Goal: Task Accomplishment & Management: Complete application form

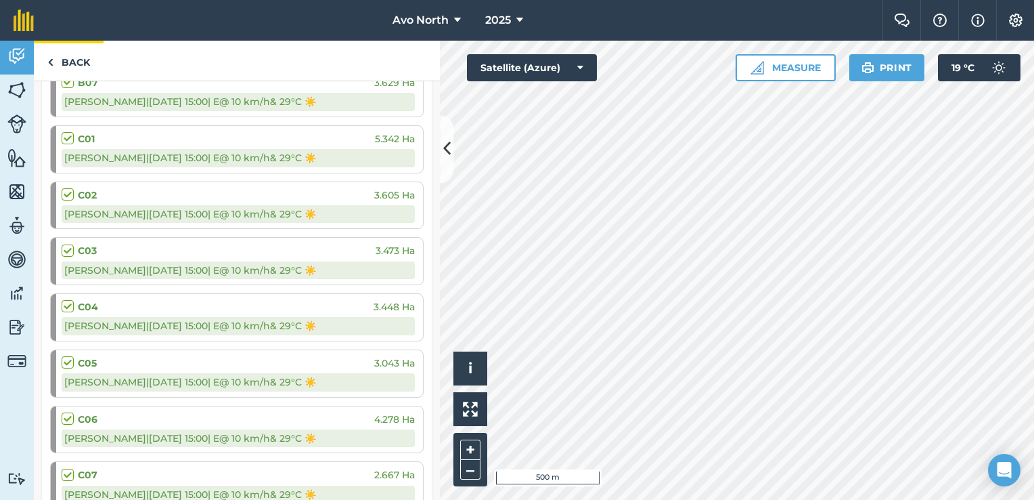
scroll to position [135, 0]
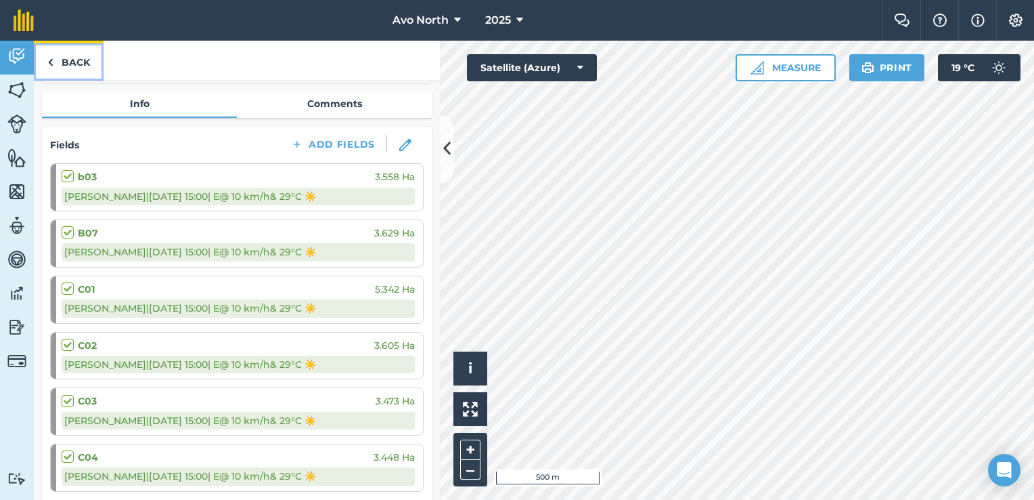
click at [62, 56] on link "Back" at bounding box center [69, 61] width 70 height 40
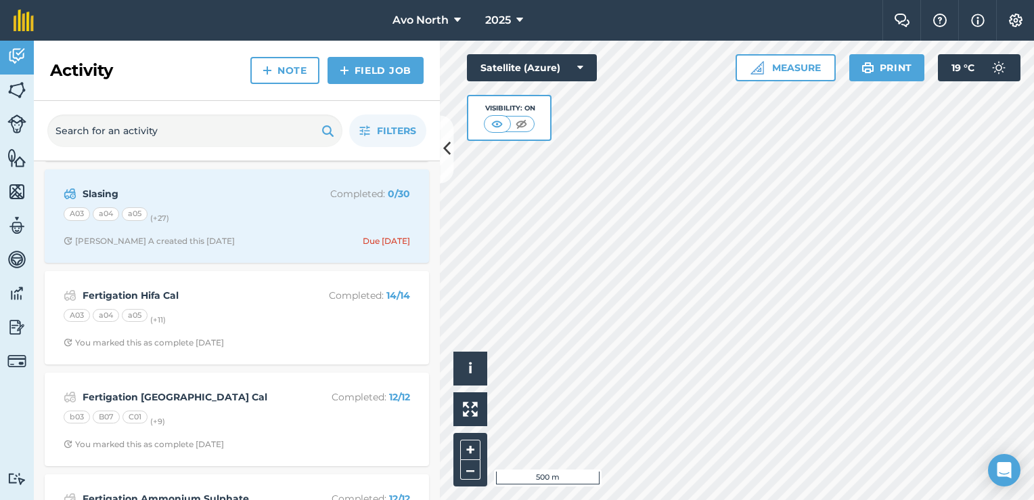
scroll to position [677, 0]
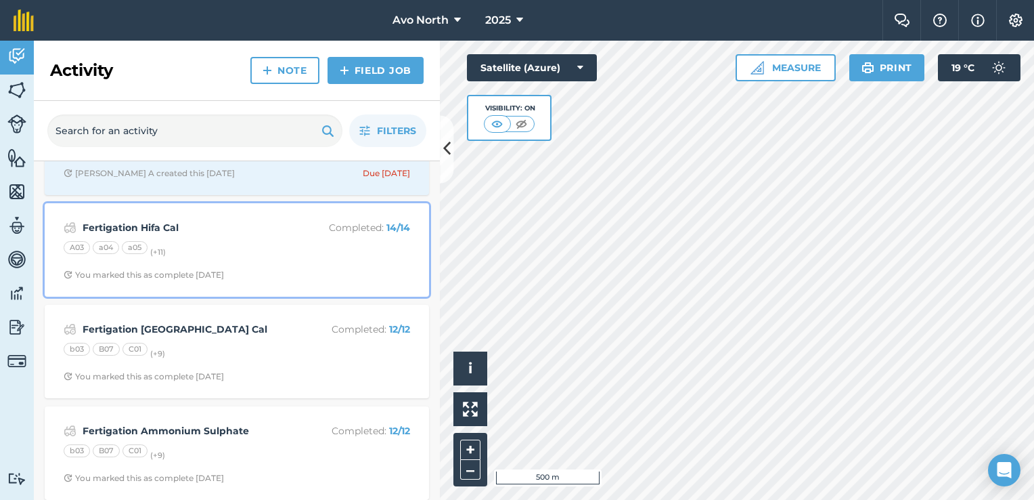
click at [299, 263] on div "Fertigation Hifa Cal Completed : 14 / 14 A03 a04 a05 (+ 11 ) You marked this as…" at bounding box center [237, 249] width 368 height 77
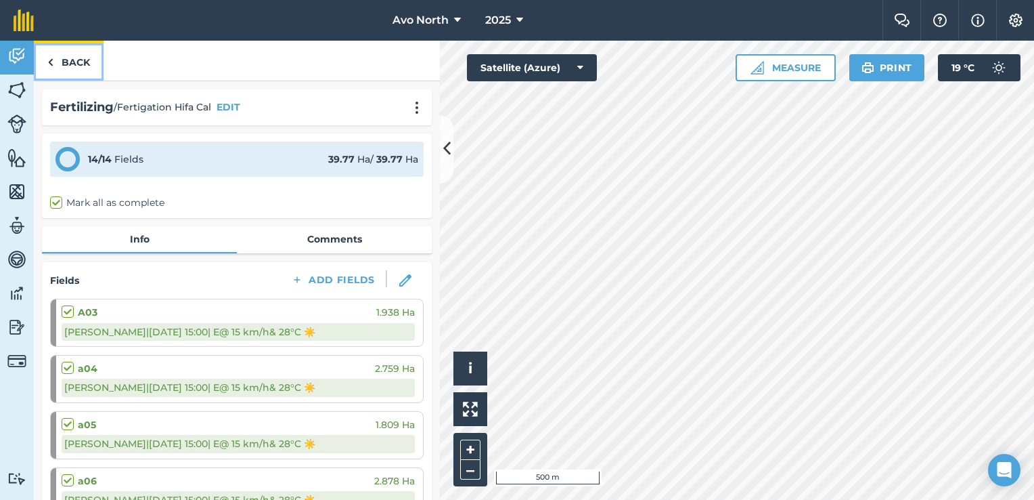
click at [49, 54] on img at bounding box center [50, 62] width 6 height 16
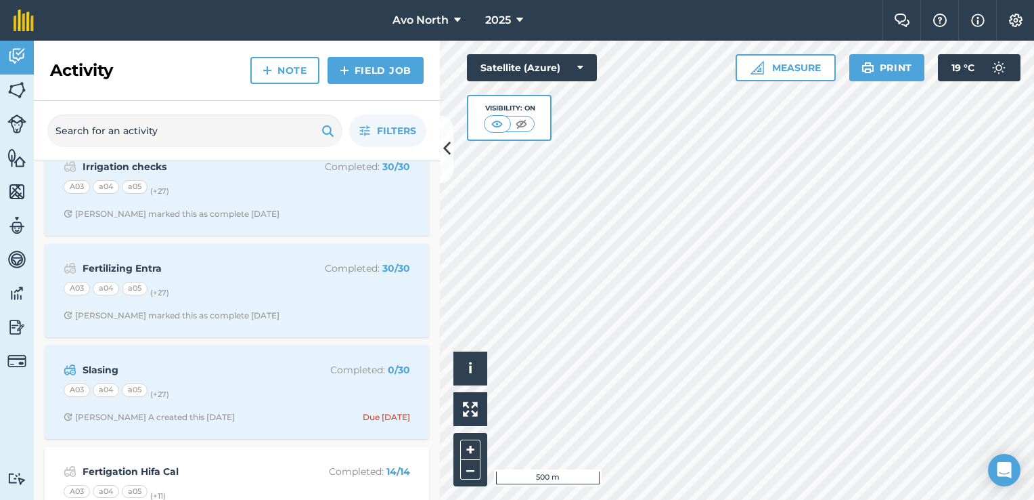
scroll to position [338, 0]
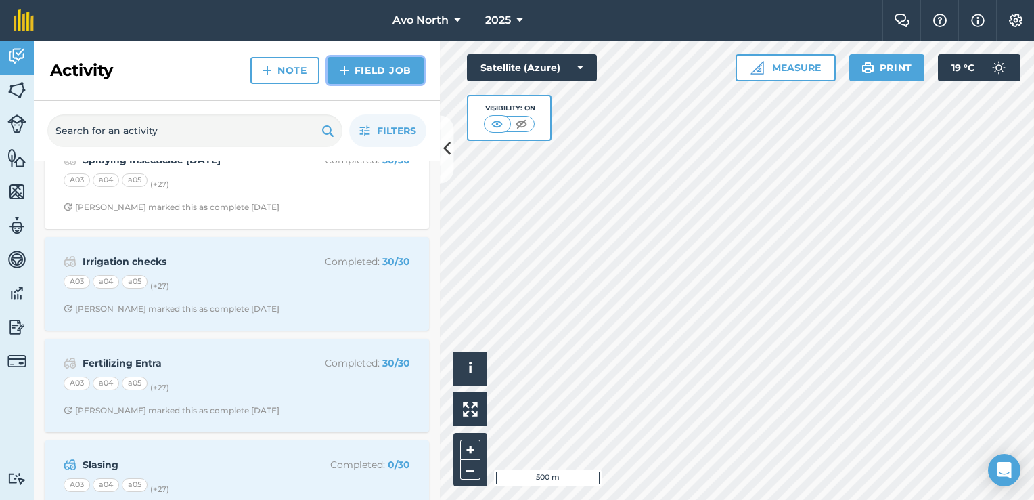
click at [362, 70] on link "Field Job" at bounding box center [376, 70] width 96 height 27
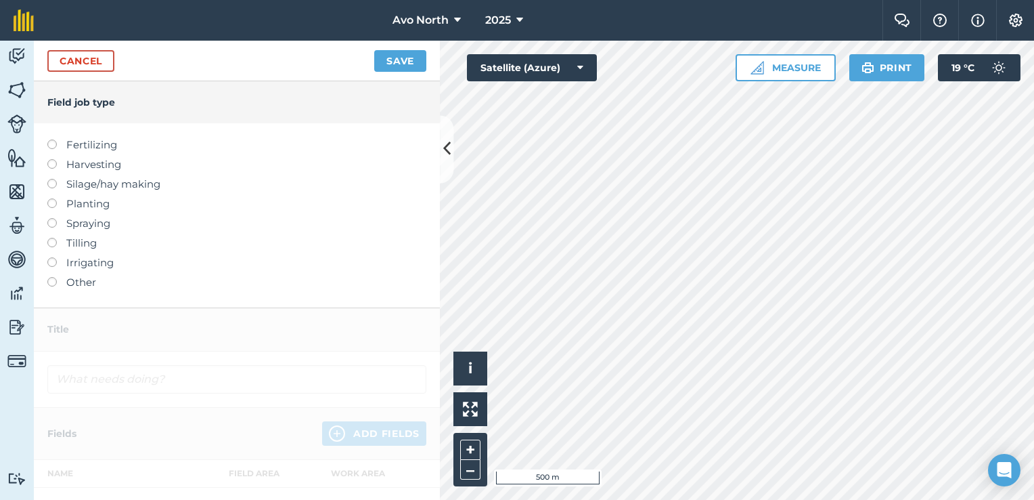
click at [50, 139] on label at bounding box center [56, 139] width 19 height 0
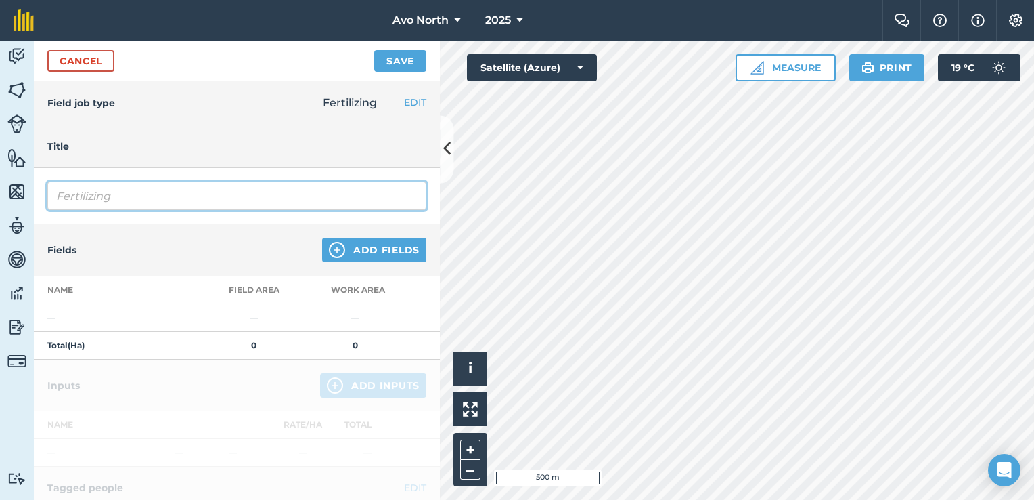
click at [173, 196] on input "Fertilizing" at bounding box center [236, 195] width 379 height 28
type input "F"
type input "Haifa Cal"
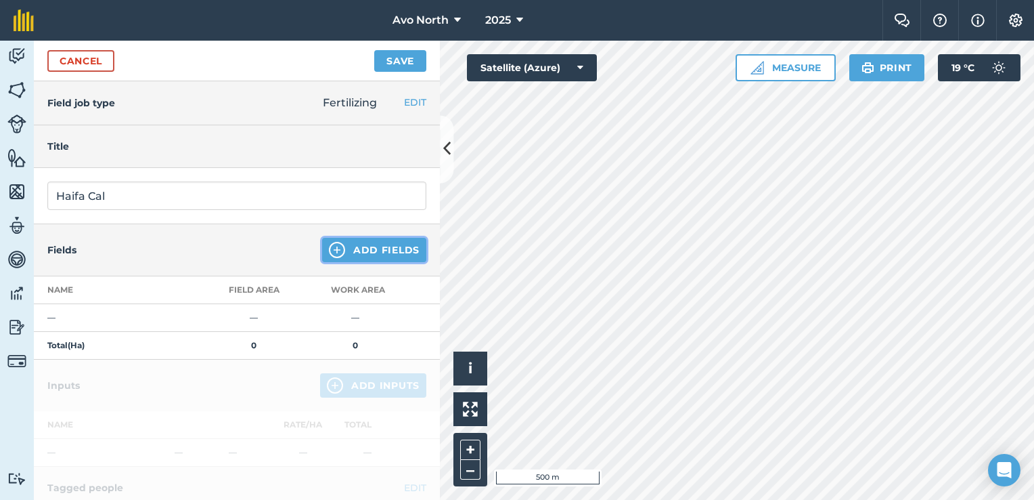
click at [334, 253] on img at bounding box center [337, 250] width 16 height 16
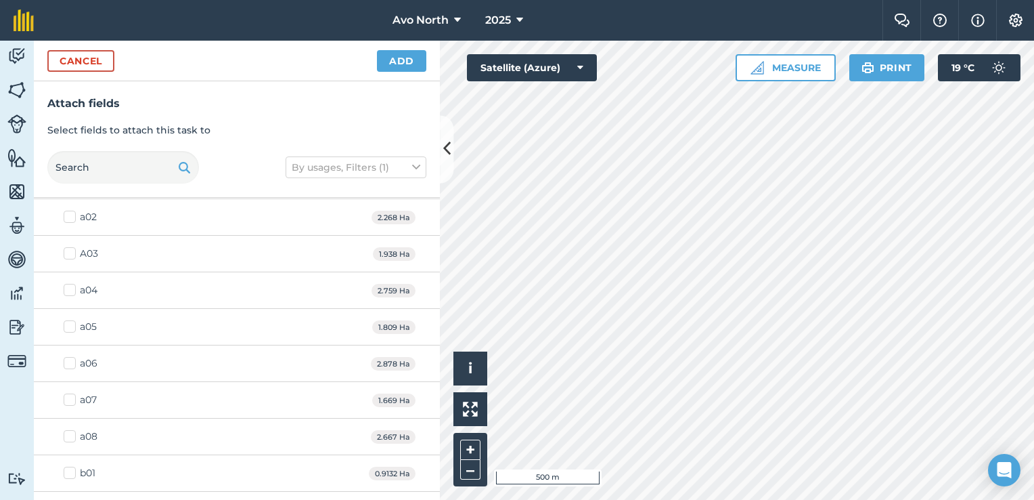
scroll to position [68, 0]
click at [72, 255] on label "A03" at bounding box center [81, 258] width 35 height 14
click at [72, 255] on input "A03" at bounding box center [68, 255] width 9 height 9
checkbox input "true"
click at [76, 294] on label "a04" at bounding box center [81, 295] width 34 height 14
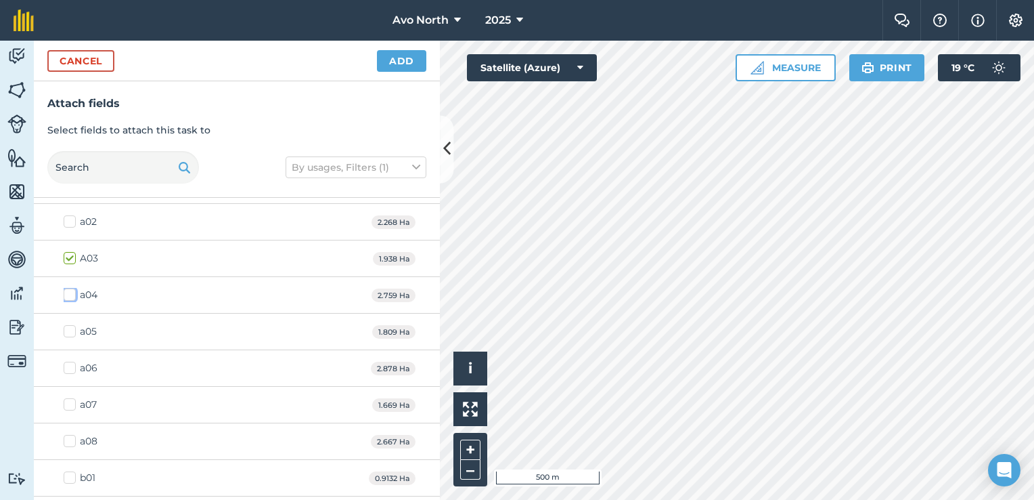
click at [72, 294] on input "a04" at bounding box center [68, 292] width 9 height 9
checkbox input "true"
click at [70, 330] on label "a05" at bounding box center [80, 331] width 33 height 14
click at [70, 330] on input "a05" at bounding box center [68, 328] width 9 height 9
checkbox input "true"
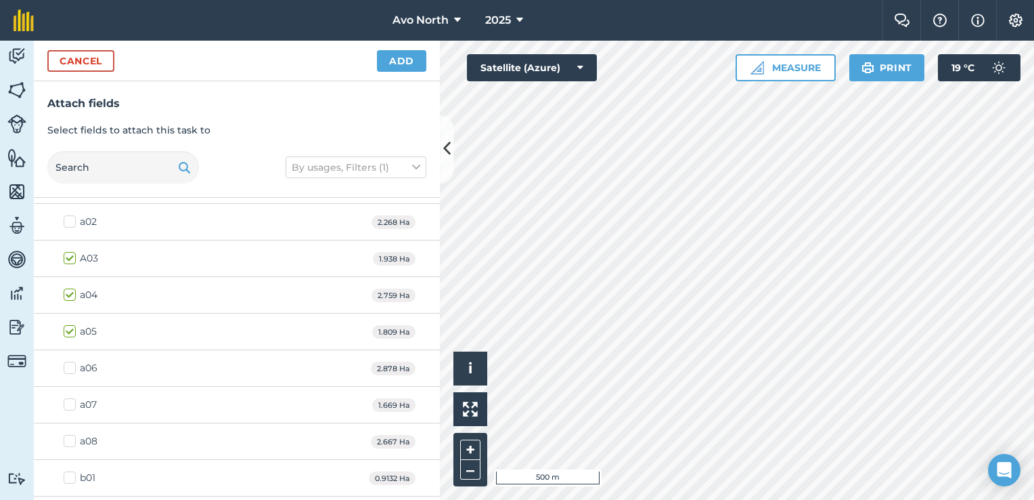
click at [70, 367] on label "a06" at bounding box center [81, 368] width 34 height 14
click at [70, 367] on input "a06" at bounding box center [68, 365] width 9 height 9
checkbox input "true"
click at [70, 408] on label "a07" at bounding box center [80, 404] width 33 height 14
click at [70, 406] on input "a07" at bounding box center [68, 401] width 9 height 9
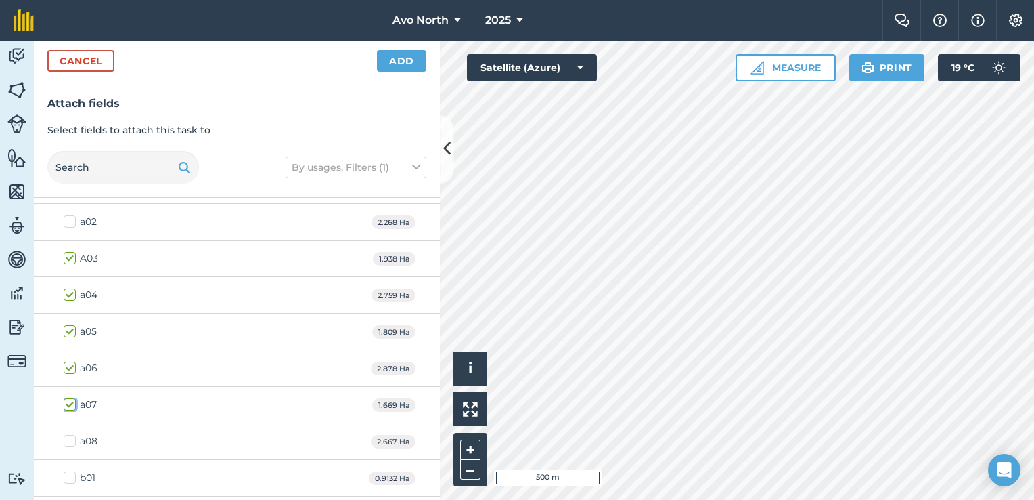
checkbox input "true"
click at [68, 437] on label "a08" at bounding box center [81, 441] width 34 height 14
click at [68, 437] on input "a08" at bounding box center [68, 438] width 9 height 9
checkbox input "true"
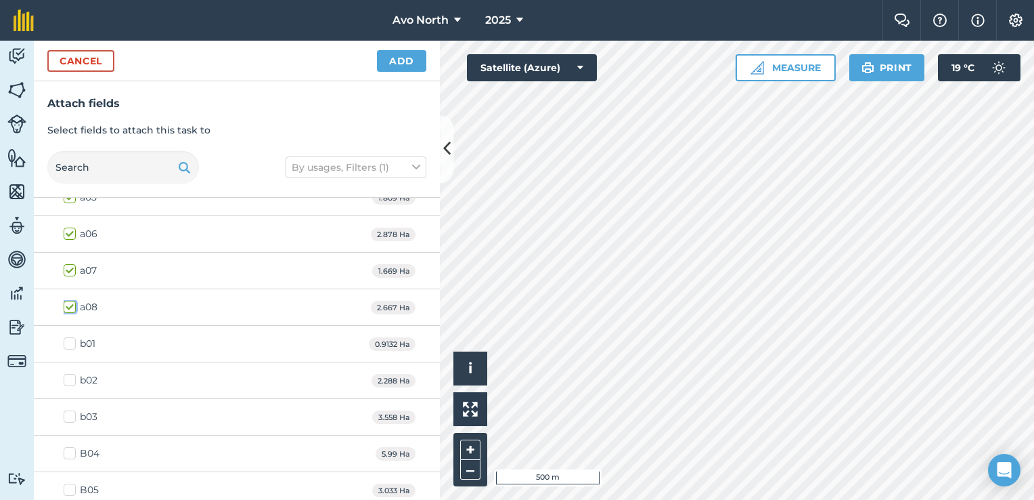
scroll to position [203, 0]
click at [68, 344] on label "b01" at bounding box center [80, 342] width 32 height 14
click at [68, 344] on input "b01" at bounding box center [68, 339] width 9 height 9
checkbox input "true"
drag, startPoint x: 68, startPoint y: 380, endPoint x: 64, endPoint y: 421, distance: 41.4
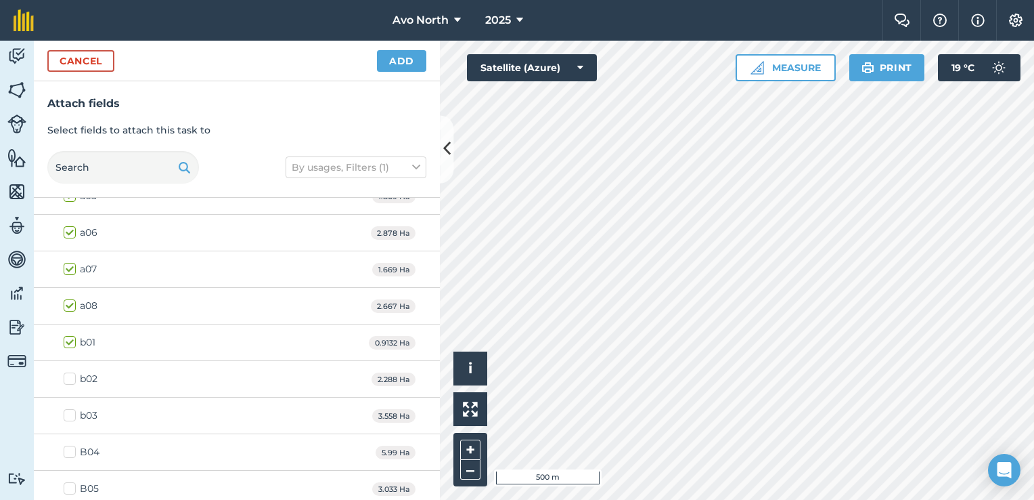
click at [68, 380] on label "b02" at bounding box center [81, 379] width 34 height 14
click at [68, 380] on input "b02" at bounding box center [68, 376] width 9 height 9
checkbox input "true"
click at [70, 409] on label "b03" at bounding box center [81, 415] width 34 height 14
click at [70, 409] on input "b03" at bounding box center [68, 412] width 9 height 9
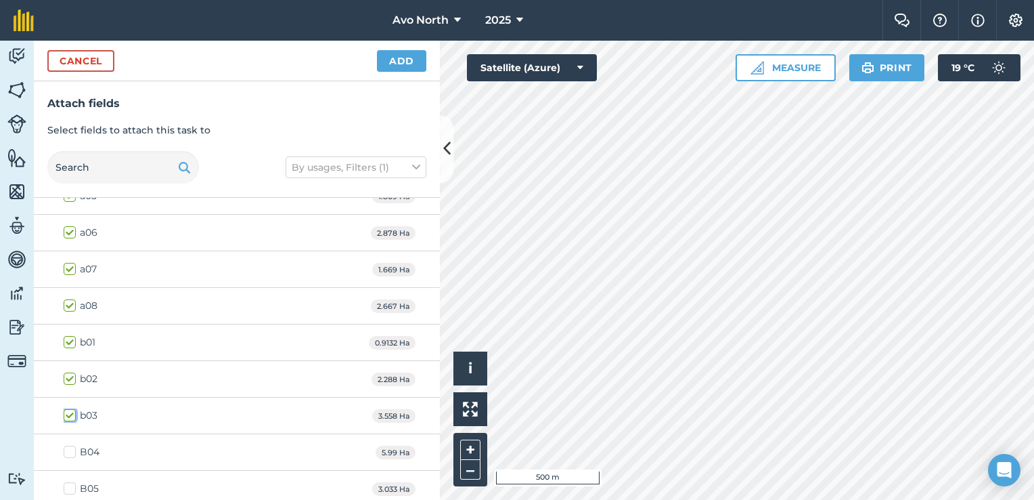
checkbox input "true"
click at [72, 448] on label "B04" at bounding box center [82, 452] width 36 height 14
click at [72, 448] on input "B04" at bounding box center [68, 449] width 9 height 9
checkbox input "true"
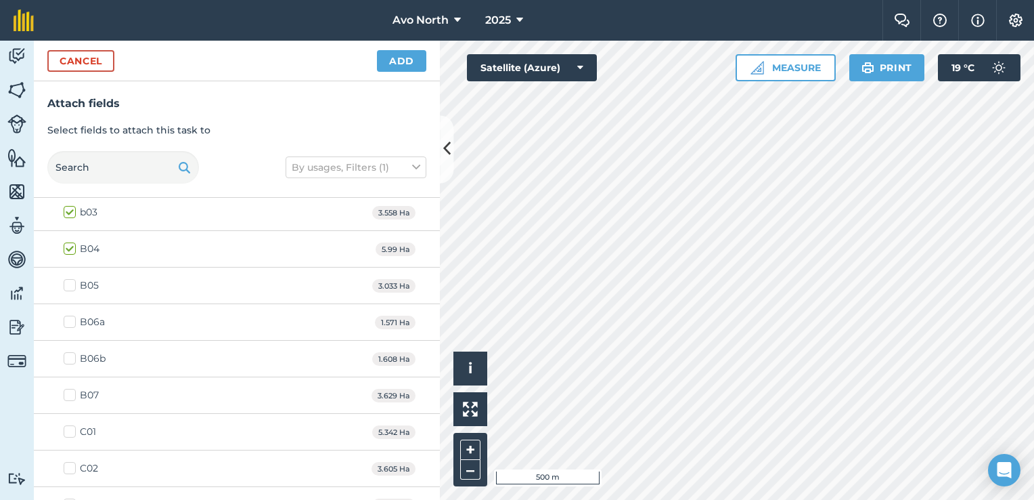
click at [68, 285] on label "B05" at bounding box center [81, 285] width 35 height 14
click at [68, 285] on input "B05" at bounding box center [68, 282] width 9 height 9
checkbox input "true"
click at [71, 315] on label "B06a" at bounding box center [84, 322] width 41 height 14
click at [71, 315] on input "B06a" at bounding box center [68, 319] width 9 height 9
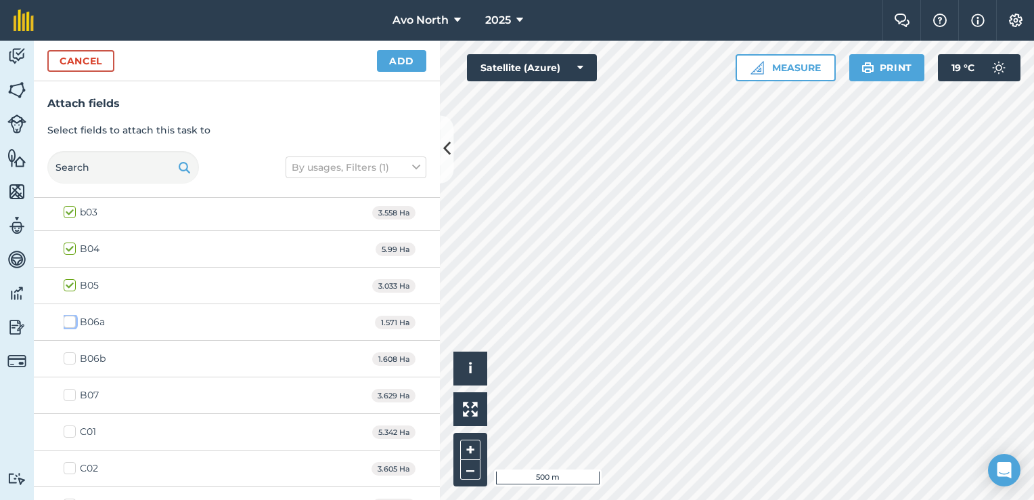
checkbox input "true"
click at [70, 353] on label "B06b" at bounding box center [85, 358] width 42 height 14
click at [70, 353] on input "B06b" at bounding box center [68, 355] width 9 height 9
checkbox input "true"
click at [70, 392] on label "B07" at bounding box center [81, 395] width 35 height 14
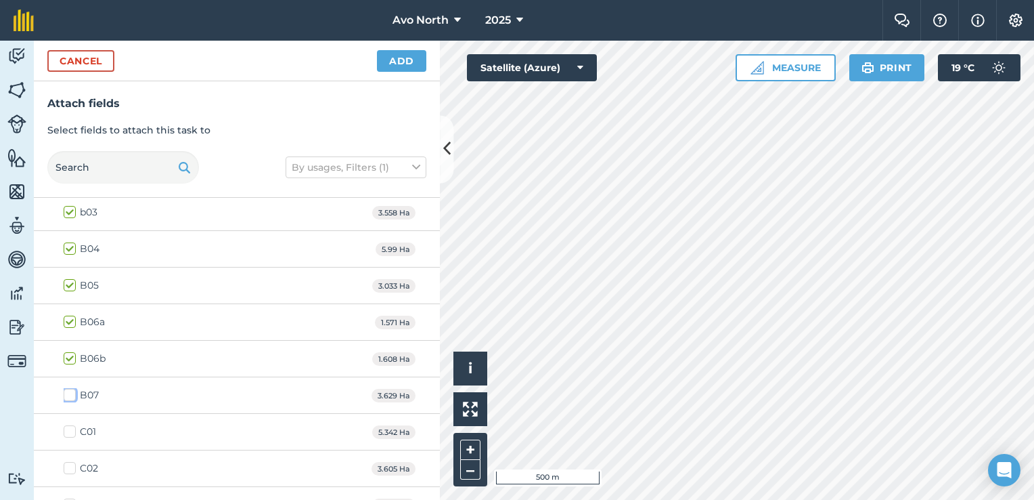
click at [70, 392] on input "B07" at bounding box center [68, 392] width 9 height 9
checkbox input "true"
click at [69, 432] on label "C01" at bounding box center [80, 431] width 32 height 14
click at [69, 432] on input "C01" at bounding box center [68, 428] width 9 height 9
checkbox input "true"
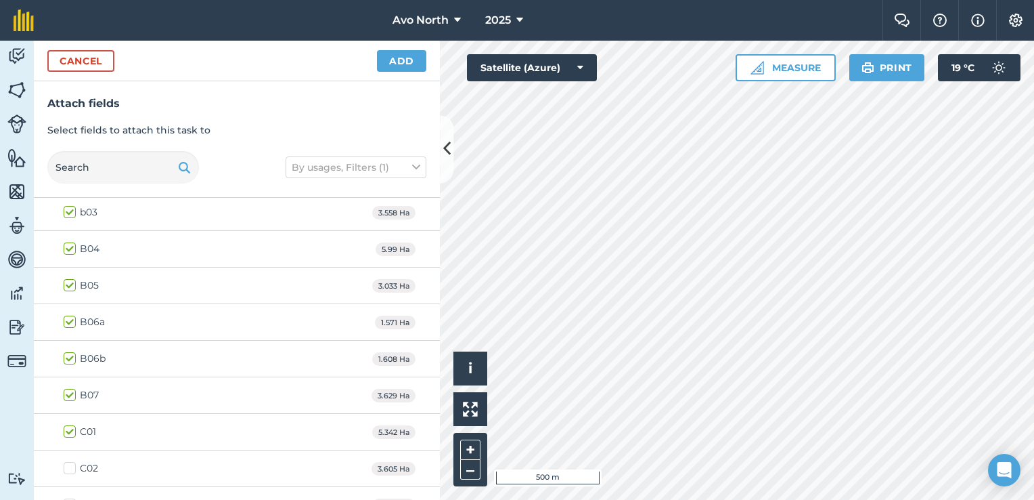
click at [69, 461] on label "C02" at bounding box center [81, 468] width 35 height 14
click at [69, 461] on input "C02" at bounding box center [68, 465] width 9 height 9
checkbox input "true"
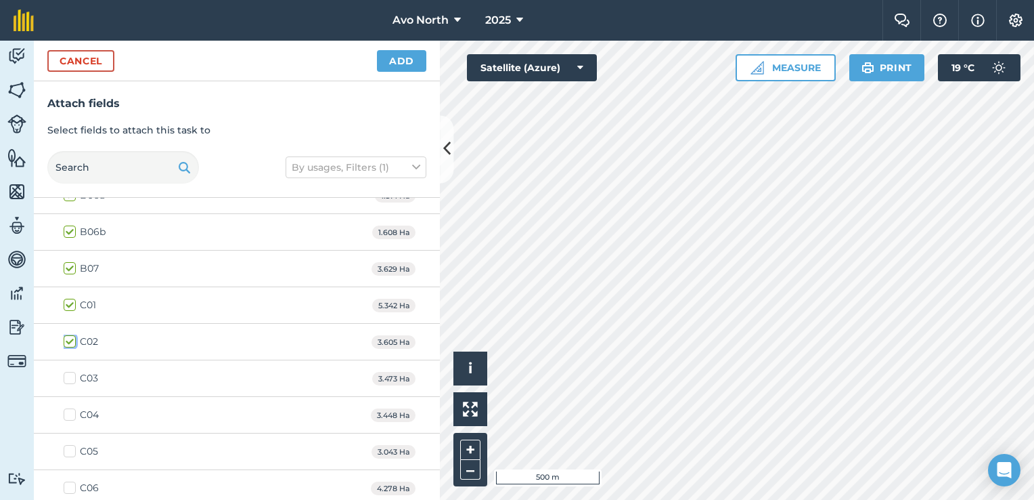
scroll to position [542, 0]
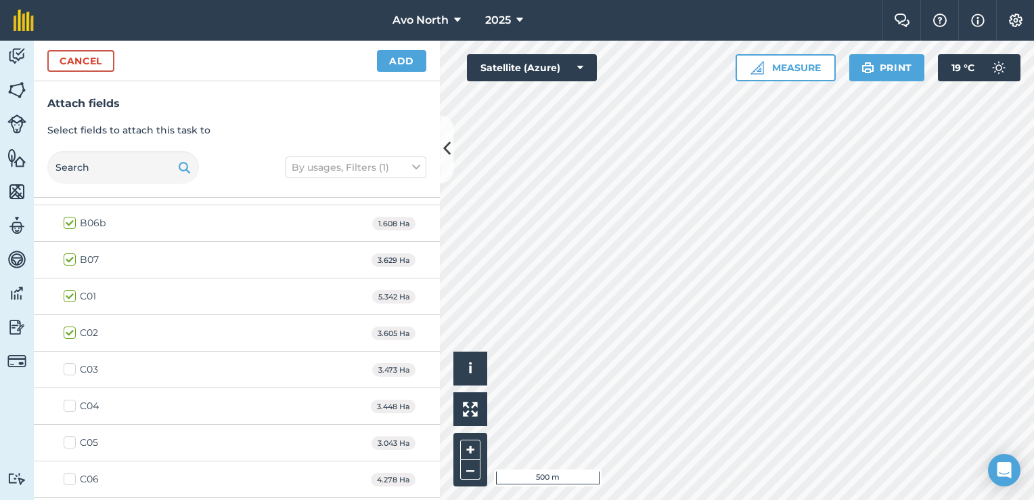
click at [70, 368] on label "C03" at bounding box center [81, 369] width 35 height 14
click at [70, 368] on input "C03" at bounding box center [68, 366] width 9 height 9
checkbox input "true"
click at [73, 404] on label "C04" at bounding box center [81, 406] width 35 height 14
click at [72, 404] on input "C04" at bounding box center [68, 403] width 9 height 9
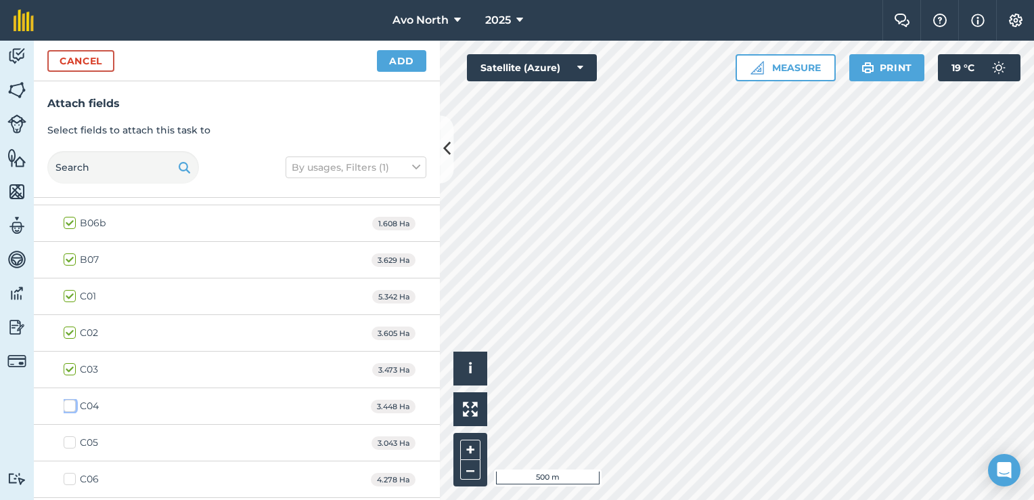
checkbox input "true"
click at [68, 443] on label "C05" at bounding box center [81, 442] width 35 height 14
click at [68, 443] on input "C05" at bounding box center [68, 439] width 9 height 9
checkbox input "true"
click at [68, 472] on label "C06" at bounding box center [81, 479] width 35 height 14
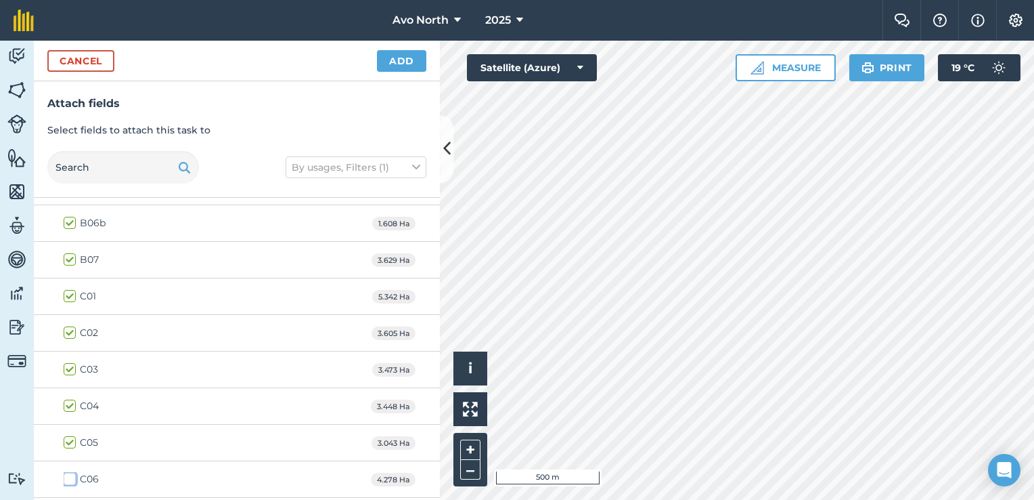
click at [68, 472] on input "C06" at bounding box center [68, 476] width 9 height 9
checkbox input "true"
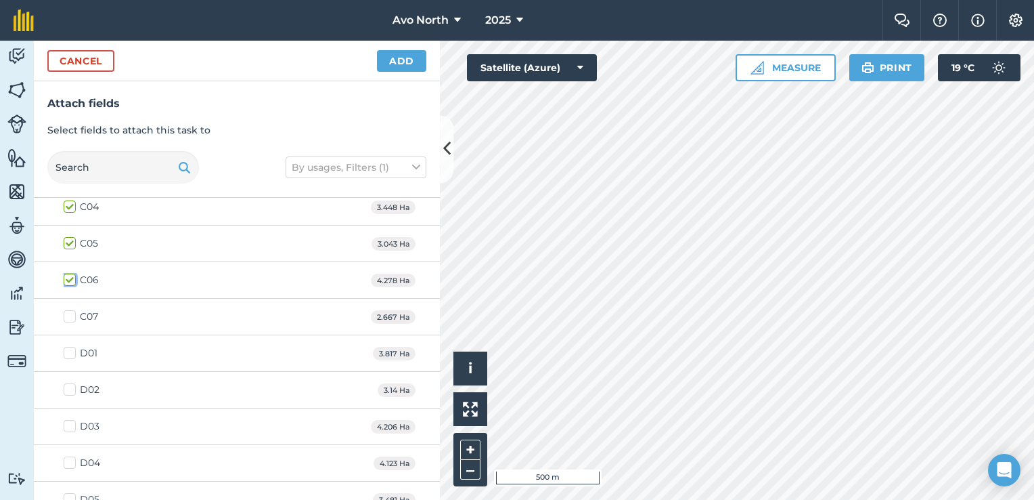
scroll to position [745, 0]
click at [70, 309] on label "C07" at bounding box center [81, 312] width 35 height 14
click at [70, 309] on input "C07" at bounding box center [68, 309] width 9 height 9
checkbox input "true"
click at [74, 347] on label "D01" at bounding box center [81, 349] width 34 height 14
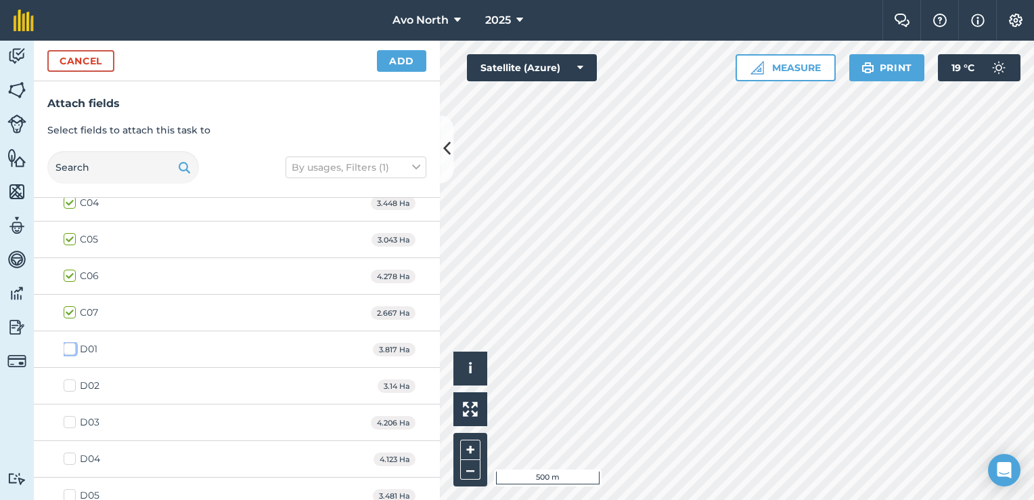
click at [72, 347] on input "D01" at bounding box center [68, 346] width 9 height 9
checkbox input "true"
click at [70, 387] on label "D02" at bounding box center [82, 385] width 36 height 14
click at [70, 387] on input "D02" at bounding box center [68, 382] width 9 height 9
checkbox input "true"
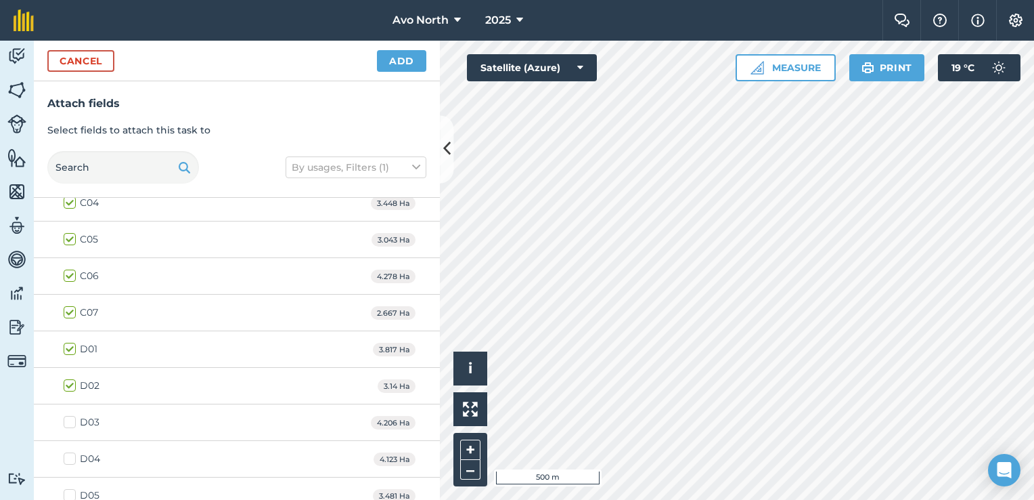
click at [73, 420] on label "D03" at bounding box center [82, 422] width 36 height 14
click at [72, 420] on input "D03" at bounding box center [68, 419] width 9 height 9
checkbox input "true"
click at [72, 452] on label "D04" at bounding box center [82, 459] width 37 height 14
click at [72, 452] on input "D04" at bounding box center [68, 456] width 9 height 9
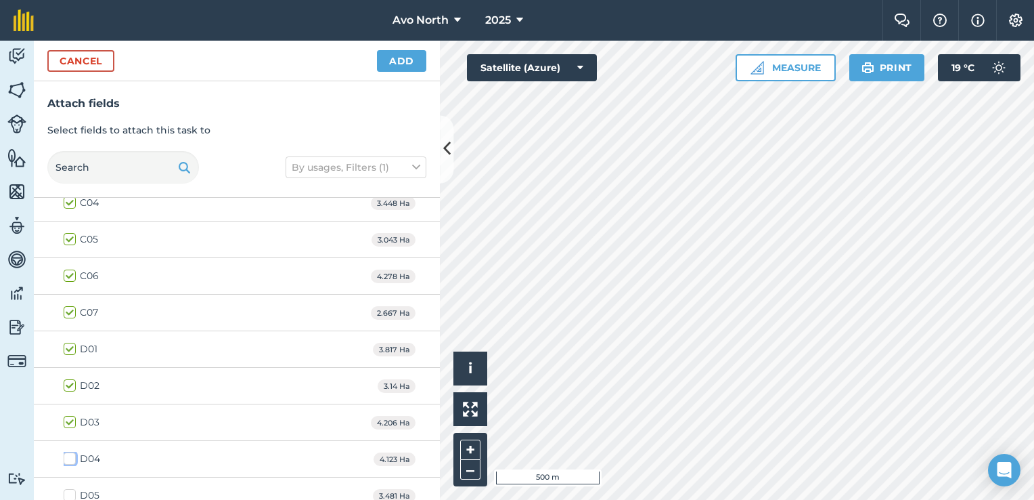
checkbox input "true"
click at [71, 488] on label "D05" at bounding box center [82, 495] width 36 height 14
click at [71, 488] on input "D05" at bounding box center [68, 492] width 9 height 9
checkbox input "true"
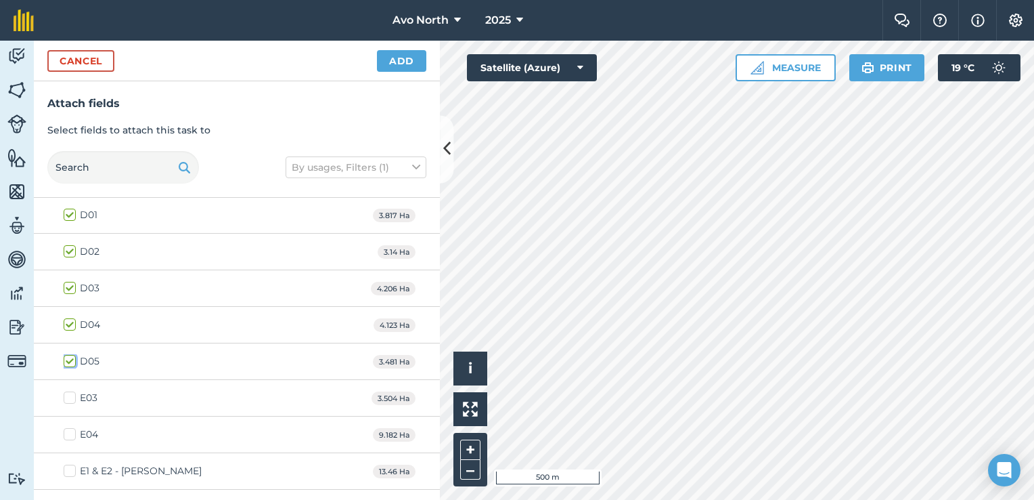
scroll to position [880, 0]
click at [72, 395] on label "E03" at bounding box center [81, 396] width 34 height 14
click at [72, 395] on input "E03" at bounding box center [68, 393] width 9 height 9
checkbox input "true"
click at [73, 429] on label "E04" at bounding box center [81, 433] width 35 height 14
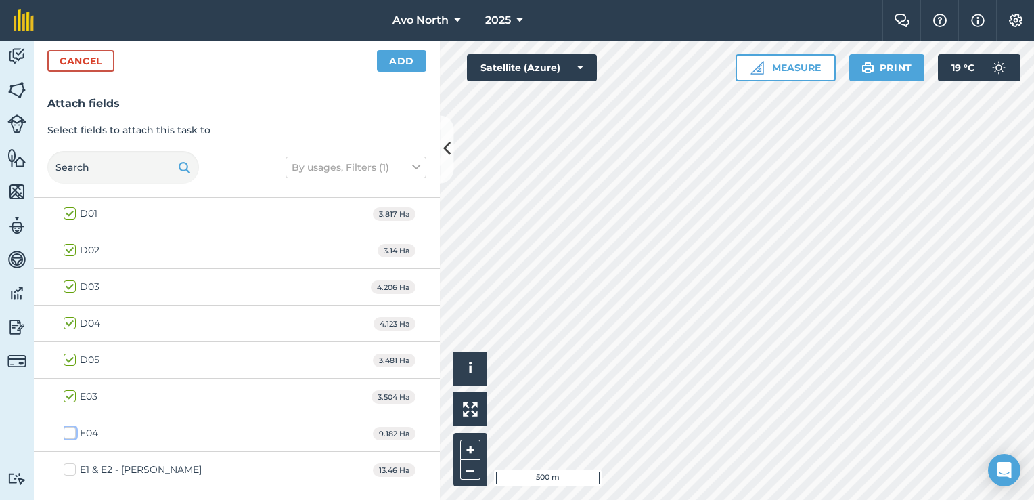
click at [72, 429] on input "E04" at bounding box center [68, 430] width 9 height 9
checkbox input "true"
click at [70, 464] on label "E1 & E2 - [PERSON_NAME]" at bounding box center [133, 469] width 138 height 14
click at [70, 464] on input "E1 & E2 - [PERSON_NAME]" at bounding box center [68, 466] width 9 height 9
checkbox input "true"
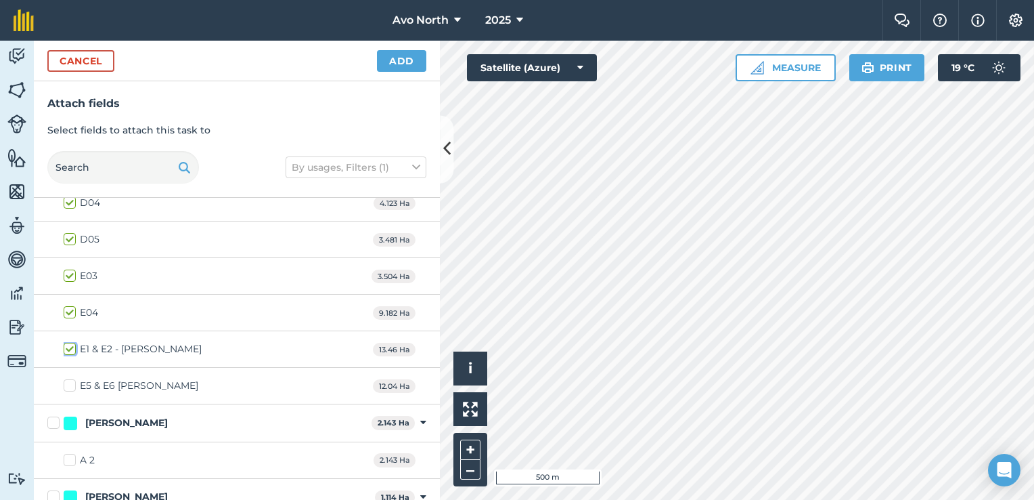
scroll to position [1015, 0]
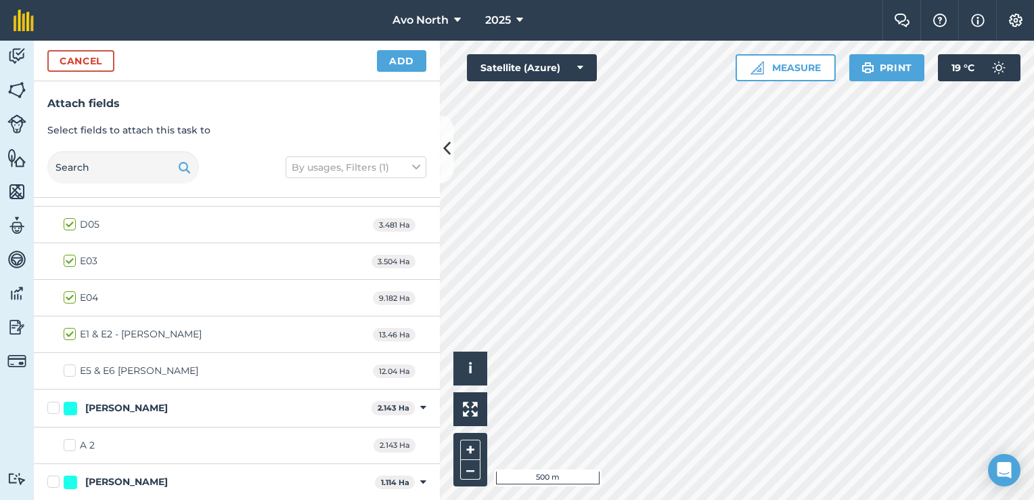
click at [68, 367] on label "E5 & E6 [PERSON_NAME]" at bounding box center [131, 371] width 135 height 14
click at [68, 367] on input "E5 & E6 [PERSON_NAME]" at bounding box center [68, 368] width 9 height 9
checkbox input "true"
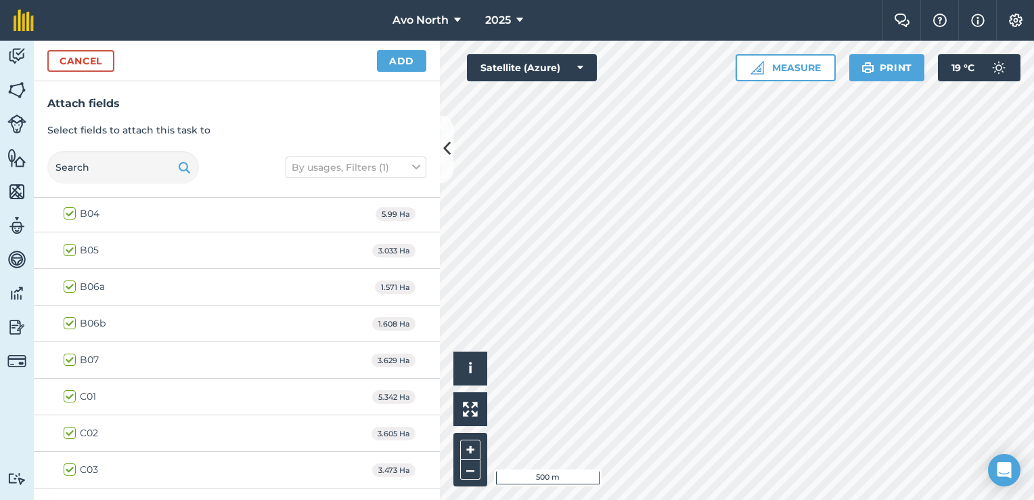
scroll to position [406, 0]
click at [398, 61] on button "Add" at bounding box center [401, 61] width 49 height 22
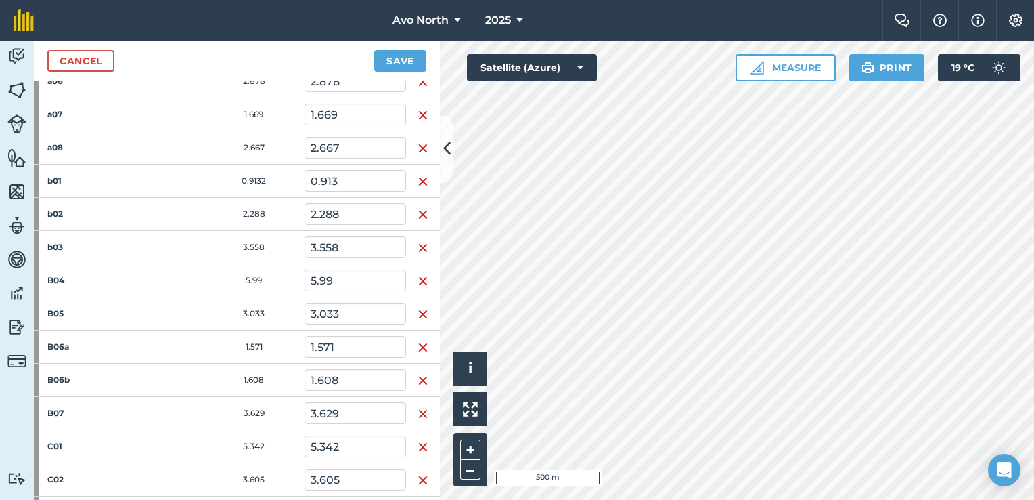
scroll to position [0, 0]
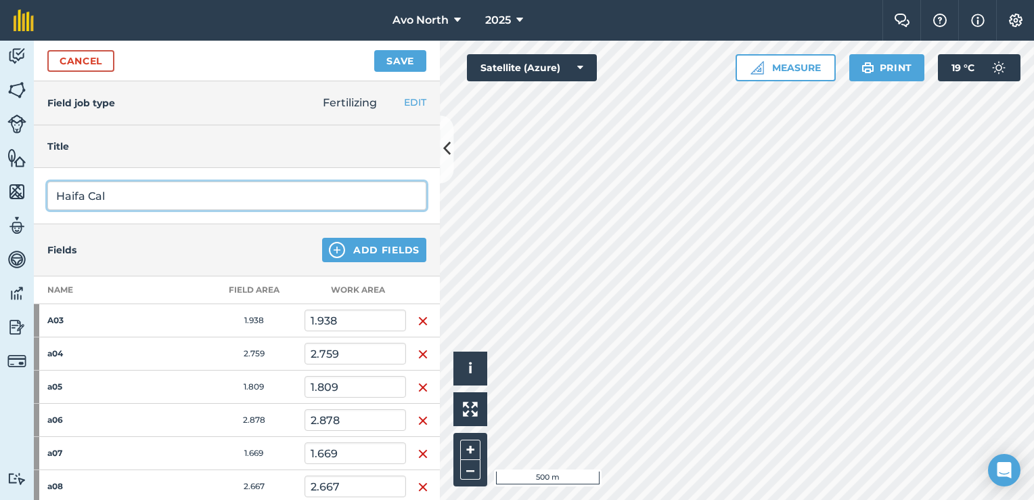
click at [123, 196] on input "Haifa Cal" at bounding box center [236, 195] width 379 height 28
type input "H"
type input "J"
type input "August Fert week 1"
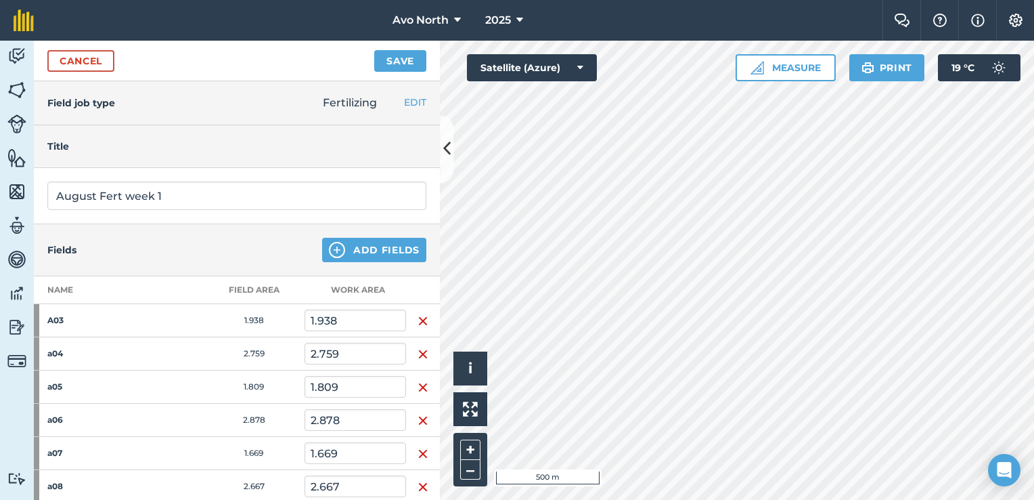
click at [255, 214] on div "August Fert week 1" at bounding box center [237, 196] width 406 height 56
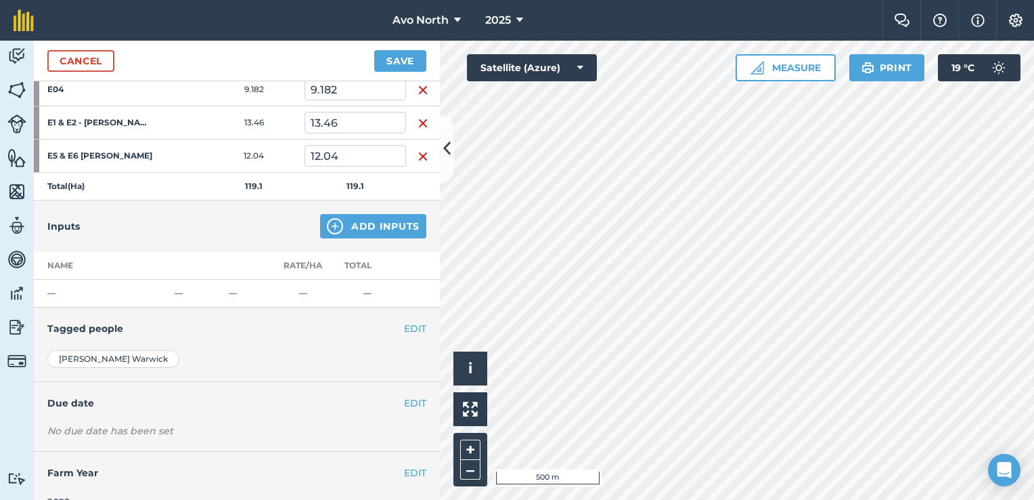
scroll to position [1143, 0]
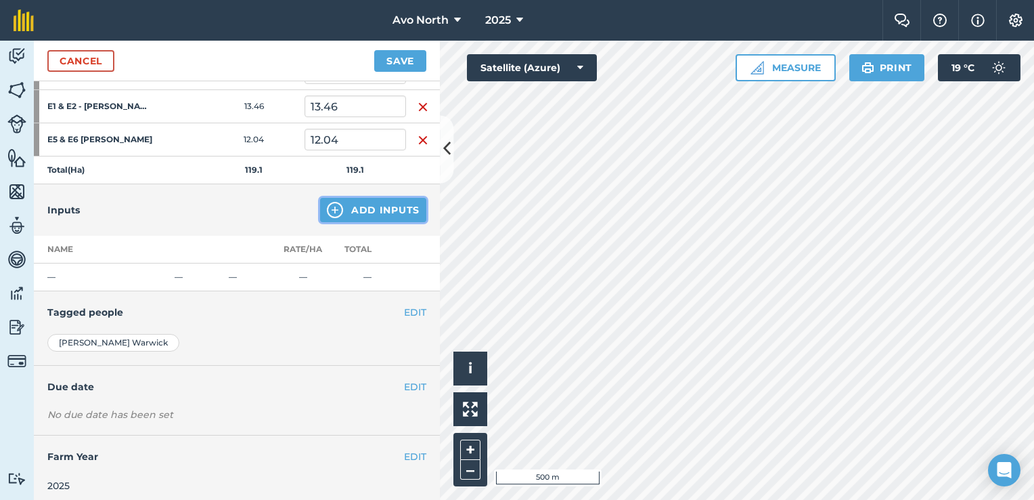
click at [327, 208] on img at bounding box center [335, 210] width 16 height 16
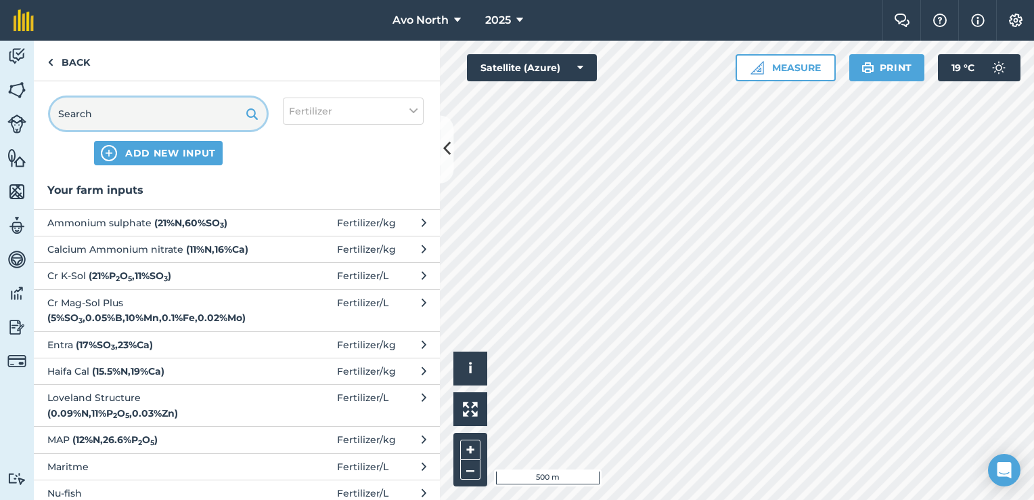
click at [81, 115] on input "text" at bounding box center [158, 113] width 217 height 32
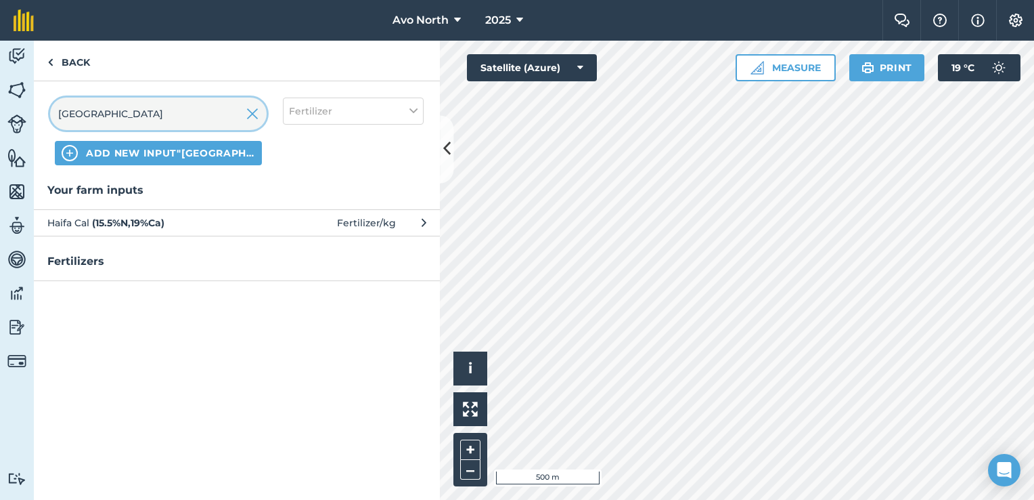
type input "[GEOGRAPHIC_DATA]"
click at [181, 223] on span "Haifa Cal ( 15.5 % N , 19 % Ca )" at bounding box center [157, 222] width 221 height 15
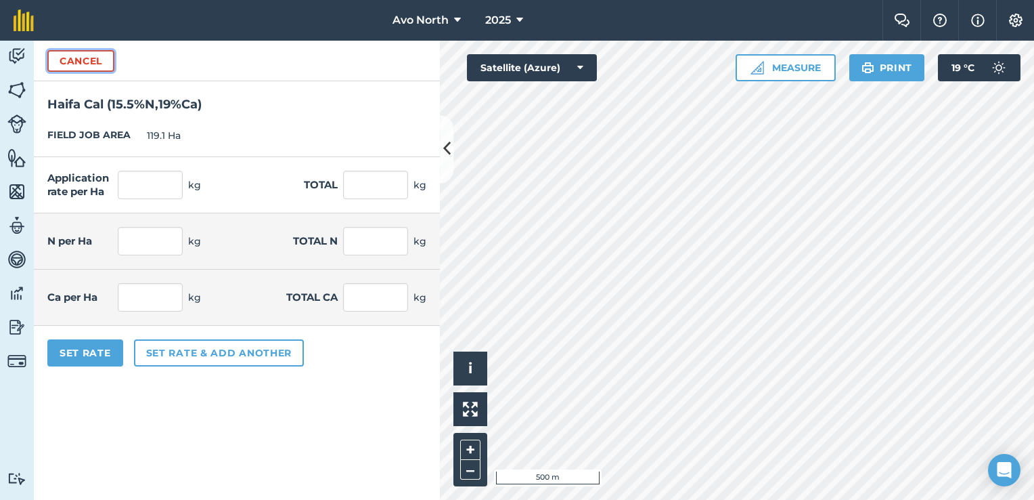
click at [76, 61] on button "Cancel" at bounding box center [80, 61] width 67 height 22
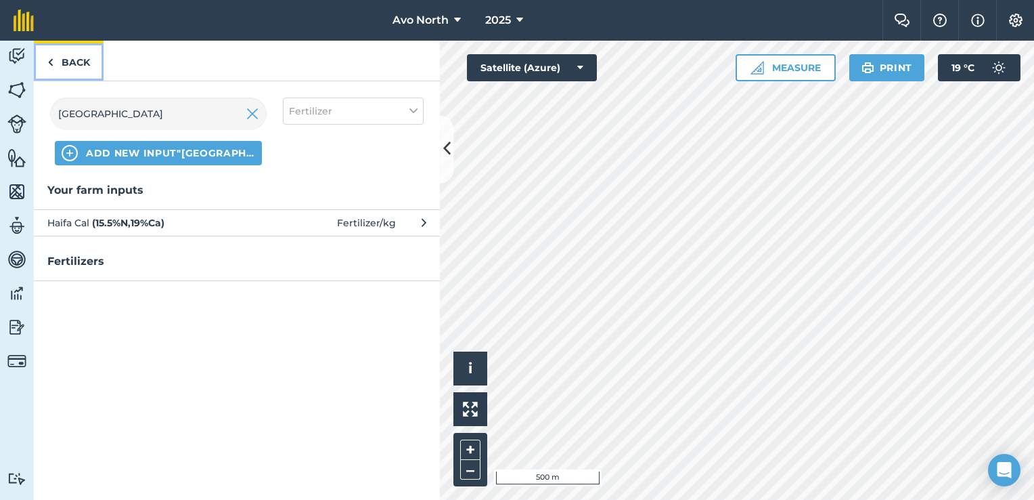
click at [56, 61] on link "Back" at bounding box center [69, 61] width 70 height 40
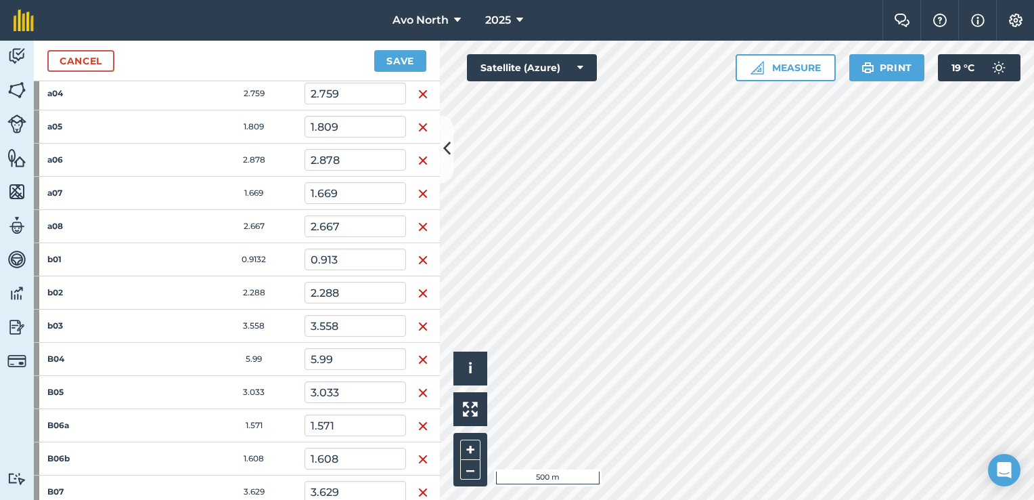
scroll to position [338, 0]
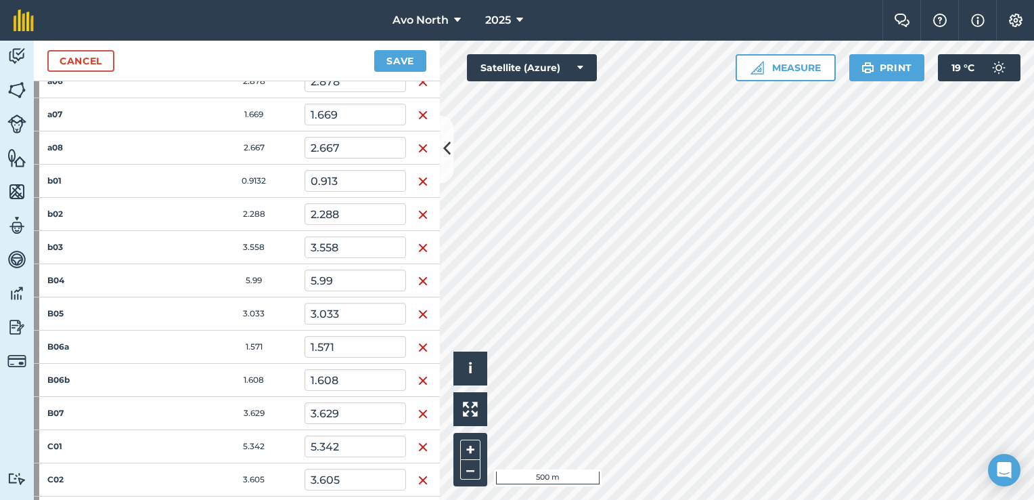
click at [420, 247] on img "button" at bounding box center [423, 248] width 11 height 16
click at [418, 239] on img "button" at bounding box center [423, 245] width 11 height 16
click at [420, 240] on img "button" at bounding box center [423, 245] width 11 height 16
click at [418, 242] on img "button" at bounding box center [423, 245] width 11 height 16
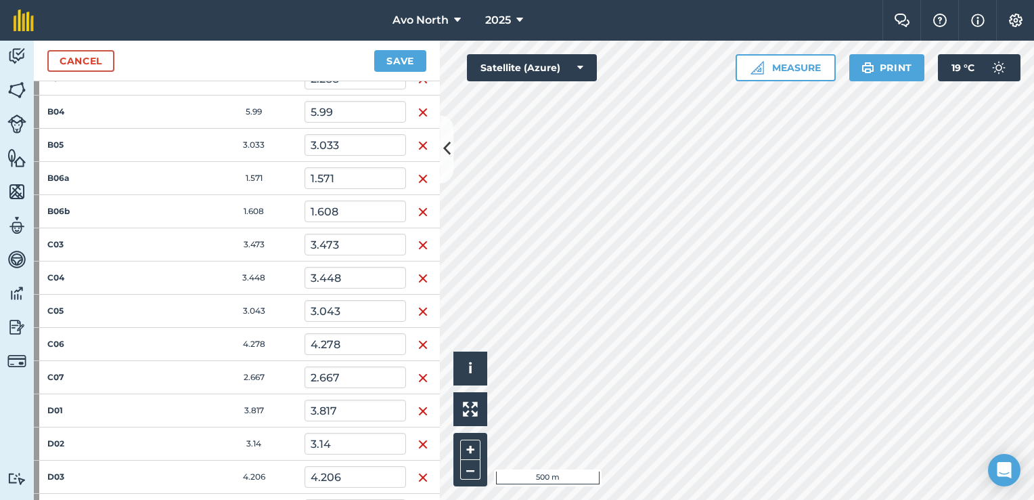
click at [418, 242] on img "button" at bounding box center [423, 245] width 11 height 16
click at [420, 242] on img "button" at bounding box center [423, 245] width 11 height 16
click at [420, 342] on img "button" at bounding box center [423, 344] width 11 height 16
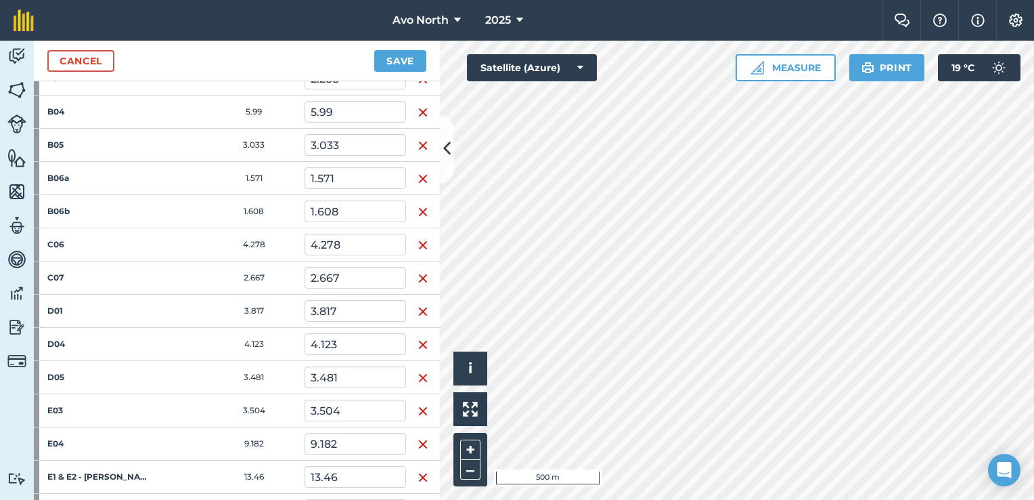
click at [420, 342] on img "button" at bounding box center [423, 344] width 11 height 16
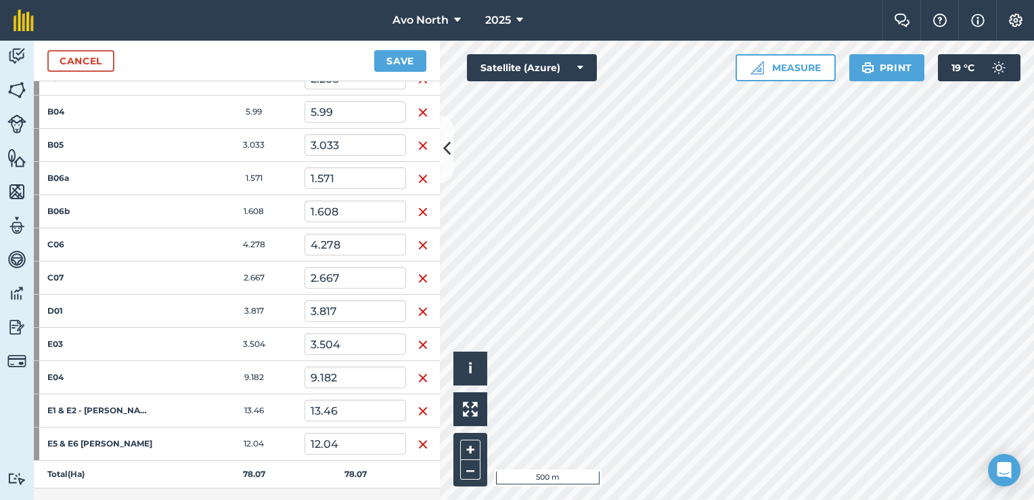
click at [420, 377] on img "button" at bounding box center [423, 378] width 11 height 16
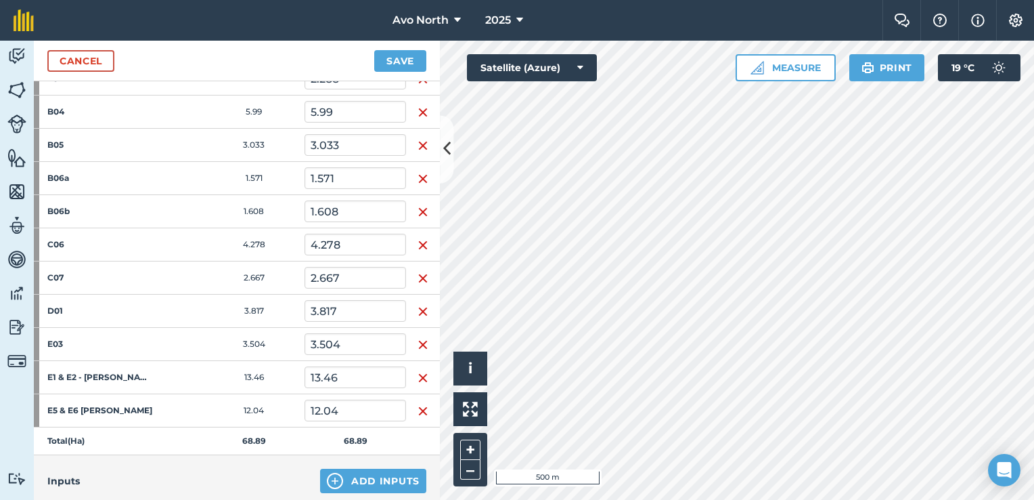
click at [419, 373] on img "button" at bounding box center [423, 378] width 11 height 16
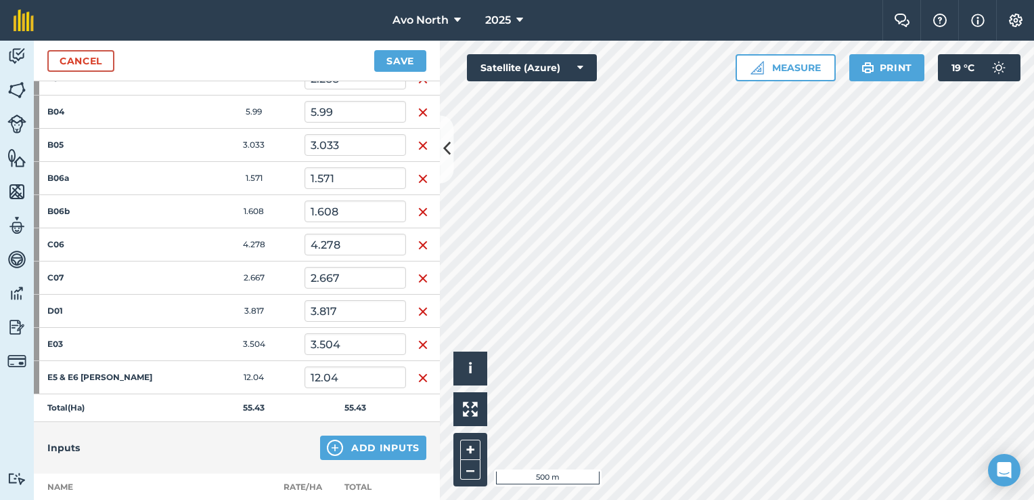
click at [419, 373] on img "button" at bounding box center [423, 378] width 11 height 16
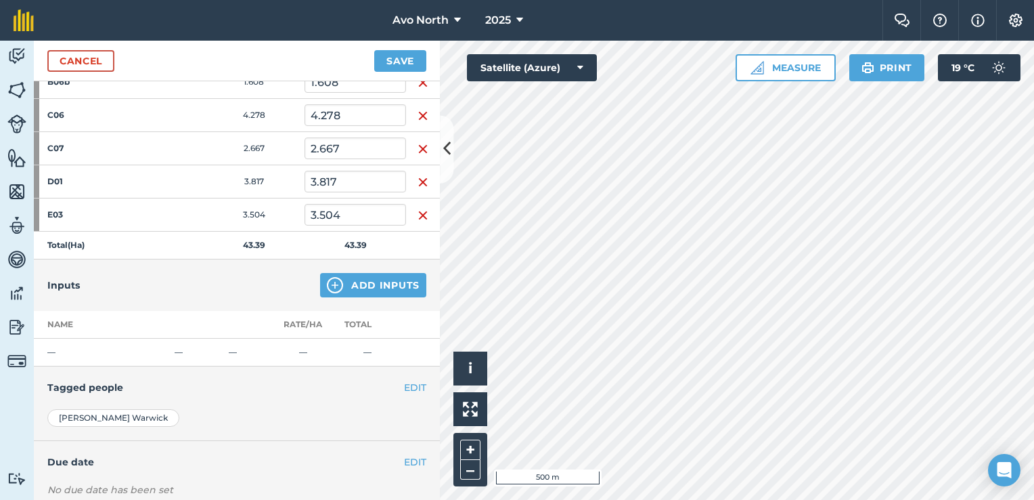
scroll to position [609, 0]
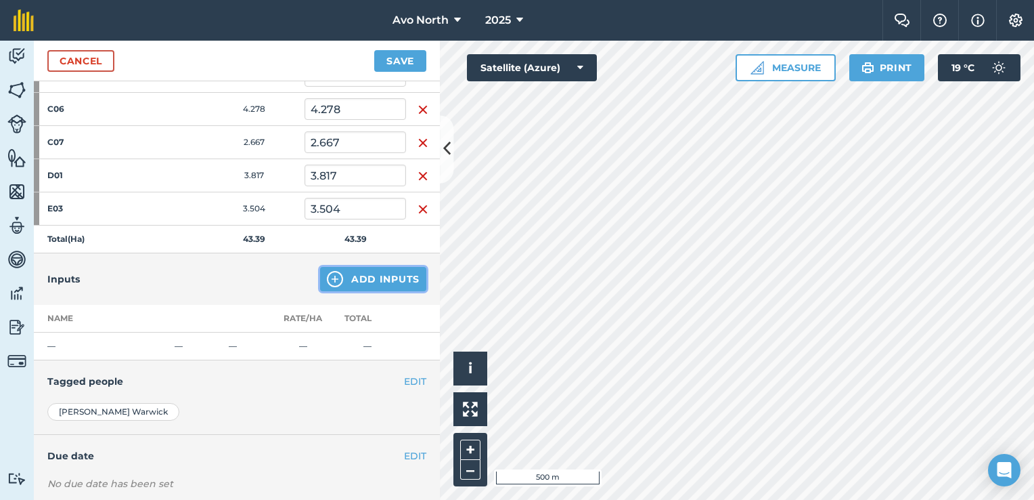
click at [364, 275] on button "Add Inputs" at bounding box center [373, 279] width 106 height 24
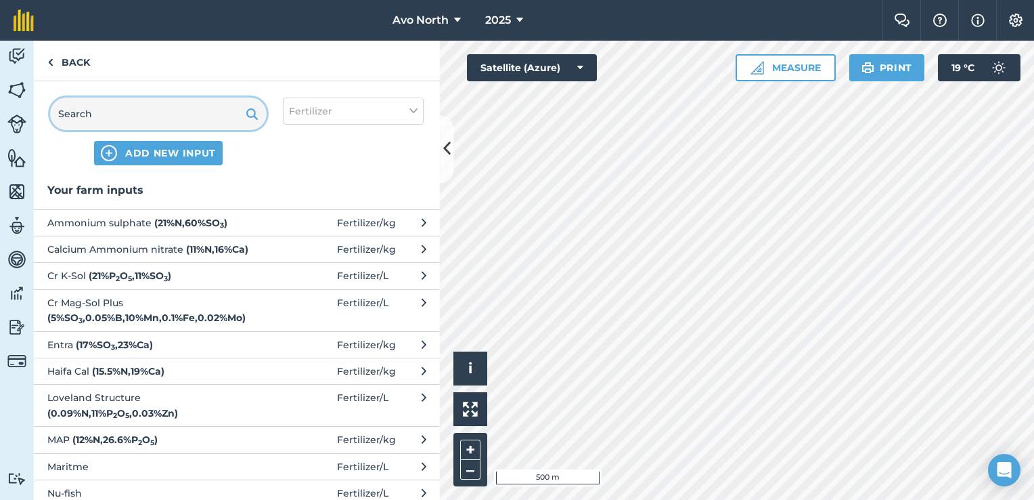
click at [100, 117] on input "text" at bounding box center [158, 113] width 217 height 32
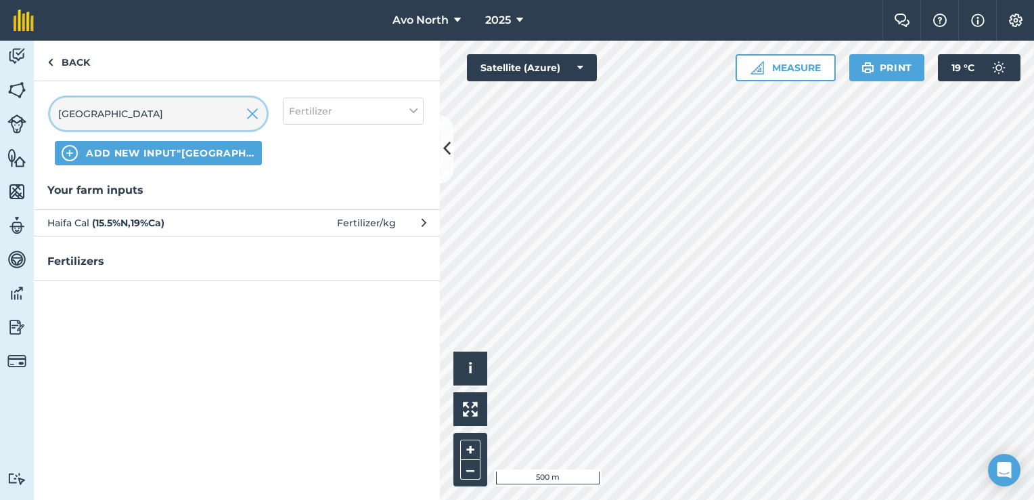
type input "[GEOGRAPHIC_DATA]"
click at [125, 218] on strong "( 15.5 % N , 19 % Ca )" at bounding box center [128, 223] width 72 height 12
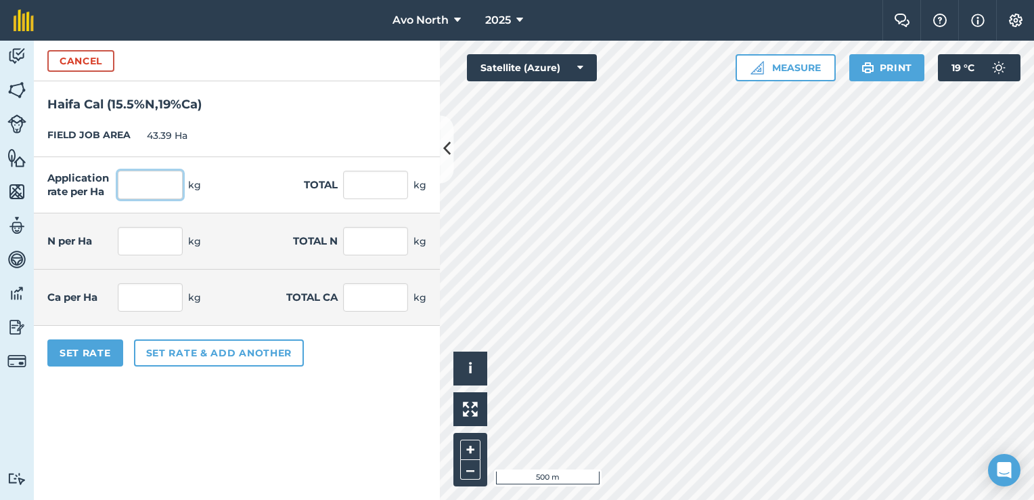
click at [149, 191] on input "text" at bounding box center [150, 185] width 65 height 28
type input "3.125"
type input "135.594"
type input "0.484"
type input "21.017"
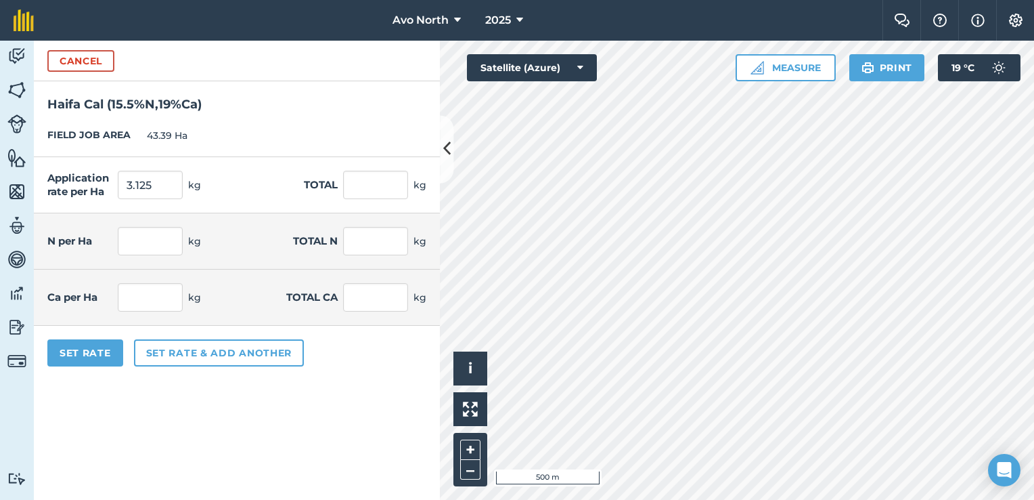
type input "0.594"
type input "25.763"
click at [389, 375] on div "Set Rate Set rate & add another" at bounding box center [237, 353] width 406 height 54
click at [91, 353] on button "Set Rate" at bounding box center [85, 352] width 76 height 27
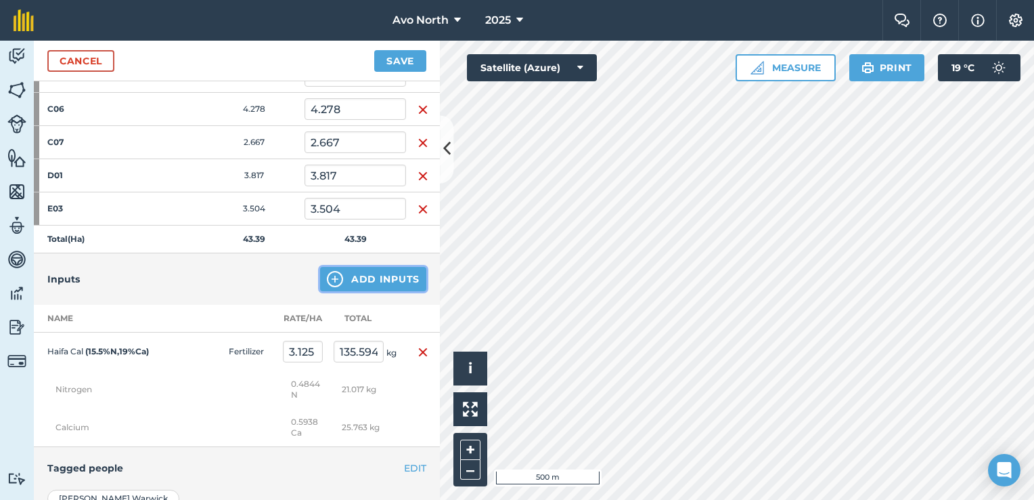
click at [347, 276] on button "Add Inputs" at bounding box center [373, 279] width 106 height 24
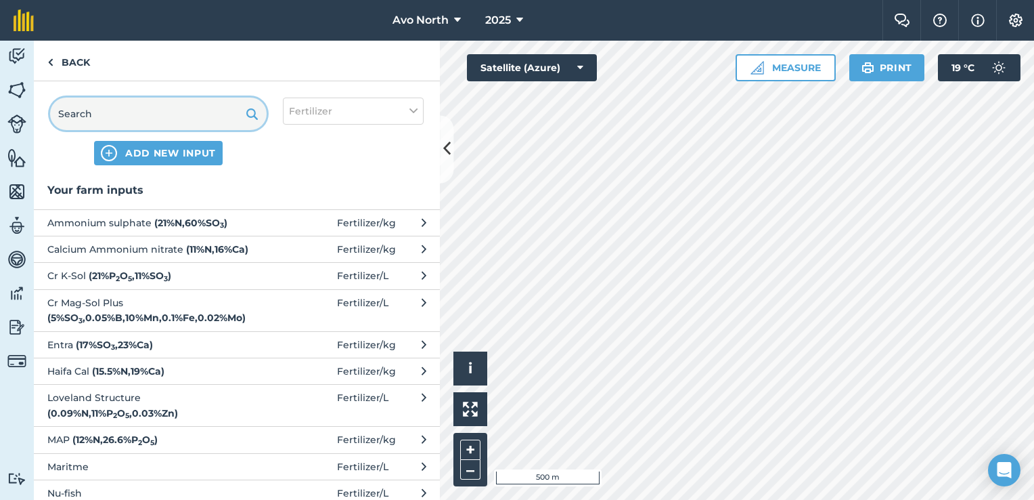
click at [106, 112] on input "text" at bounding box center [158, 113] width 217 height 32
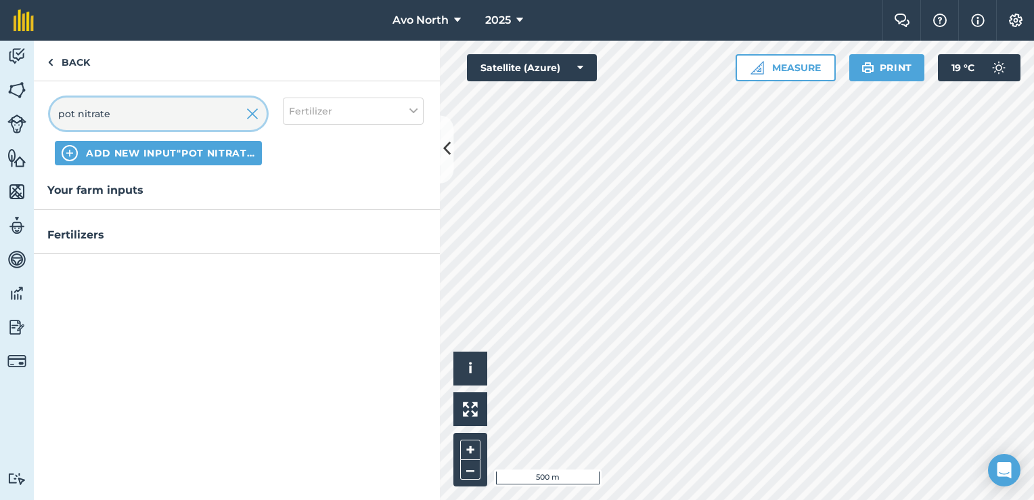
drag, startPoint x: 73, startPoint y: 111, endPoint x: 146, endPoint y: 106, distance: 72.6
click at [78, 112] on input "pot nitrate" at bounding box center [158, 113] width 217 height 32
drag, startPoint x: 139, startPoint y: 114, endPoint x: -3, endPoint y: 114, distance: 142.2
click at [0, 114] on html "Avo North 2025 Farm Chat Help Info Settings Avo North - 2025 Reproduced with th…" at bounding box center [517, 250] width 1034 height 500
type input "Pottasium Nitrate"
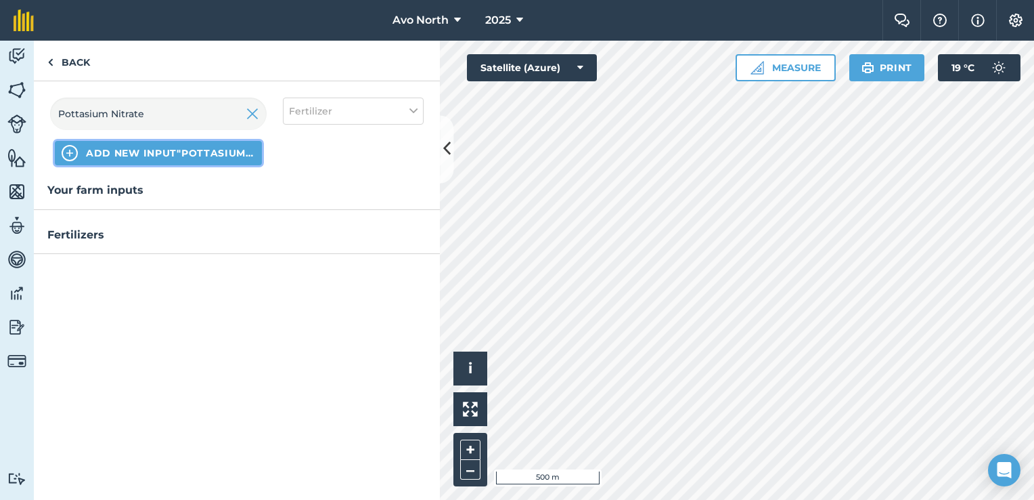
click at [198, 156] on span "ADD NEW INPUT "Pottasium Nitrate"" at bounding box center [170, 153] width 169 height 14
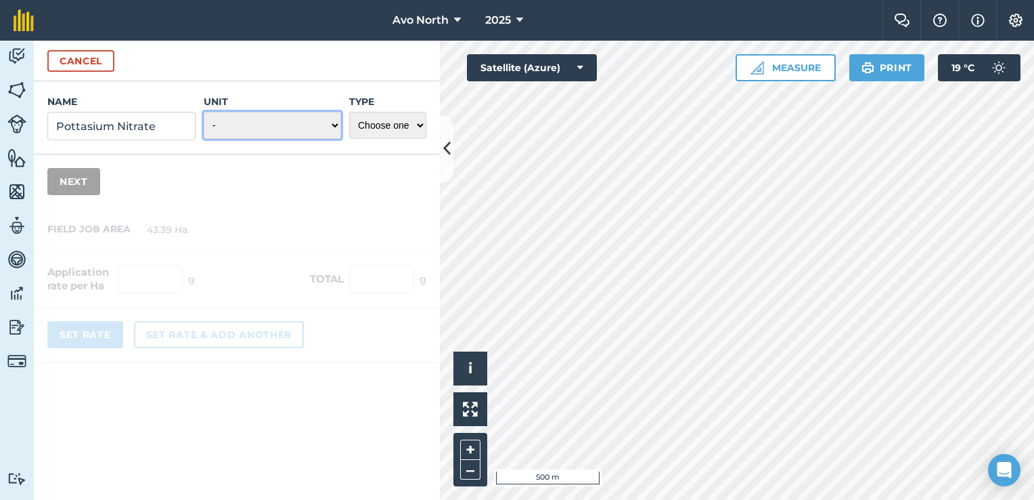
click at [337, 122] on select "- Grams/g Kilograms/kg Metric tonnes/t Millilitres/ml Litres/L Ounces/oz Pounds…" at bounding box center [272, 125] width 137 height 27
select select "KILOGRAMS"
click at [204, 112] on select "- Grams/g Kilograms/kg Metric tonnes/t Millilitres/ml Litres/L Ounces/oz Pounds…" at bounding box center [272, 125] width 137 height 27
click at [391, 124] on select "Choose one Fertilizer Seed Spray Fuel Other" at bounding box center [387, 125] width 77 height 27
select select "FERTILIZER"
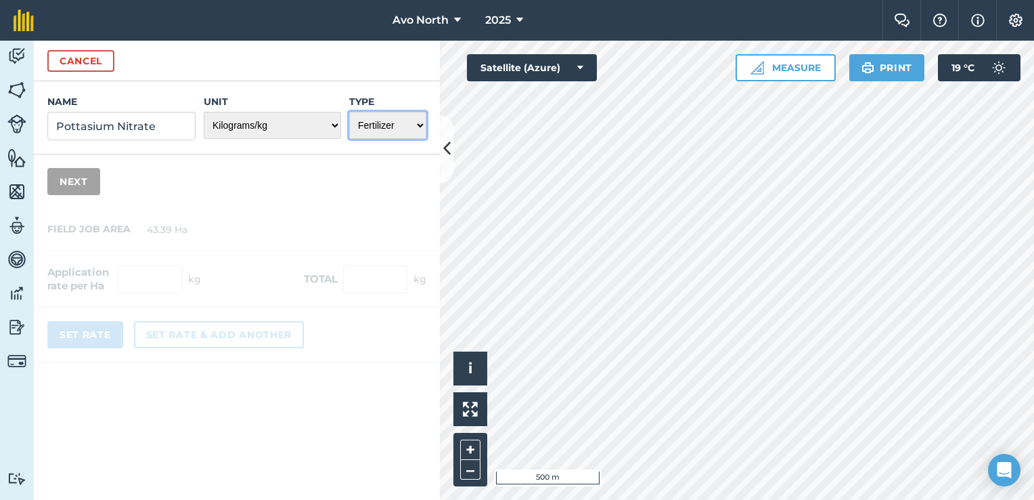
click at [349, 112] on select "Choose one Fertilizer Seed Spray Fuel Other" at bounding box center [387, 125] width 77 height 27
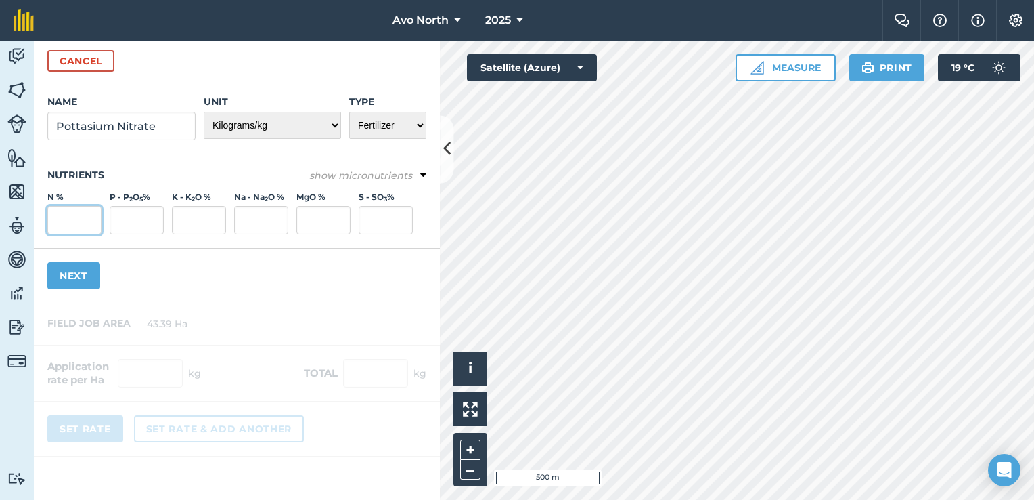
click at [62, 217] on input "N %" at bounding box center [74, 220] width 54 height 28
type input "1"
type input "0.14"
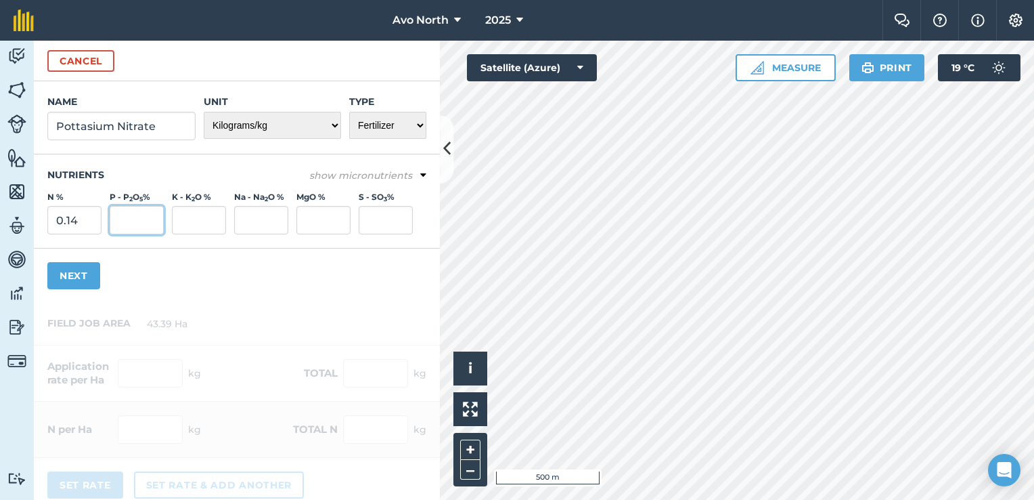
click at [135, 219] on input "P - P 2 O 5 %" at bounding box center [137, 220] width 54 height 28
type input "1"
type input "0.19"
click at [236, 277] on div "Name Pottasium Nitrate Unit - Grams/g Kilograms/kg Metric tonnes/t Millilitres/…" at bounding box center [237, 191] width 406 height 221
click at [70, 278] on button "Next" at bounding box center [73, 275] width 53 height 27
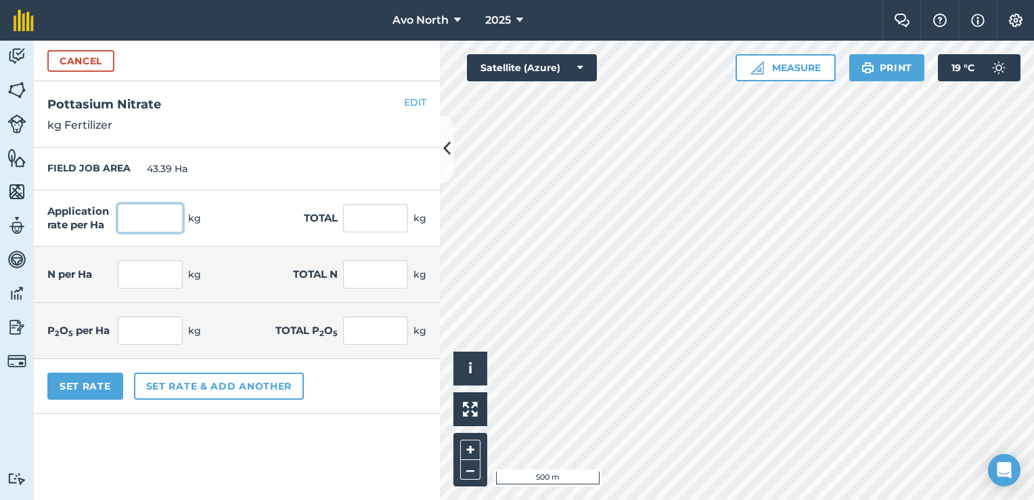
click at [166, 223] on input "text" at bounding box center [150, 218] width 65 height 28
type input "8.75"
type input "379.663"
type input "0.012"
type input "0.532"
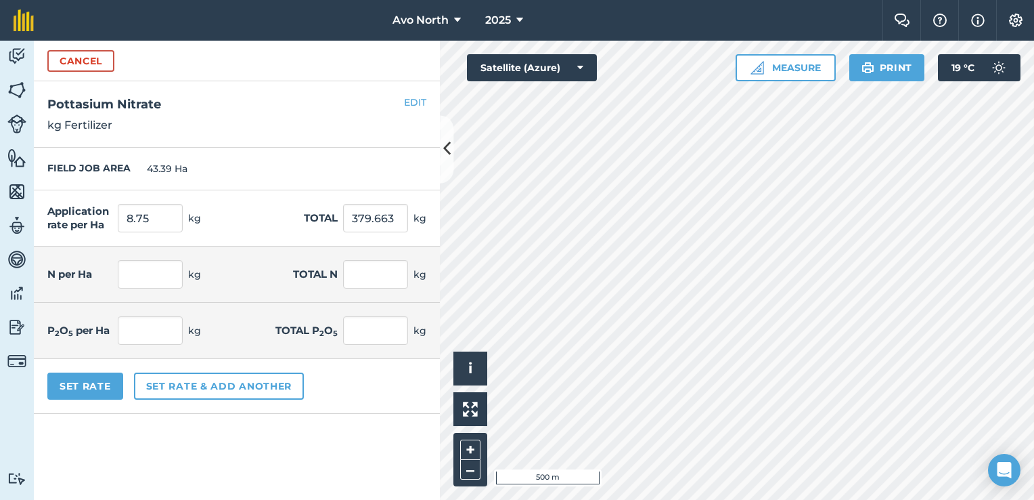
type input "0.017"
type input "0.721"
click at [299, 429] on form "Cancel Name Pottasium Nitrate Unit - Grams/g Kilograms/kg Metric tonnes/t Milli…" at bounding box center [237, 270] width 406 height 459
click at [105, 378] on button "Set Rate" at bounding box center [85, 385] width 76 height 27
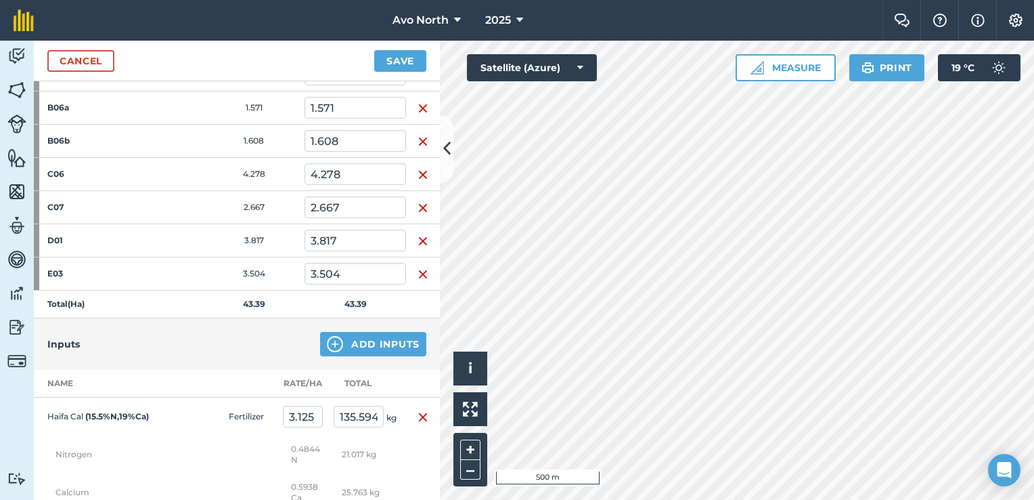
scroll to position [542, 0]
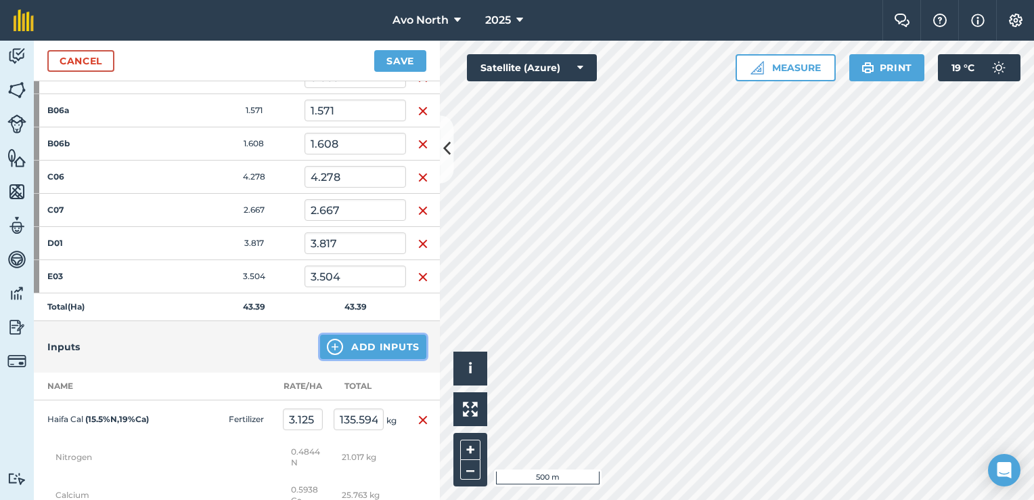
click at [336, 346] on button "Add Inputs" at bounding box center [373, 346] width 106 height 24
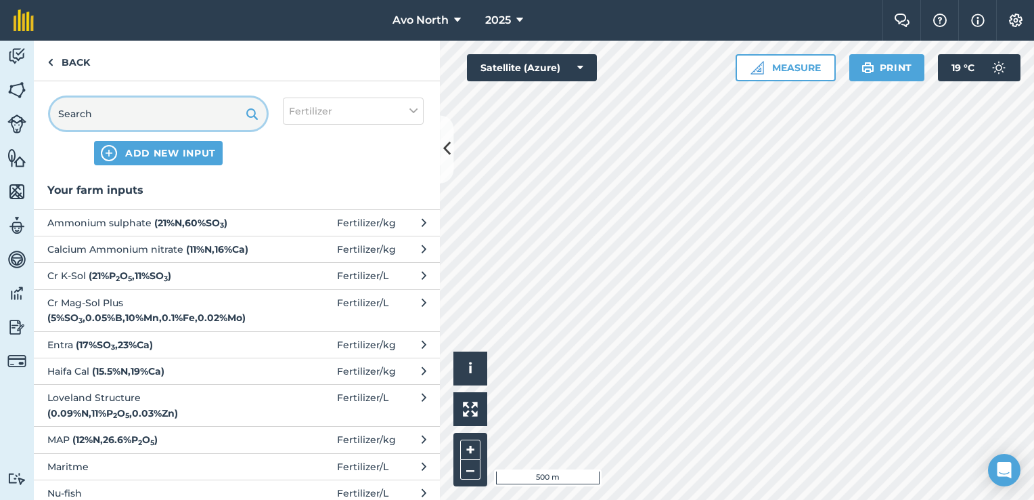
click at [91, 114] on input "text" at bounding box center [158, 113] width 217 height 32
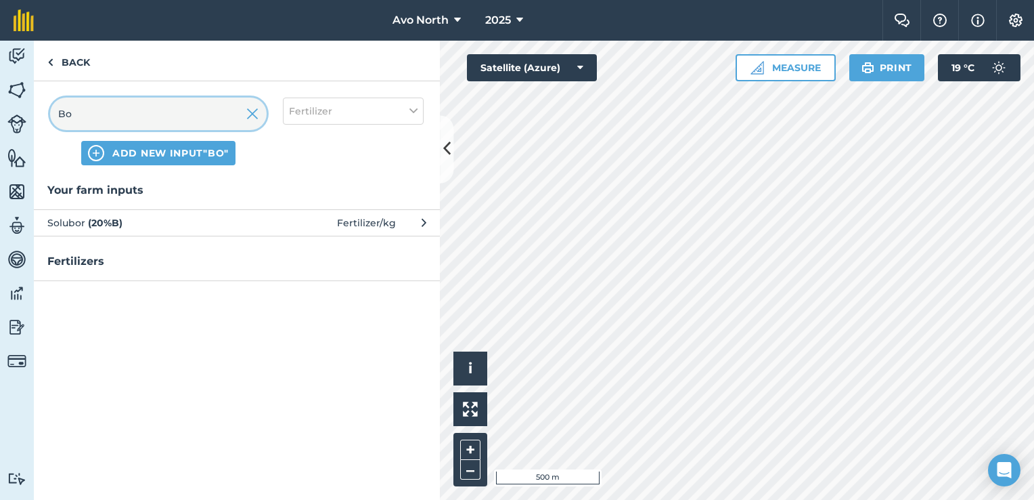
type input "B"
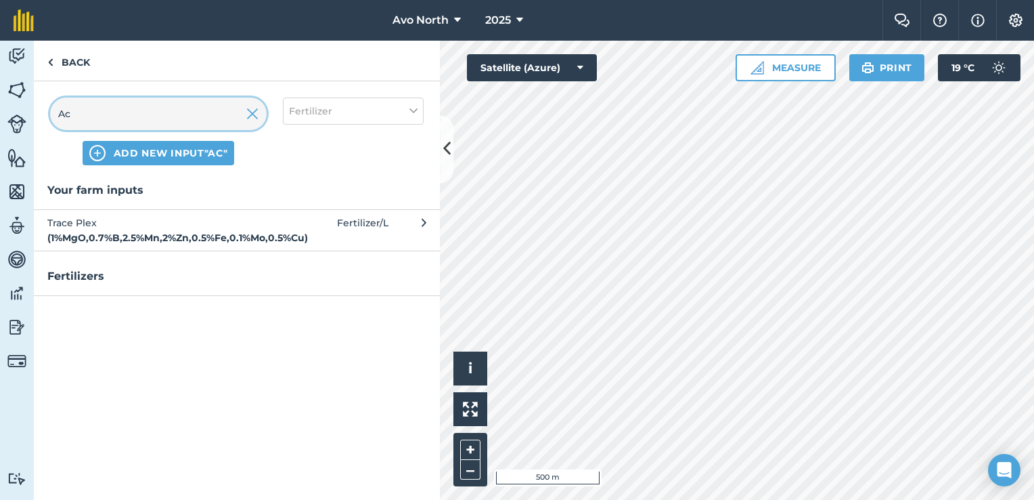
type input "A"
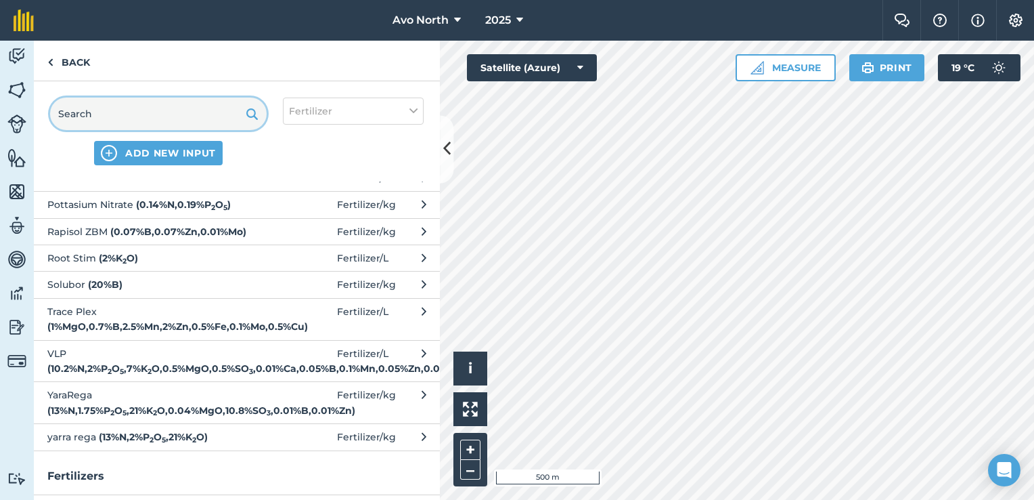
scroll to position [338, 0]
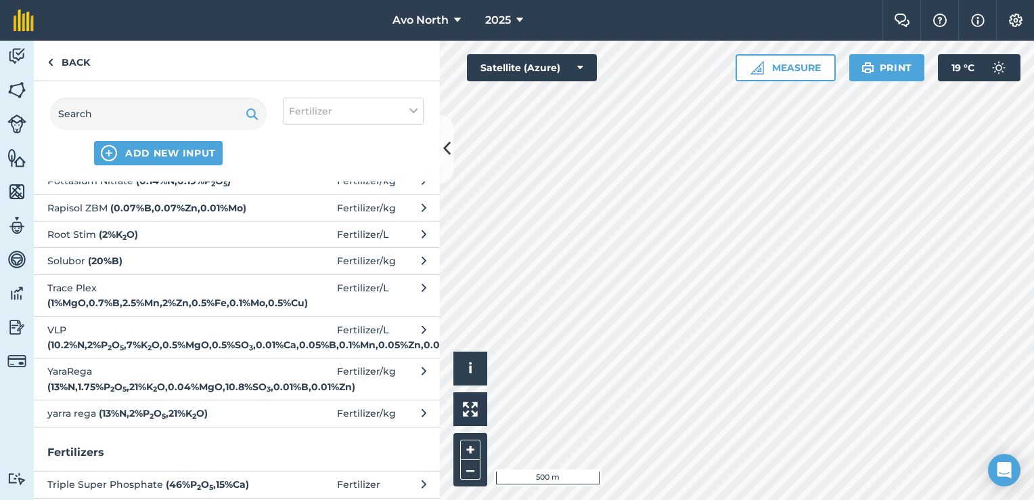
click at [179, 263] on span "Solubor ( 20 % B )" at bounding box center [157, 260] width 221 height 15
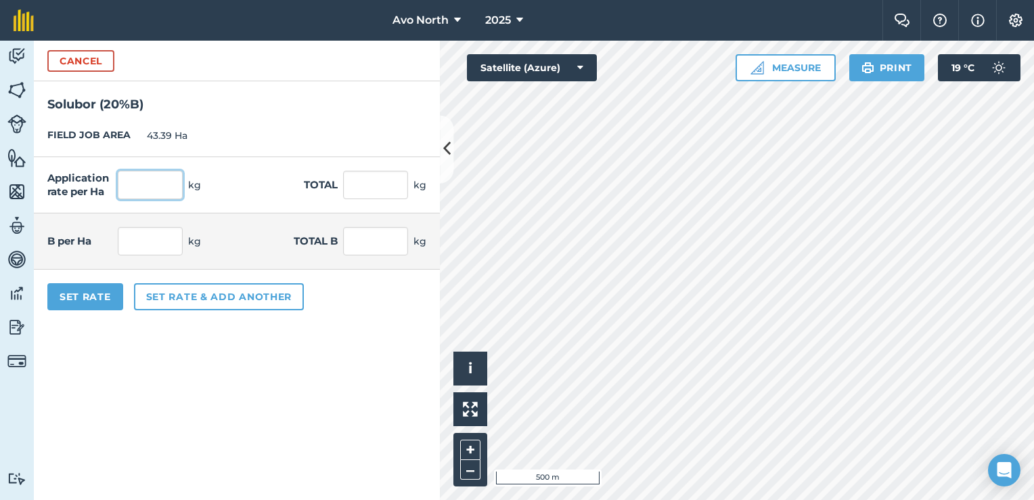
drag, startPoint x: 138, startPoint y: 185, endPoint x: 353, endPoint y: 237, distance: 221.3
click at [142, 187] on input "text" at bounding box center [150, 185] width 65 height 28
type input "0.375"
type input "16.271"
type input "0.075"
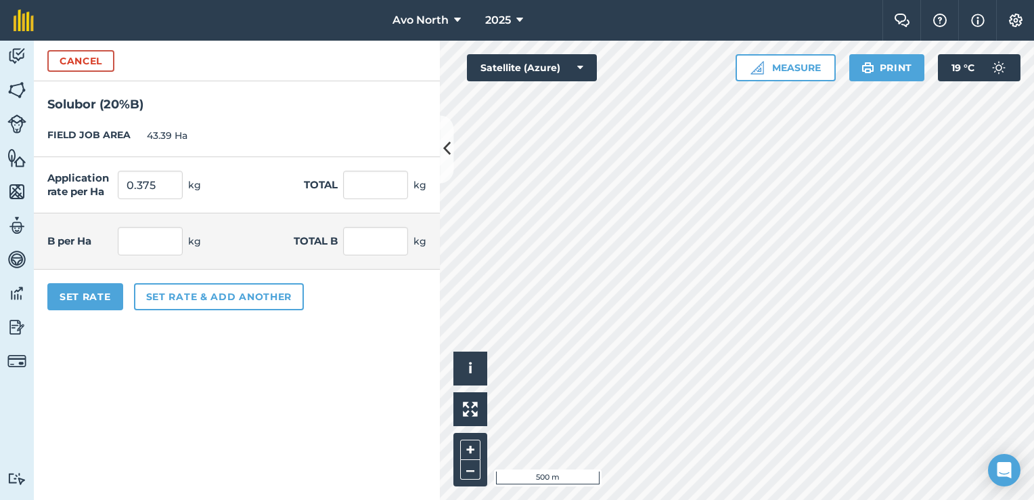
type input "3.254"
click at [347, 321] on div "Set Rate Set rate & add another" at bounding box center [237, 296] width 406 height 54
click at [99, 299] on button "Set Rate" at bounding box center [85, 296] width 76 height 27
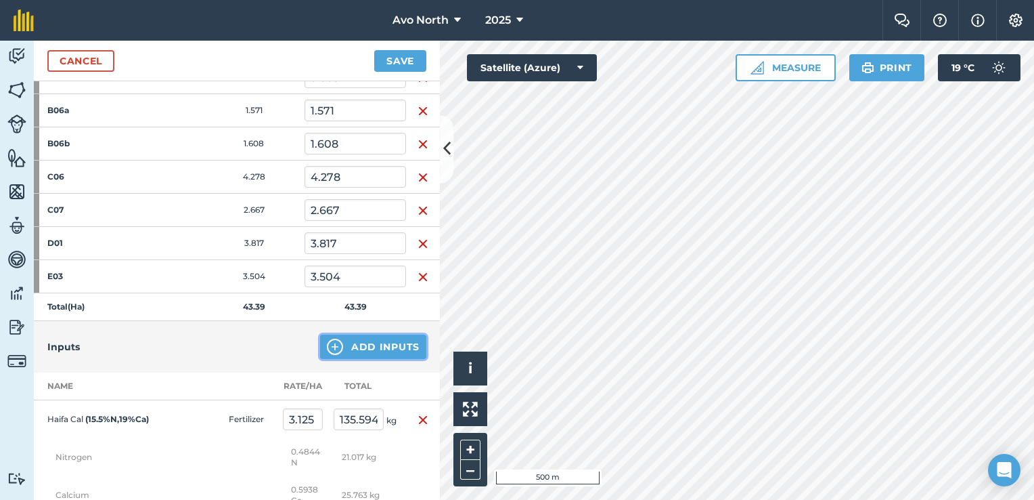
click at [353, 346] on button "Add Inputs" at bounding box center [373, 346] width 106 height 24
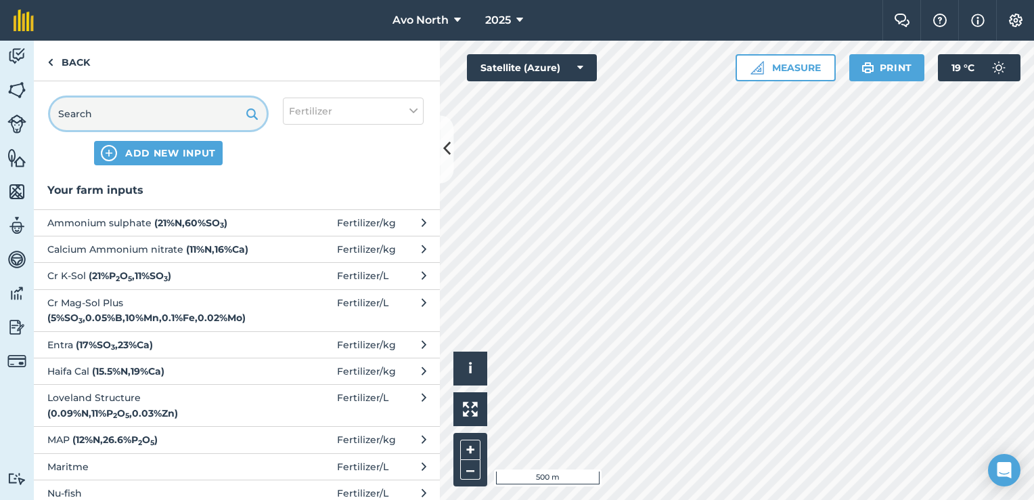
click at [80, 111] on input "text" at bounding box center [158, 113] width 217 height 32
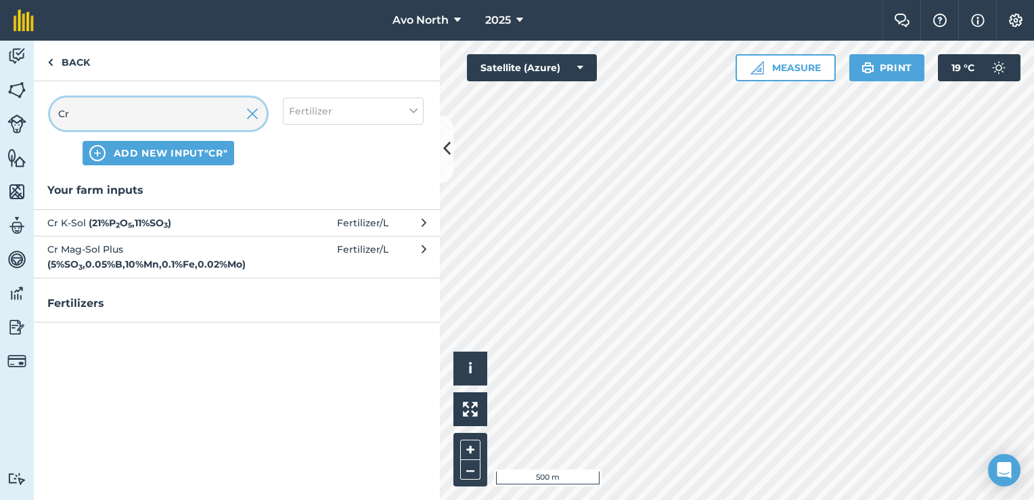
type input "Cr"
click at [157, 217] on strong "( 21 % P 2 O 5 , 11 % SO 3 )" at bounding box center [130, 223] width 83 height 12
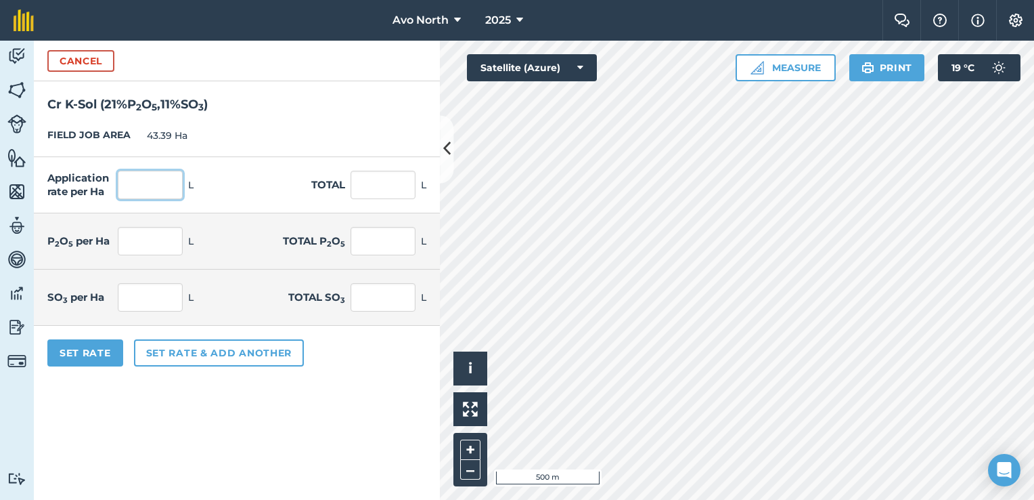
click at [127, 187] on input "text" at bounding box center [150, 185] width 65 height 28
type input "5"
type input "216.95"
type input "1.05"
type input "45.56"
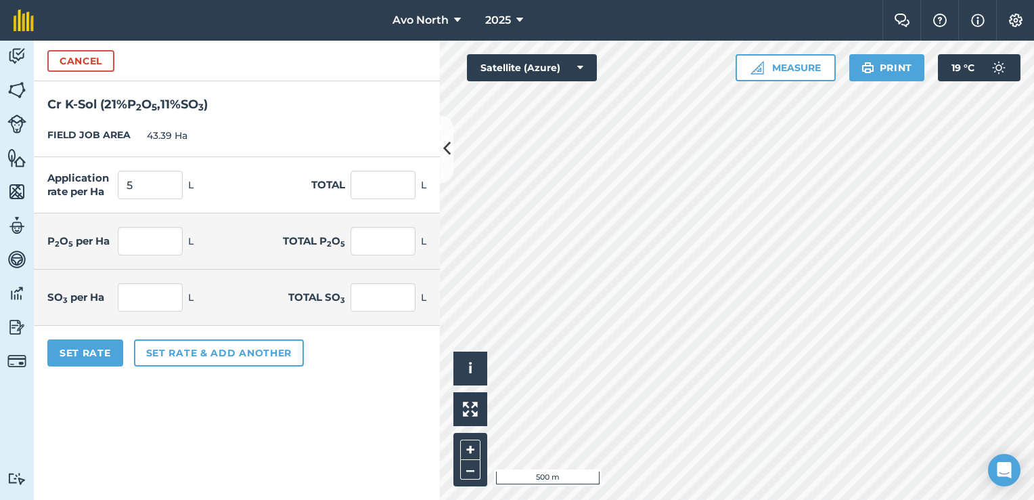
type input "0.55"
type input "23.865"
click at [181, 394] on form "Cancel Cr K-Sol ( 21 % P 2 O 5 , 11 % SO 3 ) FIELD JOB AREA 43.39 Ha Applicatio…" at bounding box center [237, 270] width 406 height 459
click at [70, 362] on button "Set Rate" at bounding box center [85, 352] width 76 height 27
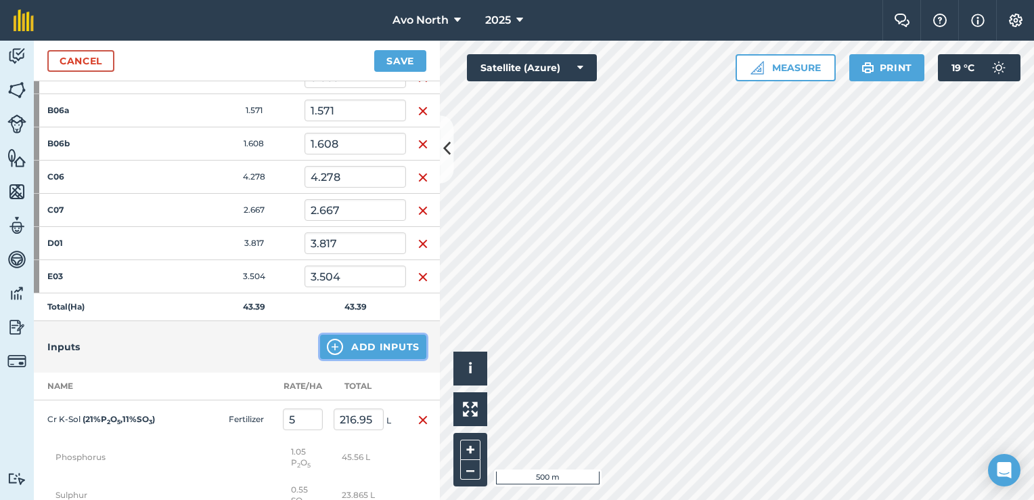
click at [328, 346] on img at bounding box center [335, 346] width 16 height 16
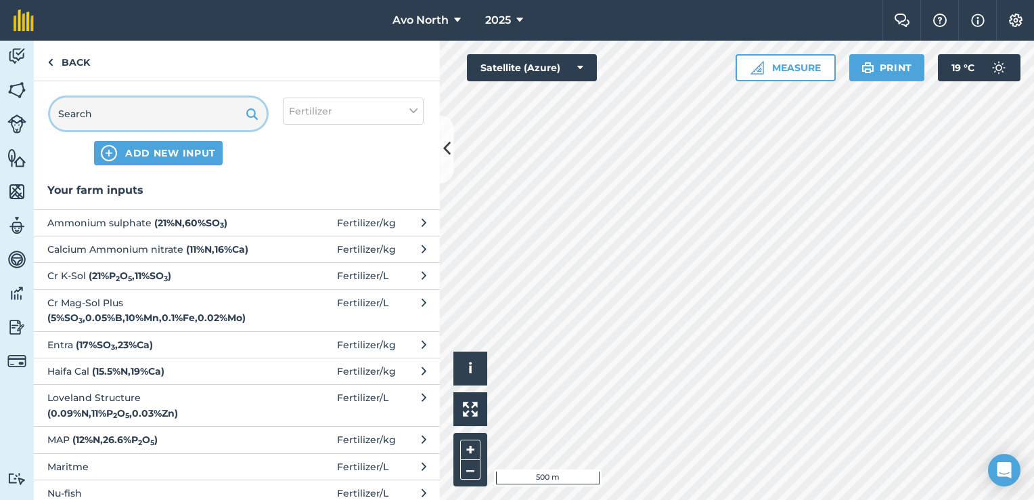
click at [108, 121] on input "text" at bounding box center [158, 113] width 217 height 32
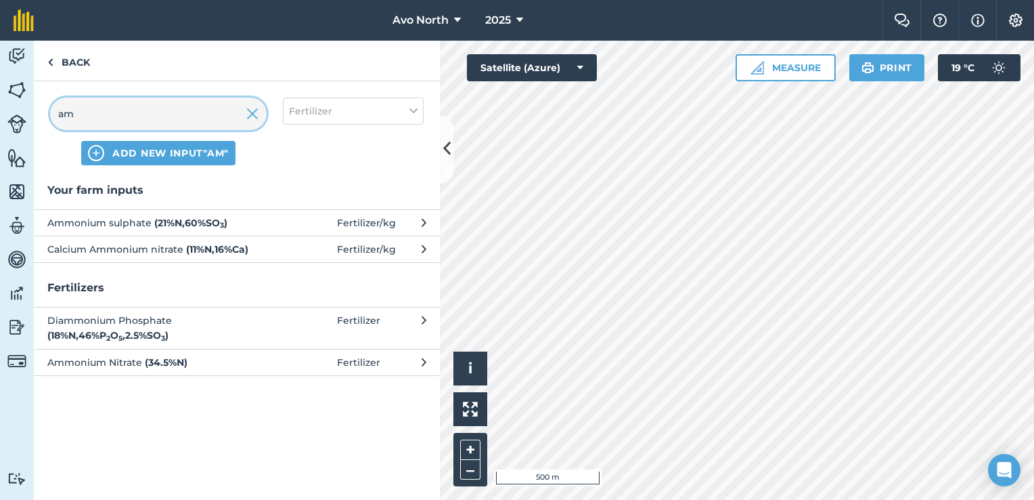
type input "am"
click at [96, 218] on span "Ammonium sulphate ( 21 % N , 60 % SO 3 )" at bounding box center [157, 222] width 221 height 15
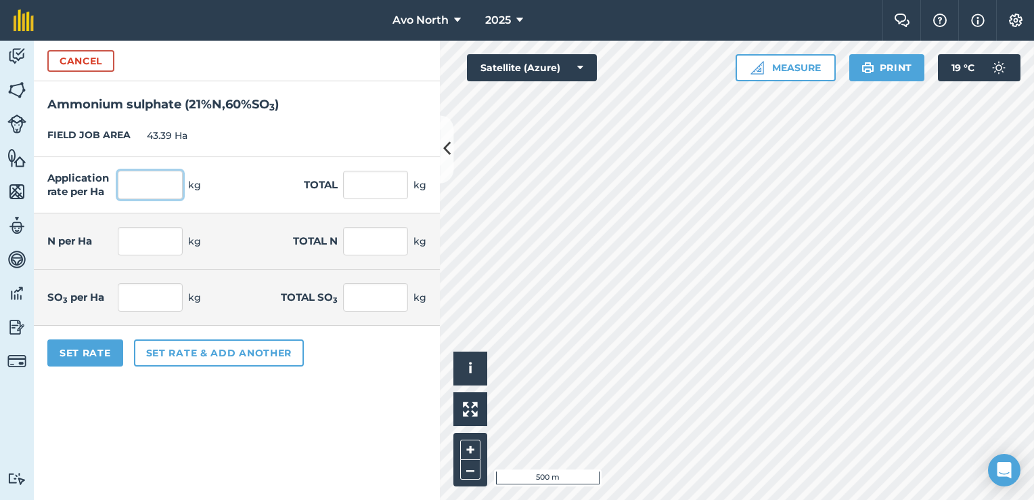
click at [167, 183] on input "text" at bounding box center [150, 185] width 65 height 28
type input "5"
type input "216.95"
type input "1.05"
type input "45.56"
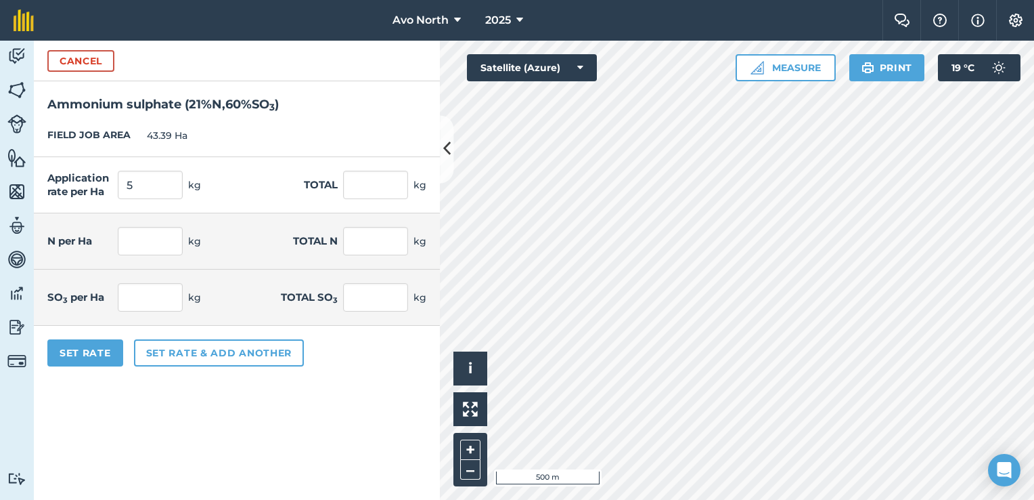
type input "3"
type input "130.17"
click at [335, 422] on form "Cancel Ammonium sulphate ( 21 % N , 60 % SO 3 ) FIELD JOB AREA 43.39 Ha Applica…" at bounding box center [237, 270] width 406 height 459
click at [92, 350] on button "Set Rate" at bounding box center [85, 352] width 76 height 27
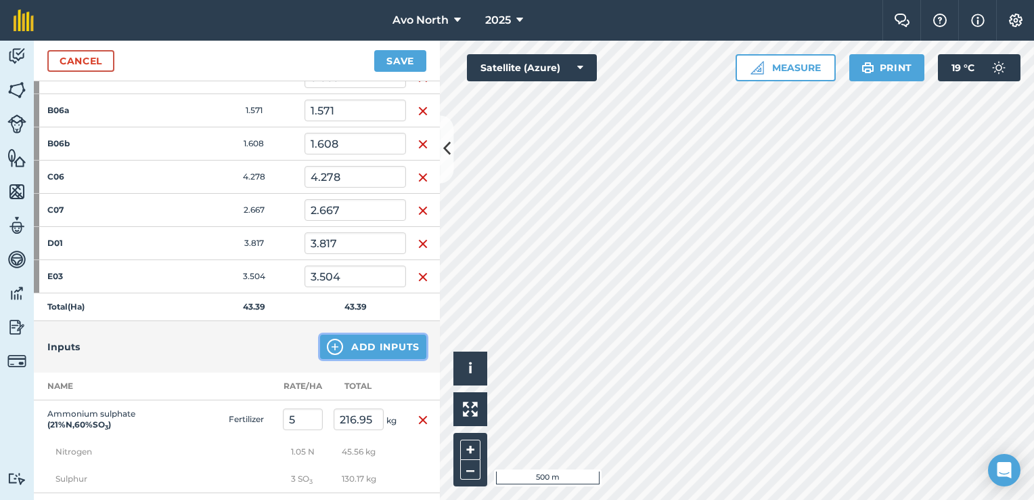
click at [333, 341] on img at bounding box center [335, 346] width 16 height 16
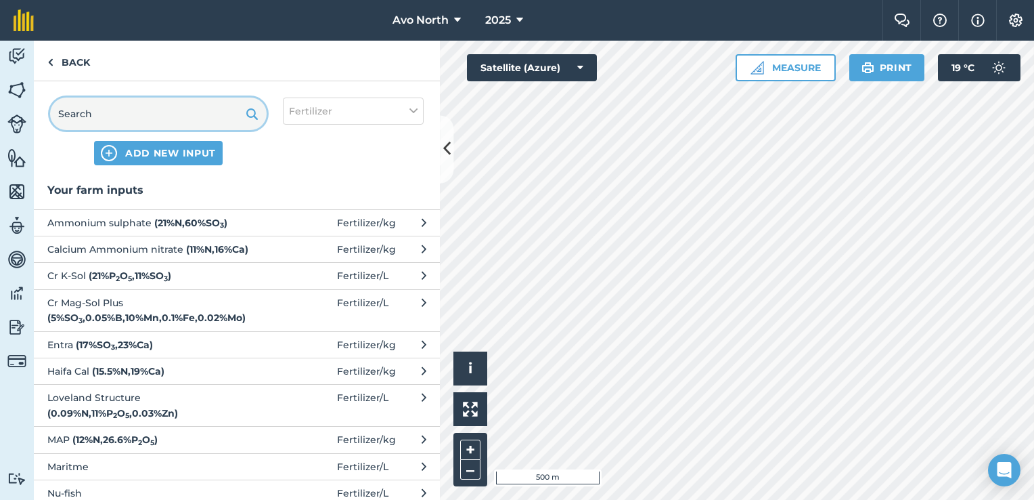
click at [116, 115] on input "text" at bounding box center [158, 113] width 217 height 32
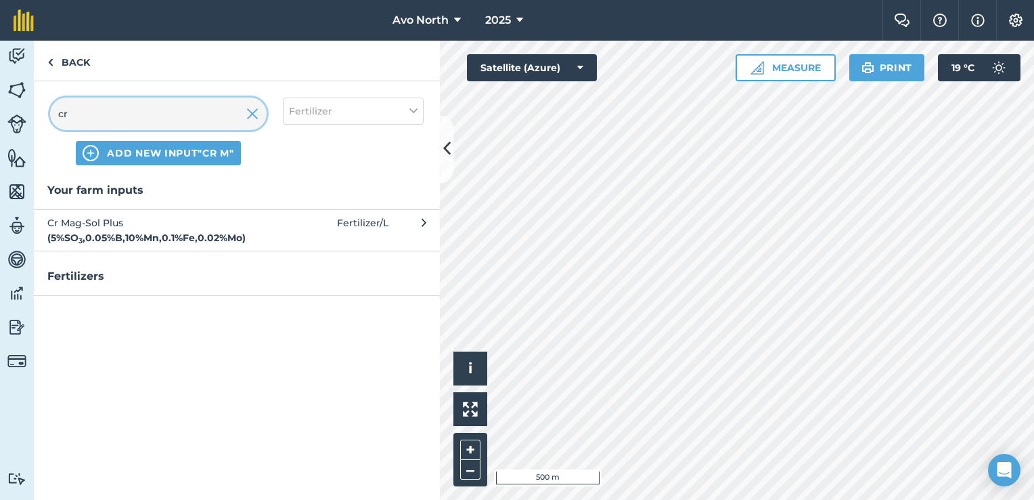
type input "c"
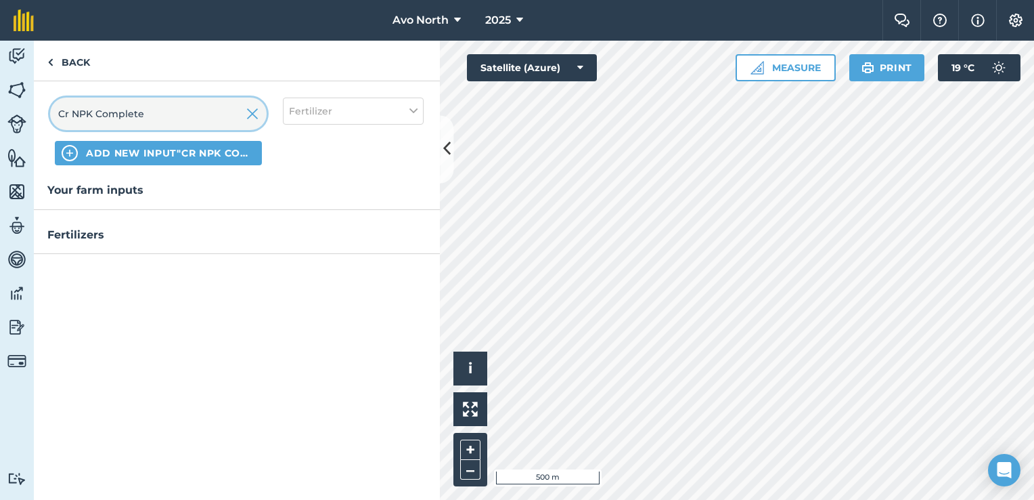
type input "Cr NPK Complete"
click at [138, 155] on span "ADD NEW INPUT "Cr NPK Complete"" at bounding box center [170, 153] width 169 height 14
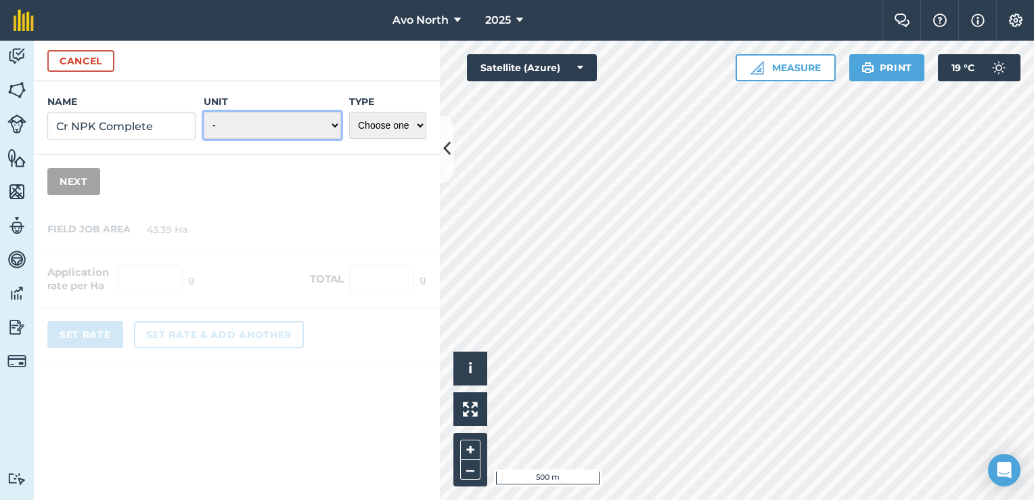
click at [333, 129] on select "- Grams/g Kilograms/kg Metric tonnes/t Millilitres/ml Litres/L Ounces/oz Pounds…" at bounding box center [272, 125] width 137 height 27
select select "LITRES"
click at [204, 112] on select "- Grams/g Kilograms/kg Metric tonnes/t Millilitres/ml Litres/L Ounces/oz Pounds…" at bounding box center [272, 125] width 137 height 27
click at [390, 127] on select "Choose one Fertilizer Seed Spray Fuel Other" at bounding box center [387, 125] width 77 height 27
select select "FERTILIZER"
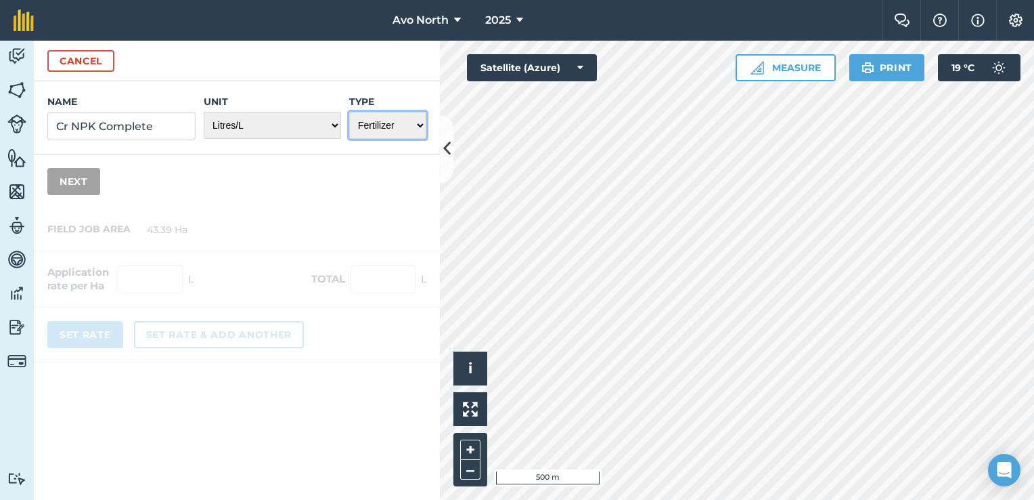
click at [349, 112] on select "Choose one Fertilizer Seed Spray Fuel Other" at bounding box center [387, 125] width 77 height 27
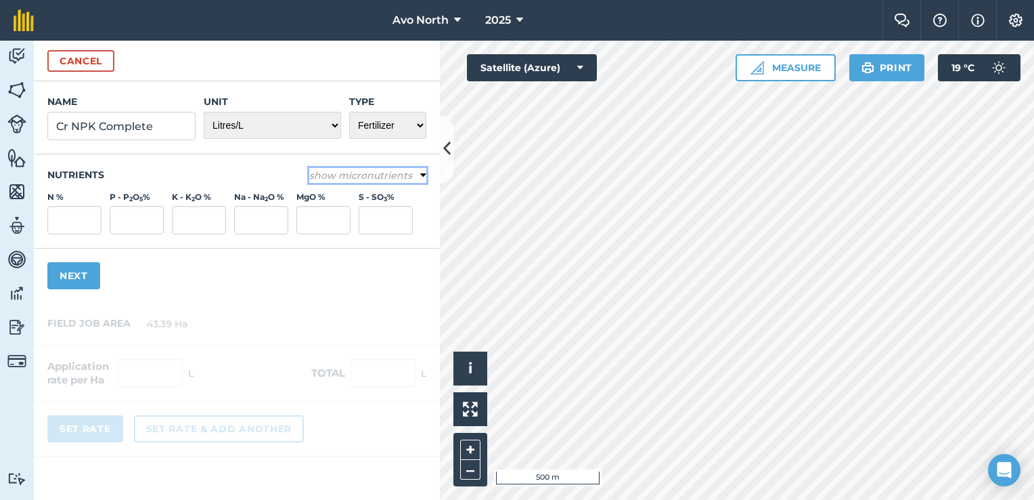
click at [422, 177] on icon at bounding box center [423, 175] width 6 height 12
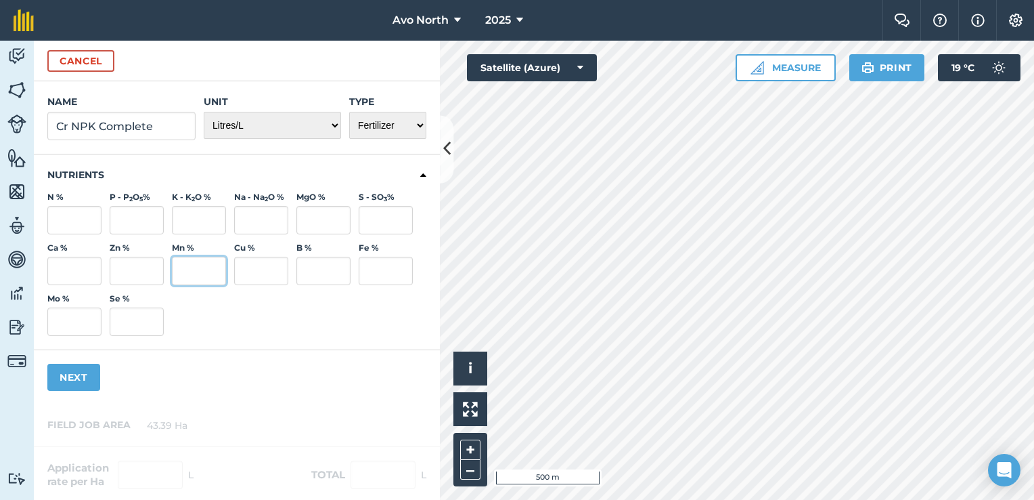
click at [199, 269] on input "Mn %" at bounding box center [199, 271] width 54 height 28
type input "0.5"
click at [389, 224] on input "S - SO 3 %" at bounding box center [386, 220] width 54 height 28
type input "0.03"
click at [265, 332] on div "Ca % Zn % Mn % 0.5 Cu % B % Fe % Mo % Se %" at bounding box center [236, 288] width 379 height 93
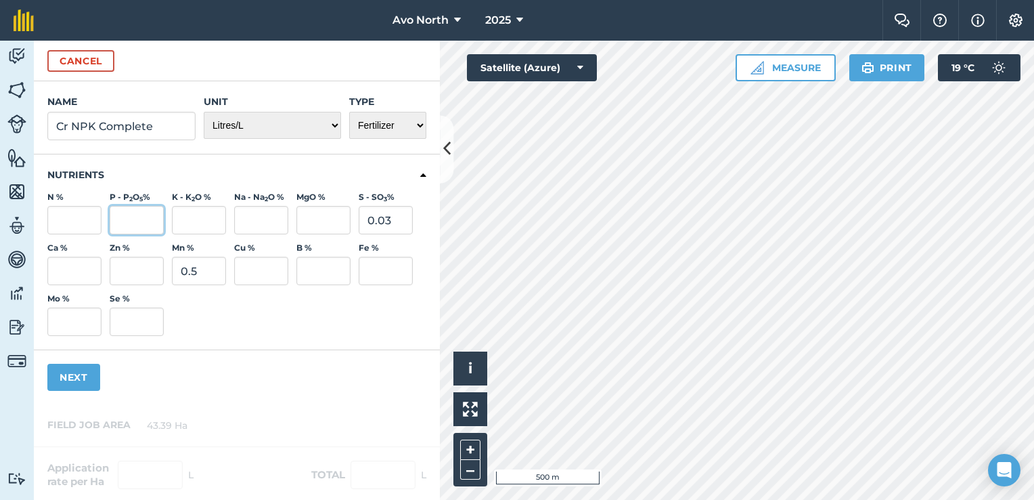
click at [137, 222] on input "P - P 2 O 5 %" at bounding box center [137, 220] width 54 height 28
type input "0.04"
click at [355, 296] on div "Ca % Zn % Mn % 0.5 Cu % B % Fe % Mo % Se %" at bounding box center [236, 288] width 379 height 93
click at [197, 220] on input "K - K 2 O %" at bounding box center [199, 220] width 54 height 28
type input "0.08"
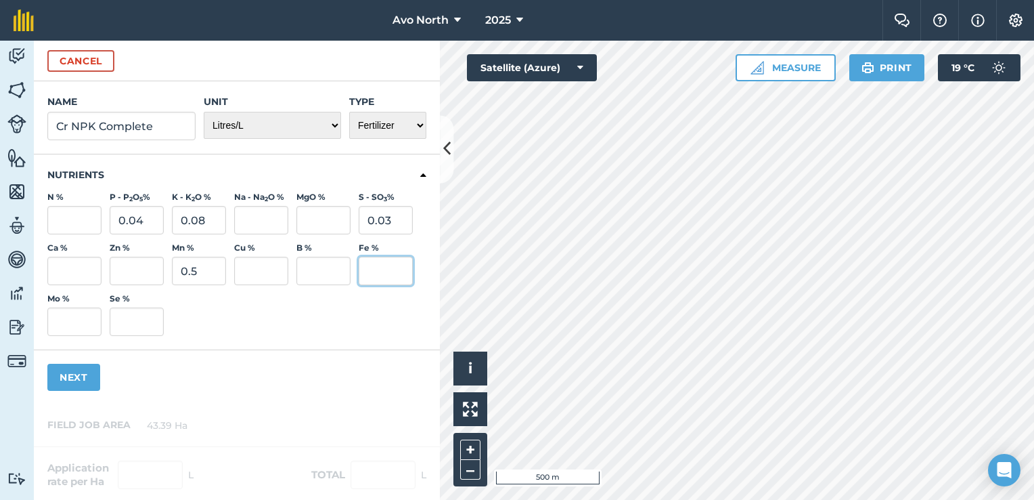
click at [373, 268] on input "Fe %" at bounding box center [386, 271] width 54 height 28
click at [339, 363] on div "Name Cr NPK Complete Unit - Grams/g Kilograms/kg Metric tonnes/t Millilitres/ml…" at bounding box center [237, 242] width 406 height 323
click at [80, 318] on input "Mo %" at bounding box center [74, 321] width 54 height 28
click at [398, 267] on input "0.005" at bounding box center [386, 271] width 54 height 28
click at [391, 271] on input "0.005" at bounding box center [386, 271] width 54 height 28
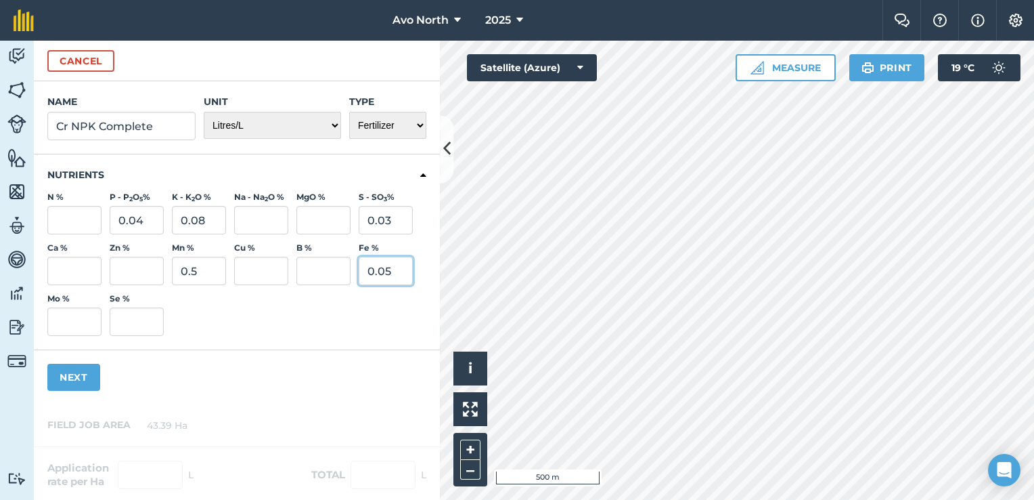
type input "0.05"
click at [76, 313] on input "Mo %" at bounding box center [74, 321] width 54 height 28
type input "0.005"
click at [263, 275] on input "Cu %" at bounding box center [261, 271] width 54 height 28
click at [246, 274] on input ".25" at bounding box center [261, 271] width 54 height 28
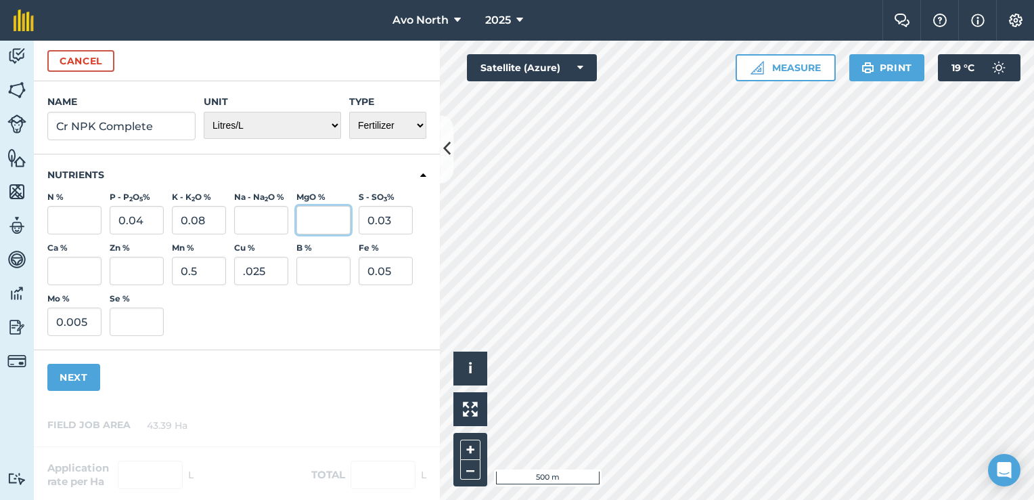
type input "0.025"
click at [325, 220] on input "MgO %" at bounding box center [324, 220] width 54 height 28
type input "0.1"
click at [360, 183] on div "Nutrients N % P - P 2 O 5 % 0.04 K - K 2 O % 0.08 Na - Na 2 O % MgO % 0.1 S - S…" at bounding box center [237, 252] width 406 height 196
click at [61, 224] on input "N %" at bounding box center [74, 220] width 54 height 28
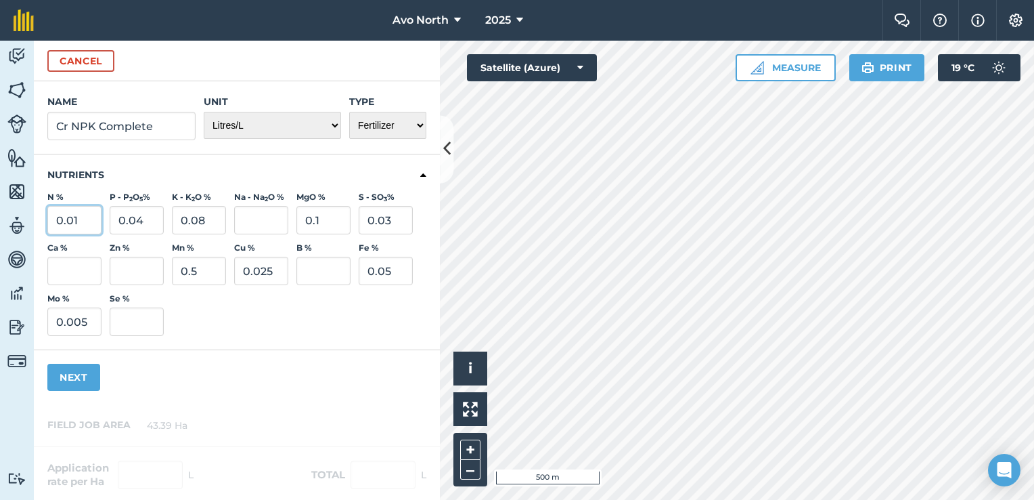
type input "0.01"
drag, startPoint x: 305, startPoint y: 383, endPoint x: 268, endPoint y: 391, distance: 37.4
click at [305, 387] on div "Name Cr NPK Complete Unit - Grams/g Kilograms/kg Metric tonnes/t Millilitres/ml…" at bounding box center [237, 242] width 406 height 323
click at [85, 376] on button "Next" at bounding box center [73, 377] width 53 height 27
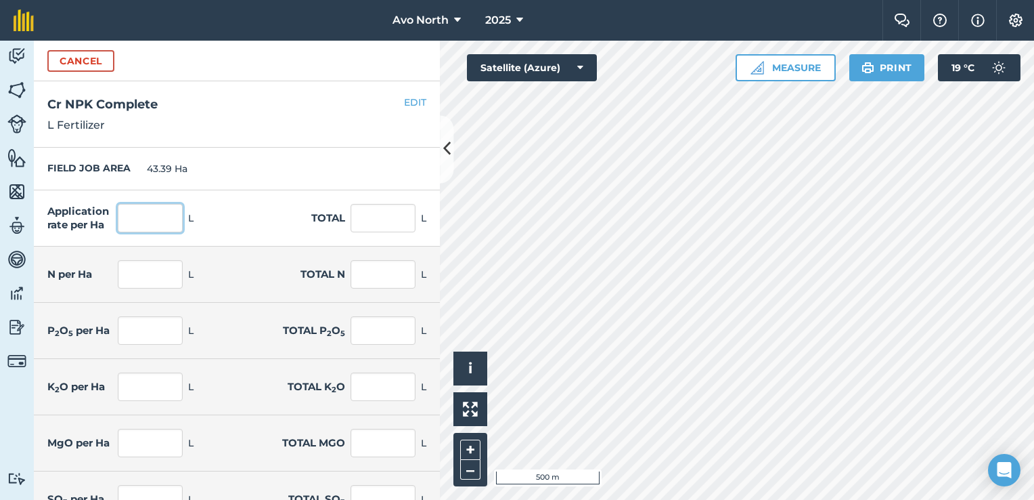
click at [152, 212] on input "text" at bounding box center [150, 218] width 65 height 28
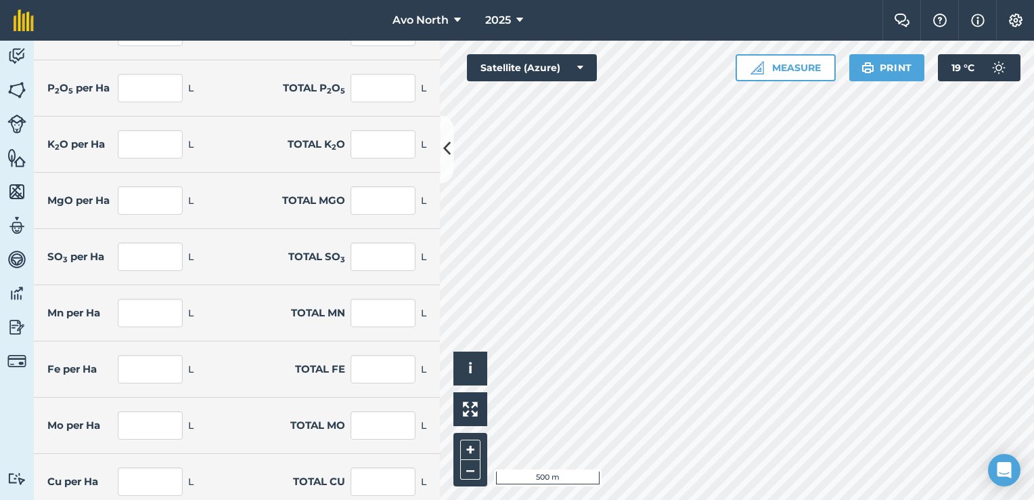
scroll to position [305, 0]
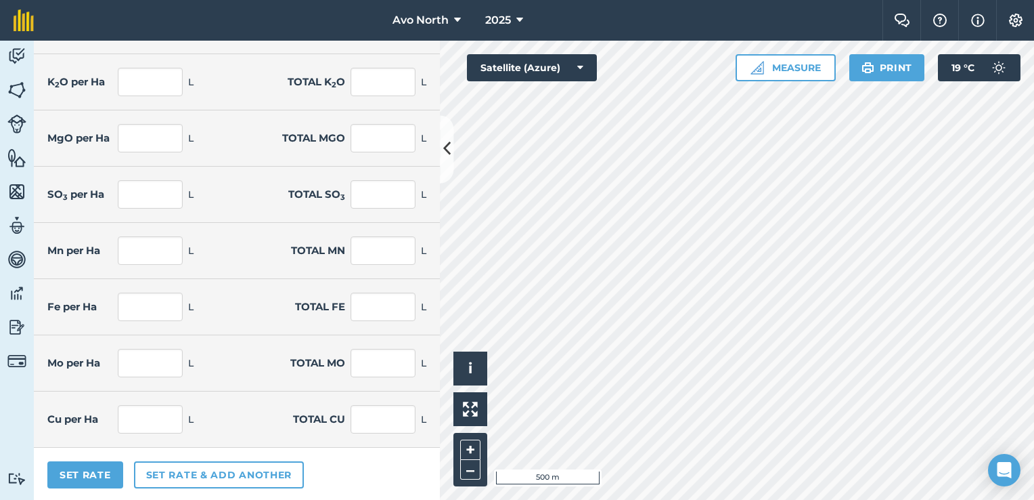
type input "6.25"
type input "271.188"
type input "0.031"
type input "1.356"
type input "0.002"
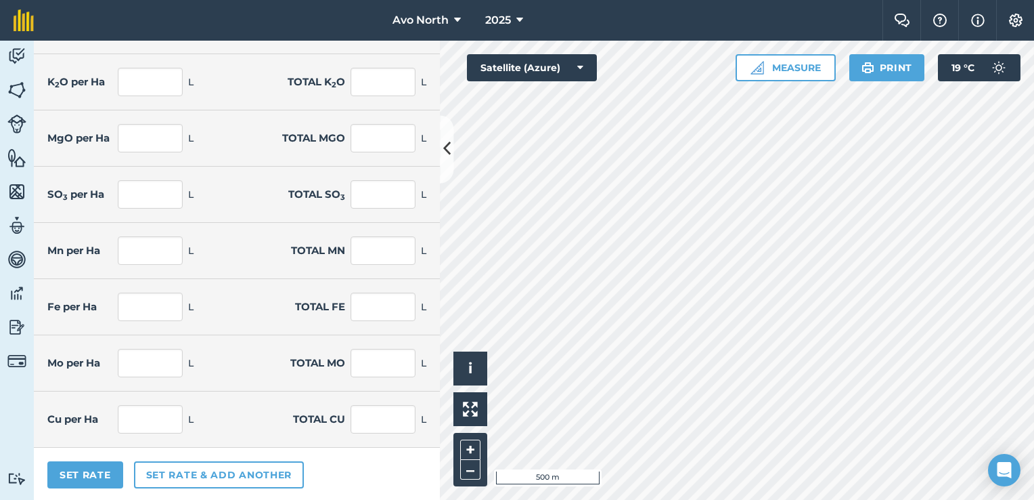
type input "0.081"
type input "0.003"
type input "0.108"
type input "0.005"
type input "0.217"
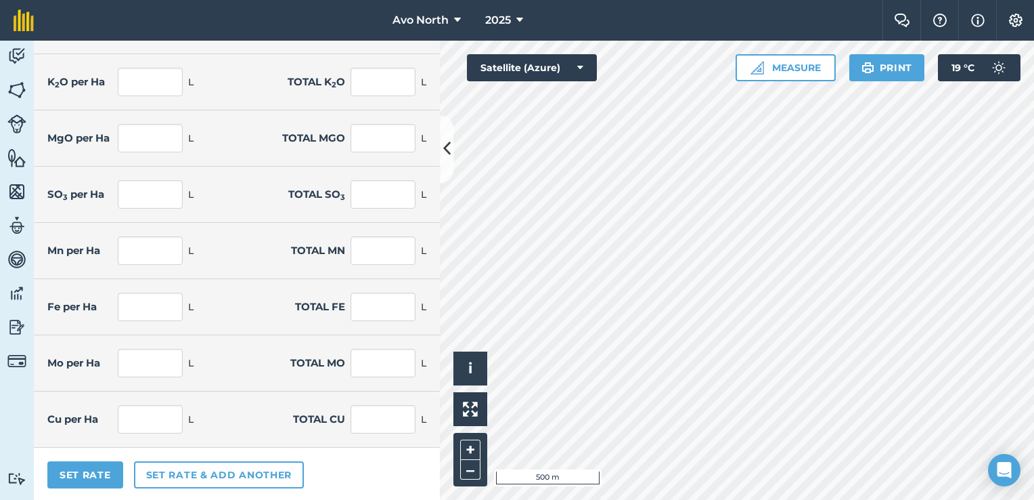
type input "0.003"
type input "0.136"
type input "0"
type input "0.014"
type input "0.002"
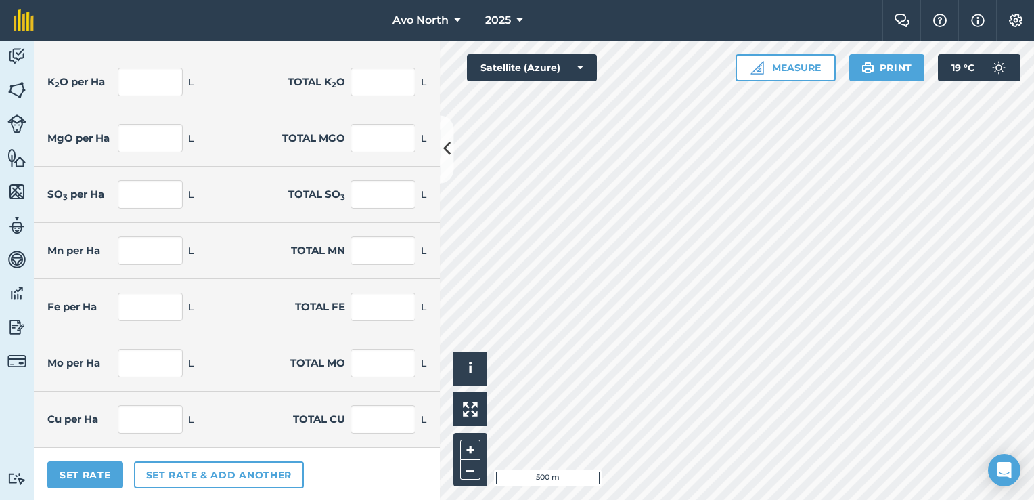
type input "0.068"
type input "0.006"
type input "0.271"
type input "0.001"
type input "0.027"
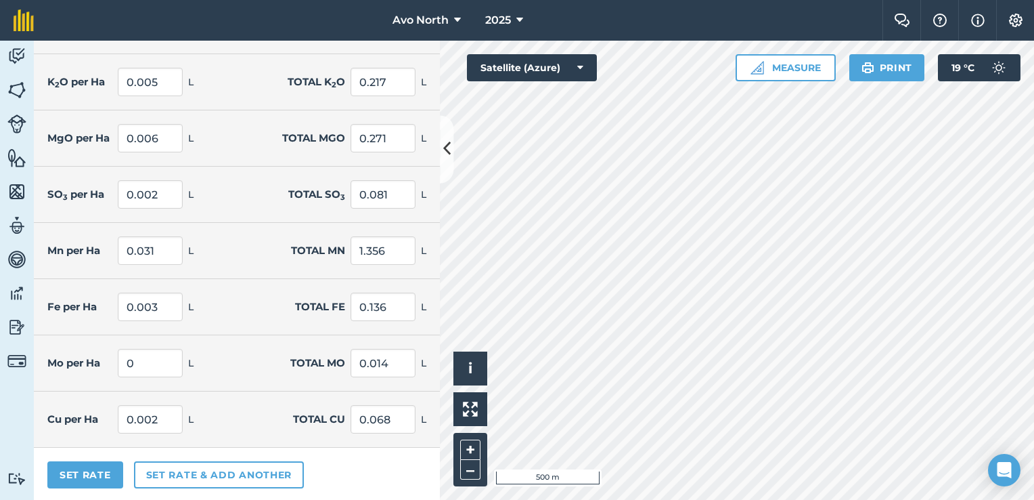
click at [360, 478] on div "Set Rate Set rate & add another" at bounding box center [237, 474] width 406 height 55
click at [83, 475] on button "Set Rate" at bounding box center [85, 474] width 76 height 27
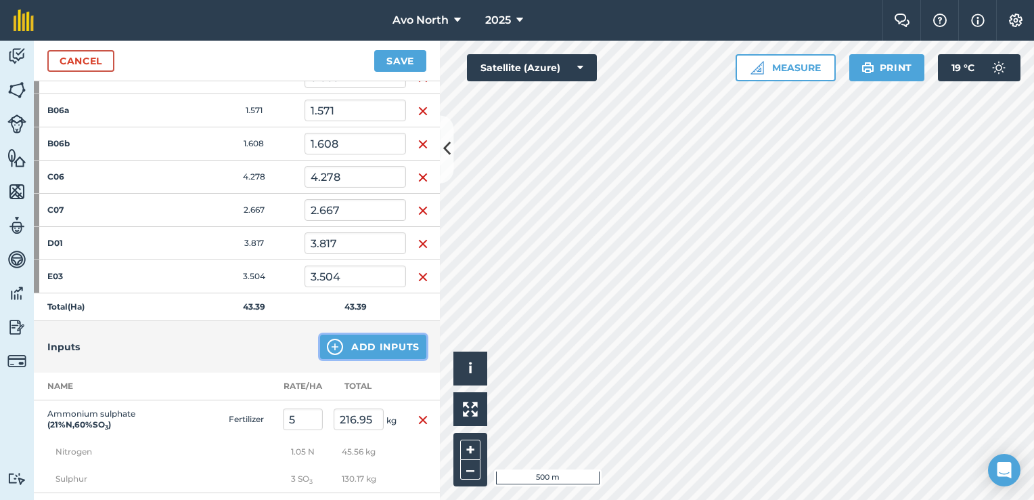
click at [335, 341] on button "Add Inputs" at bounding box center [373, 346] width 106 height 24
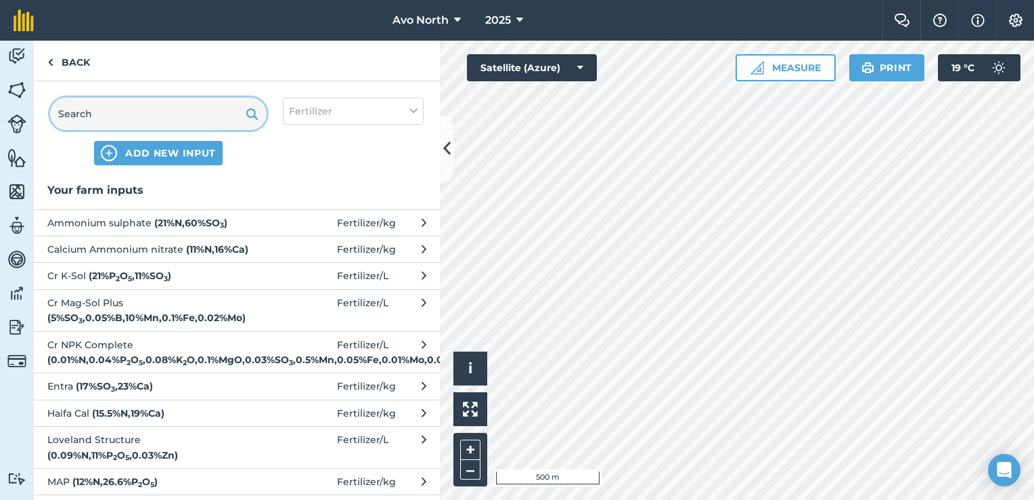
click at [140, 115] on input "text" at bounding box center [158, 113] width 217 height 32
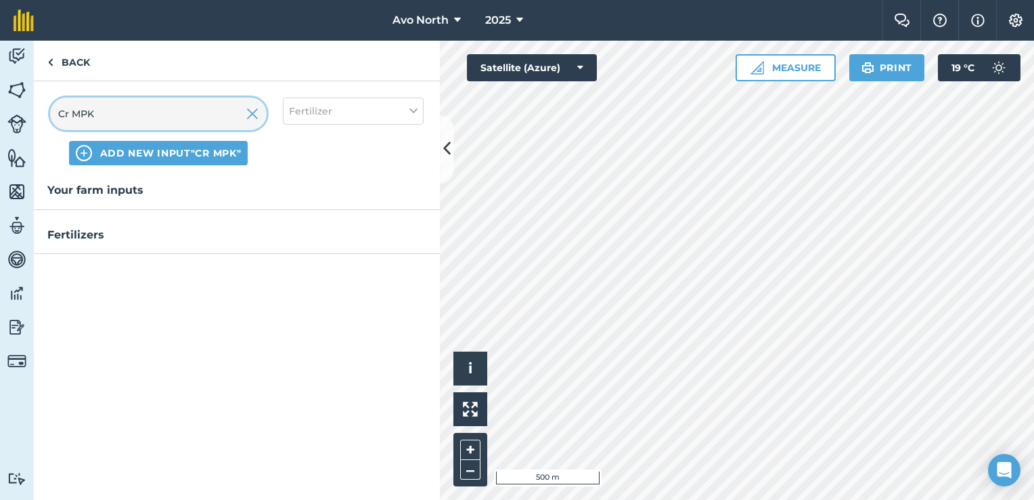
type input "Cr MPK"
click at [142, 156] on span "ADD NEW INPUT "Cr MPK"" at bounding box center [170, 153] width 141 height 14
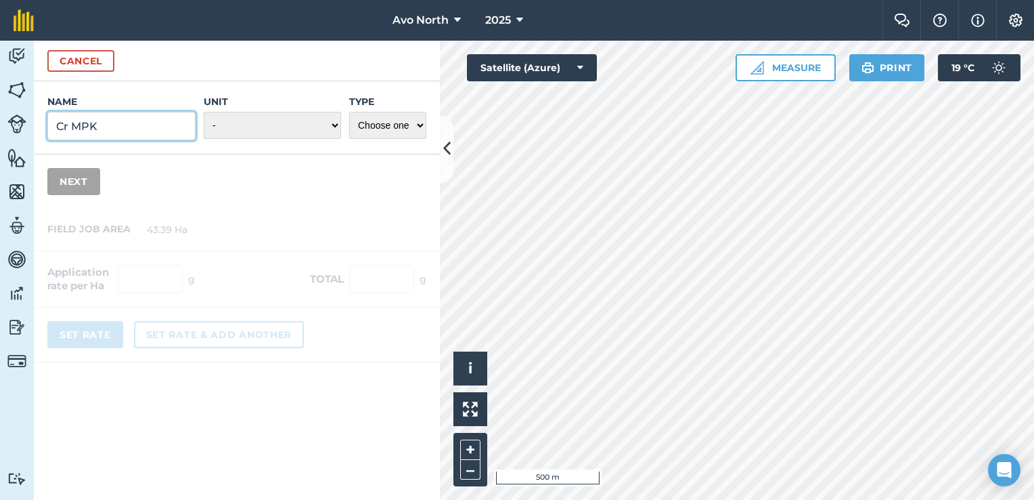
click at [97, 131] on input "Cr MPK" at bounding box center [121, 126] width 148 height 28
type input "Cr MKP"
click at [339, 126] on select "- Grams/g Kilograms/kg Metric tonnes/t Millilitres/ml Litres/L Ounces/oz Pounds…" at bounding box center [272, 125] width 137 height 27
select select "LITRES"
click at [204, 112] on select "- Grams/g Kilograms/kg Metric tonnes/t Millilitres/ml Litres/L Ounces/oz Pounds…" at bounding box center [272, 125] width 137 height 27
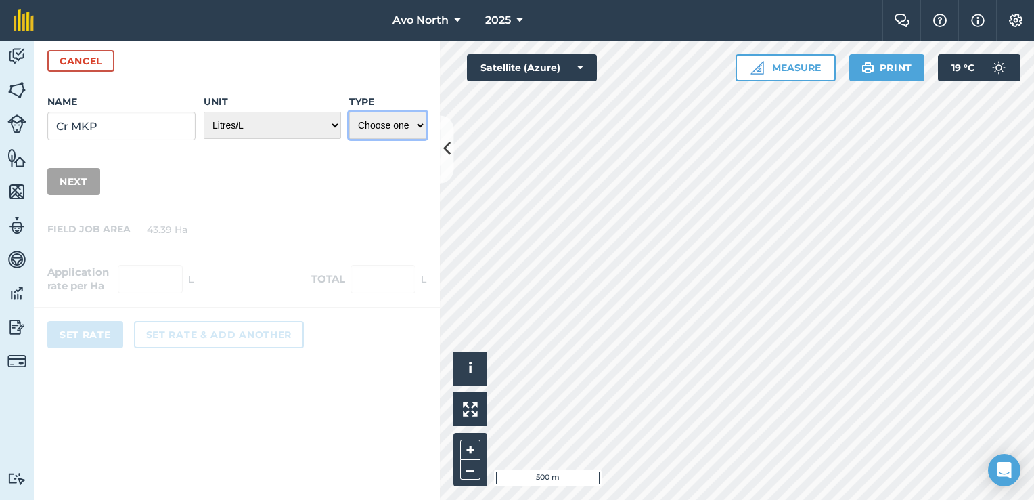
click at [385, 115] on select "Choose one Fertilizer Seed Spray Fuel Other" at bounding box center [387, 125] width 77 height 27
select select "FERTILIZER"
click at [349, 112] on select "Choose one Fertilizer Seed Spray Fuel Other" at bounding box center [387, 125] width 77 height 27
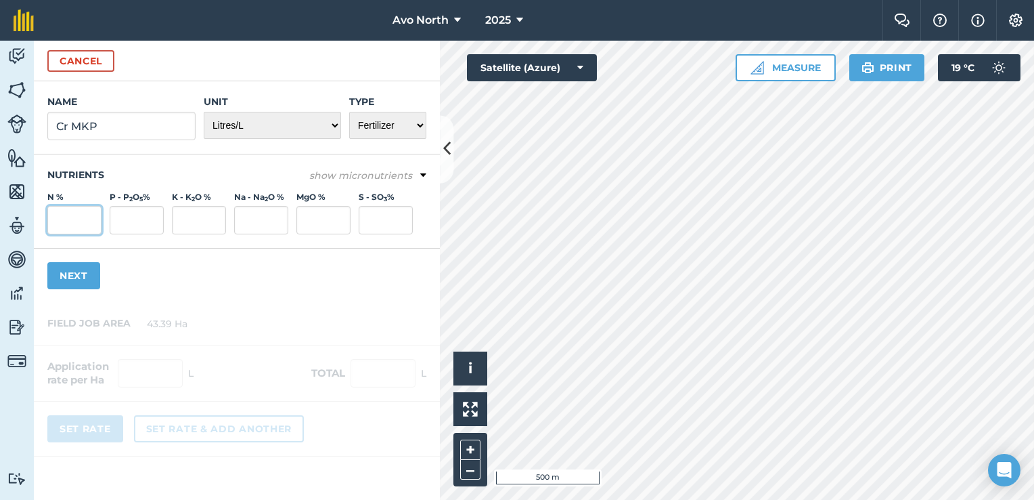
click at [92, 220] on input "N %" at bounding box center [74, 220] width 54 height 28
click at [415, 179] on button "show micronutrients" at bounding box center [367, 175] width 117 height 15
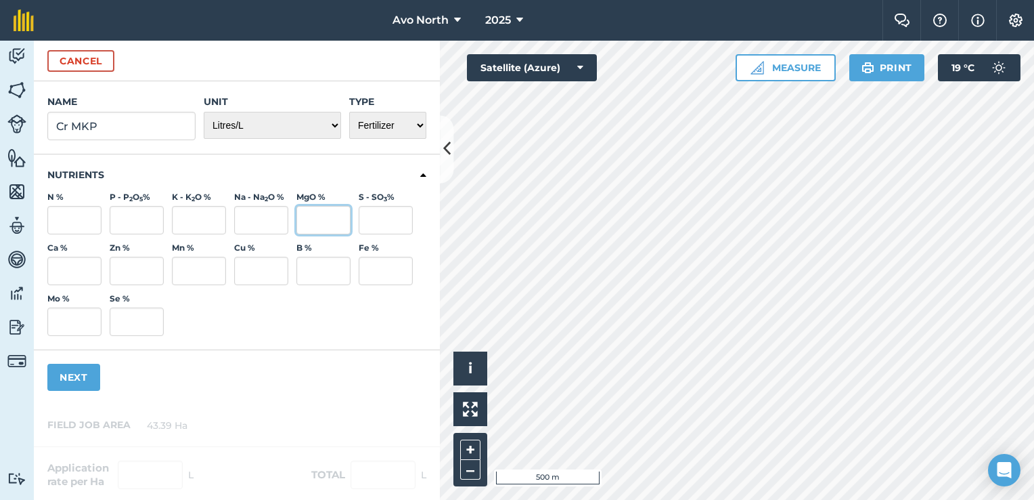
click at [314, 221] on input "MgO %" at bounding box center [324, 220] width 54 height 28
type input "0.1"
click at [158, 219] on input "P - P 2 O 5 %" at bounding box center [137, 220] width 54 height 28
type input "0.13"
click at [324, 370] on div "Name Cr MKP Unit - Grams/g Kilograms/kg Metric tonnes/t Millilitres/ml Litres/L…" at bounding box center [237, 242] width 406 height 323
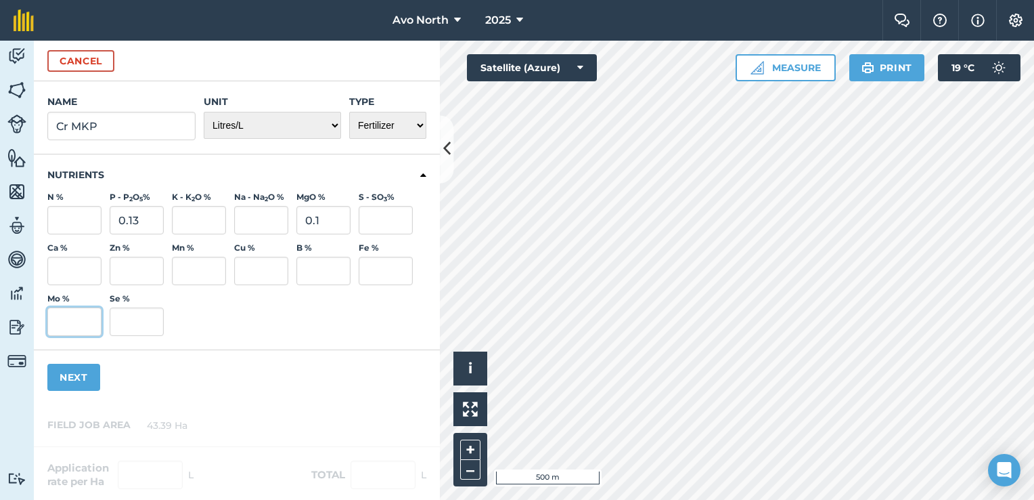
click at [61, 322] on input "Mo %" at bounding box center [74, 321] width 54 height 28
type input "0.05"
click at [244, 332] on div "Ca % Zn % Mn % Cu % B % Fe % Mo % 0.05 Se %" at bounding box center [236, 288] width 379 height 93
click at [372, 266] on input "Fe %" at bounding box center [386, 271] width 54 height 28
type input "0.05"
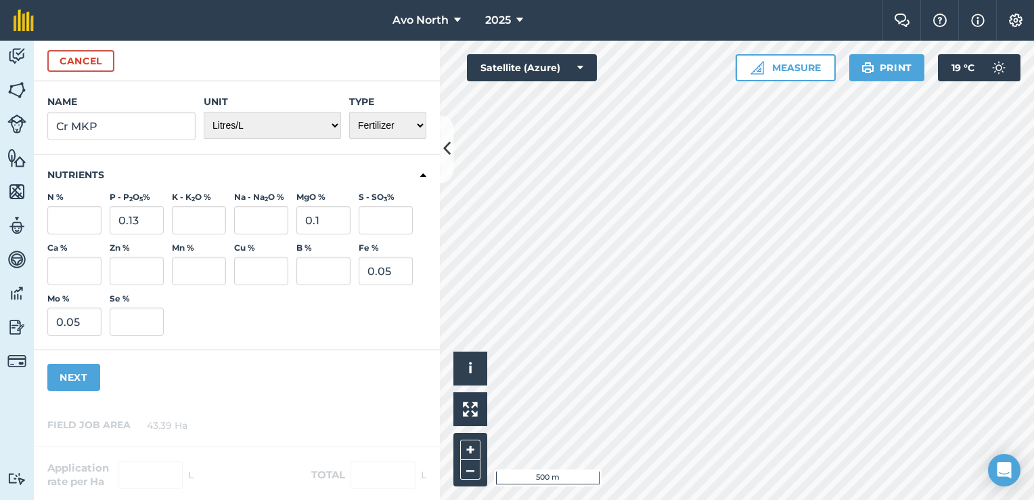
click at [378, 332] on div "Ca % Zn % Mn % Cu % B % Fe % 0.05 Mo % 0.05 Se %" at bounding box center [236, 288] width 379 height 93
drag, startPoint x: 150, startPoint y: 223, endPoint x: 12, endPoint y: 215, distance: 138.3
click at [12, 215] on div "Activity Fields Livestock Features Maps Team Vehicles Data Reporting Billing Tu…" at bounding box center [517, 270] width 1034 height 459
type input "0.11"
click at [335, 291] on div "Ca % Zn % Mn % Cu % B % Fe % 0.05 Mo % 0.05 Se %" at bounding box center [236, 288] width 379 height 93
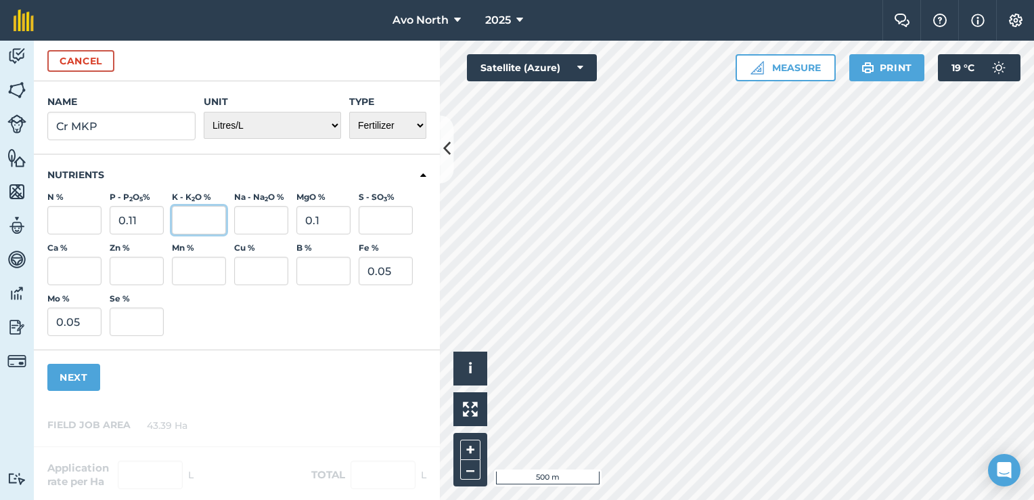
click at [196, 218] on input "K - K 2 O %" at bounding box center [199, 220] width 54 height 28
type input "0.13"
click at [304, 346] on div "Nutrients N % P - P 2 O 5 % 0.11 K - K 2 O % 0.13 Na - Na 2 O % MgO % 0.1 S - S…" at bounding box center [237, 252] width 406 height 196
click at [302, 264] on input "B %" at bounding box center [324, 271] width 54 height 28
type input "0.01"
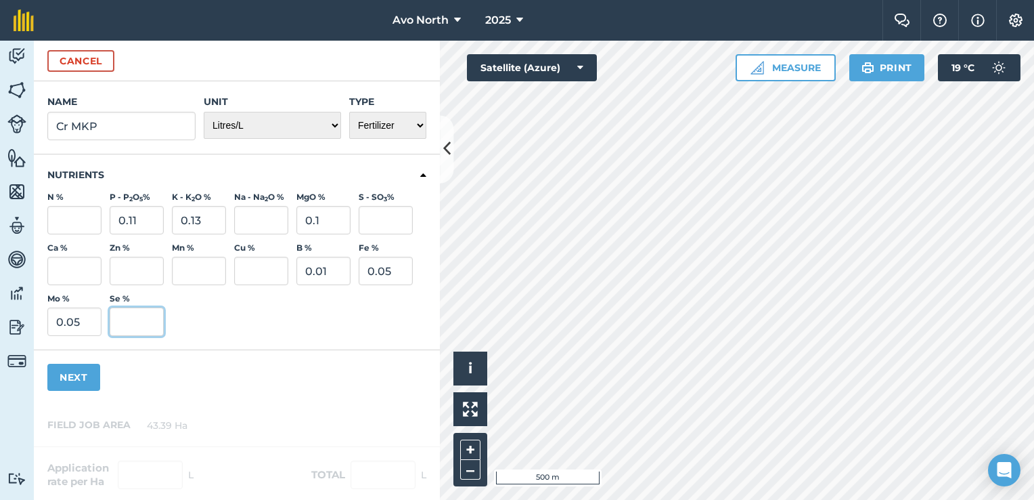
click at [146, 329] on input "Se %" at bounding box center [137, 321] width 54 height 28
click at [88, 375] on button "Next" at bounding box center [73, 377] width 53 height 27
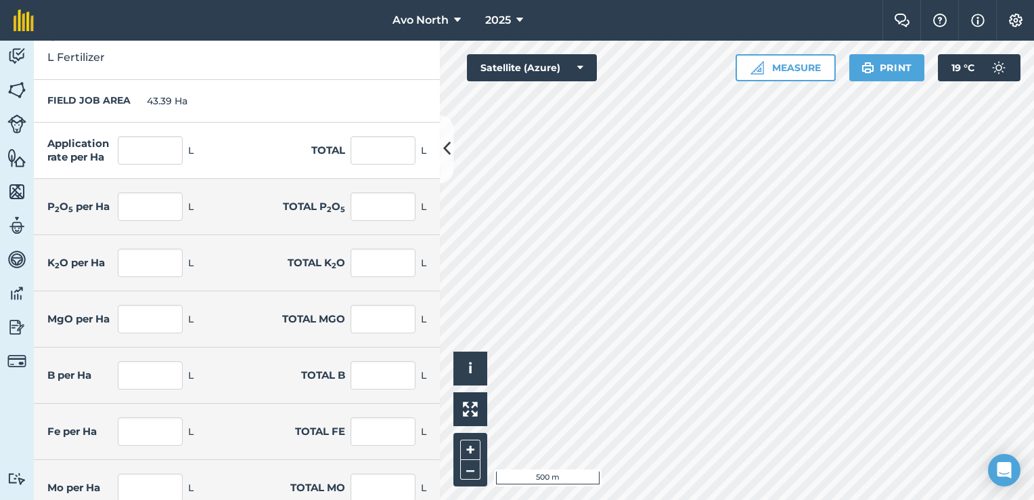
scroll to position [0, 0]
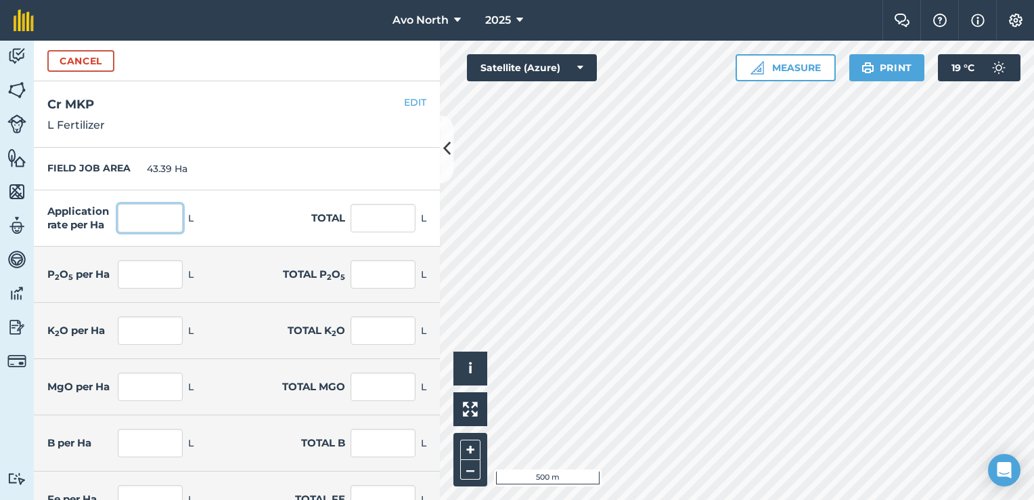
click at [144, 221] on input "text" at bounding box center [150, 218] width 65 height 28
type input "3.75"
type input "162.713"
type input "0.004"
type input "0.163"
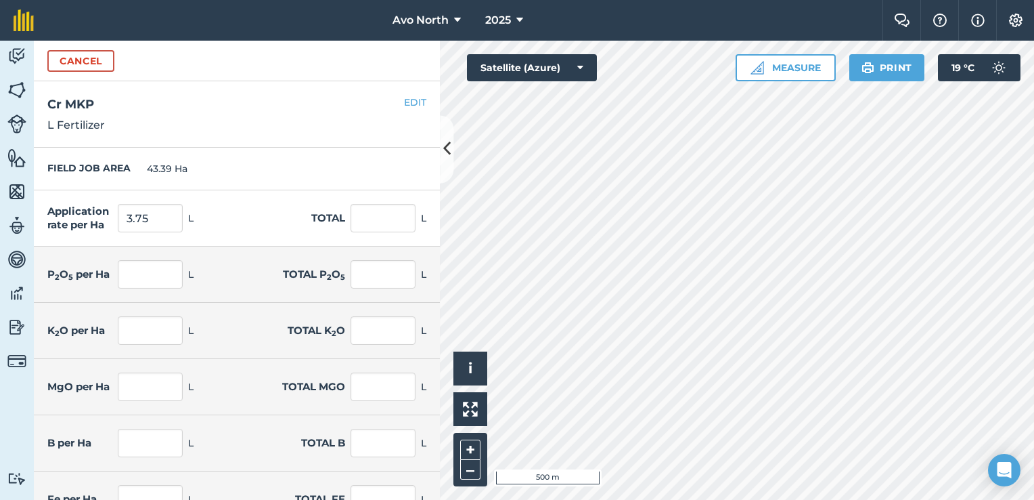
type input "0.004"
type input "0.179"
type input "0.002"
type input "0.081"
type input "0.002"
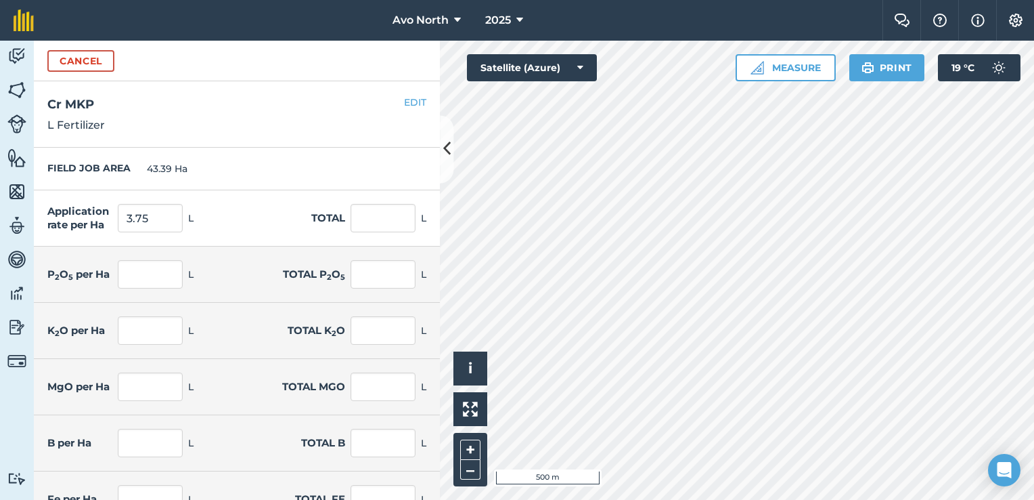
type input "0.081"
type input "0.005"
type input "0.212"
type input "0"
type input "0.016"
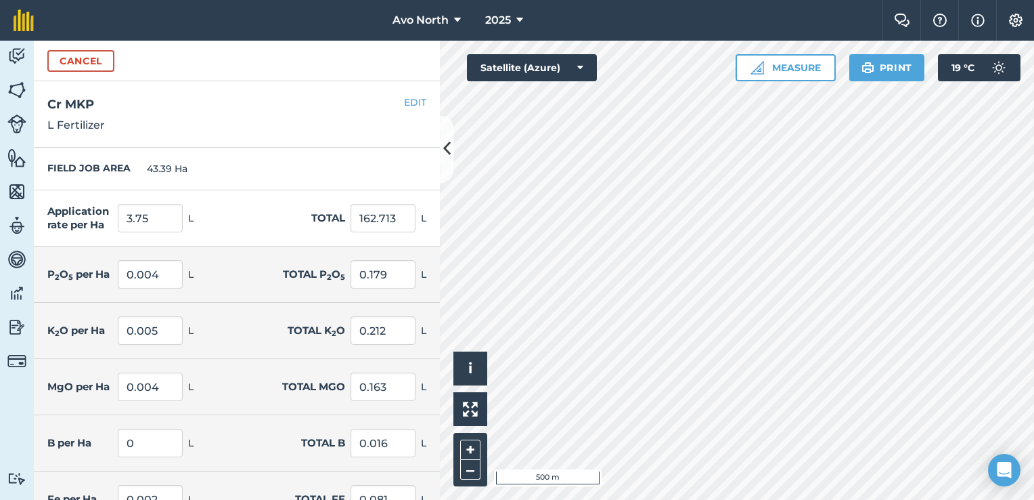
click at [237, 121] on p "L Fertilizer" at bounding box center [236, 125] width 379 height 16
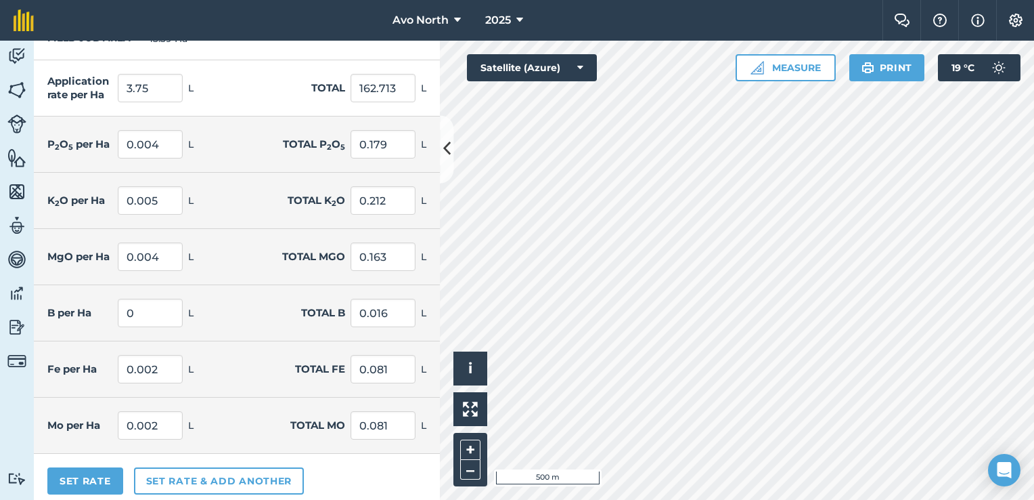
scroll to position [137, 0]
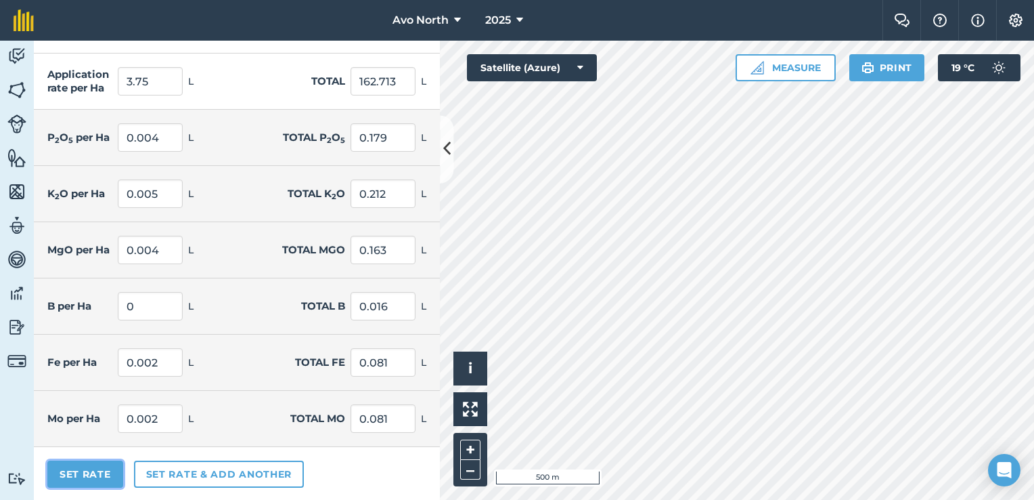
click at [87, 480] on button "Set Rate" at bounding box center [85, 473] width 76 height 27
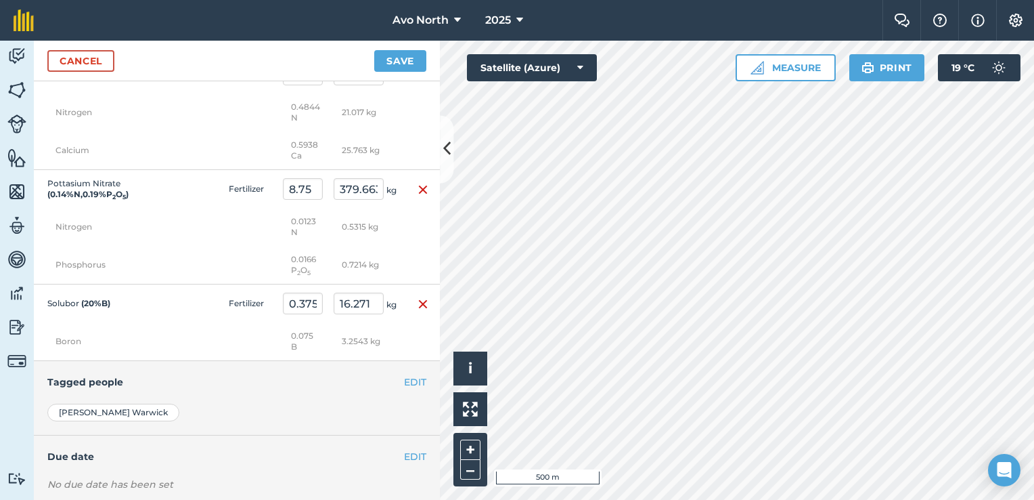
scroll to position [1854, 0]
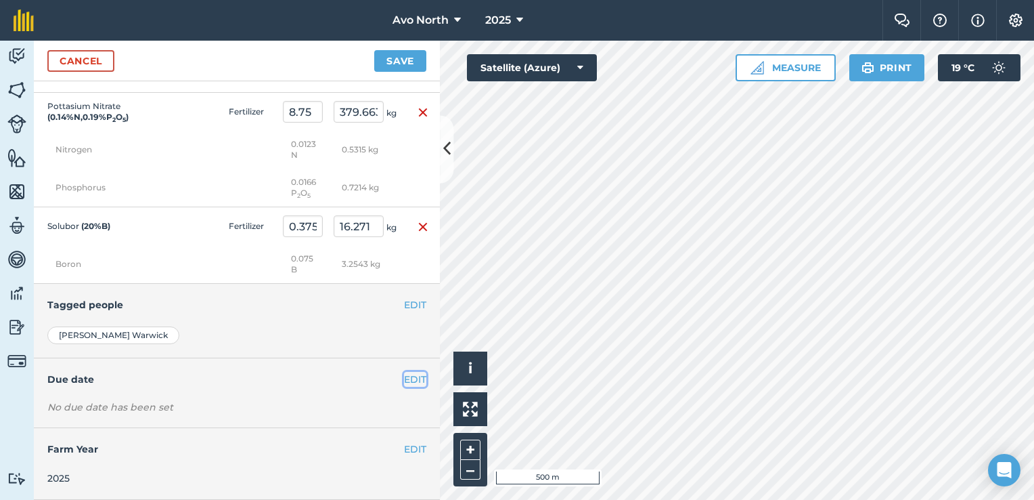
click at [409, 381] on button "EDIT" at bounding box center [415, 379] width 22 height 15
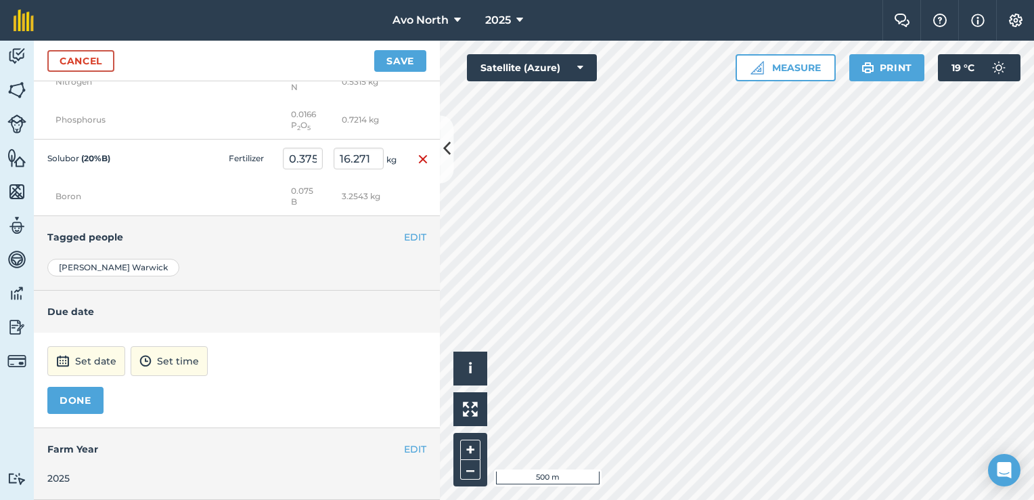
scroll to position [1921, 0]
click at [81, 369] on button "Set date" at bounding box center [86, 361] width 78 height 30
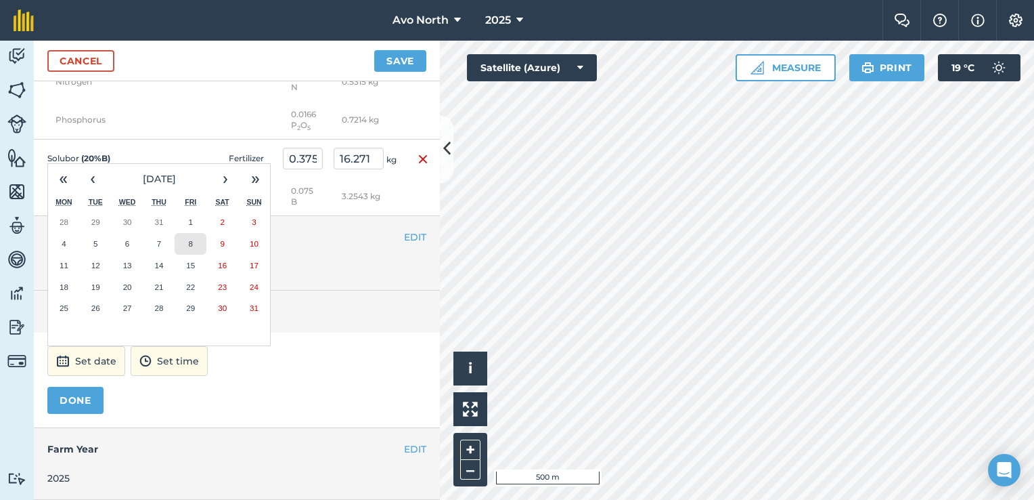
click at [182, 238] on button "8" at bounding box center [191, 244] width 32 height 22
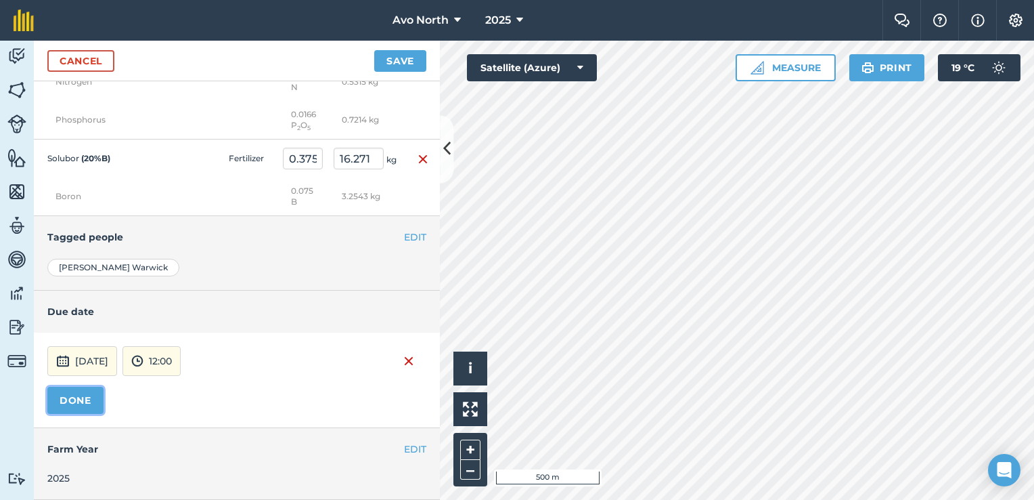
click at [94, 401] on button "DONE" at bounding box center [75, 400] width 56 height 27
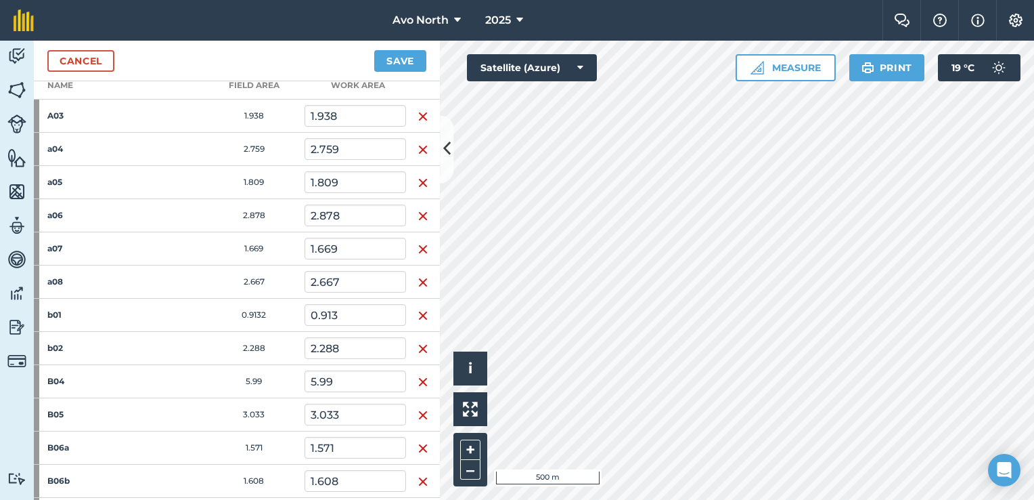
scroll to position [28, 0]
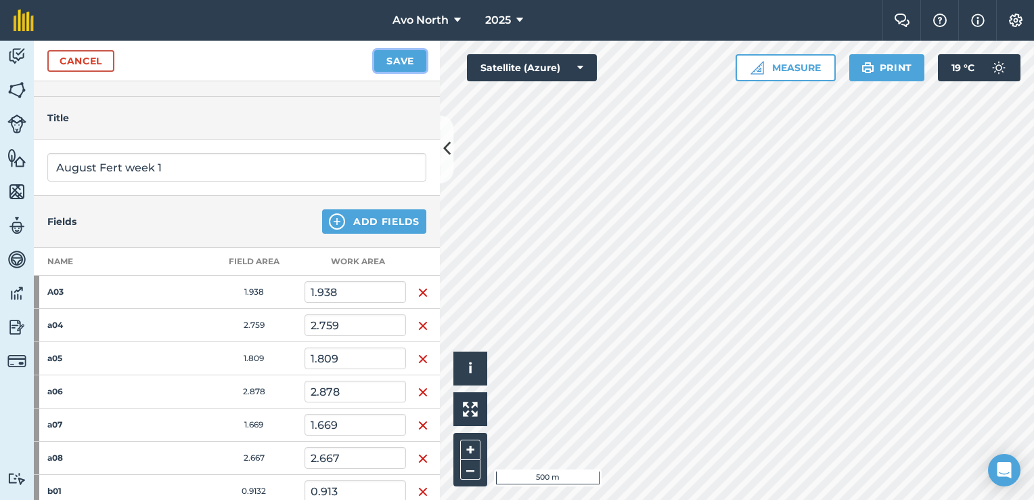
click at [411, 66] on button "Save" at bounding box center [400, 61] width 52 height 22
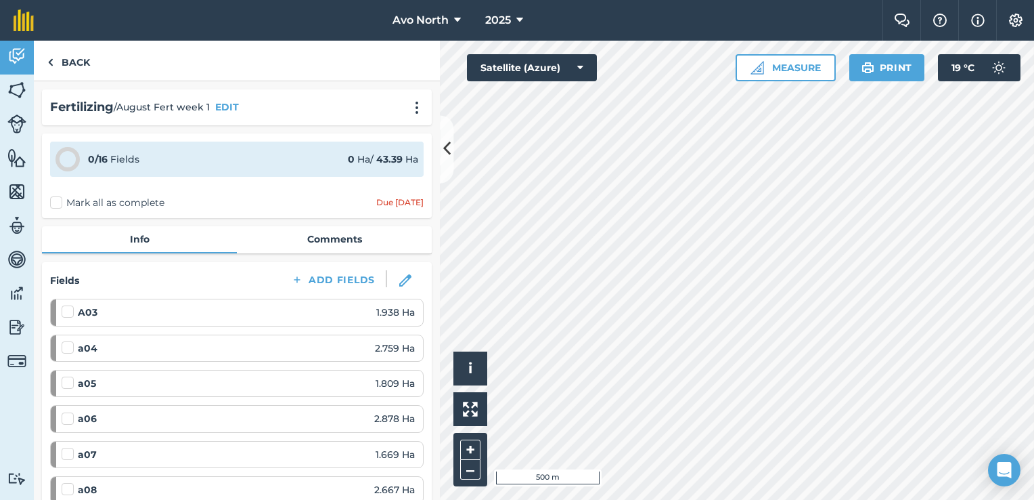
click at [51, 204] on label "Mark all as complete" at bounding box center [107, 203] width 114 height 14
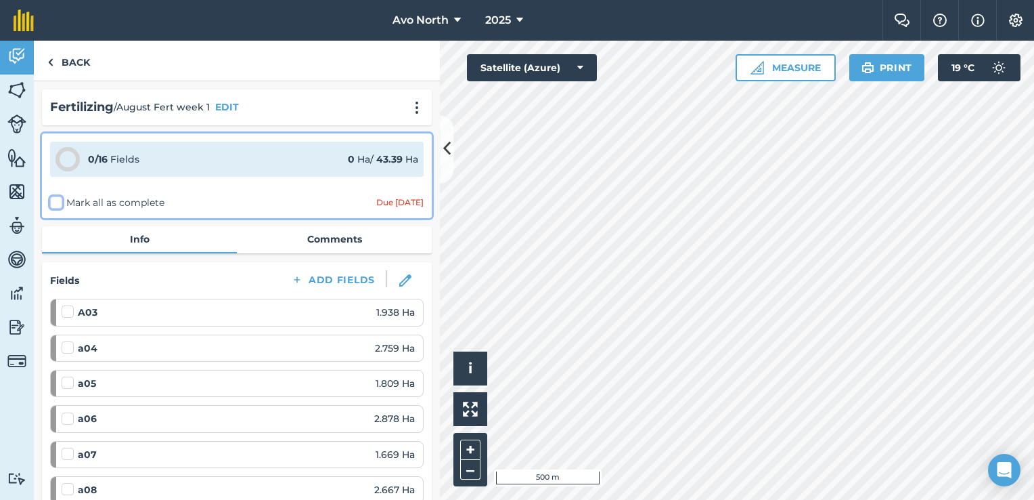
click at [51, 204] on input "Mark all as complete" at bounding box center [54, 200] width 9 height 9
checkbox input "false"
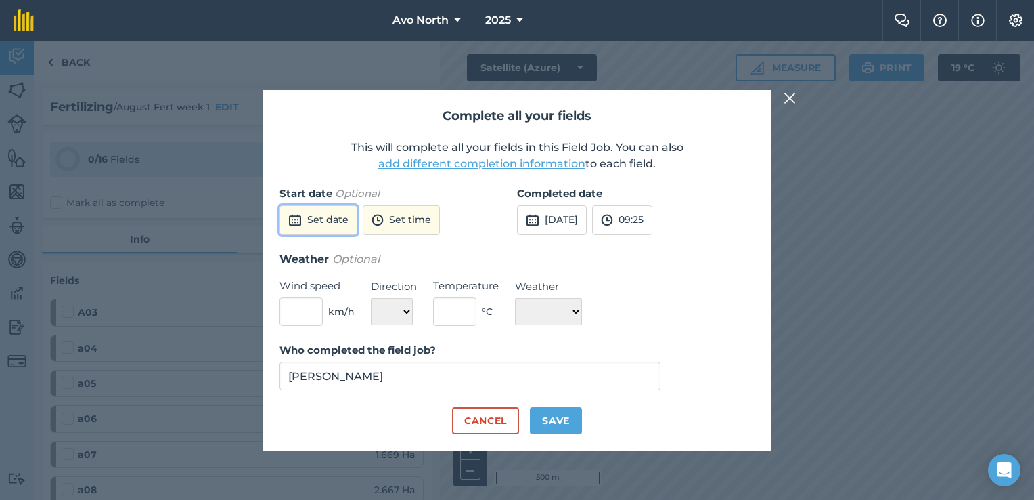
click at [340, 226] on button "Set date" at bounding box center [319, 220] width 78 height 30
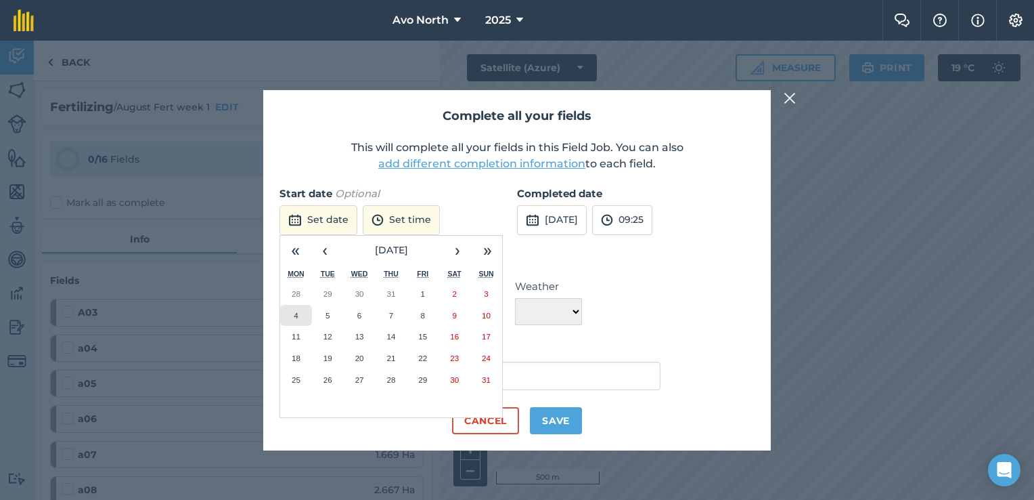
click at [301, 318] on button "4" at bounding box center [296, 316] width 32 height 22
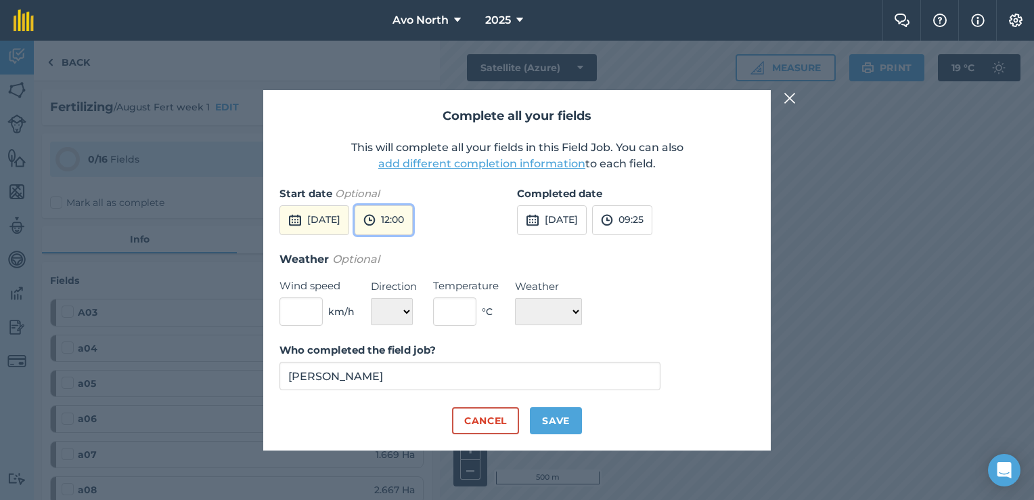
click at [413, 225] on button "12:00" at bounding box center [384, 220] width 58 height 30
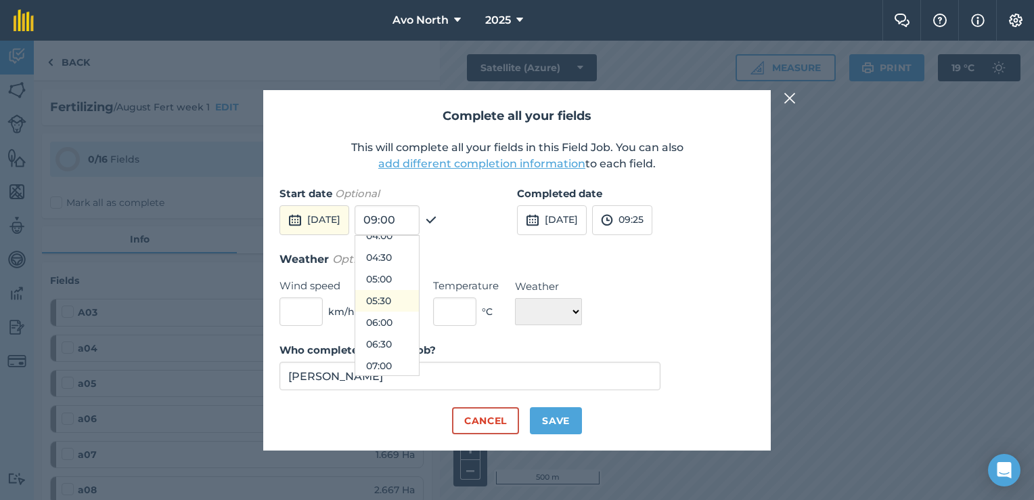
scroll to position [252, 0]
click at [419, 294] on button "07:00" at bounding box center [387, 298] width 64 height 22
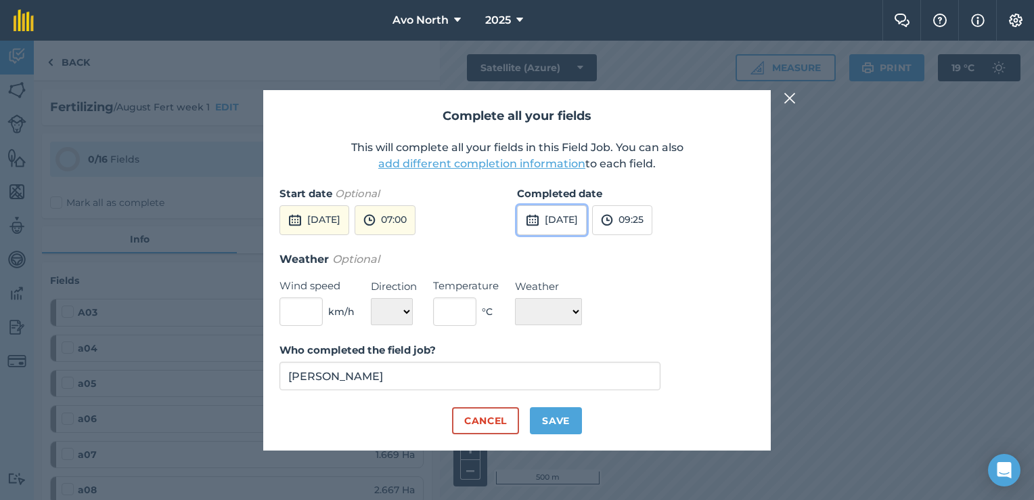
click at [573, 220] on button "[DATE]" at bounding box center [552, 220] width 70 height 30
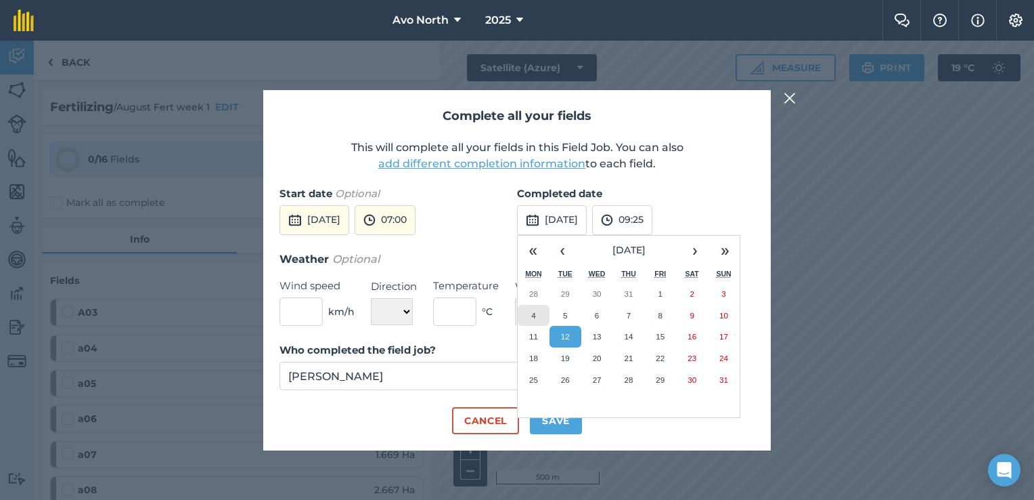
click at [544, 311] on button "4" at bounding box center [534, 316] width 32 height 22
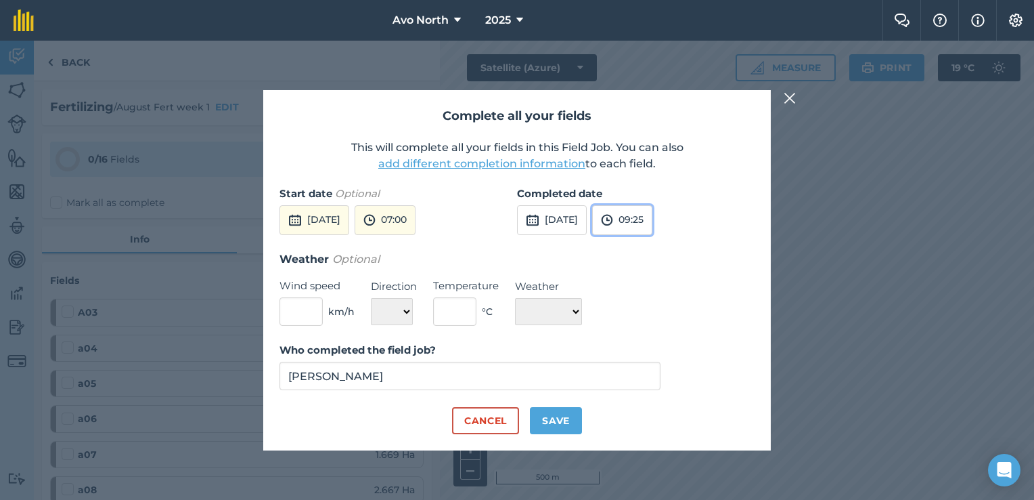
click at [613, 213] on img at bounding box center [607, 220] width 12 height 16
click at [652, 285] on button "15:30" at bounding box center [625, 289] width 64 height 22
click at [299, 313] on input "text" at bounding box center [301, 311] width 43 height 28
type input "15"
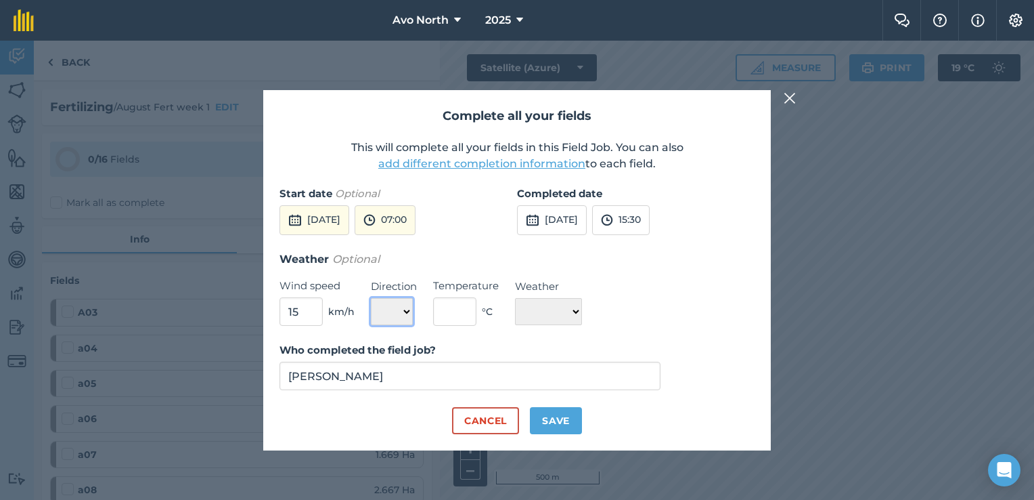
click at [403, 314] on select "N NE E SE S SW W NW" at bounding box center [392, 311] width 42 height 27
select select "SE"
click at [371, 298] on select "N NE E SE S SW W NW" at bounding box center [392, 311] width 42 height 27
click at [466, 321] on input "text" at bounding box center [454, 311] width 43 height 28
type input "26"
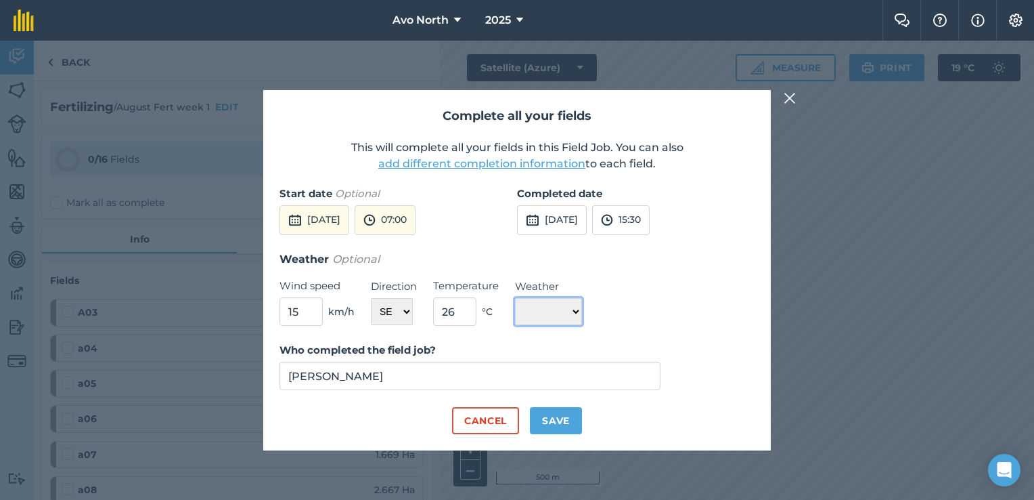
click at [558, 313] on select "☀️ Sunny 🌧 Rainy ⛅️ Cloudy 🌨 Snow ❄️ Icy" at bounding box center [548, 311] width 67 height 27
select select "Sunny"
click at [515, 298] on select "☀️ Sunny 🌧 Rainy ⛅️ Cloudy 🌨 Snow ❄️ Icy" at bounding box center [548, 311] width 67 height 27
click at [552, 424] on button "Save" at bounding box center [556, 420] width 52 height 27
checkbox input "true"
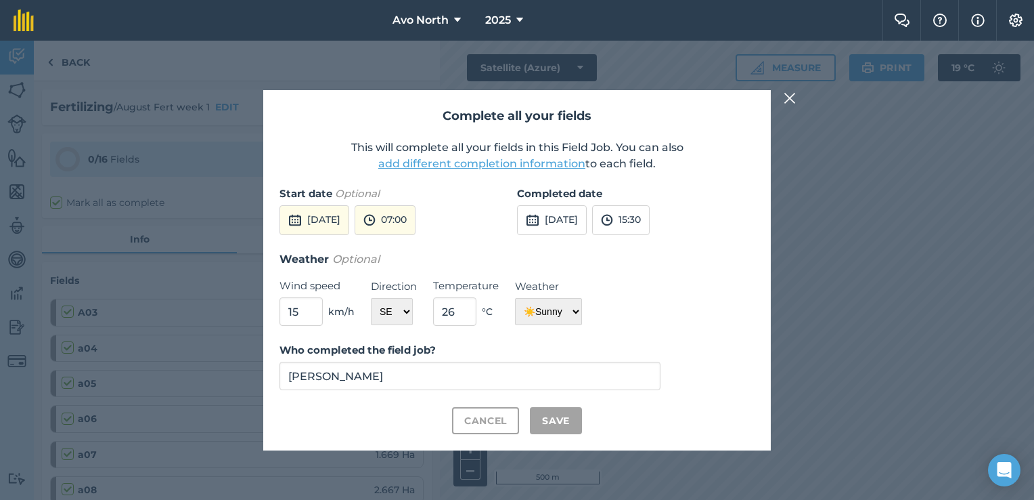
checkbox input "true"
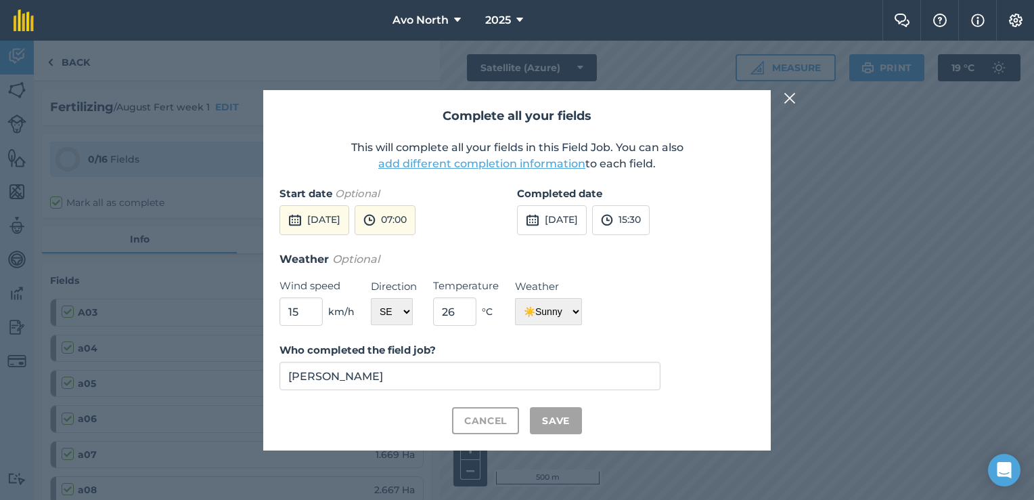
checkbox input "true"
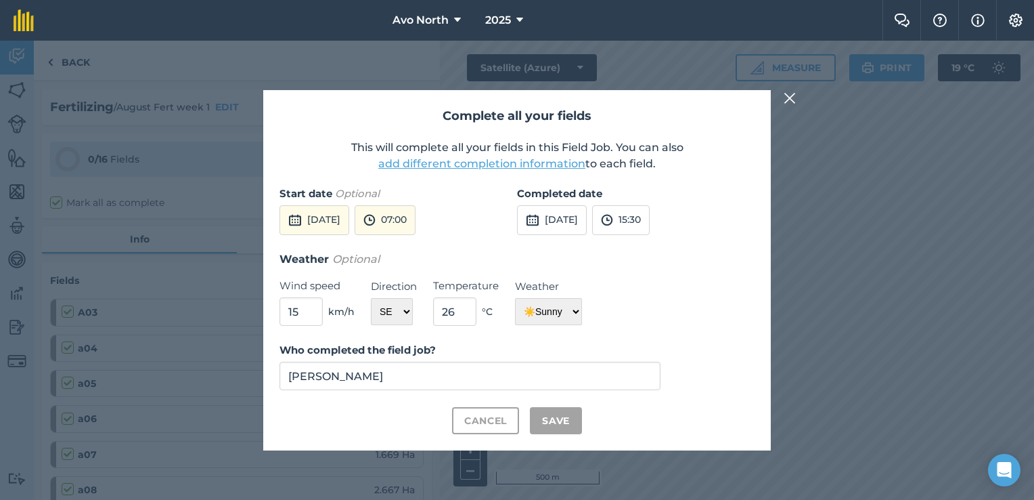
checkbox input "true"
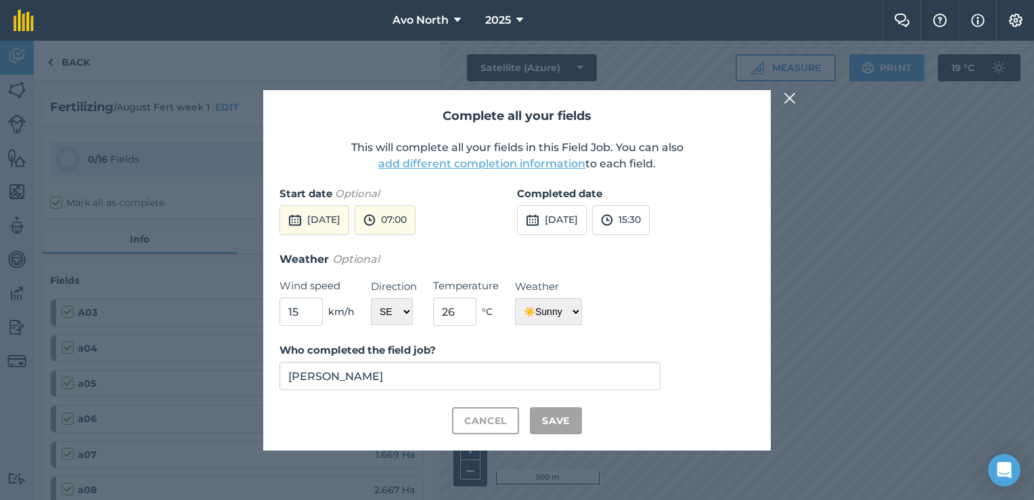
checkbox input "true"
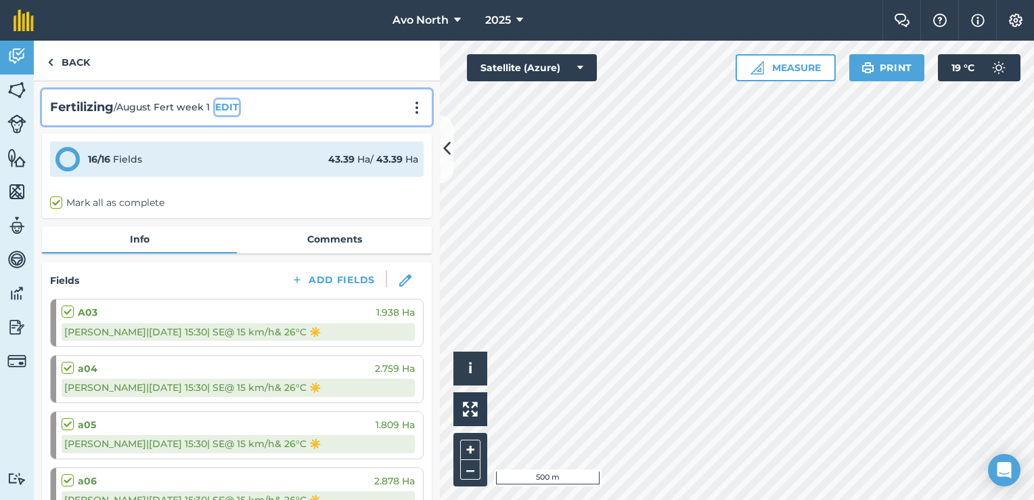
click at [234, 109] on button "EDIT" at bounding box center [227, 107] width 24 height 15
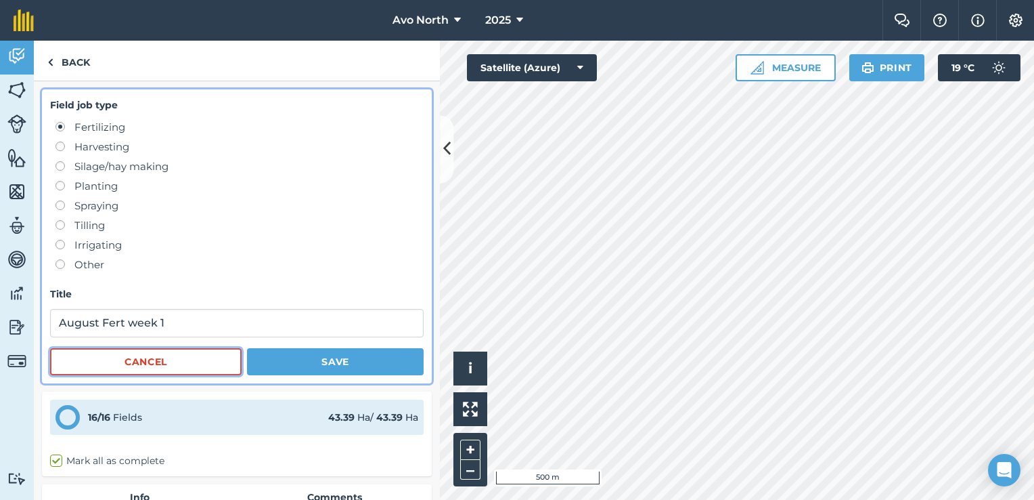
click at [185, 366] on button "Cancel" at bounding box center [146, 361] width 192 height 27
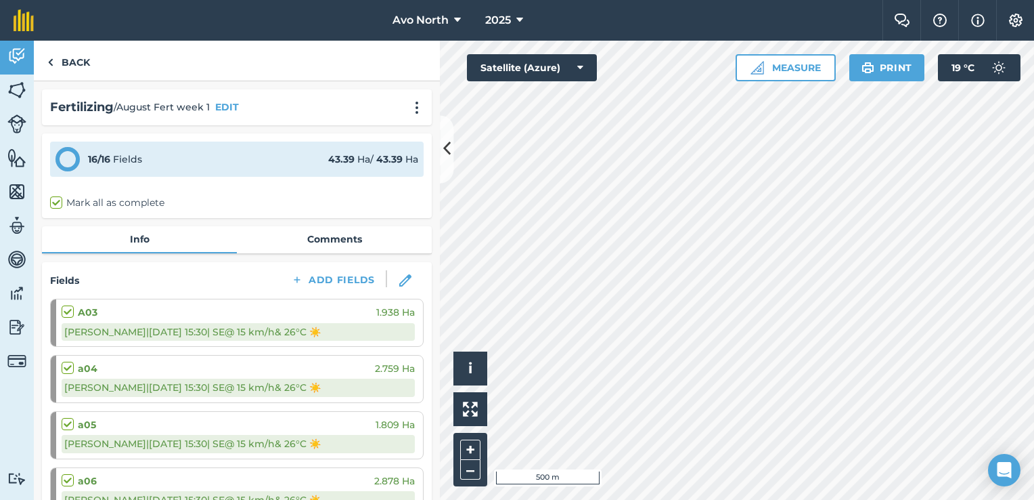
drag, startPoint x: 416, startPoint y: 99, endPoint x: 401, endPoint y: 114, distance: 21.5
click at [415, 102] on div "Fertilizing / August Fert week 1 EDIT" at bounding box center [237, 107] width 390 height 36
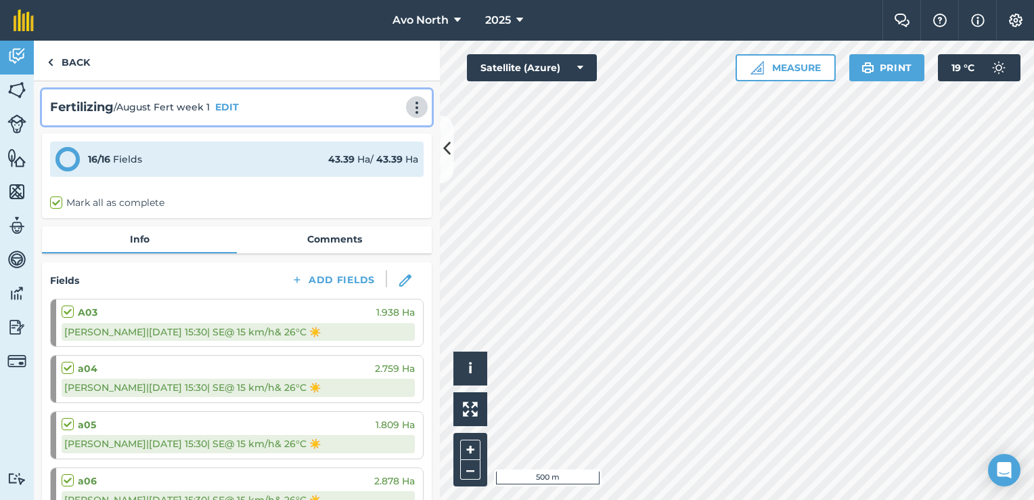
click at [410, 115] on button at bounding box center [417, 107] width 14 height 16
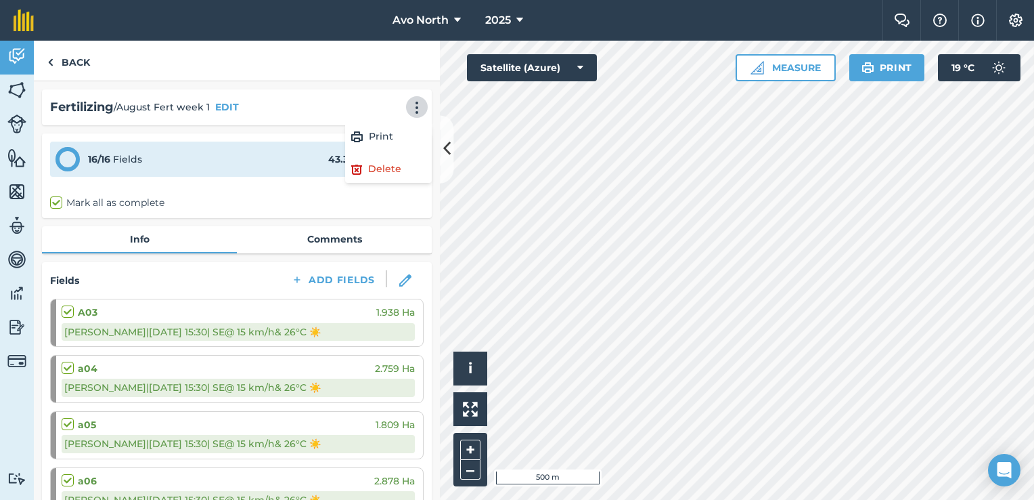
click at [376, 72] on div "Back" at bounding box center [237, 61] width 406 height 41
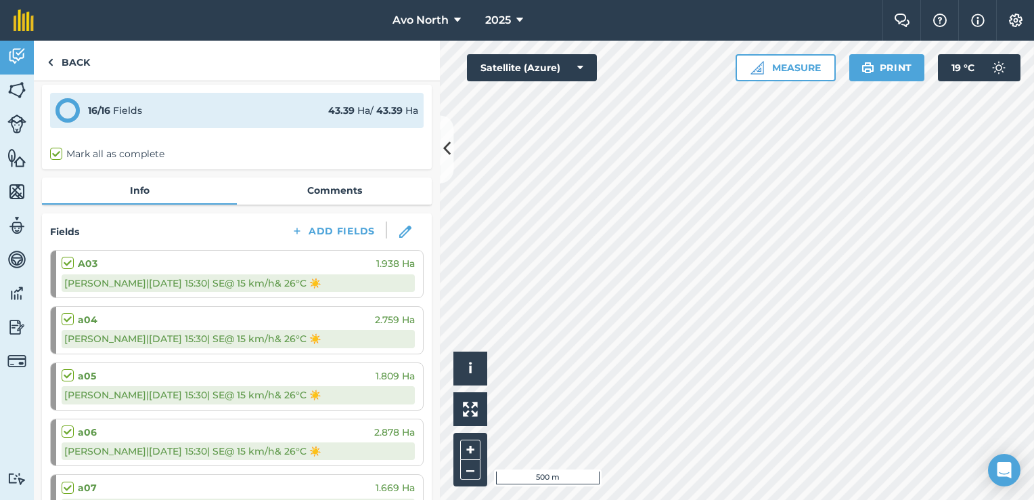
scroll to position [0, 0]
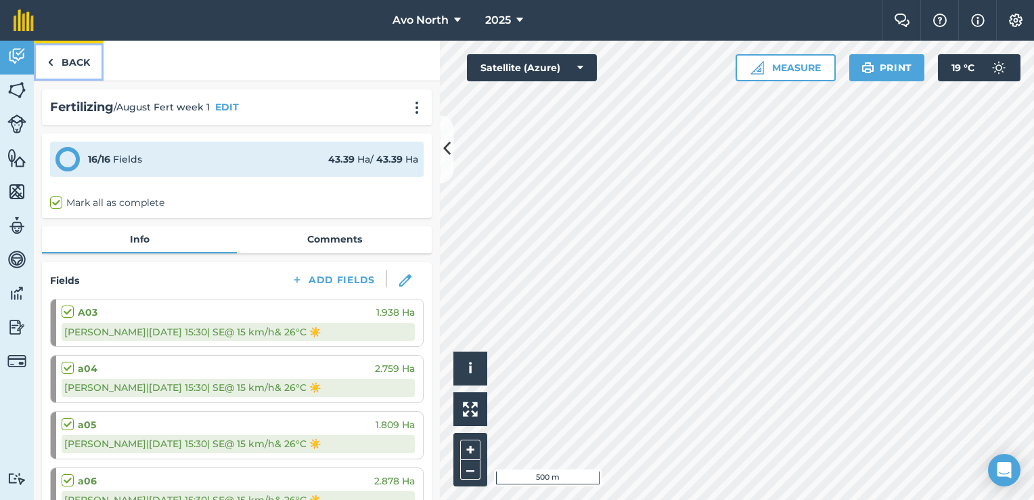
click at [45, 71] on link "Back" at bounding box center [69, 61] width 70 height 40
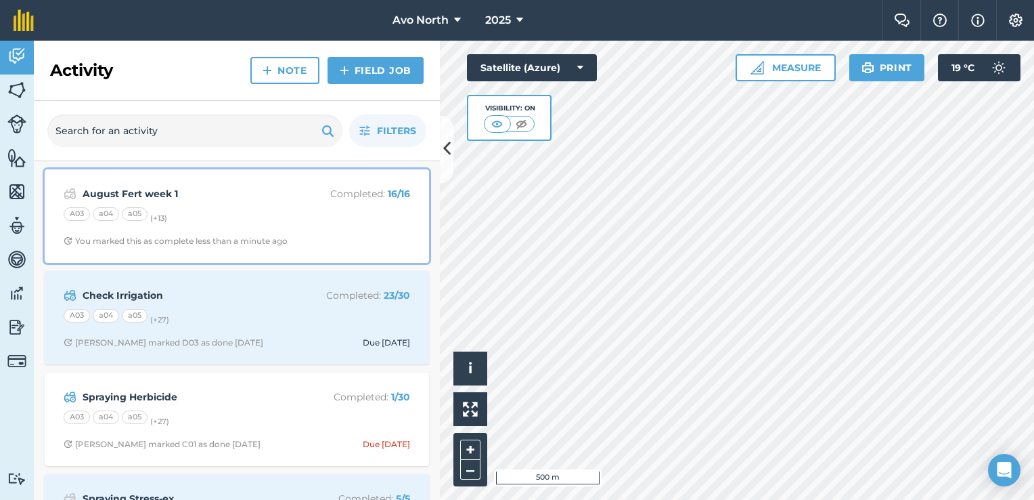
drag, startPoint x: 268, startPoint y: 194, endPoint x: 215, endPoint y: 211, distance: 55.2
click at [215, 211] on div "A03 a04 a05 (+ 13 )" at bounding box center [237, 216] width 347 height 18
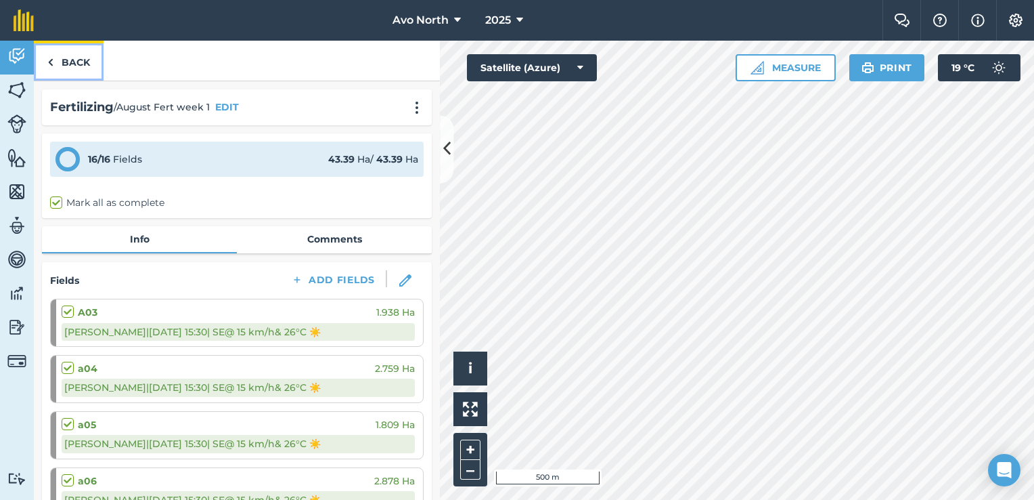
click at [51, 66] on img at bounding box center [50, 62] width 6 height 16
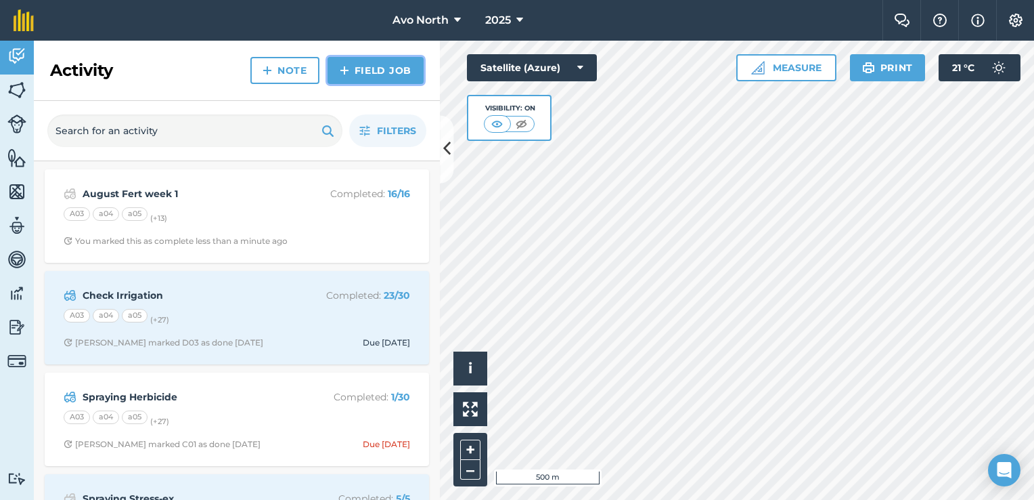
click at [387, 75] on link "Field Job" at bounding box center [376, 70] width 96 height 27
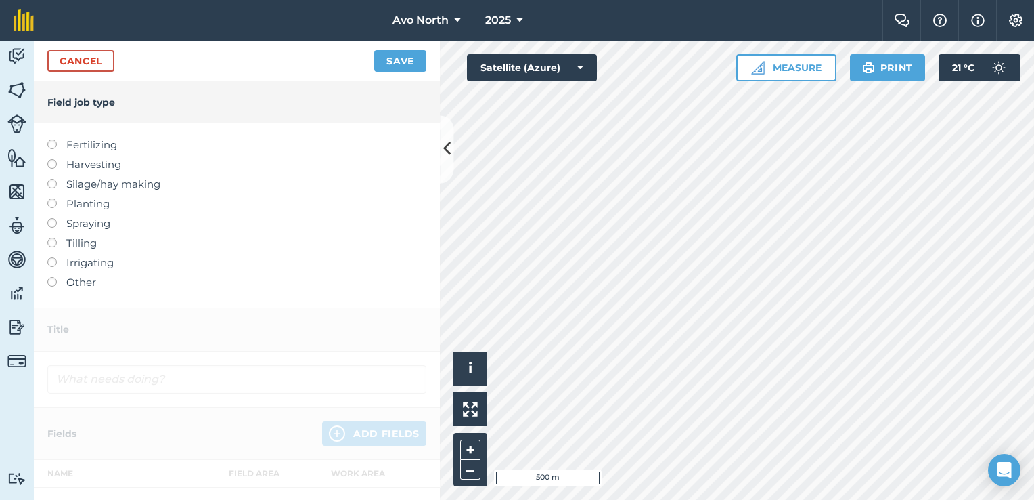
click at [51, 139] on label at bounding box center [56, 139] width 19 height 0
type input "Fertilizing"
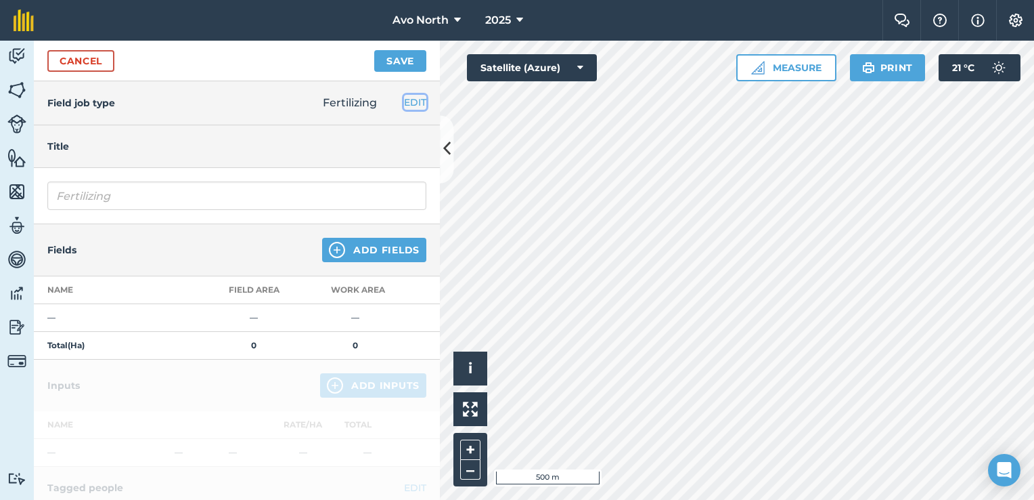
click at [406, 96] on button "EDIT" at bounding box center [415, 102] width 22 height 15
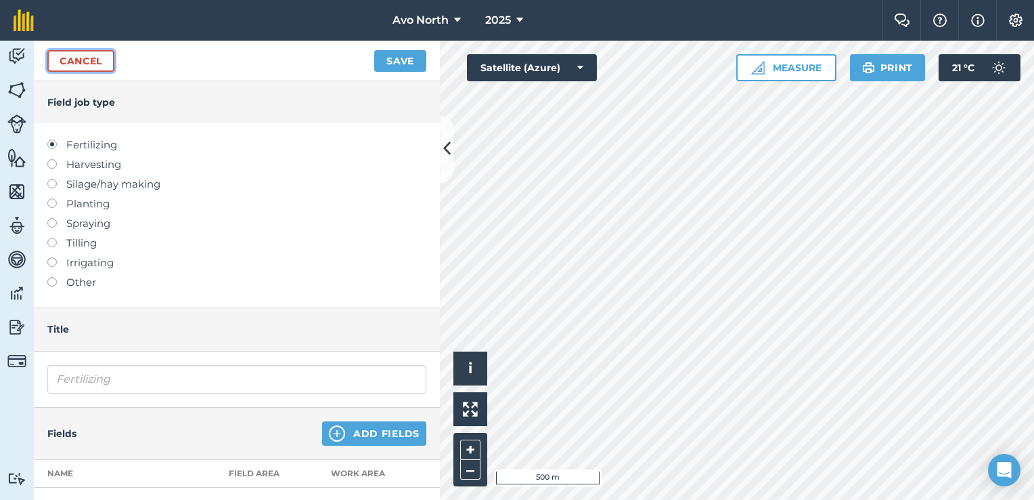
click at [91, 66] on link "Cancel" at bounding box center [80, 61] width 67 height 22
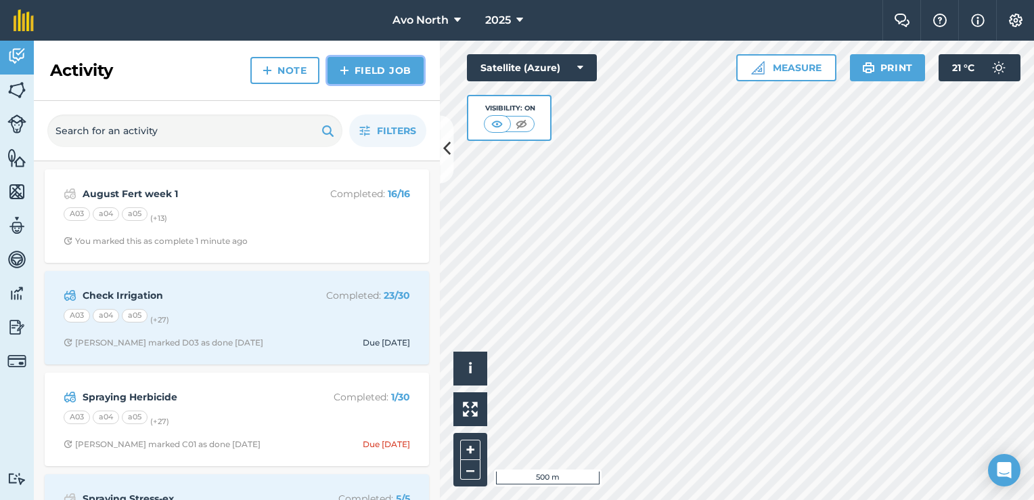
click at [353, 64] on link "Field Job" at bounding box center [376, 70] width 96 height 27
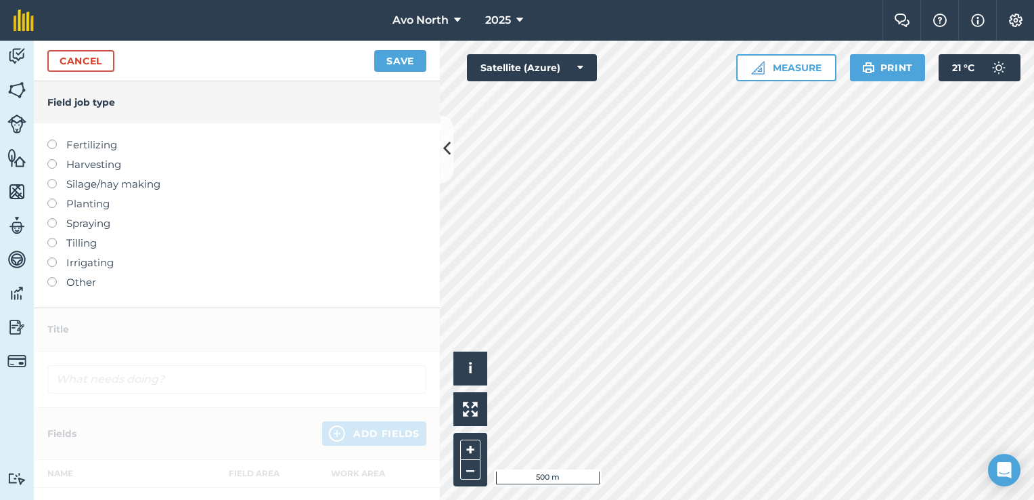
click at [53, 139] on label at bounding box center [56, 139] width 19 height 0
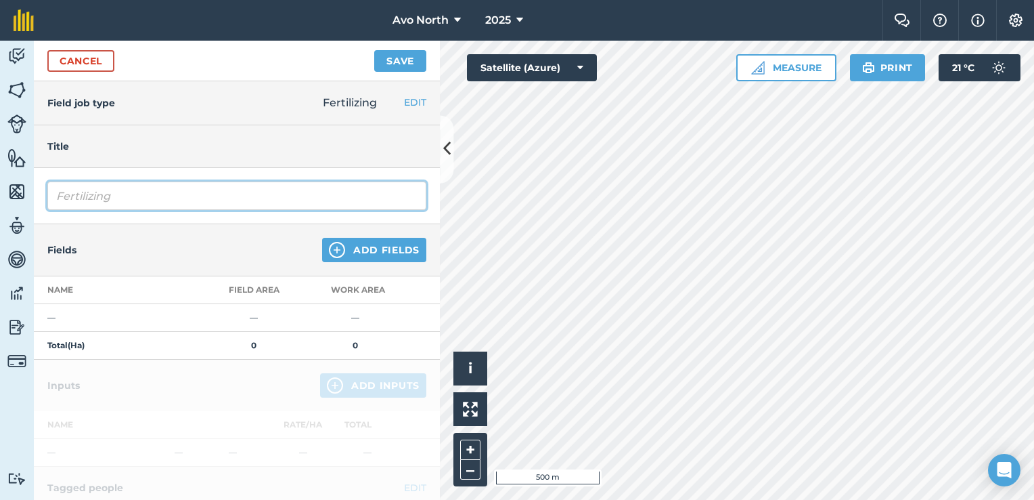
click at [79, 194] on input "Fertilizing" at bounding box center [236, 195] width 379 height 28
drag, startPoint x: 125, startPoint y: 191, endPoint x: 0, endPoint y: 198, distance: 124.7
click at [0, 200] on html "Avo North 2025 Farm Chat Help Info Settings Avo North - 2025 Reproduced with th…" at bounding box center [517, 250] width 1034 height 500
type input "F"
type input "August Fert Week 1"
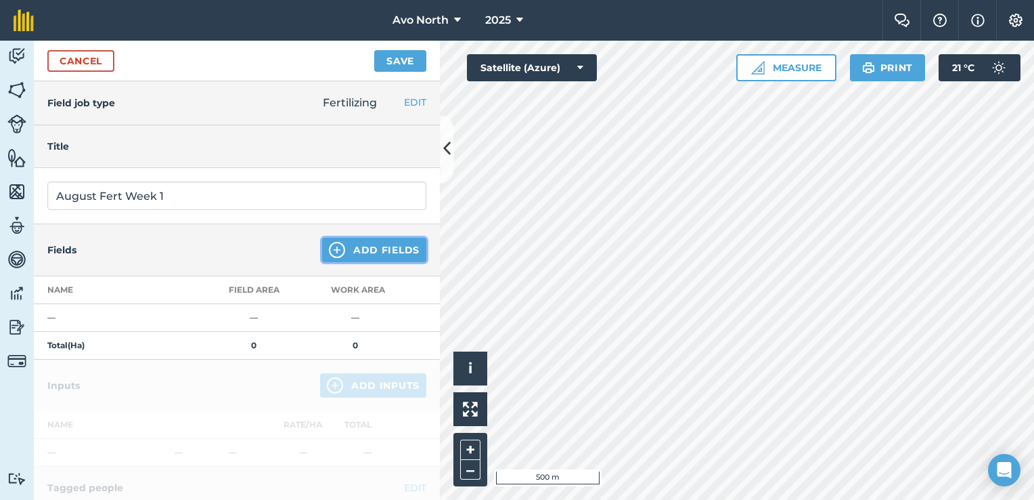
click at [341, 244] on button "Add Fields" at bounding box center [374, 250] width 104 height 24
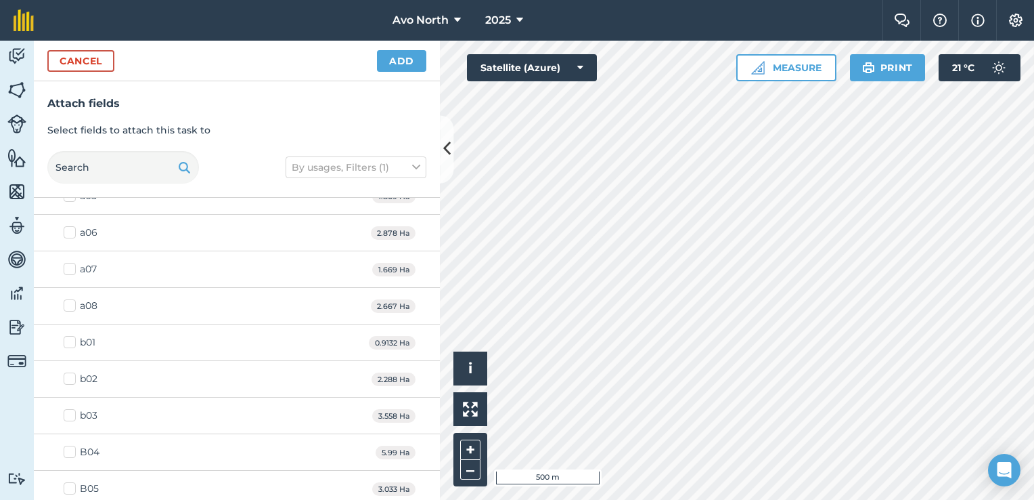
scroll to position [271, 0]
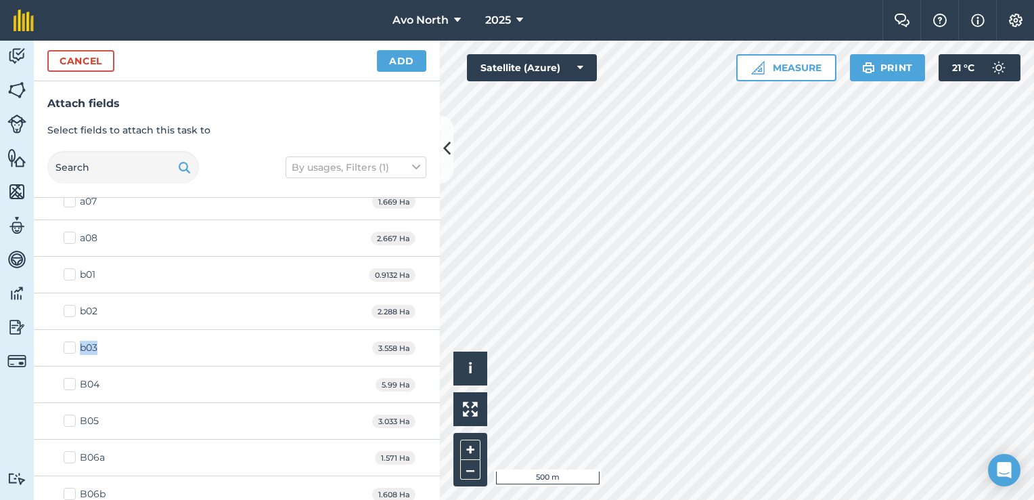
click at [73, 349] on label "b03" at bounding box center [81, 348] width 34 height 14
click at [68, 345] on label "b03" at bounding box center [81, 348] width 34 height 14
click at [68, 345] on input "b03" at bounding box center [68, 345] width 9 height 9
checkbox input "true"
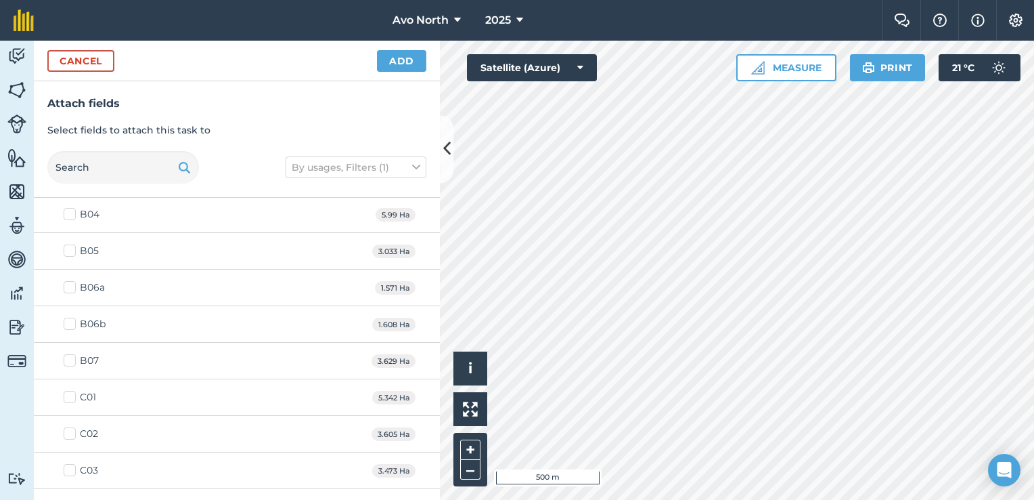
scroll to position [474, 0]
click at [71, 359] on label "C01" at bounding box center [80, 364] width 32 height 14
click at [71, 359] on input "C01" at bounding box center [68, 361] width 9 height 9
checkbox input "true"
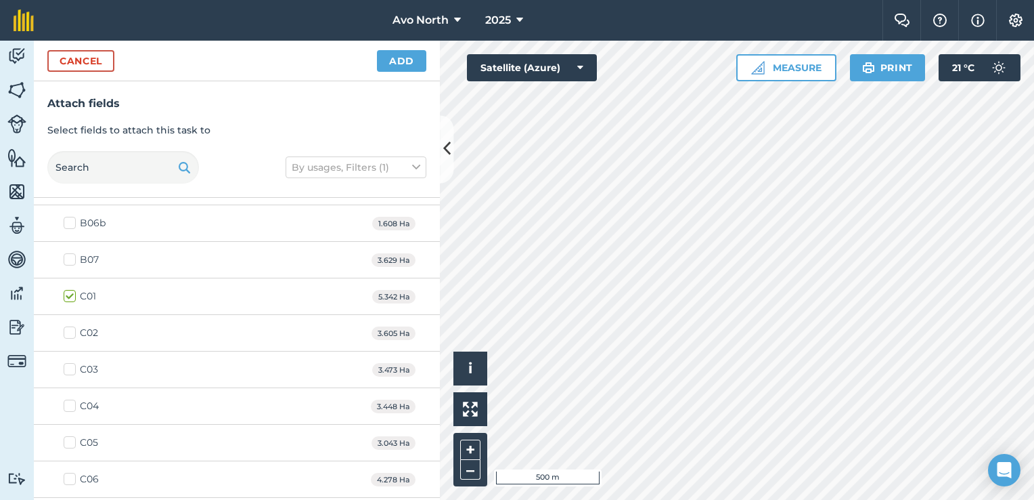
click at [72, 332] on label "C02" at bounding box center [81, 333] width 35 height 14
click at [72, 332] on input "C02" at bounding box center [68, 330] width 9 height 9
checkbox input "true"
click at [70, 367] on label "C03" at bounding box center [81, 369] width 35 height 14
click at [70, 367] on input "C03" at bounding box center [68, 366] width 9 height 9
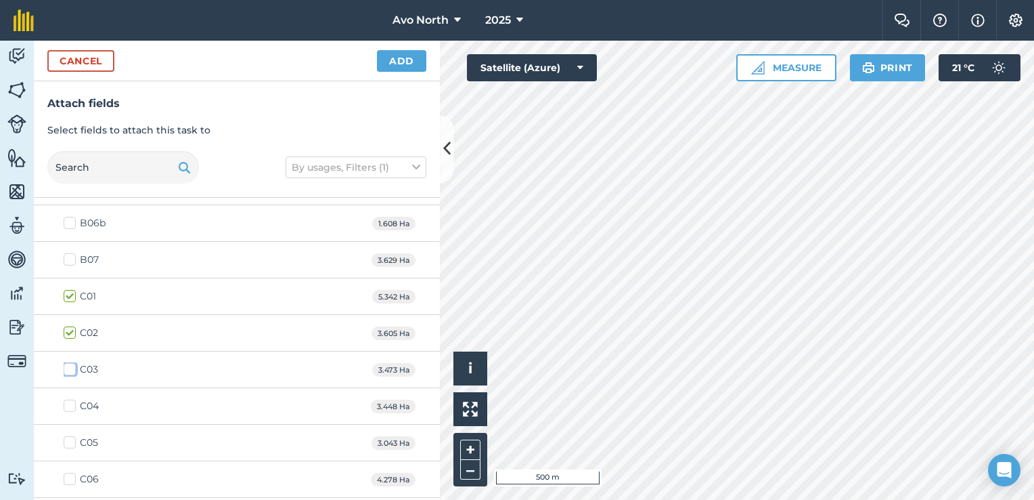
checkbox input "true"
click at [70, 410] on label "C04" at bounding box center [81, 406] width 35 height 14
click at [70, 408] on input "C04" at bounding box center [68, 403] width 9 height 9
checkbox input "true"
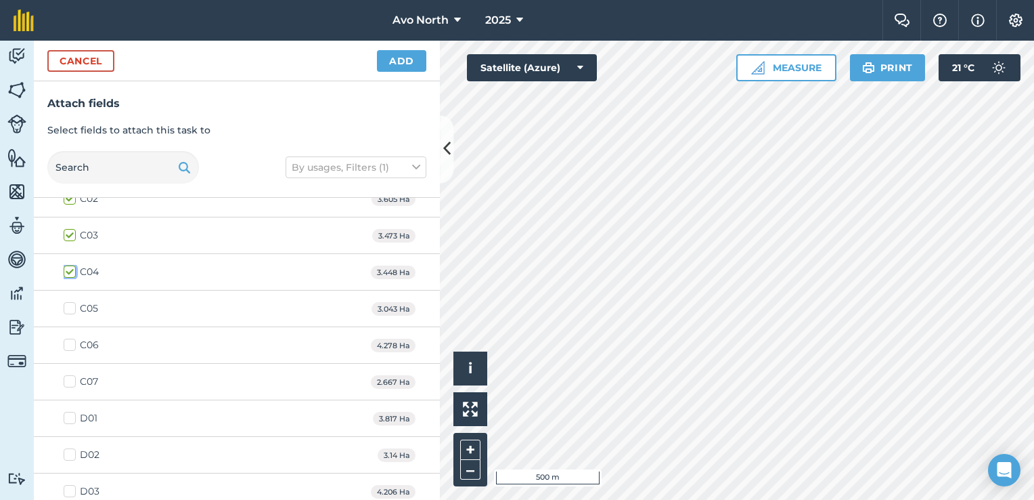
scroll to position [677, 0]
click at [69, 305] on label "C05" at bounding box center [81, 307] width 35 height 14
click at [69, 305] on input "C05" at bounding box center [68, 304] width 9 height 9
checkbox input "true"
click at [72, 338] on label "C06" at bounding box center [81, 343] width 35 height 14
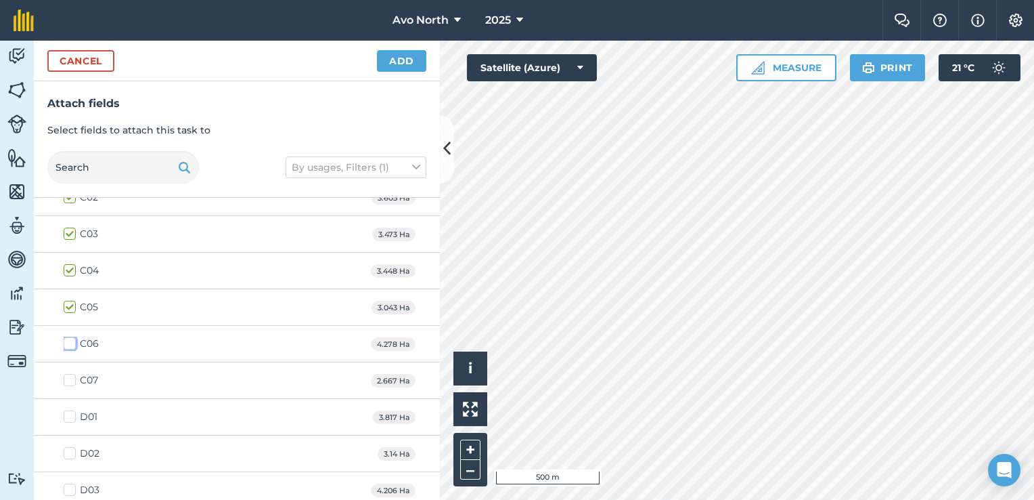
click at [72, 338] on input "C06" at bounding box center [68, 340] width 9 height 9
checkbox input "true"
click at [70, 376] on label "C07" at bounding box center [81, 380] width 35 height 14
click at [70, 376] on input "C07" at bounding box center [68, 377] width 9 height 9
checkbox input "true"
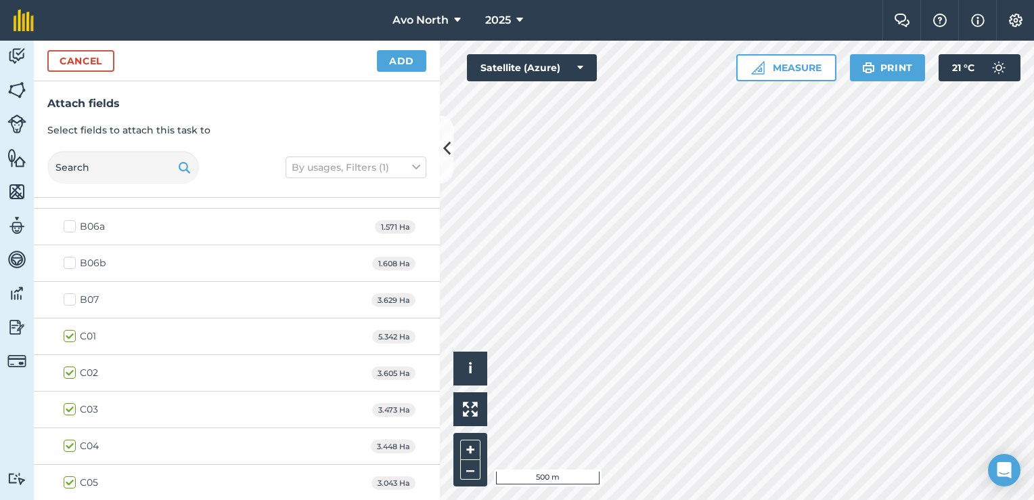
scroll to position [474, 0]
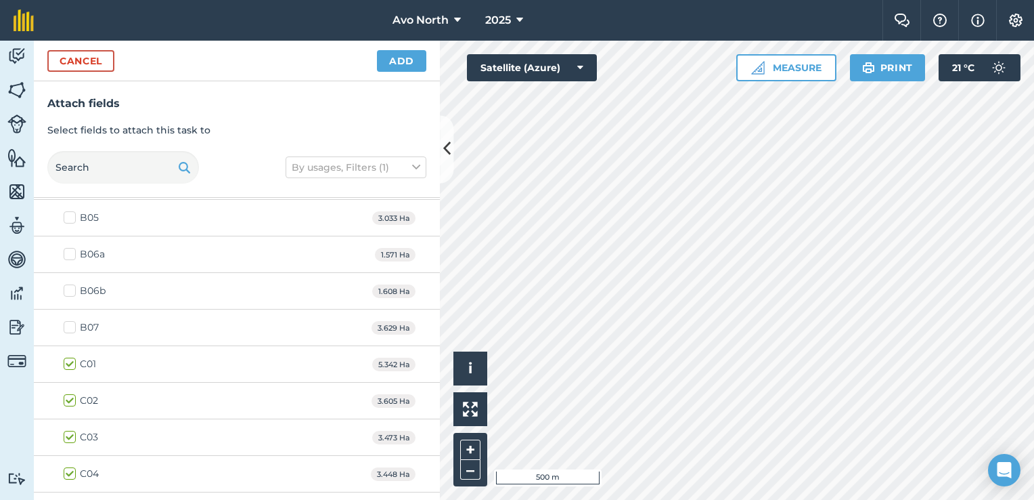
click at [79, 250] on label "B06a" at bounding box center [84, 254] width 41 height 14
click at [72, 250] on input "B06a" at bounding box center [68, 251] width 9 height 9
checkbox input "true"
click at [72, 286] on label "B06b" at bounding box center [85, 291] width 42 height 14
click at [72, 286] on input "B06b" at bounding box center [68, 288] width 9 height 9
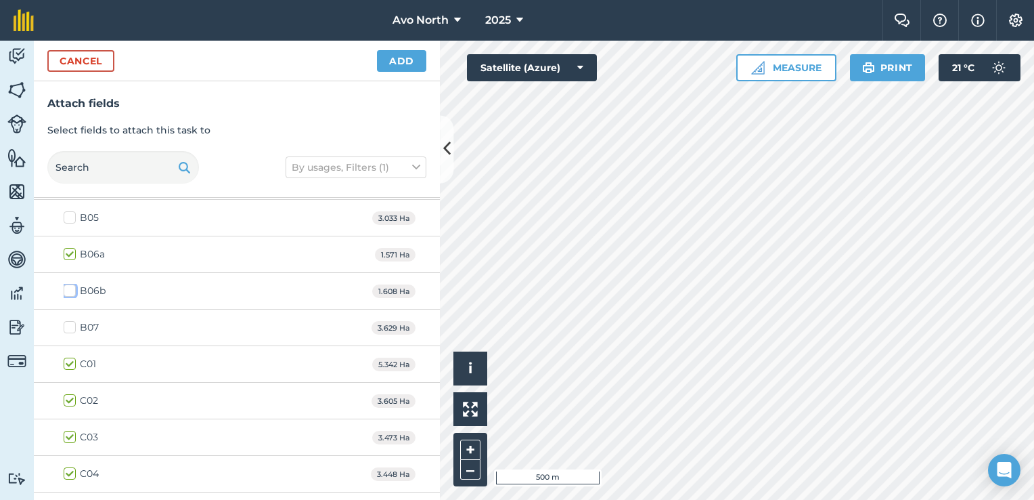
checkbox input "true"
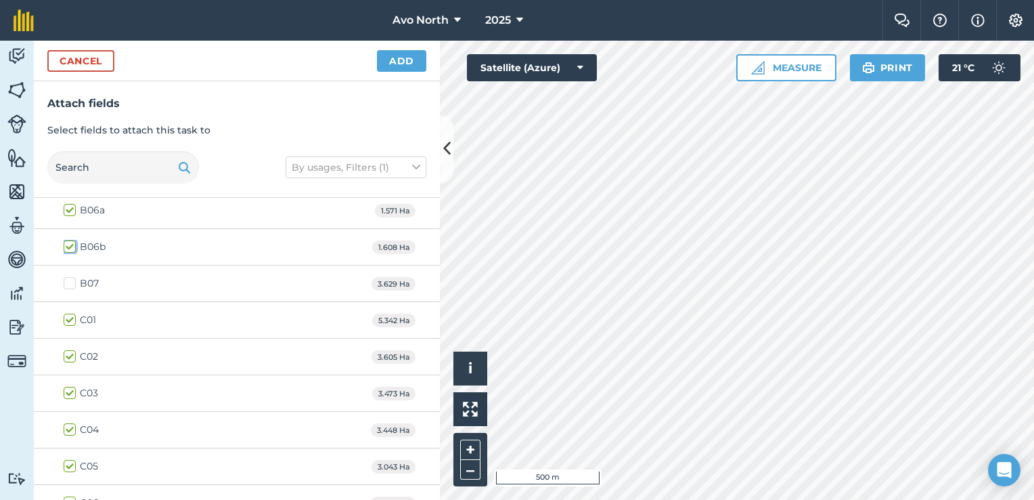
scroll to position [542, 0]
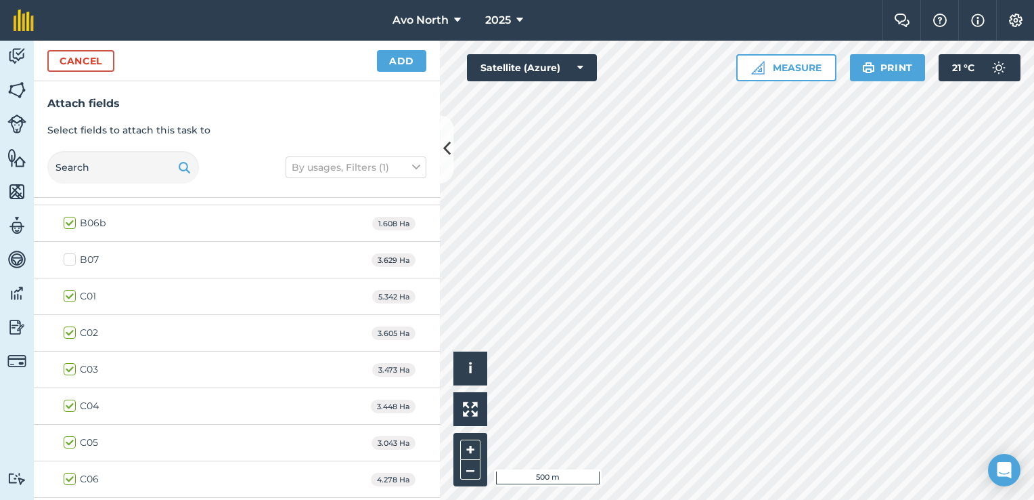
click at [70, 259] on label "B07" at bounding box center [81, 260] width 35 height 14
click at [70, 259] on input "B07" at bounding box center [68, 257] width 9 height 9
checkbox input "true"
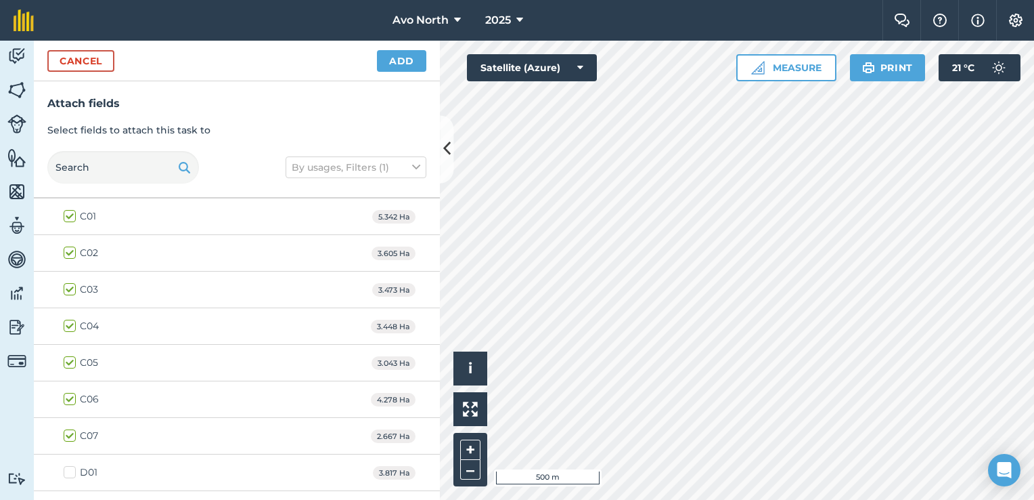
scroll to position [745, 0]
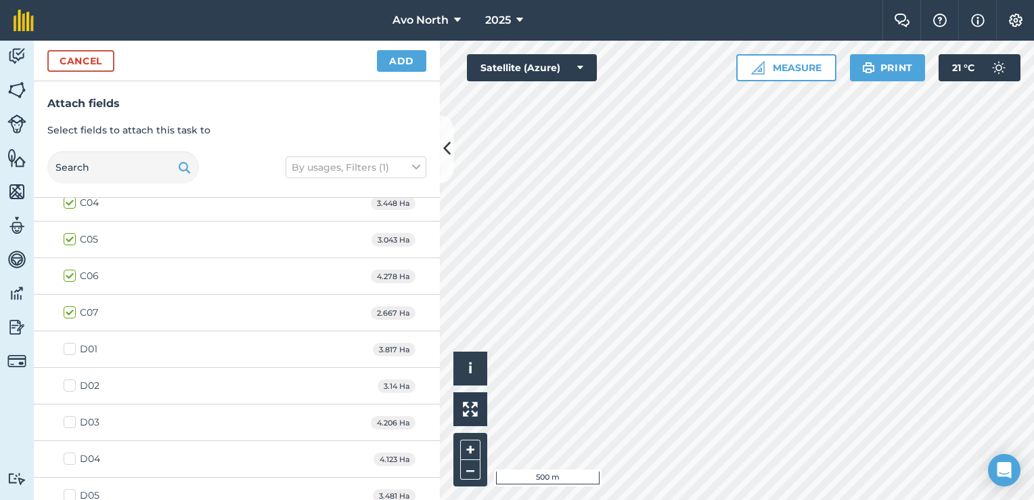
click at [70, 379] on label "D02" at bounding box center [82, 385] width 36 height 14
click at [70, 379] on input "D02" at bounding box center [68, 382] width 9 height 9
checkbox input "true"
click at [67, 416] on label "D03" at bounding box center [82, 422] width 36 height 14
click at [67, 416] on input "D03" at bounding box center [68, 419] width 9 height 9
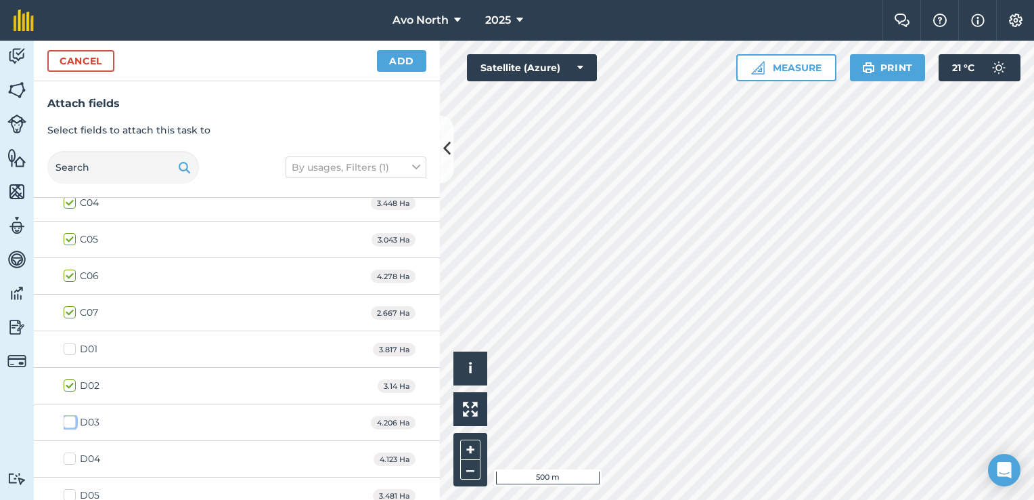
checkbox input "true"
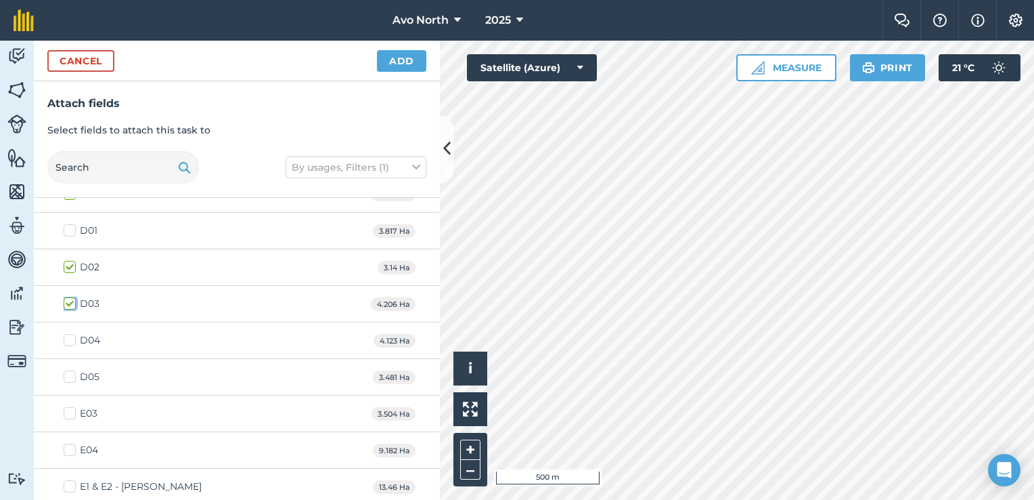
scroll to position [880, 0]
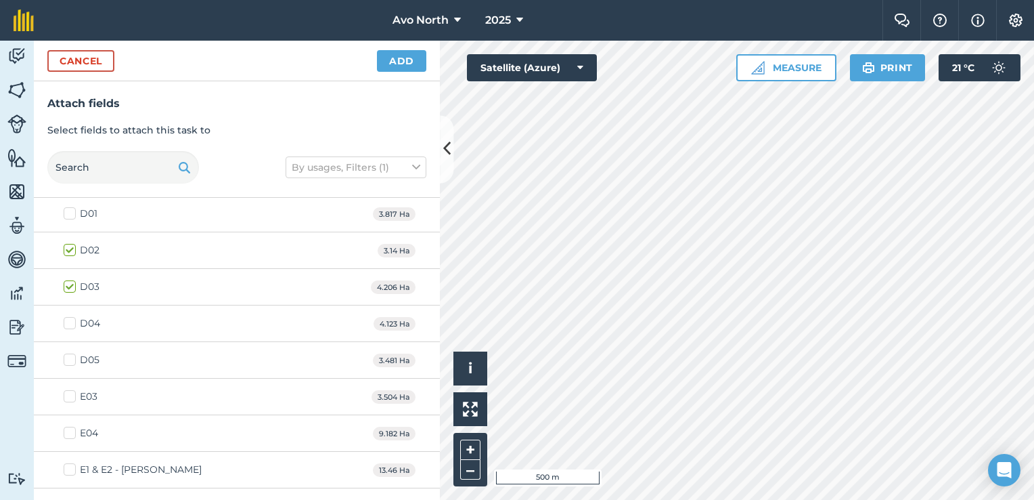
click at [75, 317] on label "D04" at bounding box center [82, 323] width 37 height 14
click at [72, 317] on input "D04" at bounding box center [68, 320] width 9 height 9
checkbox input "true"
click at [67, 355] on label "D05" at bounding box center [82, 360] width 36 height 14
click at [67, 355] on input "D05" at bounding box center [68, 357] width 9 height 9
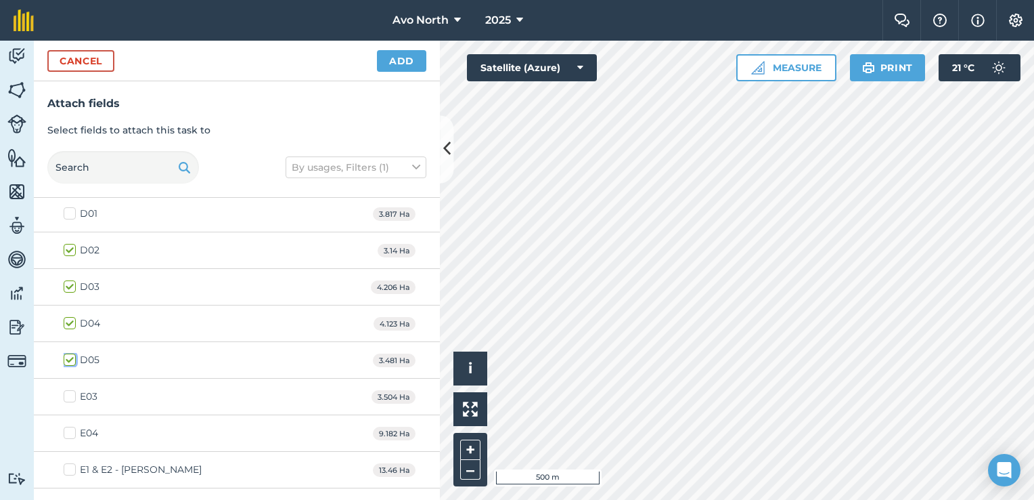
checkbox input "true"
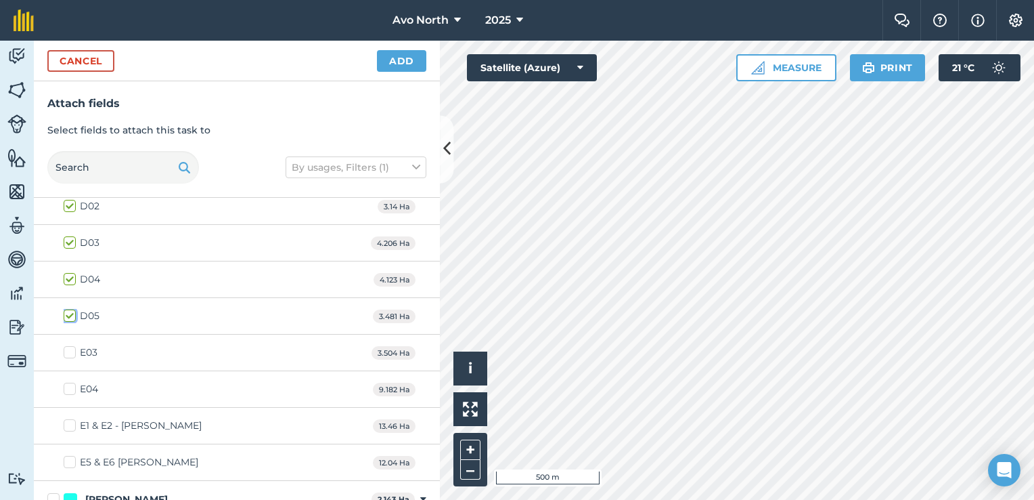
scroll to position [948, 0]
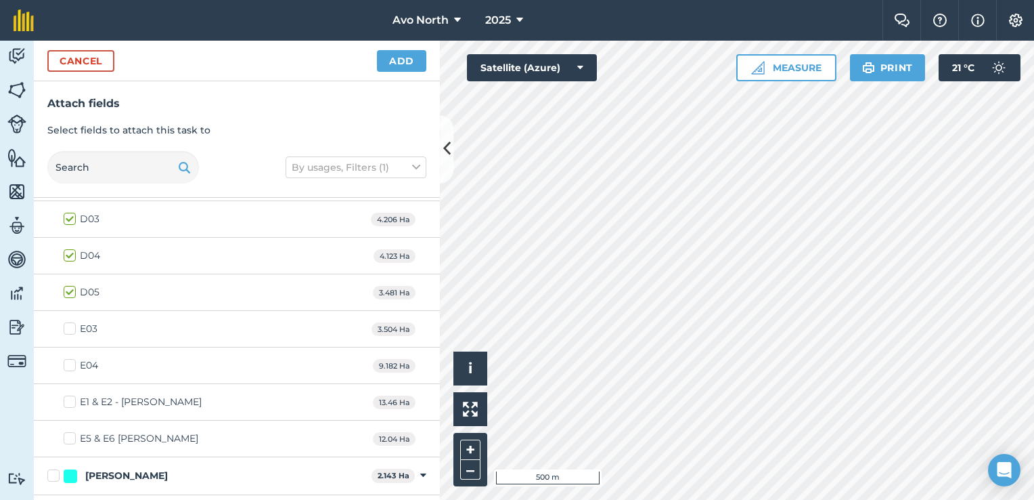
click at [71, 360] on label "E04" at bounding box center [81, 365] width 35 height 14
click at [71, 360] on input "E04" at bounding box center [68, 362] width 9 height 9
checkbox input "true"
click at [68, 396] on label "E1 & E2 - [PERSON_NAME]" at bounding box center [133, 402] width 138 height 14
click at [68, 396] on input "E1 & E2 - [PERSON_NAME]" at bounding box center [68, 399] width 9 height 9
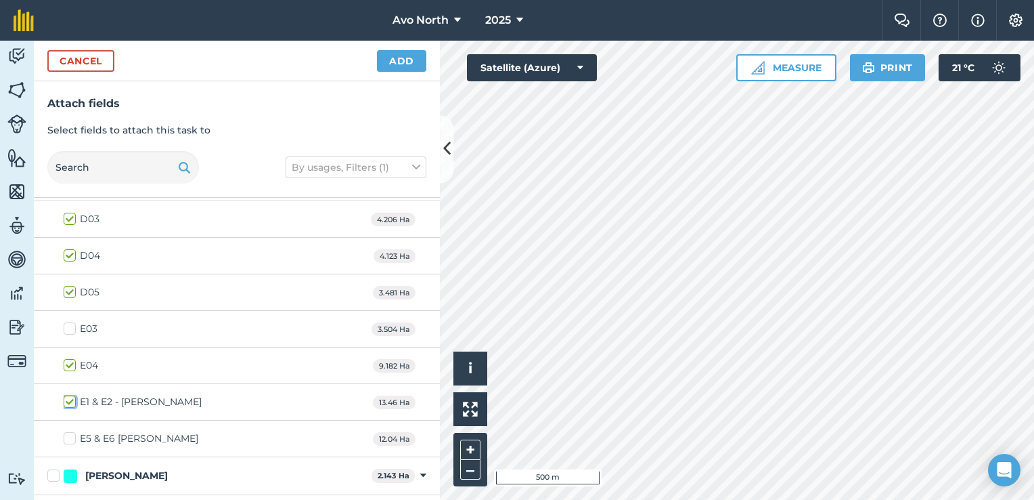
checkbox input "true"
click at [69, 433] on label "E5 & E6 [PERSON_NAME]" at bounding box center [131, 438] width 135 height 14
click at [69, 433] on input "E5 & E6 [PERSON_NAME]" at bounding box center [68, 435] width 9 height 9
checkbox input "true"
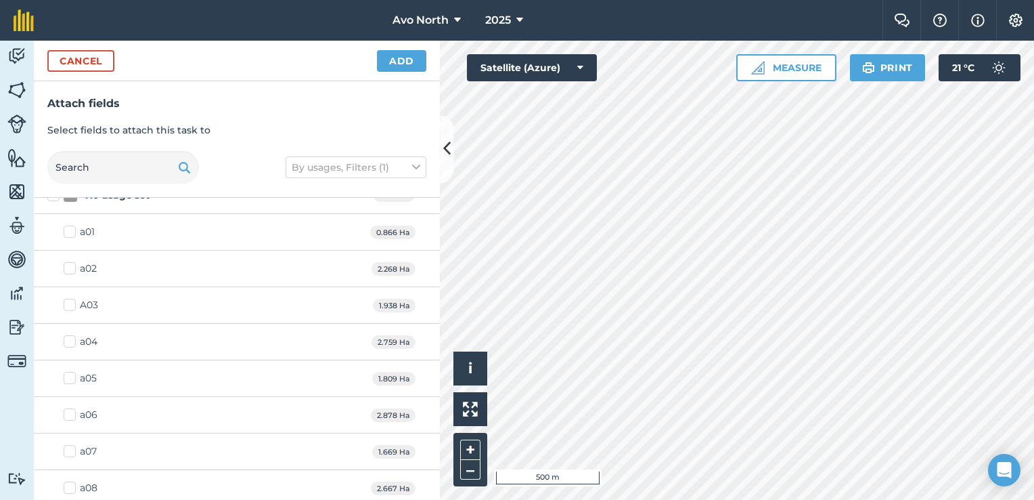
scroll to position [0, 0]
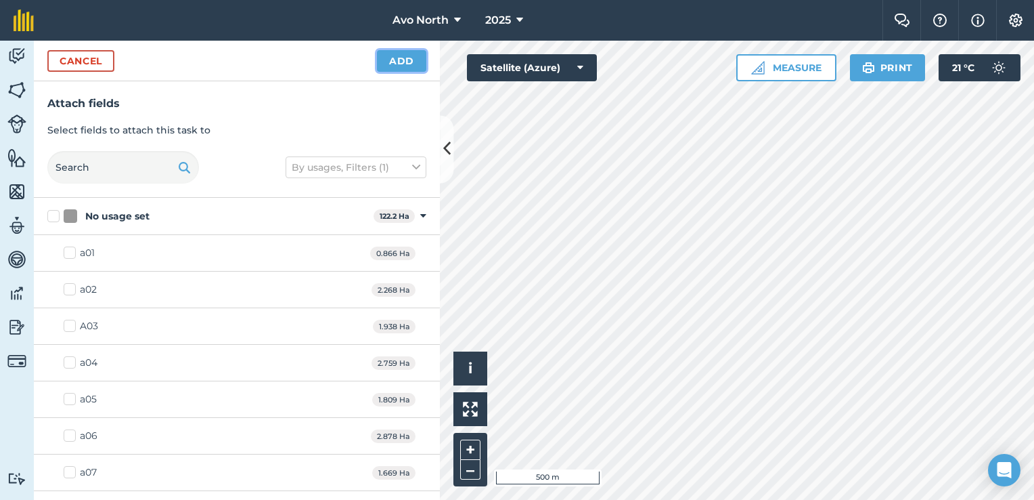
click at [401, 58] on button "Add" at bounding box center [401, 61] width 49 height 22
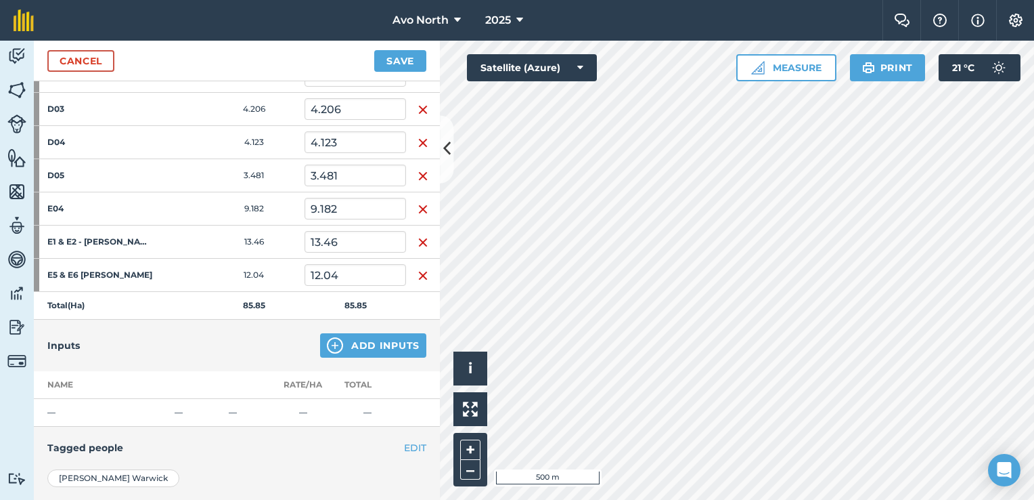
scroll to position [745, 0]
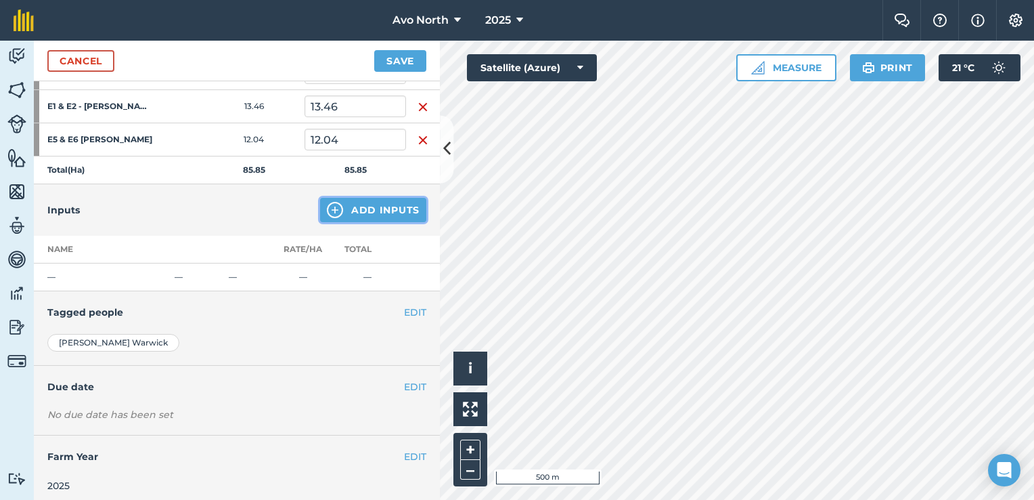
click at [360, 204] on button "Add Inputs" at bounding box center [373, 210] width 106 height 24
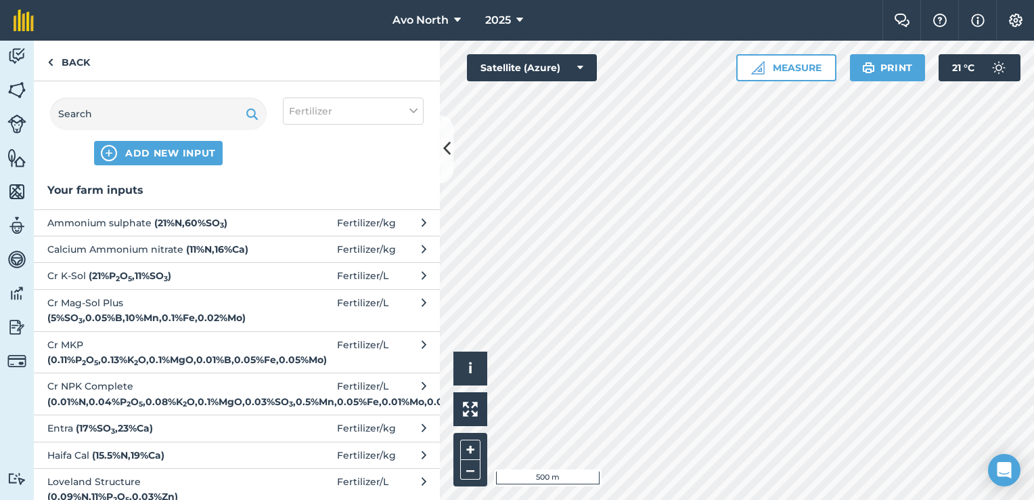
click at [118, 226] on span "Ammonium sulphate ( 21 % N , 60 % SO 3 )" at bounding box center [157, 222] width 221 height 15
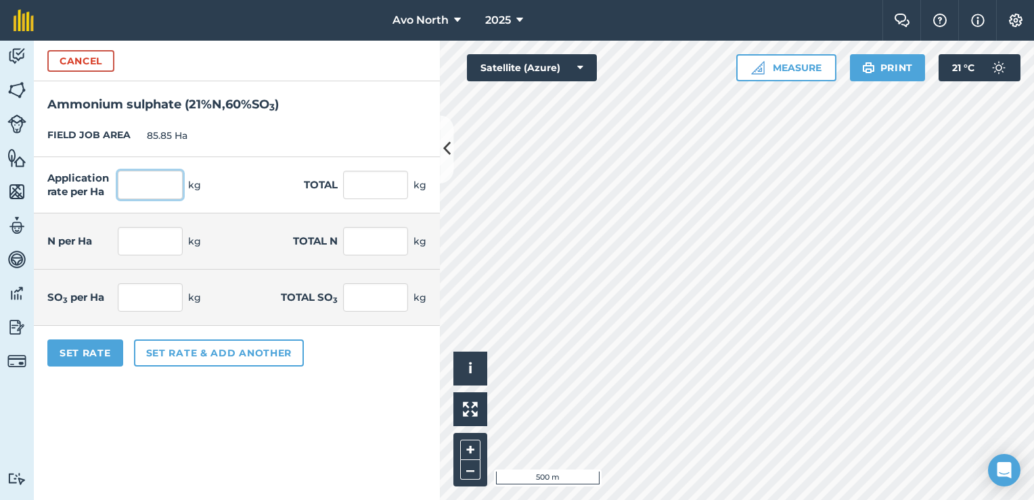
click at [146, 187] on input "text" at bounding box center [150, 185] width 65 height 28
click at [89, 60] on button "Cancel" at bounding box center [80, 61] width 67 height 22
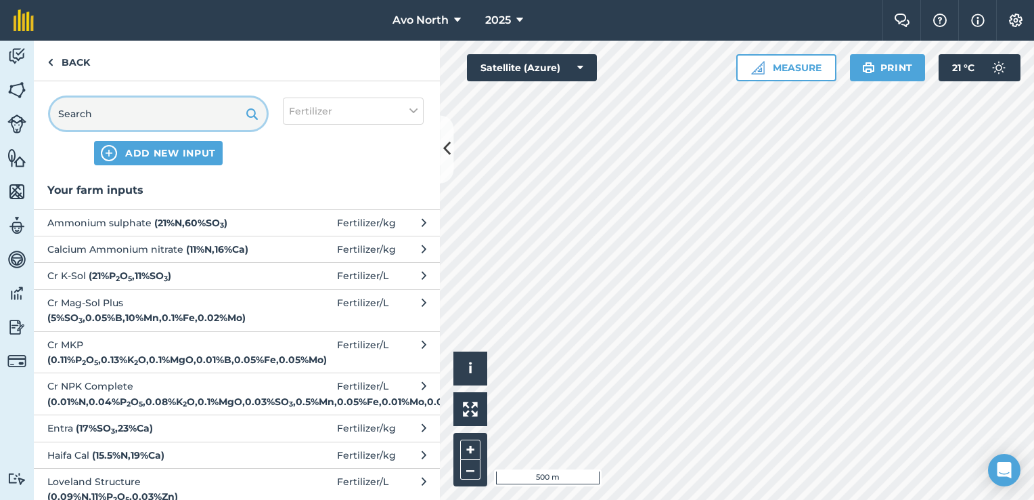
click at [139, 112] on input "text" at bounding box center [158, 113] width 217 height 32
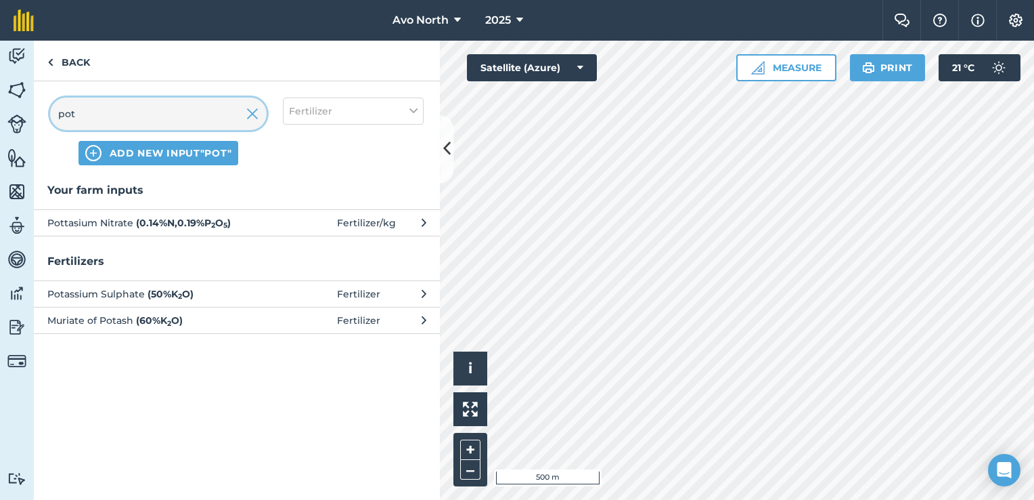
type input "pot"
click at [125, 226] on span "Pottasium Nitrate ( 0.14 % N , 0.19 % P 2 O 5 )" at bounding box center [157, 222] width 221 height 15
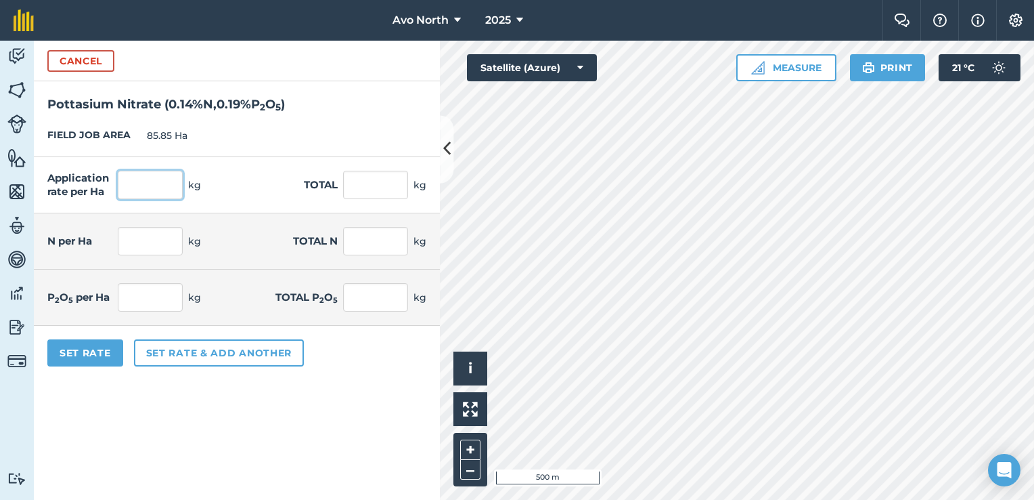
drag, startPoint x: 124, startPoint y: 194, endPoint x: 134, endPoint y: 194, distance: 10.2
click at [125, 194] on input "text" at bounding box center [150, 185] width 65 height 28
type input "5"
type input "429.25"
type input "0.007"
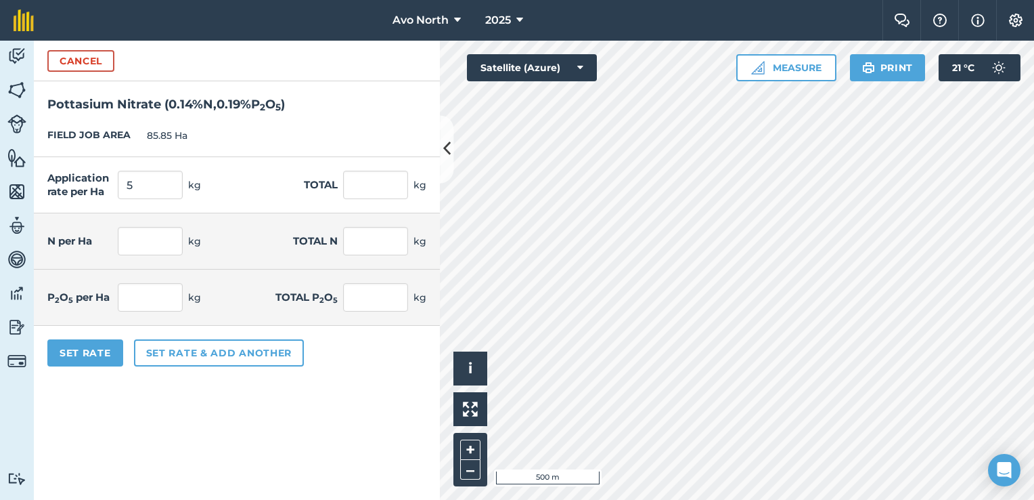
type input "0.601"
type input "0.01"
type input "0.816"
click at [294, 439] on form "Cancel Pottasium Nitrate ( 0.14 % N , 0.19 % P 2 O 5 ) FIELD JOB AREA 85.85 Ha …" at bounding box center [237, 270] width 406 height 459
click at [72, 343] on button "Set Rate" at bounding box center [85, 352] width 76 height 27
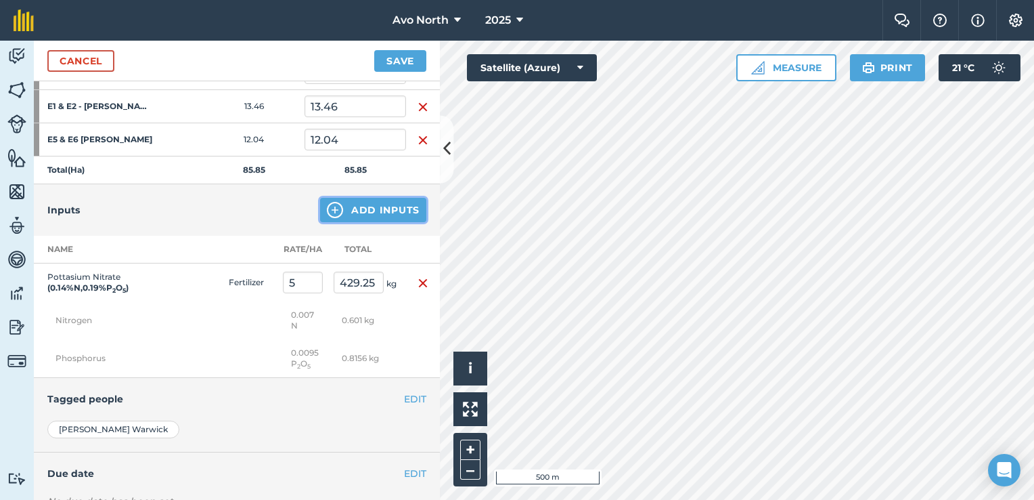
click at [333, 202] on img at bounding box center [335, 210] width 16 height 16
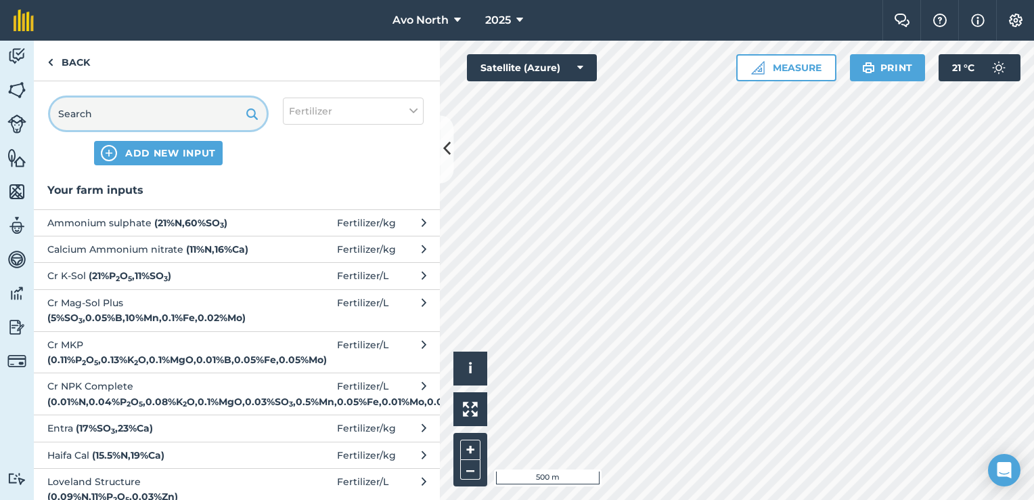
click at [121, 115] on input "text" at bounding box center [158, 113] width 217 height 32
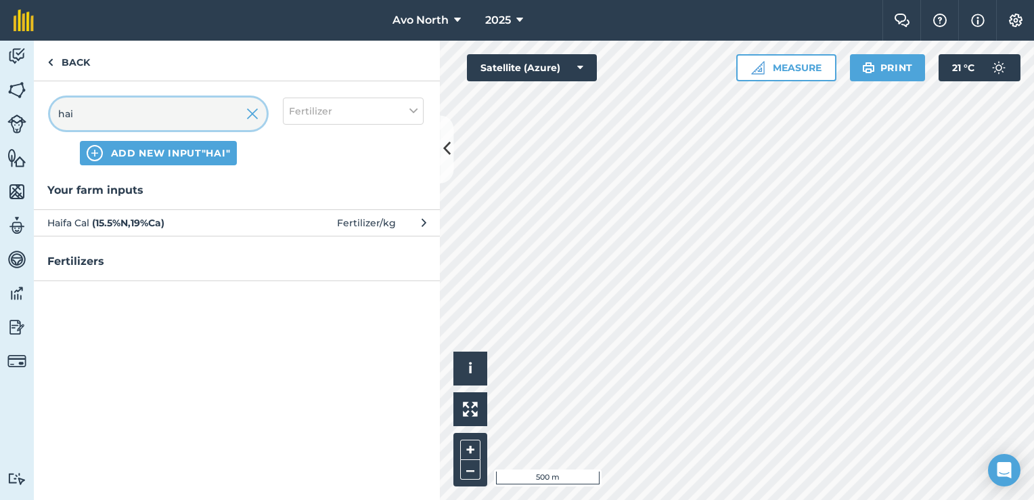
type input "hai"
click at [105, 227] on span "Haifa Cal ( 15.5 % N , 19 % Ca )" at bounding box center [157, 222] width 221 height 15
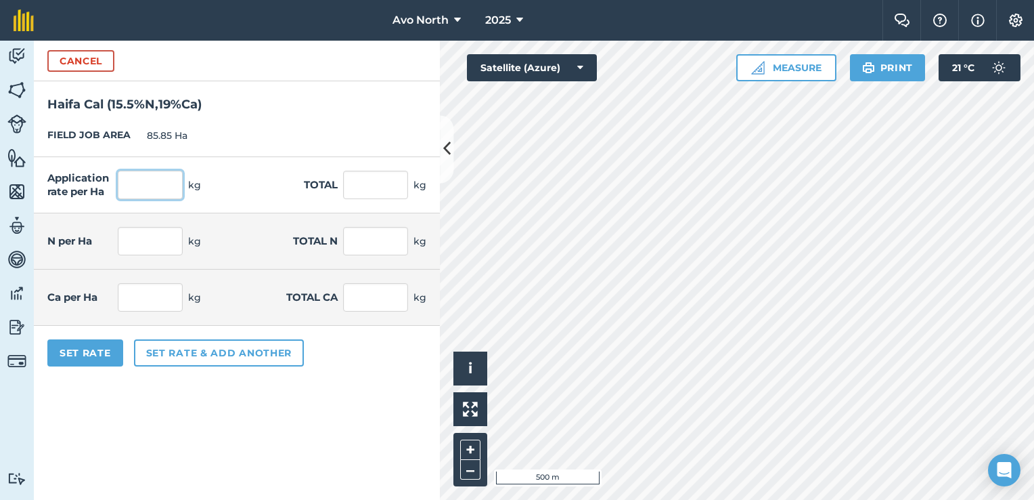
click at [150, 179] on input "text" at bounding box center [150, 185] width 65 height 28
type input "4.5"
type input "386.325"
type input "0.698"
type input "59.88"
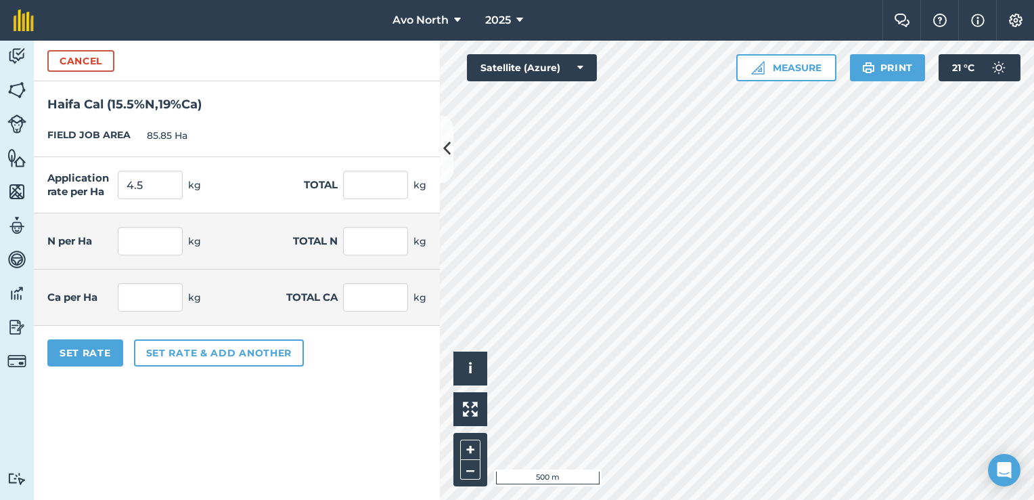
type input "0.855"
type input "73.402"
click at [290, 392] on form "Cancel Haifa Cal ( 15.5 % N , 19 % Ca ) FIELD JOB AREA 85.85 Ha Application rat…" at bounding box center [237, 270] width 406 height 459
click at [94, 350] on button "Set Rate" at bounding box center [85, 352] width 76 height 27
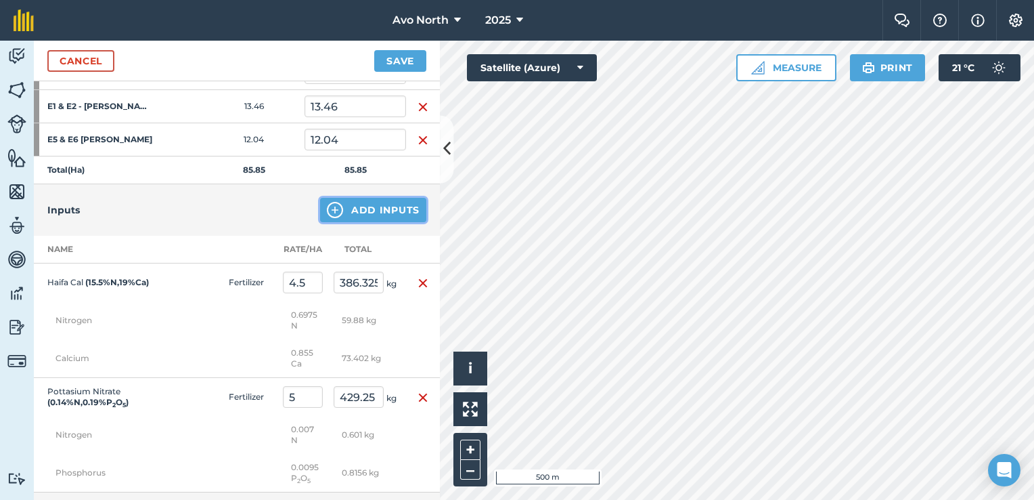
click at [333, 211] on button "Add Inputs" at bounding box center [373, 210] width 106 height 24
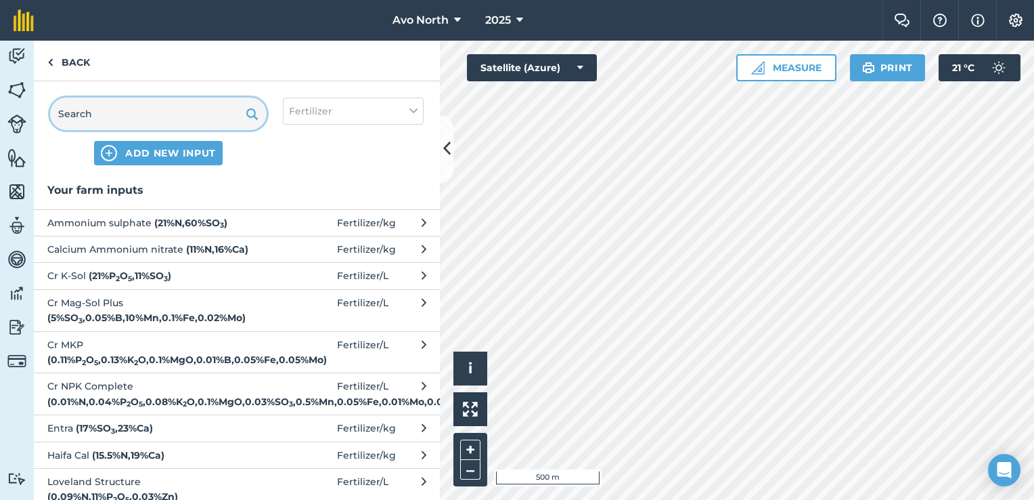
click at [103, 114] on input "text" at bounding box center [158, 113] width 217 height 32
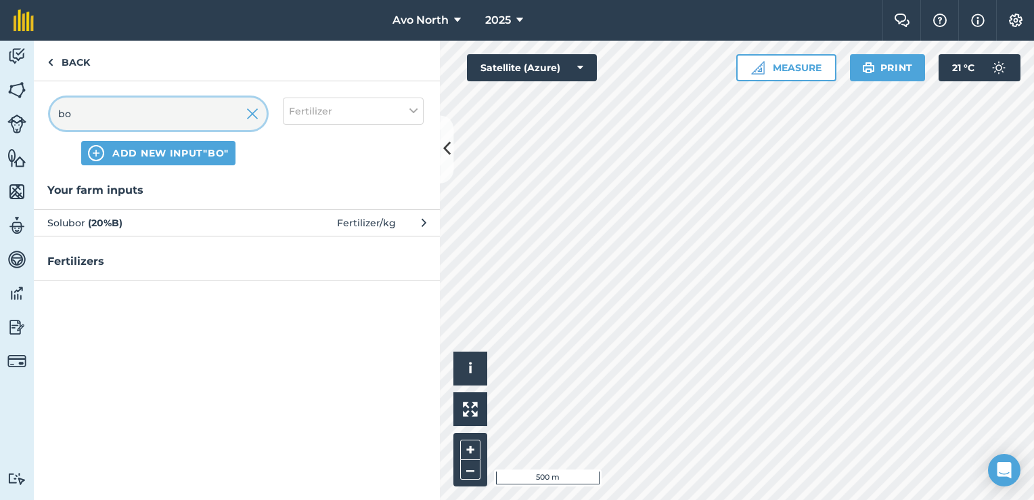
type input "bo"
click at [168, 227] on span "Solubor ( 20 % B )" at bounding box center [157, 222] width 221 height 15
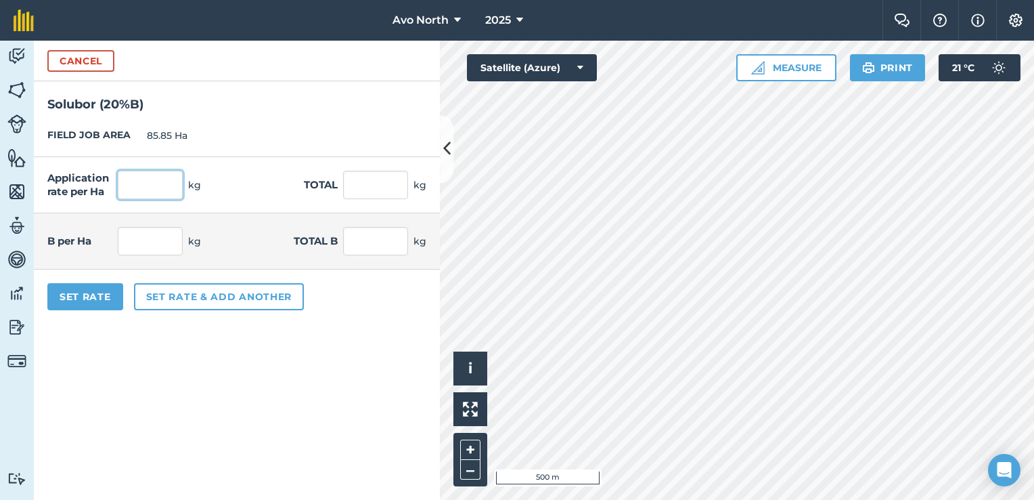
click at [150, 187] on input "text" at bounding box center [150, 185] width 65 height 28
type input "0.25"
type input "21.463"
type input "0.05"
type input "4.292"
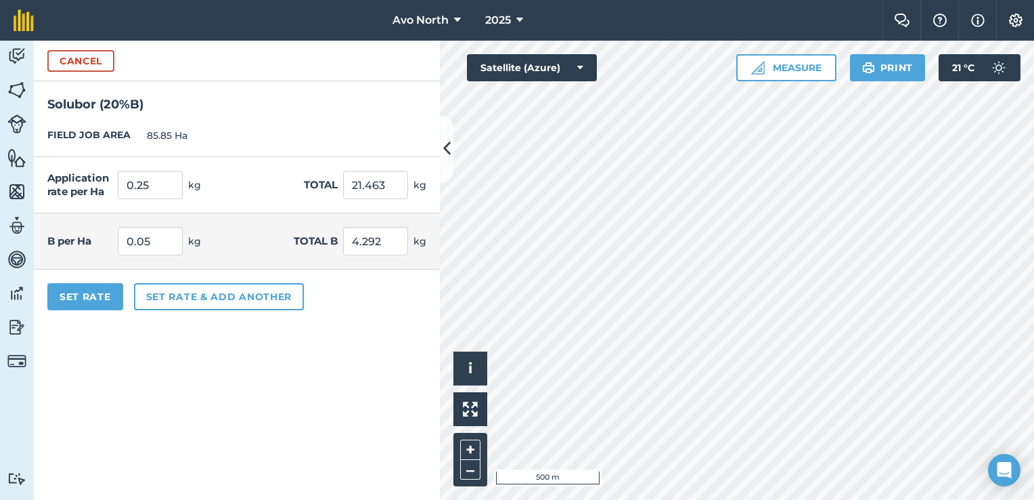
click at [427, 356] on div "Activity Fields Livestock Features Maps Team Vehicles Data Reporting Billing Tu…" at bounding box center [517, 270] width 1034 height 459
click at [73, 292] on button "Set Rate" at bounding box center [85, 296] width 76 height 27
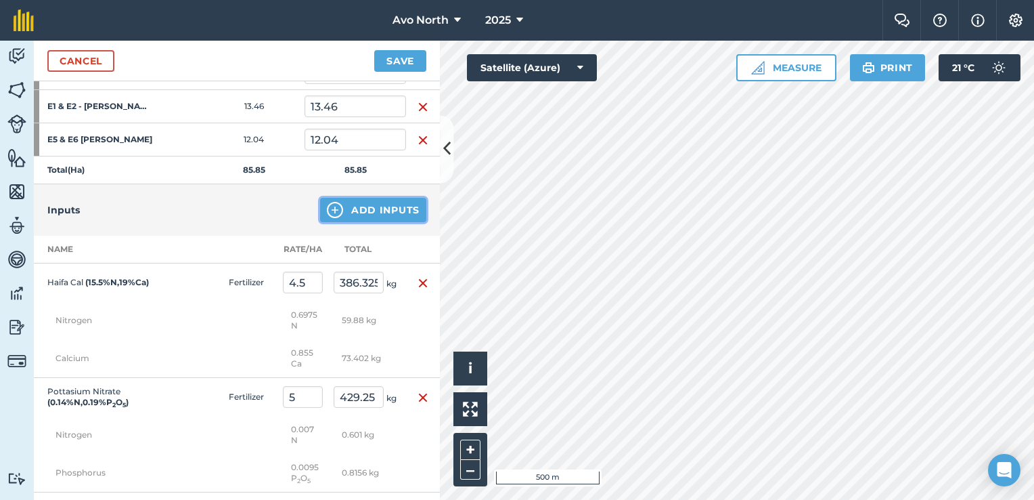
click at [327, 206] on img at bounding box center [335, 210] width 16 height 16
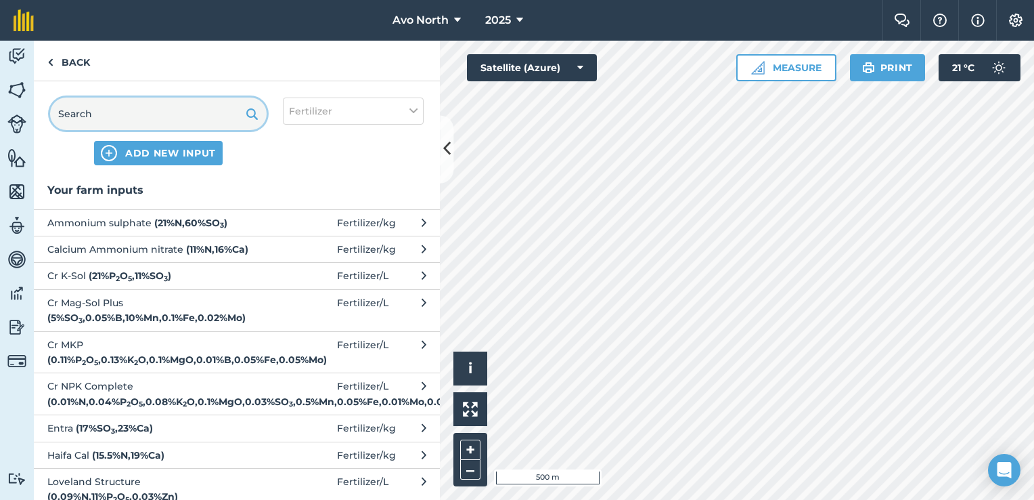
click at [99, 102] on input "text" at bounding box center [158, 113] width 217 height 32
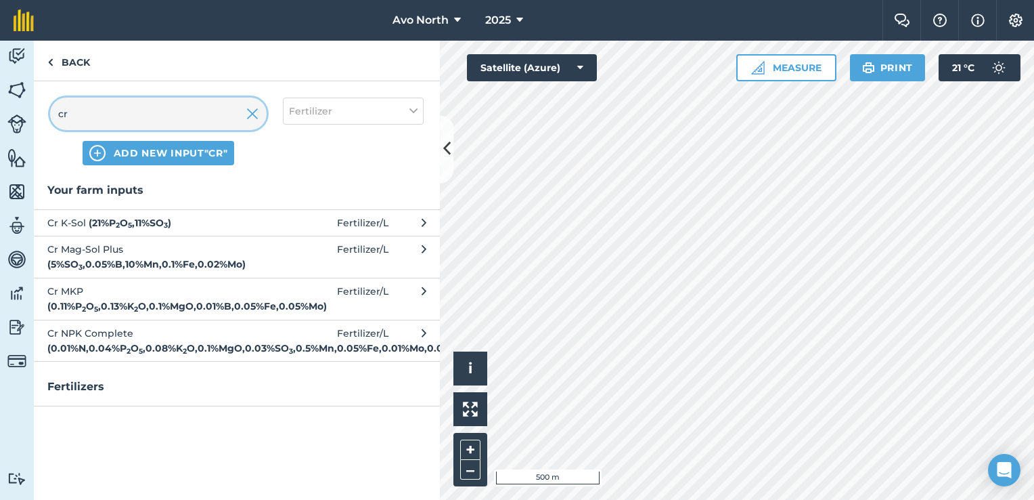
type input "cr"
click at [95, 219] on strong "( 21 % P 2 O 5 , 11 % SO 3 )" at bounding box center [130, 223] width 83 height 12
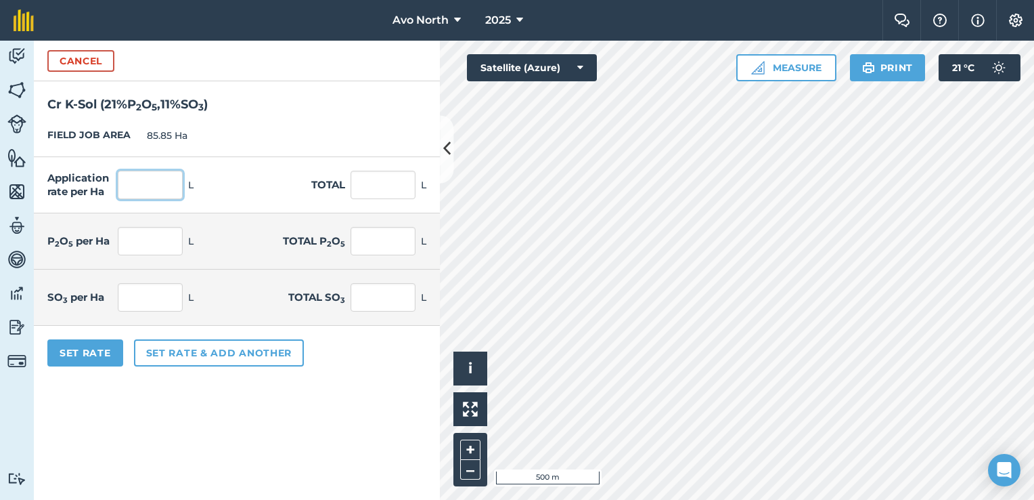
click at [141, 183] on input "text" at bounding box center [150, 185] width 65 height 28
type input "2.5"
click at [378, 454] on form "Cancel Cr K-Sol ( 21 % P 2 O 5 , 11 % SO 3 ) FIELD JOB AREA 85.85 Ha Applicatio…" at bounding box center [237, 270] width 406 height 459
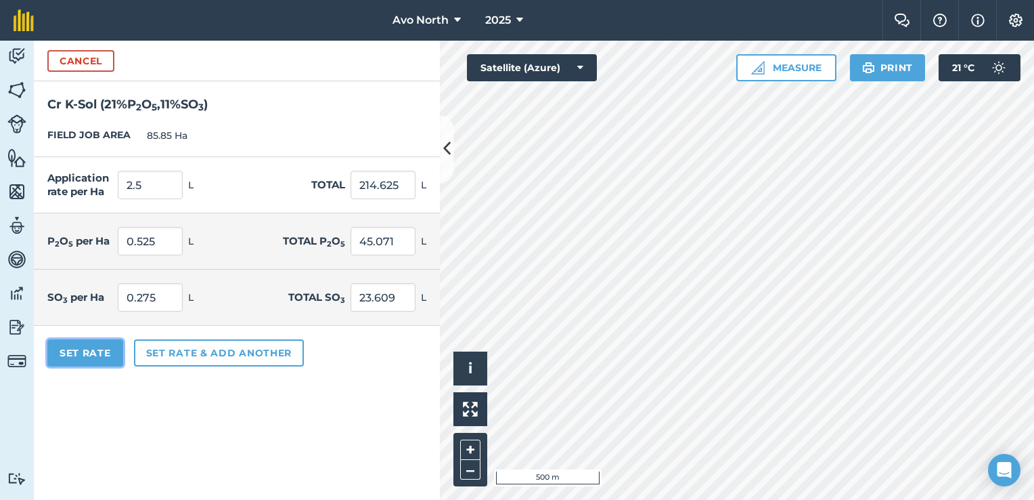
click at [79, 345] on button "Set Rate" at bounding box center [85, 352] width 76 height 27
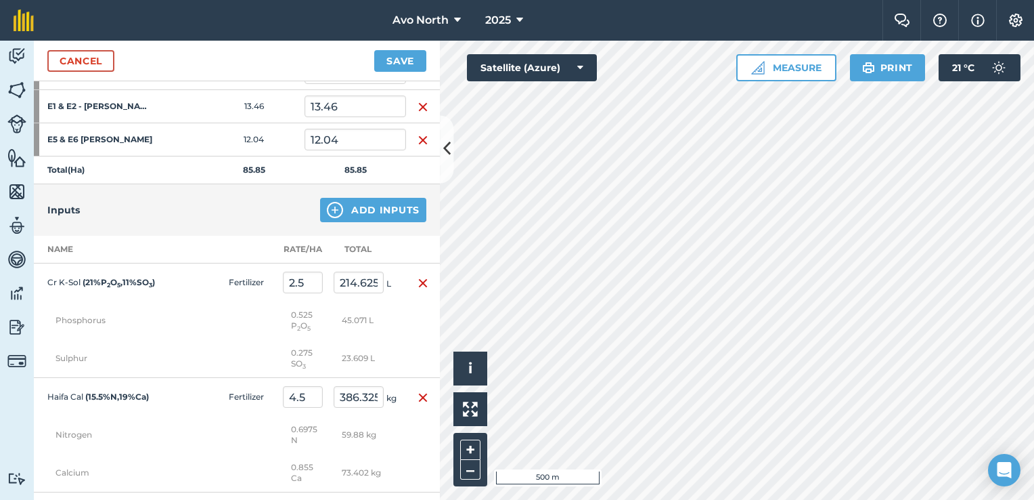
scroll to position [609, 0]
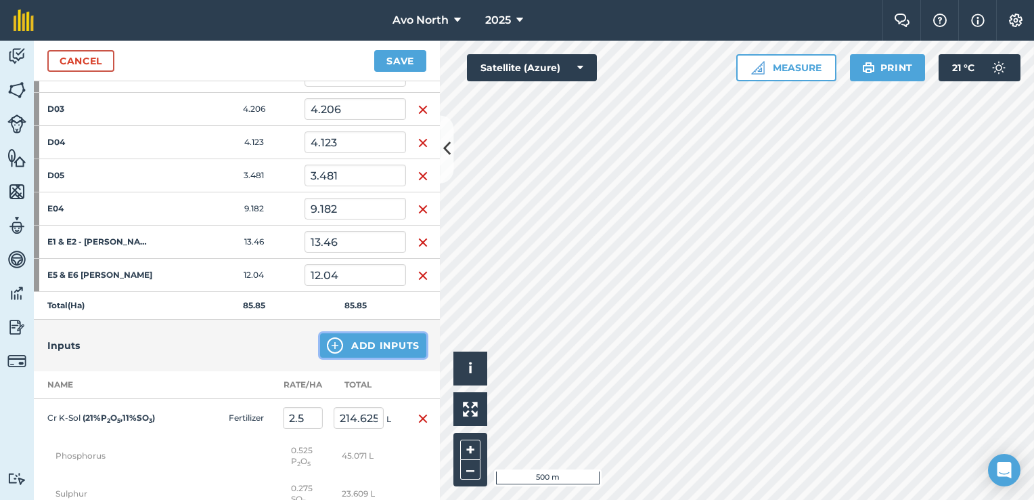
click at [376, 339] on button "Add Inputs" at bounding box center [373, 345] width 106 height 24
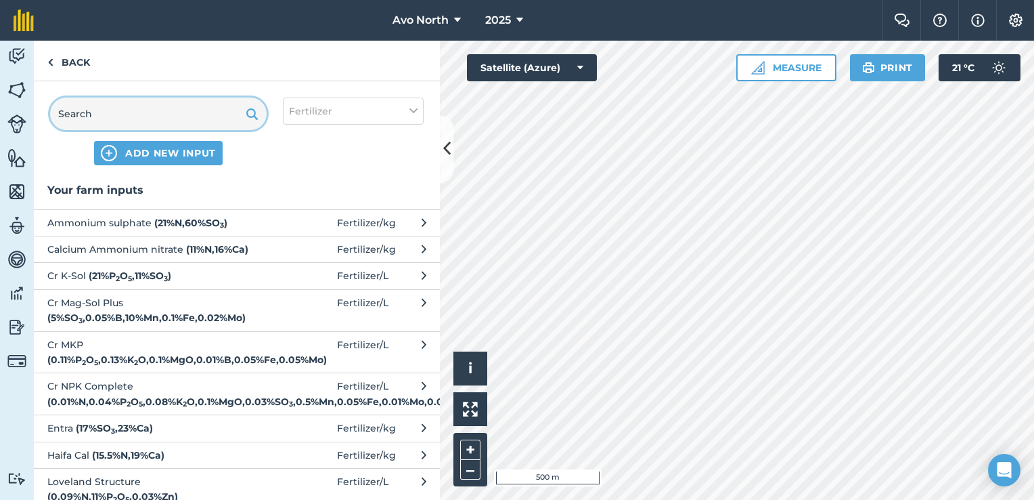
click at [122, 121] on input "text" at bounding box center [158, 113] width 217 height 32
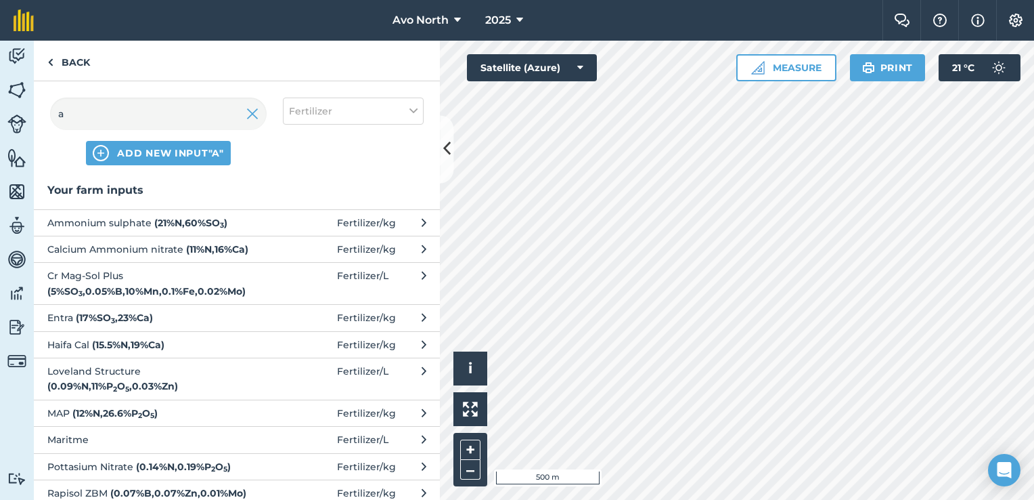
click at [119, 227] on span "Ammonium sulphate ( 21 % N , 60 % SO 3 )" at bounding box center [157, 222] width 221 height 15
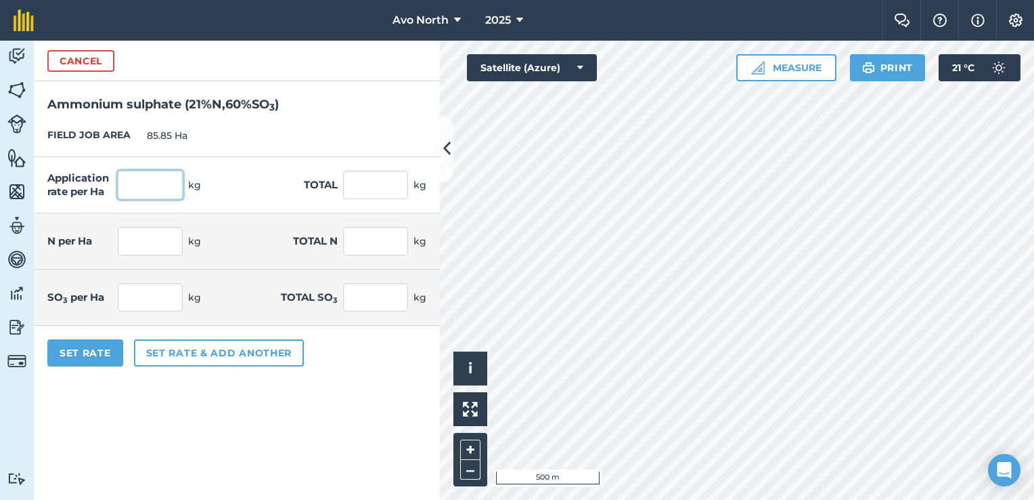
click at [139, 193] on input "text" at bounding box center [150, 185] width 65 height 28
click at [280, 410] on form "Cancel Ammonium sulphate ( 21 % N , 60 % SO 3 ) FIELD JOB AREA 85.85 Ha Applica…" at bounding box center [237, 270] width 406 height 459
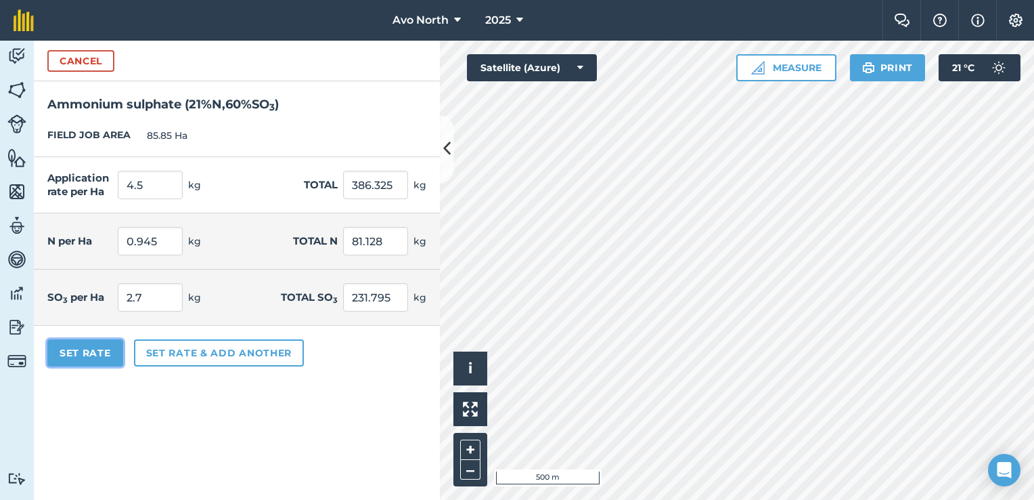
click at [92, 355] on button "Set Rate" at bounding box center [85, 352] width 76 height 27
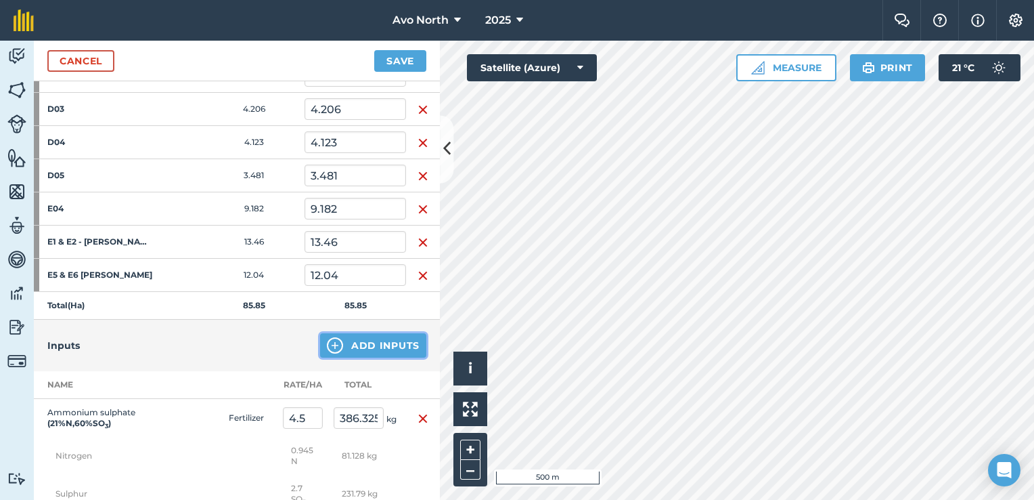
click at [328, 342] on img at bounding box center [335, 345] width 16 height 16
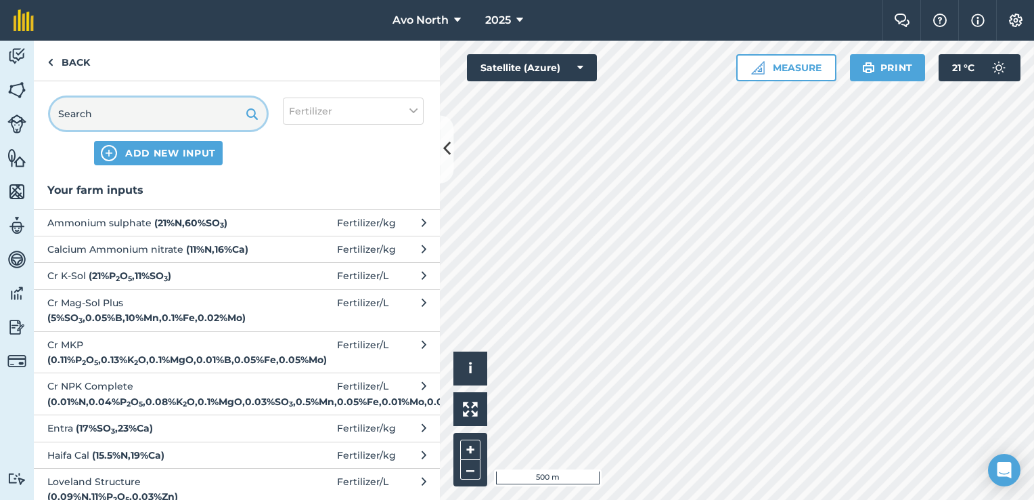
click at [145, 108] on input "text" at bounding box center [158, 113] width 217 height 32
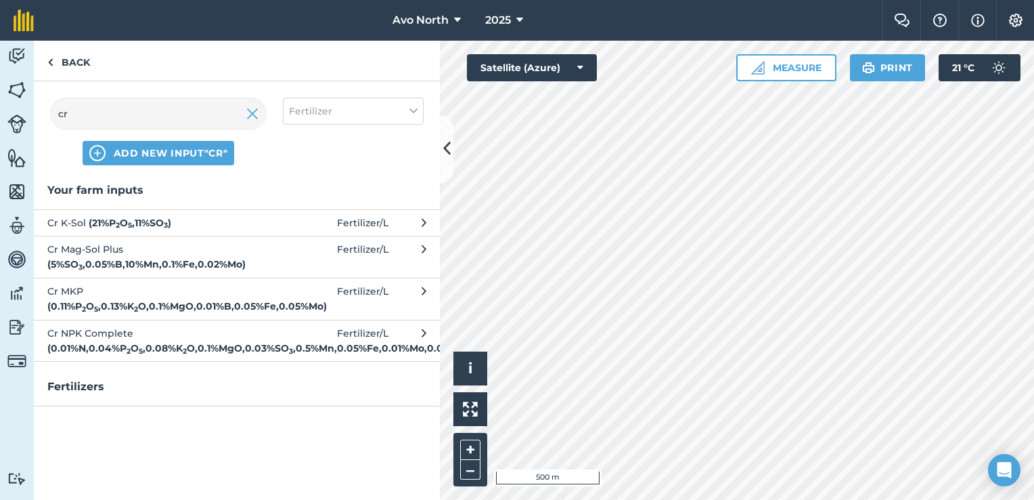
click at [111, 340] on span "Cr NPK Complete ( 0.01 % N , 0.04 % P 2 O 5 , 0.08 % K 2 O , 0.1 % MgO , 0.03 %…" at bounding box center [157, 341] width 221 height 30
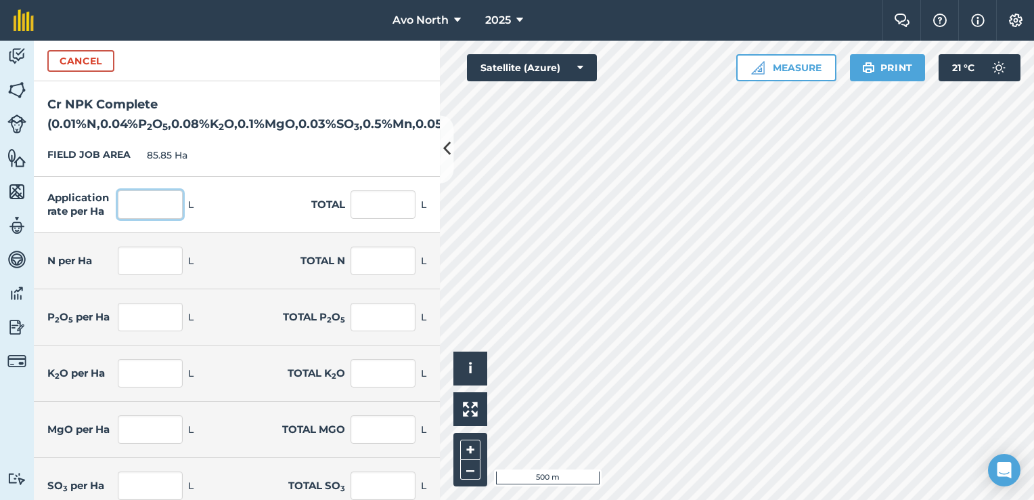
click at [128, 205] on input "text" at bounding box center [150, 204] width 65 height 28
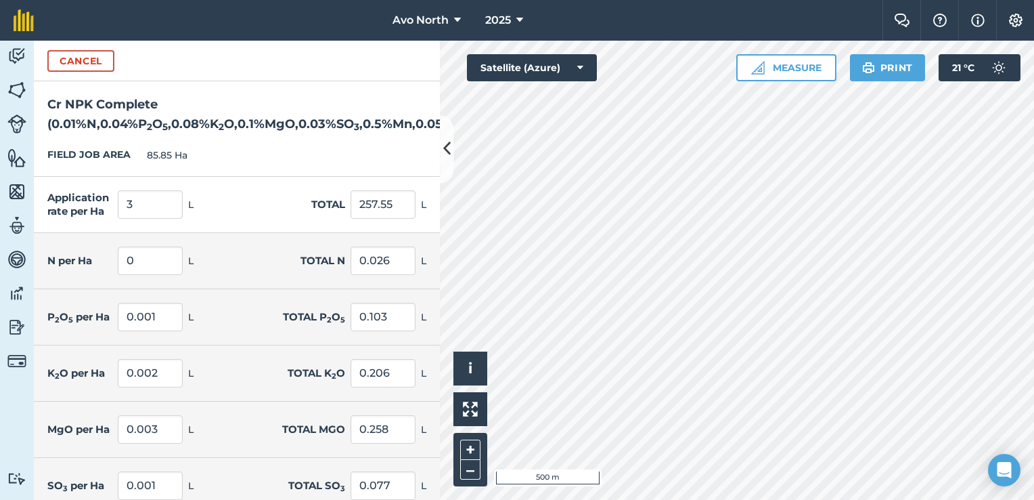
click at [282, 161] on div "FIELD JOB AREA 85.85 Ha" at bounding box center [237, 155] width 406 height 43
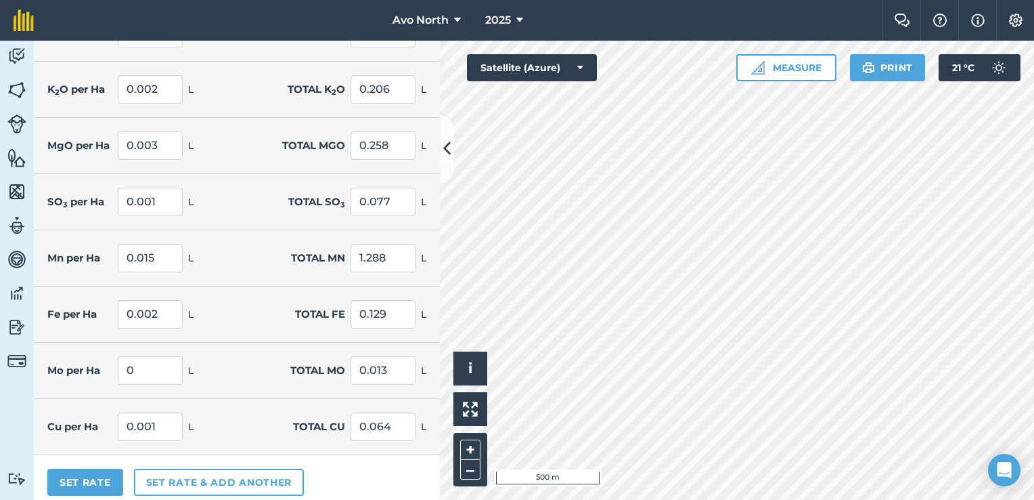
scroll to position [290, 0]
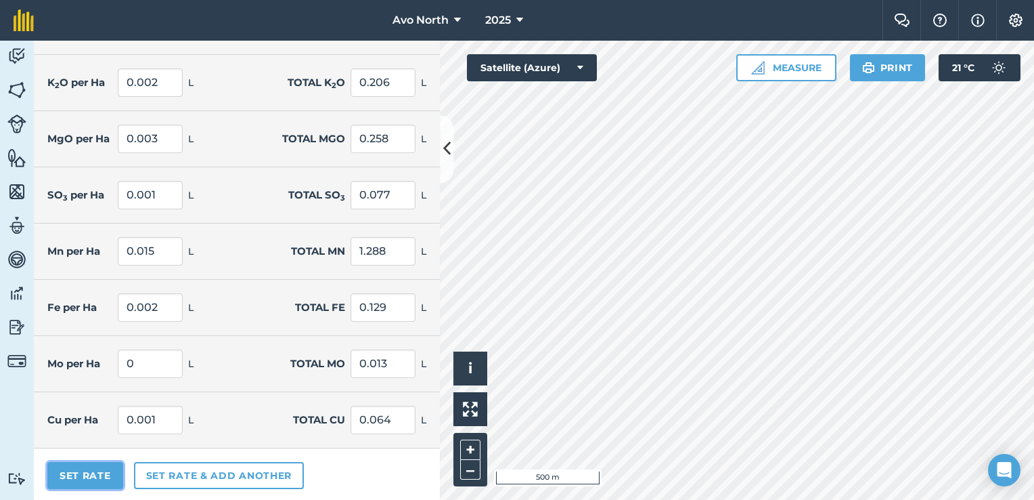
click at [91, 473] on button "Set Rate" at bounding box center [85, 475] width 76 height 27
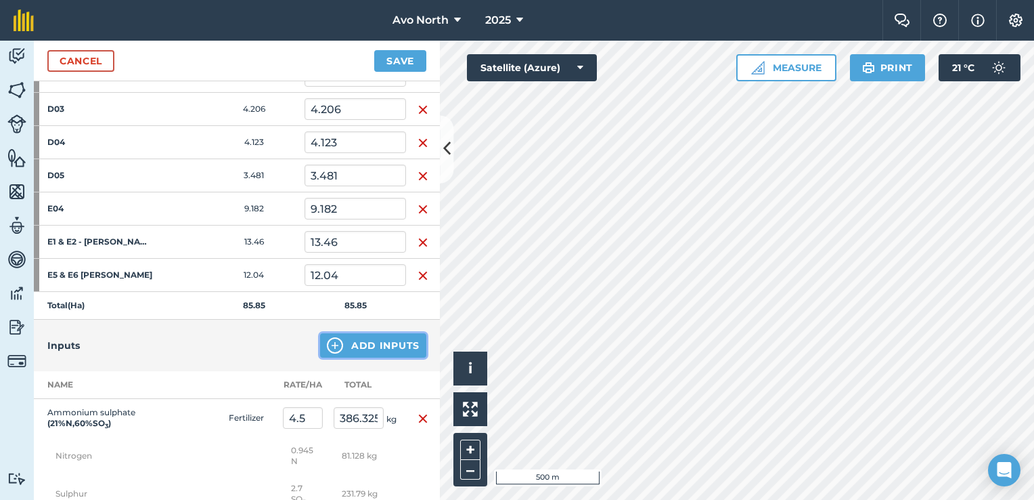
click at [378, 343] on button "Add Inputs" at bounding box center [373, 345] width 106 height 24
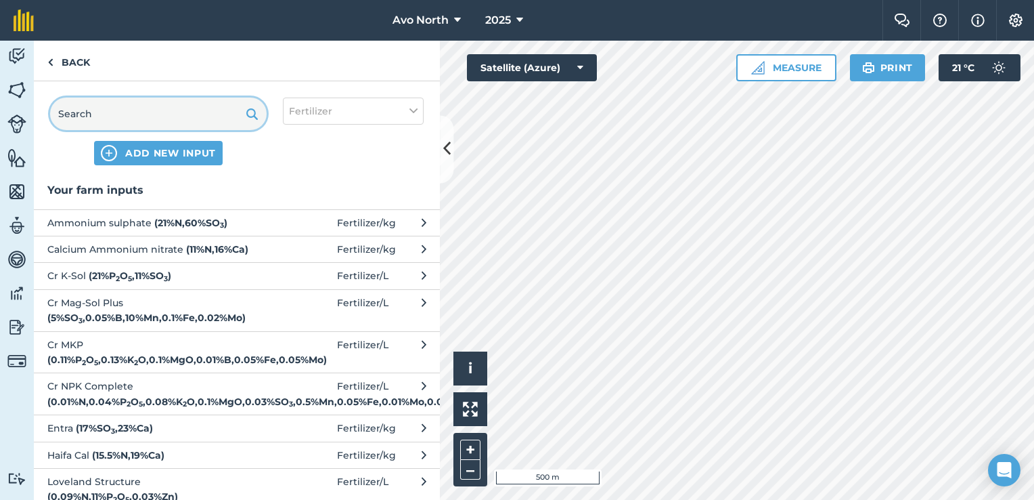
click at [141, 118] on input "text" at bounding box center [158, 113] width 217 height 32
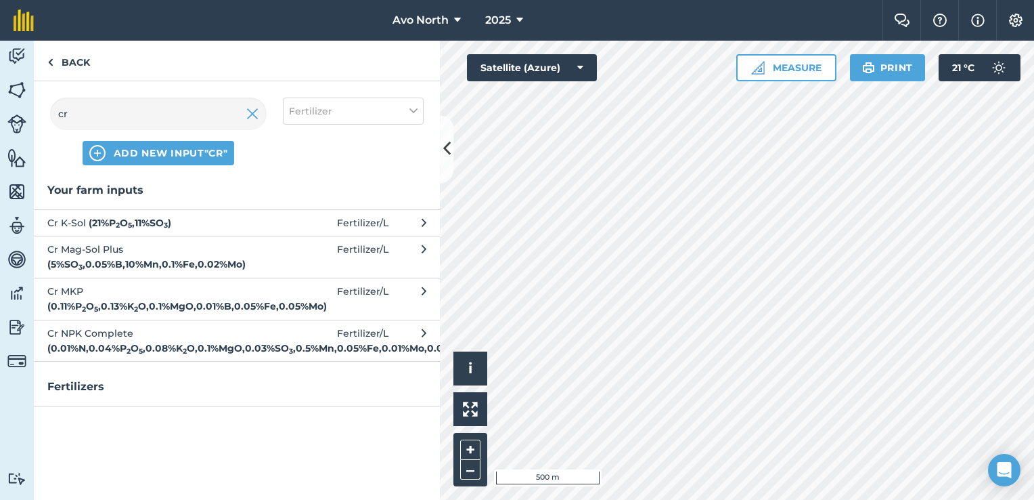
click at [133, 300] on strong "( 0.11 % P 2 O 5 , 0.13 % K 2 O , 0.1 % MgO , 0.01 % B , 0.05 % Fe , 0.05 % Mo )" at bounding box center [187, 306] width 280 height 12
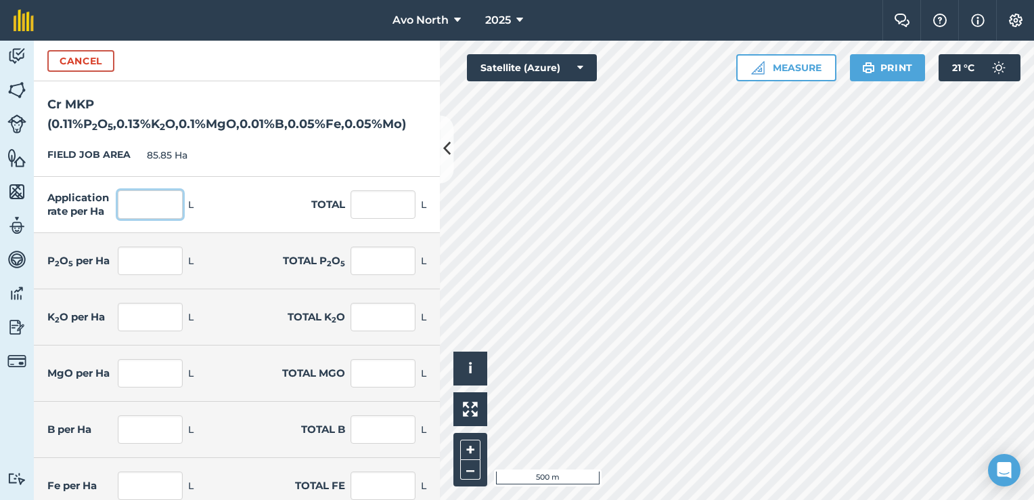
click at [137, 215] on input "text" at bounding box center [150, 204] width 65 height 28
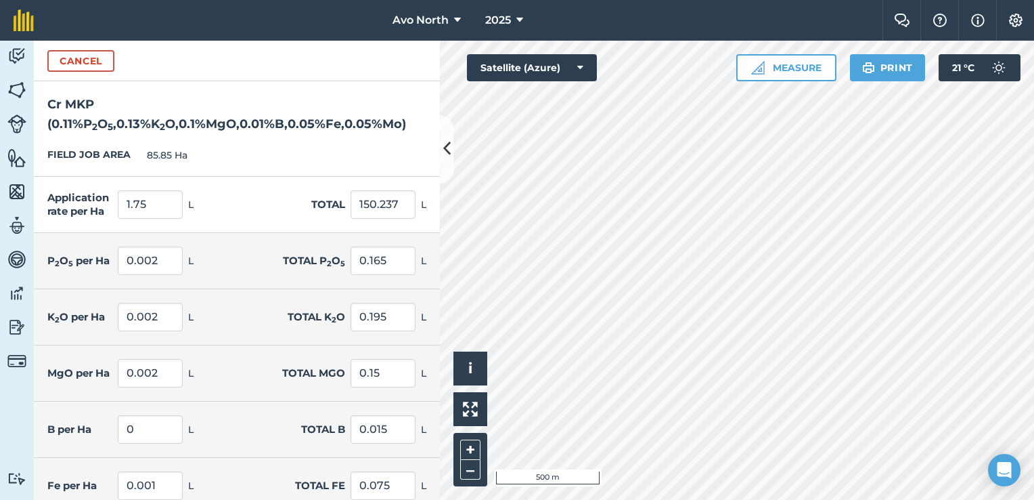
click at [284, 148] on div "FIELD JOB AREA 85.85 Ha" at bounding box center [237, 155] width 406 height 43
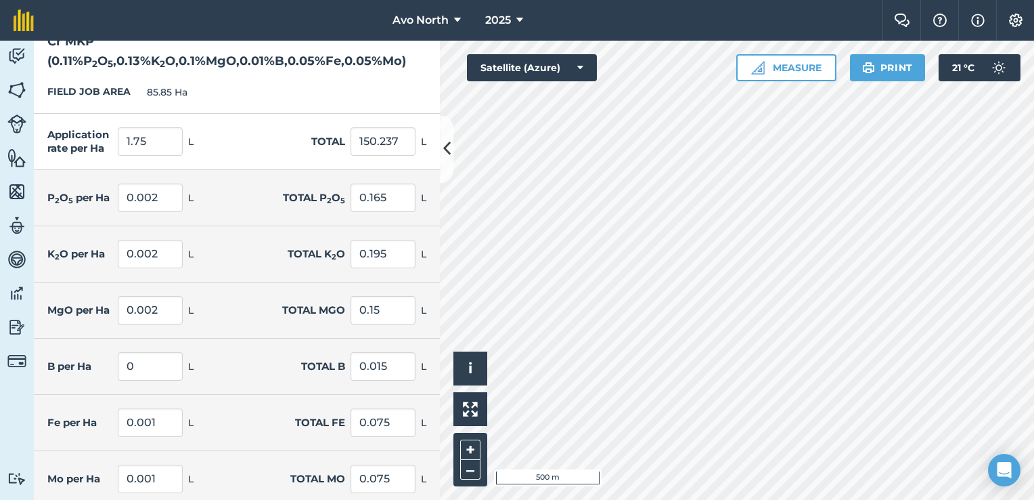
scroll to position [123, 0]
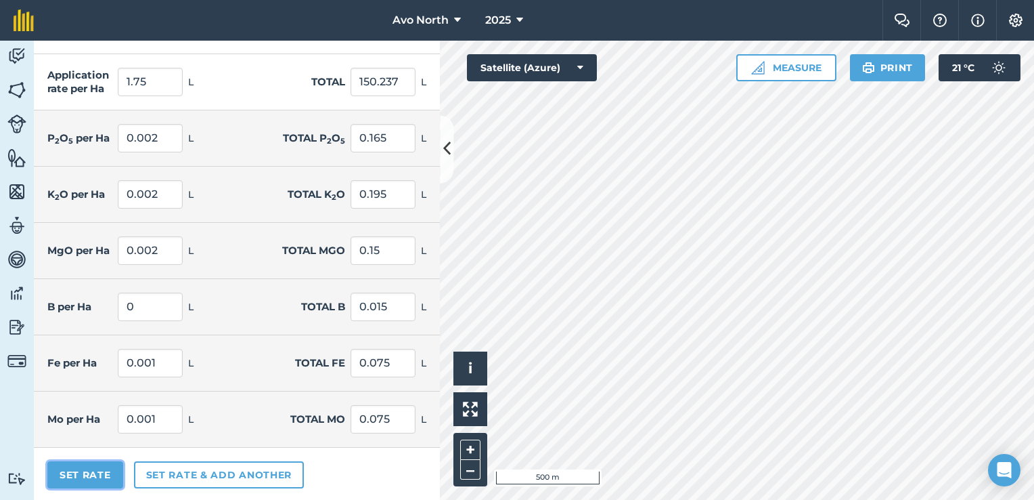
click at [83, 483] on button "Set Rate" at bounding box center [85, 474] width 76 height 27
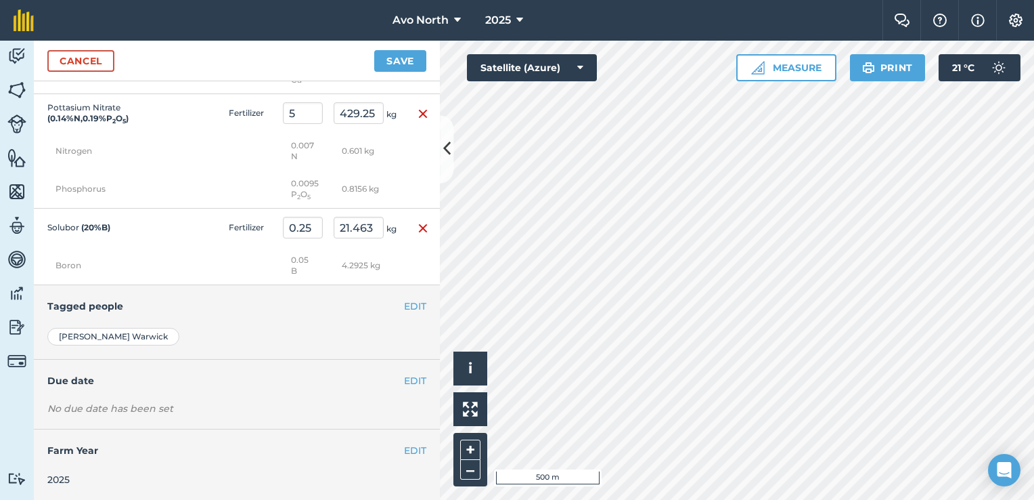
scroll to position [1942, 0]
click at [191, 397] on div "EDIT Due date" at bounding box center [237, 379] width 406 height 42
click at [406, 378] on button "EDIT" at bounding box center [415, 379] width 22 height 15
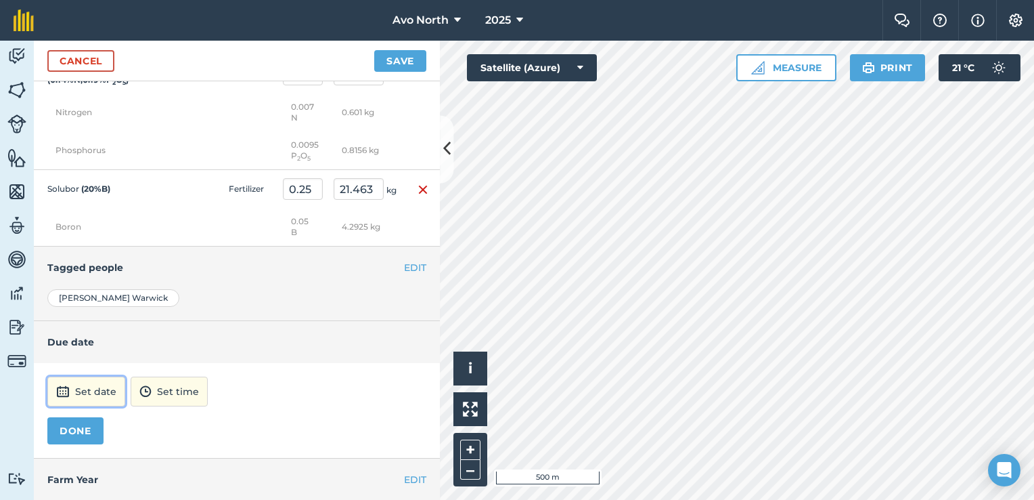
click at [95, 406] on button "Set date" at bounding box center [86, 391] width 78 height 30
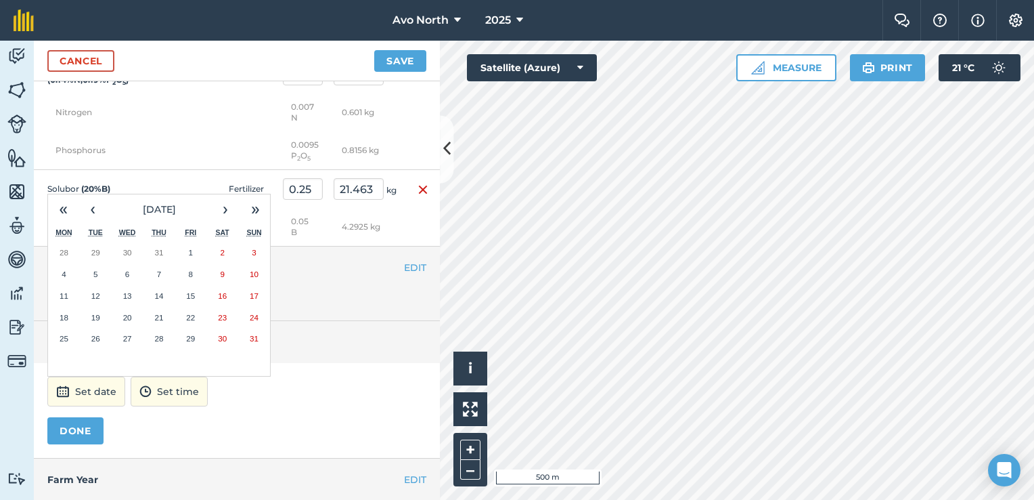
click at [318, 406] on div "Set date « ‹ [DATE] › » Mon Tue Wed Thu Fri Sat Sun 28 29 30 31 1 2 3 4 5 6 7 8…" at bounding box center [236, 391] width 379 height 30
click at [183, 285] on button "8" at bounding box center [191, 274] width 32 height 22
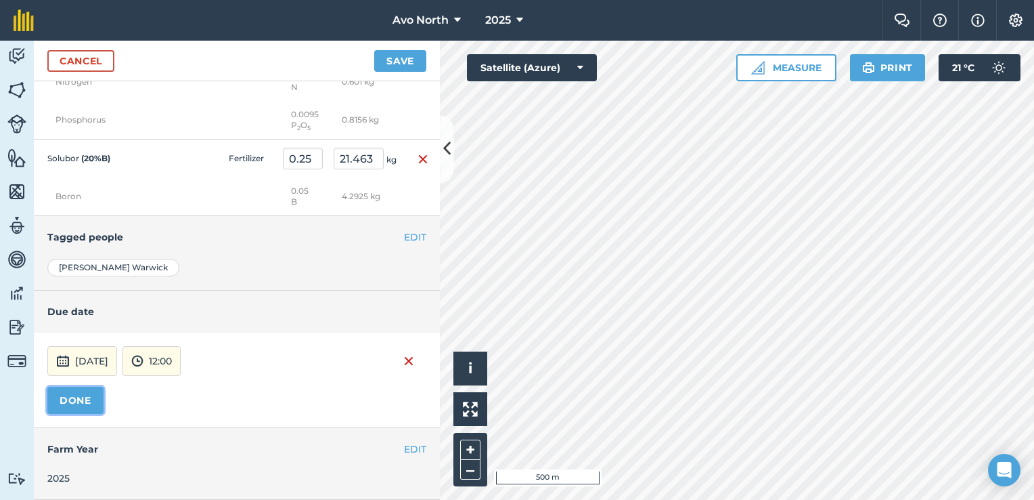
click at [60, 391] on button "DONE" at bounding box center [75, 400] width 56 height 27
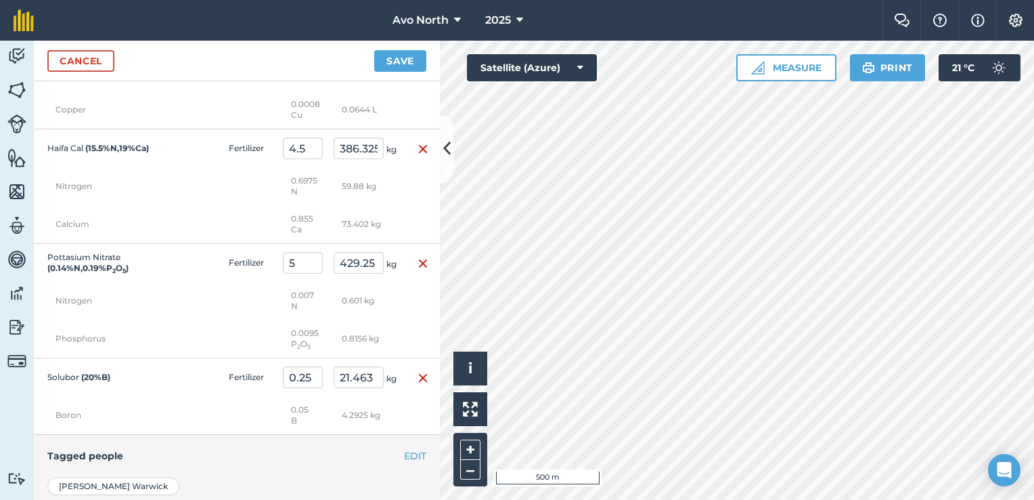
scroll to position [1741, 0]
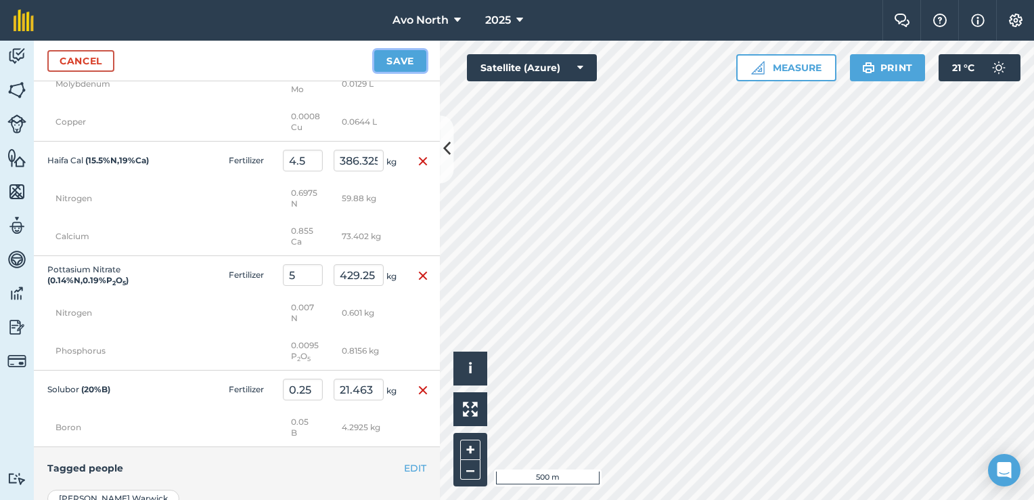
click at [407, 70] on button "Save" at bounding box center [400, 61] width 52 height 22
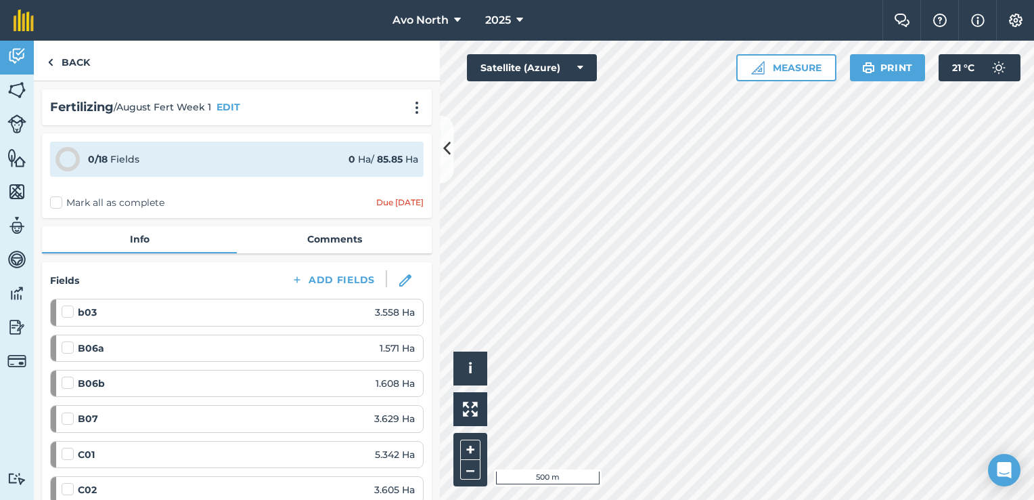
click at [53, 202] on label "Mark all as complete" at bounding box center [107, 203] width 114 height 14
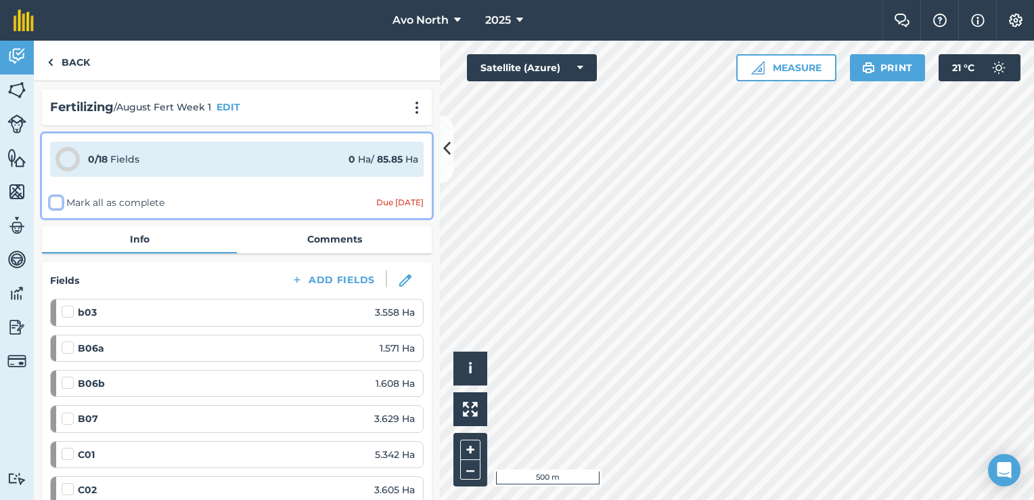
click at [53, 202] on input "Mark all as complete" at bounding box center [54, 200] width 9 height 9
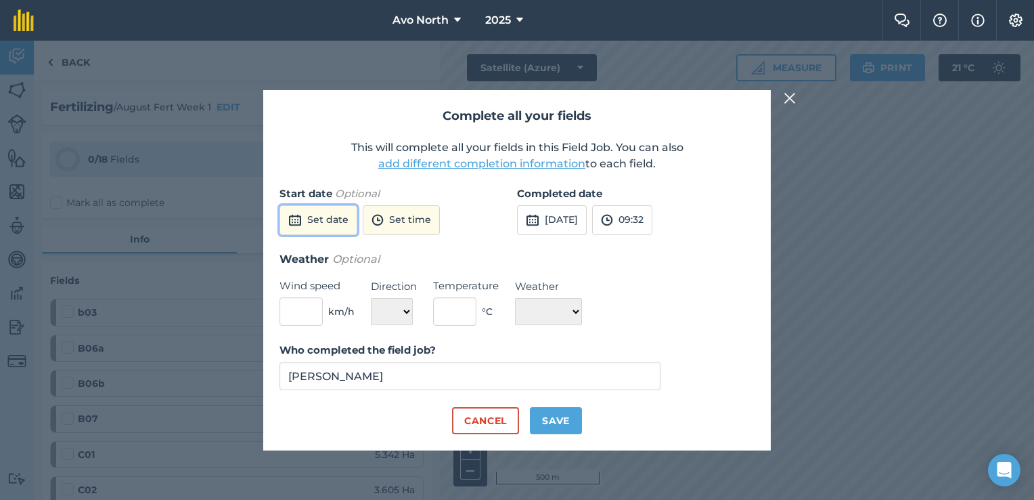
click at [328, 221] on button "Set date" at bounding box center [319, 220] width 78 height 30
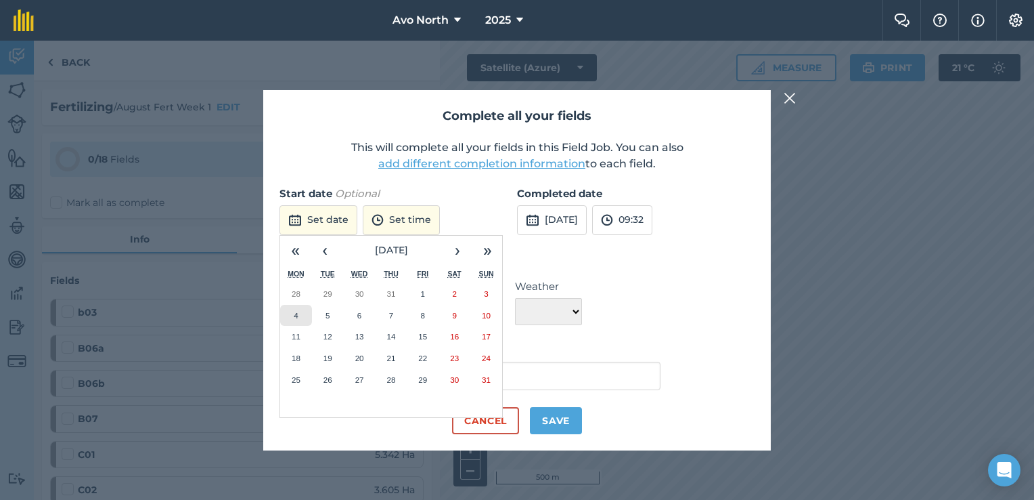
click at [299, 317] on button "4" at bounding box center [296, 316] width 32 height 22
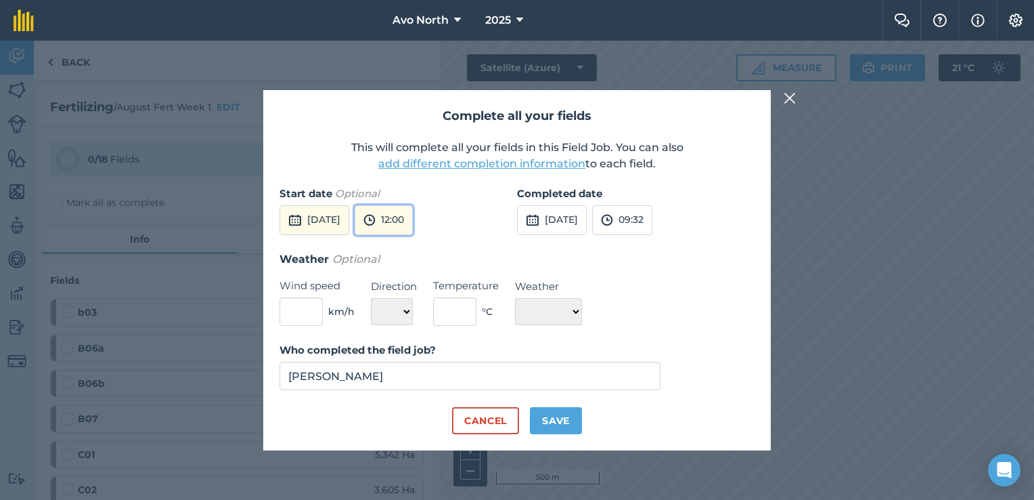
click at [413, 225] on button "12:00" at bounding box center [384, 220] width 58 height 30
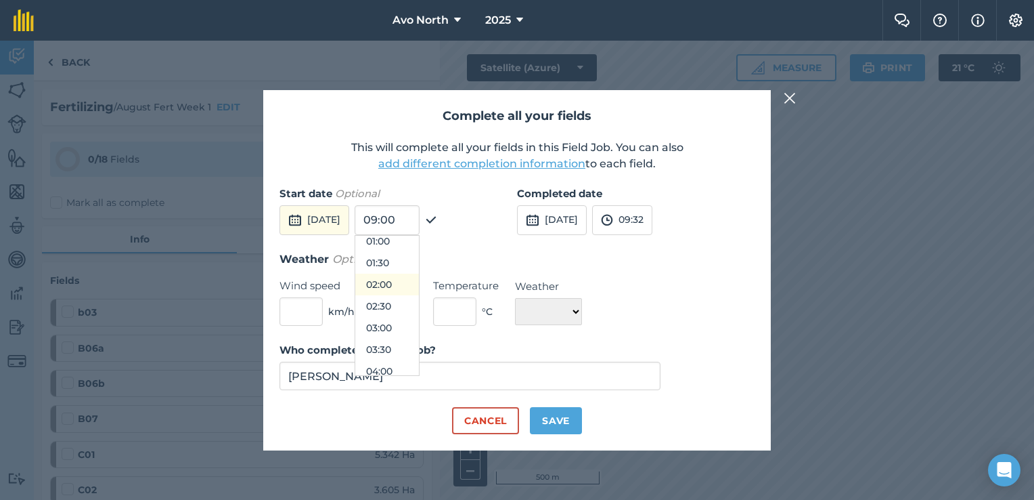
scroll to position [184, 0]
click at [413, 364] on button "07:00" at bounding box center [387, 366] width 64 height 22
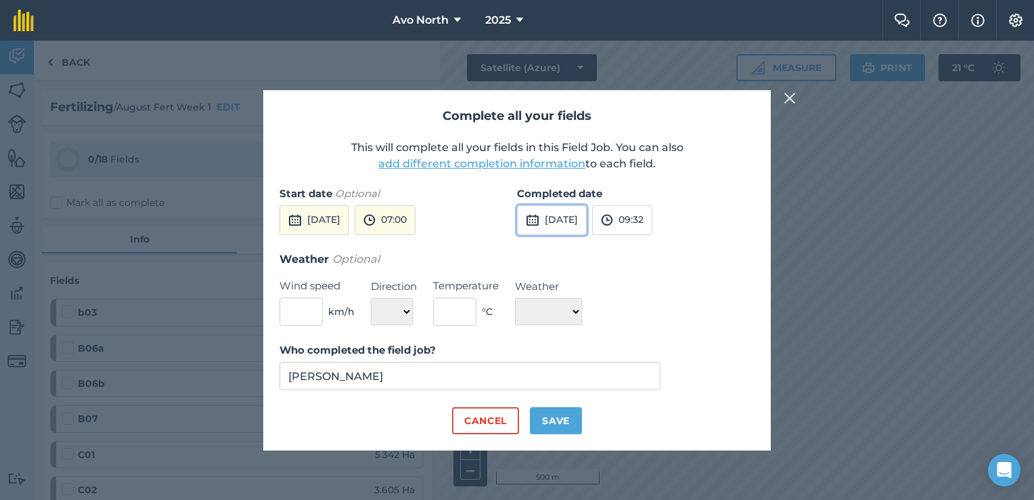
click at [577, 223] on button "[DATE]" at bounding box center [552, 220] width 70 height 30
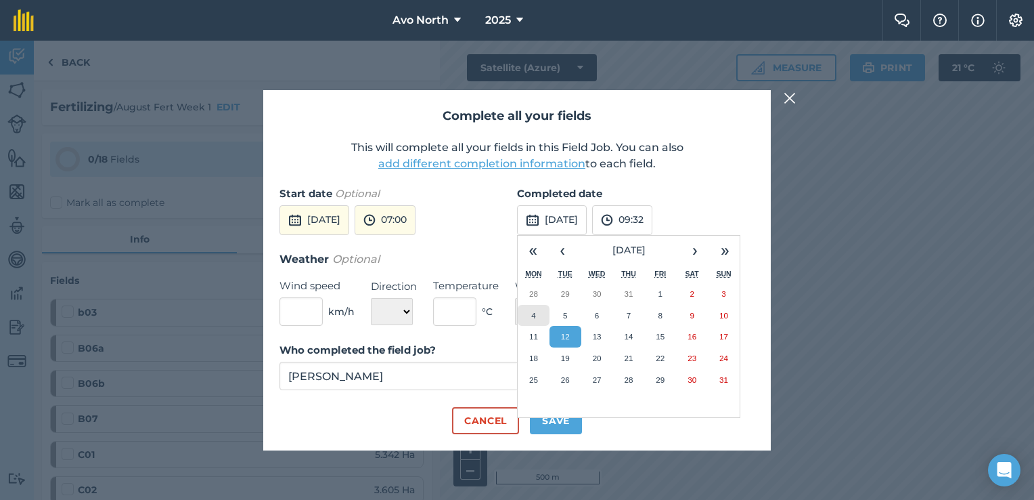
click at [533, 315] on abbr "4" at bounding box center [533, 315] width 4 height 9
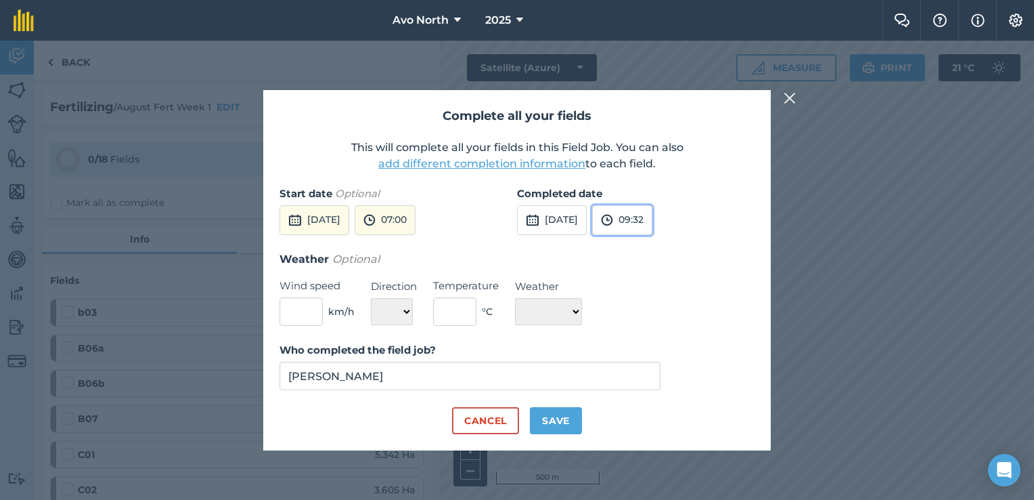
click at [645, 221] on button "09:32" at bounding box center [622, 220] width 60 height 30
click at [643, 277] on button "15:30" at bounding box center [625, 279] width 64 height 22
click at [309, 321] on input "text" at bounding box center [301, 311] width 43 height 28
click at [399, 322] on select "N NE E SE S SW W NW" at bounding box center [392, 311] width 42 height 27
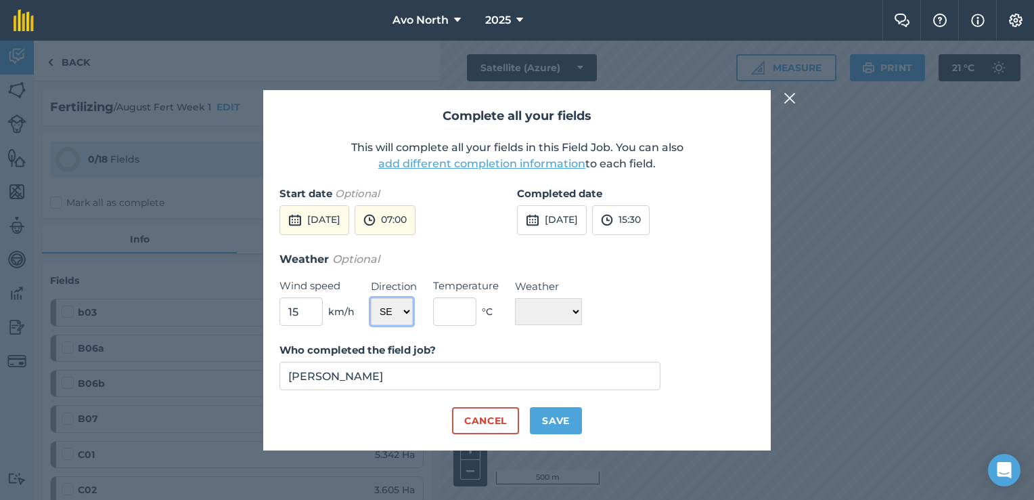
click at [371, 298] on select "N NE E SE S SW W NW" at bounding box center [392, 311] width 42 height 27
click at [475, 311] on input "text" at bounding box center [454, 311] width 43 height 28
click at [558, 309] on select "☀️ Sunny 🌧 Rainy ⛅️ Cloudy 🌨 Snow ❄️ Icy" at bounding box center [548, 311] width 67 height 27
click at [515, 298] on select "☀️ Sunny 🌧 Rainy ⛅️ Cloudy 🌨 Snow ❄️ Icy" at bounding box center [548, 311] width 67 height 27
click at [555, 416] on button "Save" at bounding box center [556, 420] width 52 height 27
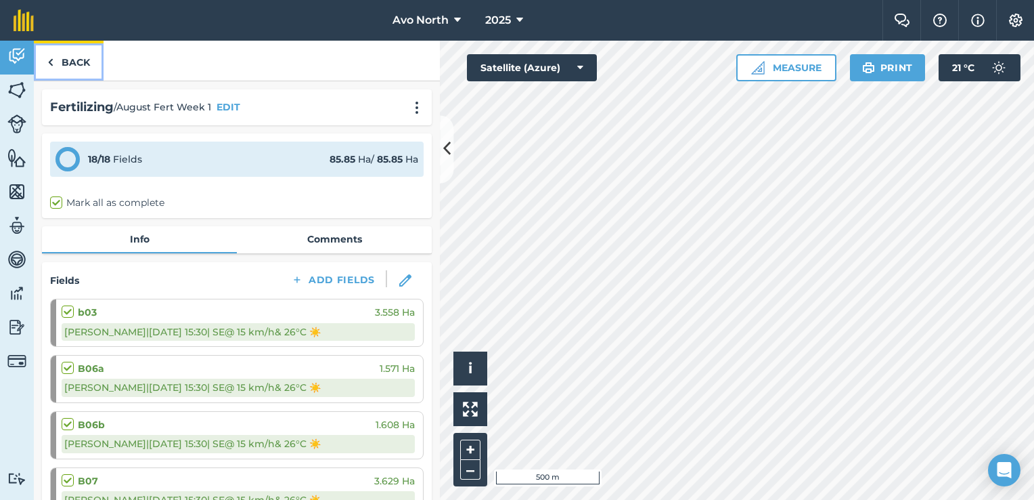
click at [67, 62] on link "Back" at bounding box center [69, 61] width 70 height 40
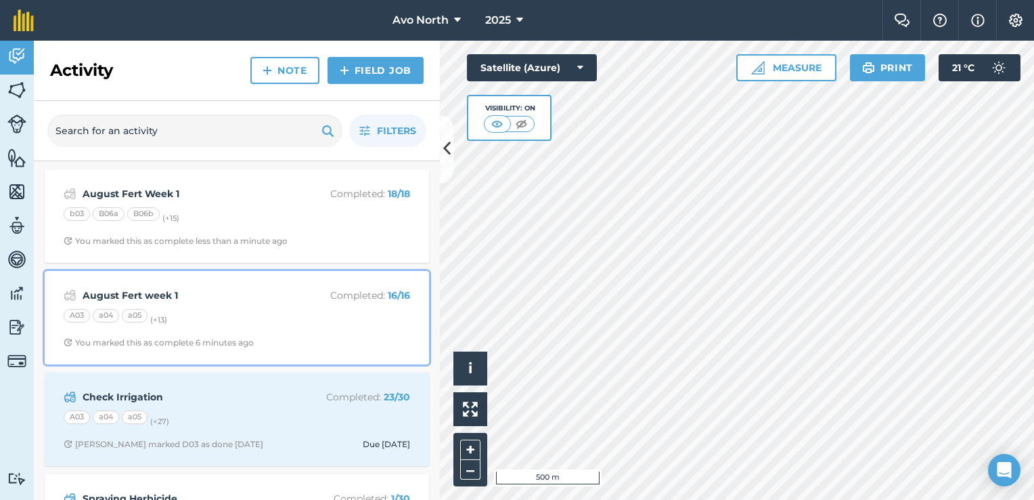
click at [162, 301] on strong "August Fert week 1" at bounding box center [190, 295] width 215 height 15
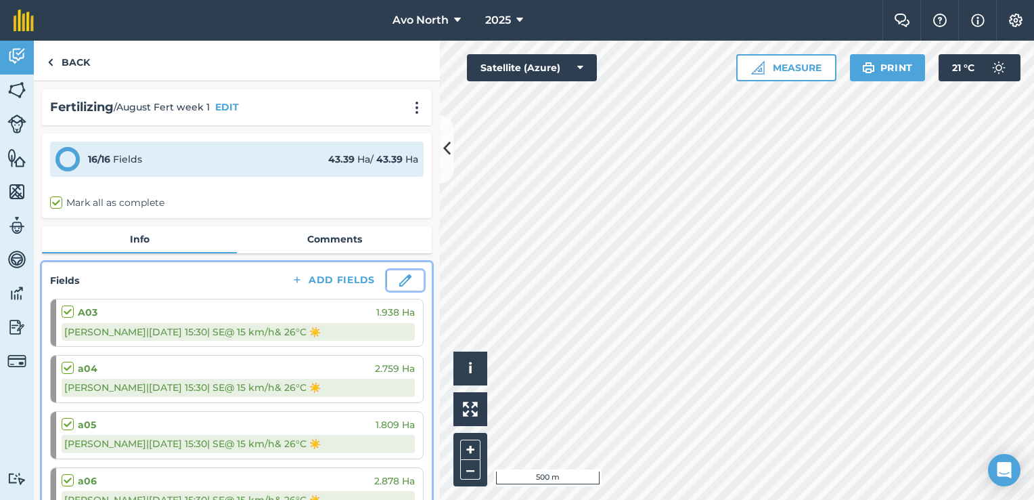
click at [399, 274] on img at bounding box center [405, 280] width 12 height 12
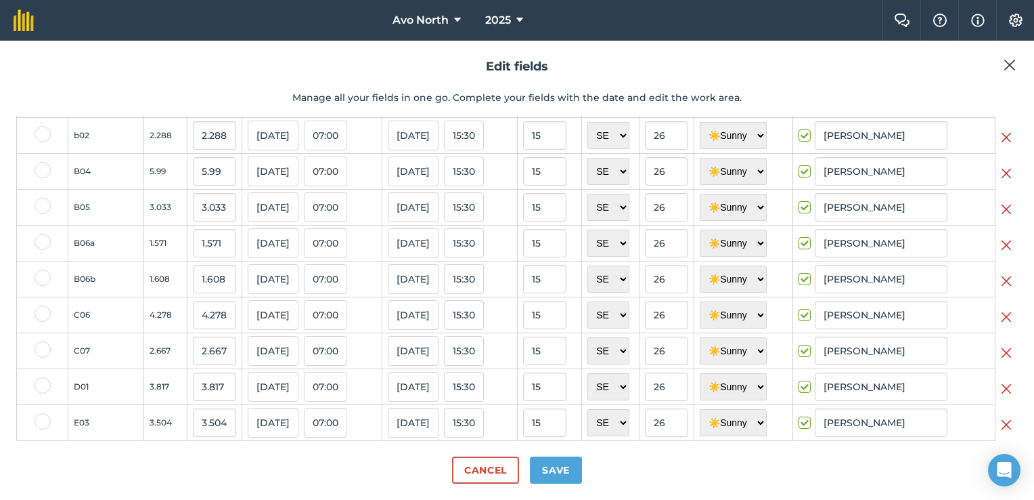
scroll to position [325, 0]
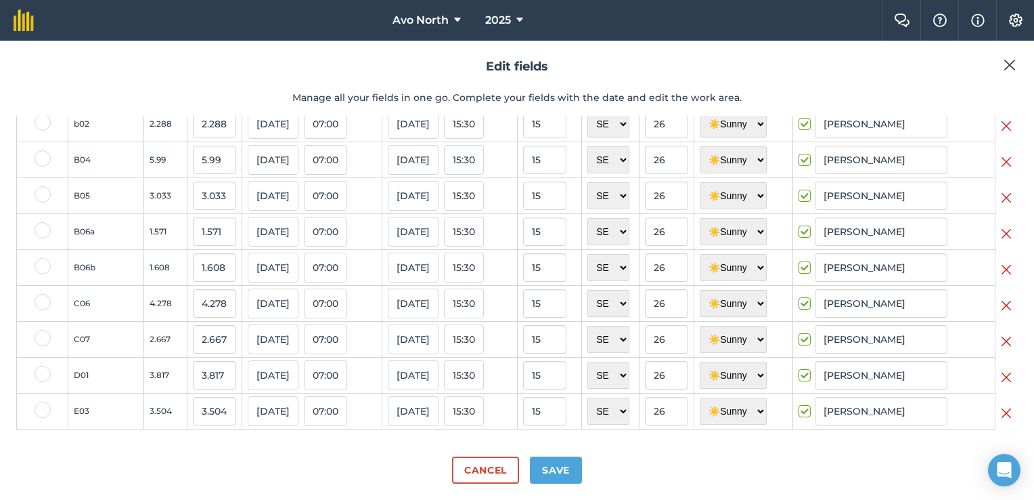
click at [1001, 234] on img at bounding box center [1006, 233] width 11 height 16
click at [1001, 274] on img at bounding box center [1006, 269] width 11 height 16
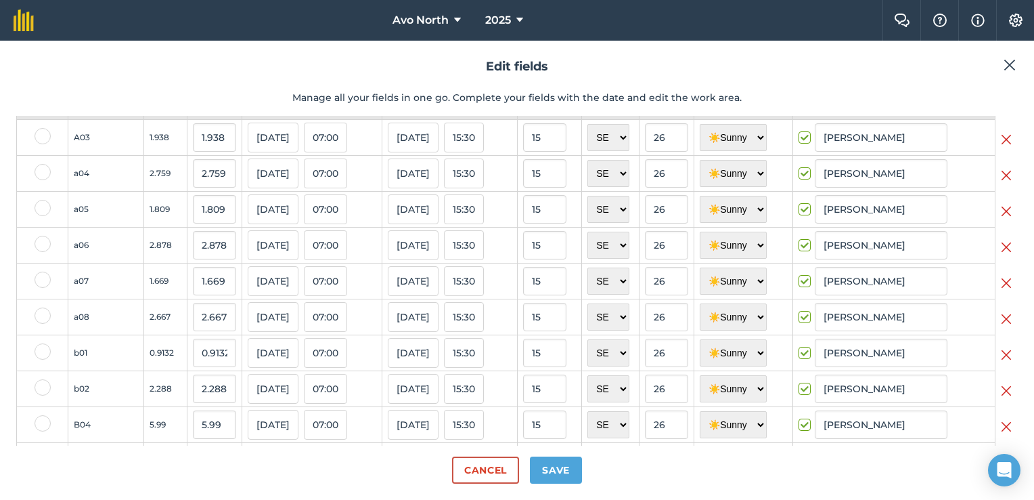
scroll to position [50, 0]
click at [557, 470] on button "Save" at bounding box center [556, 469] width 52 height 27
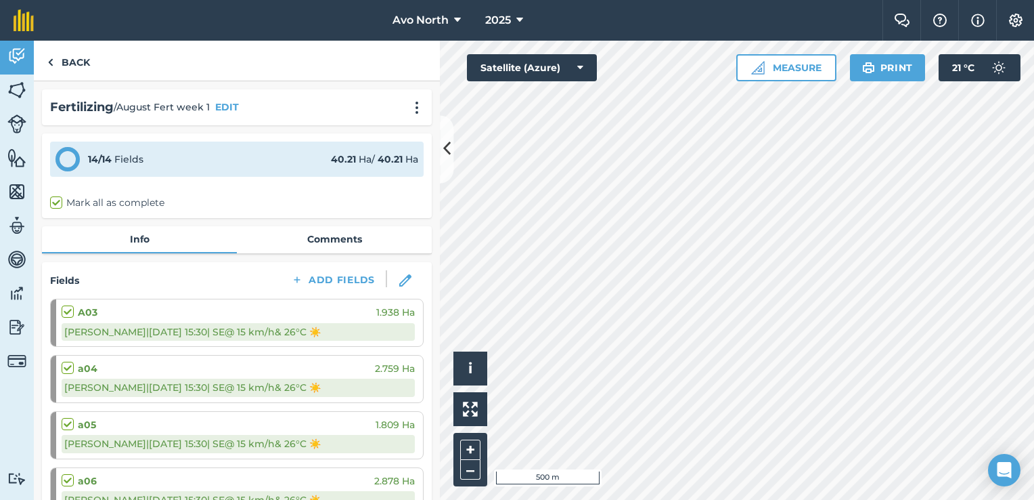
click at [408, 96] on div "Fertilizing / August Fert week 1 EDIT" at bounding box center [237, 107] width 390 height 36
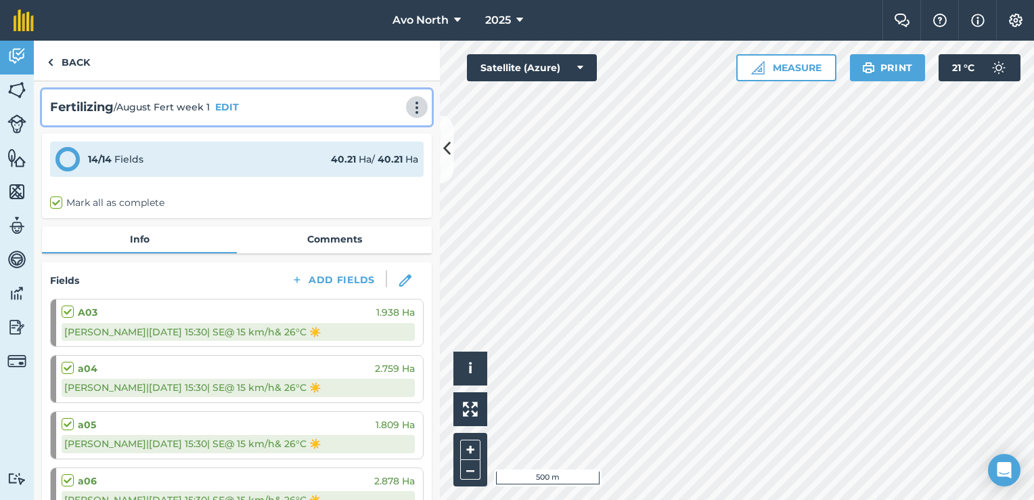
click at [410, 112] on img at bounding box center [417, 108] width 16 height 14
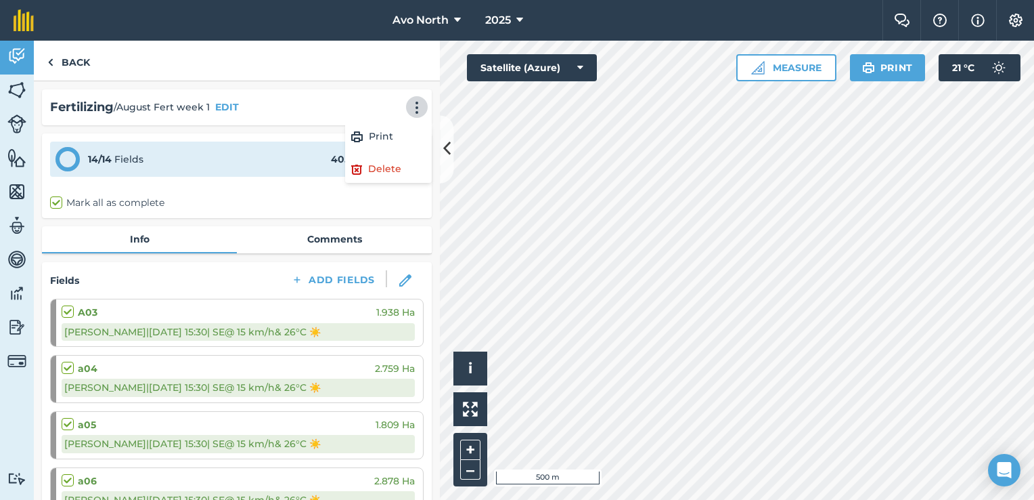
click at [350, 65] on div "Back" at bounding box center [237, 61] width 406 height 41
click at [57, 67] on link "Back" at bounding box center [69, 61] width 70 height 40
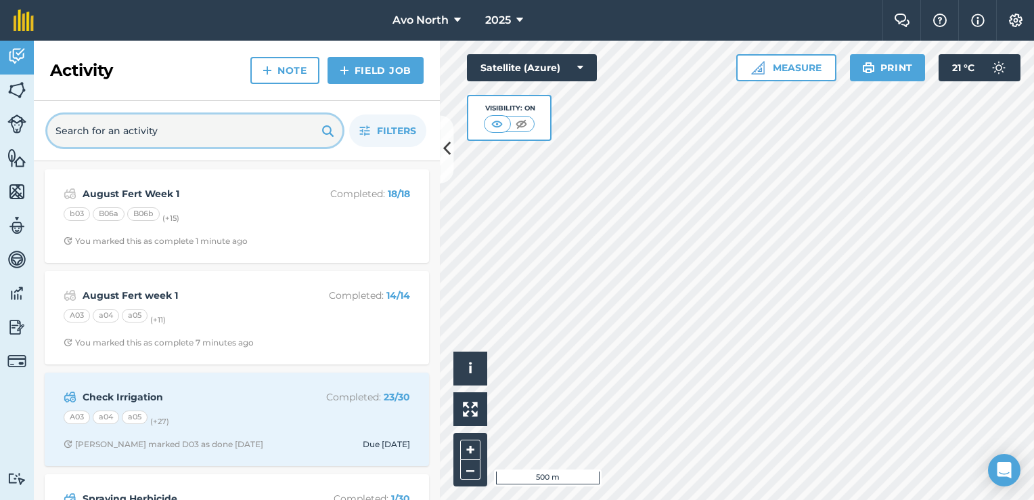
drag, startPoint x: 196, startPoint y: 206, endPoint x: 225, endPoint y: 127, distance: 84.8
click at [225, 127] on input "text" at bounding box center [194, 130] width 295 height 32
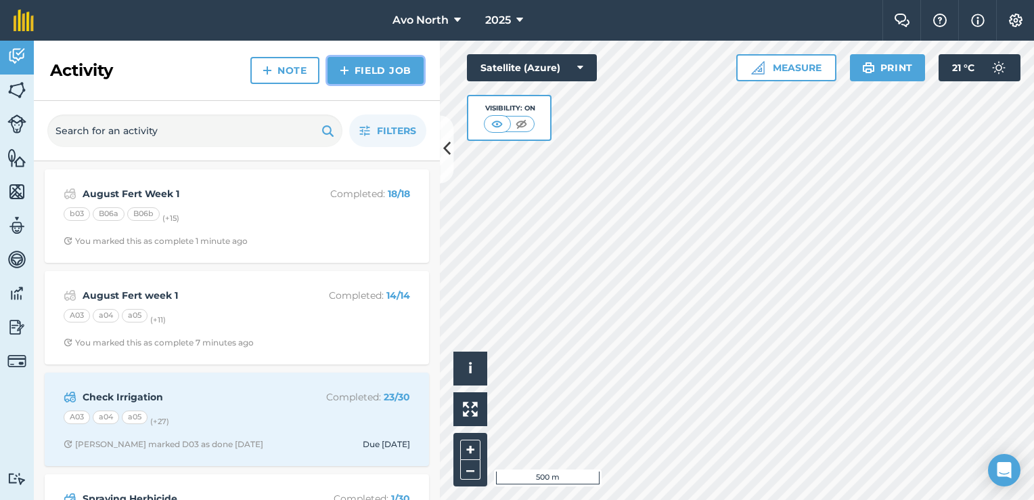
click at [379, 68] on link "Field Job" at bounding box center [376, 70] width 96 height 27
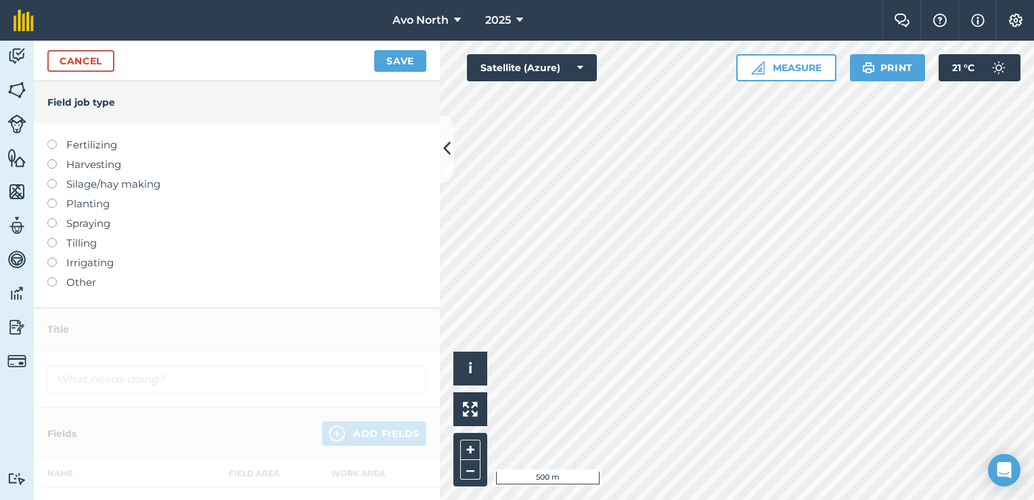
click at [47, 146] on label "Fertilizing" at bounding box center [236, 145] width 379 height 16
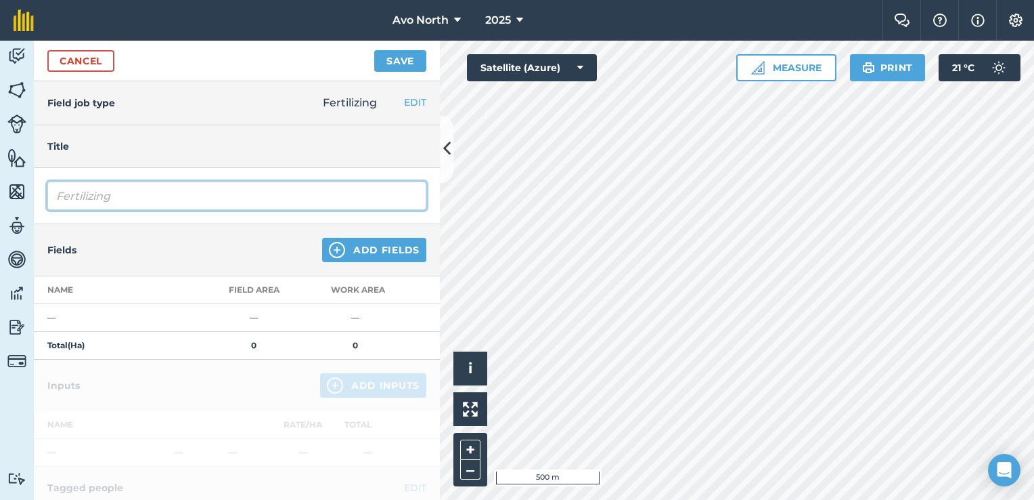
click at [92, 198] on input "Fertilizing" at bounding box center [236, 195] width 379 height 28
drag, startPoint x: 135, startPoint y: 196, endPoint x: -3, endPoint y: 215, distance: 138.7
click at [0, 215] on html "Avo North 2025 Farm Chat Help Info Settings Avo North - 2025 Reproduced with th…" at bounding box center [517, 250] width 1034 height 500
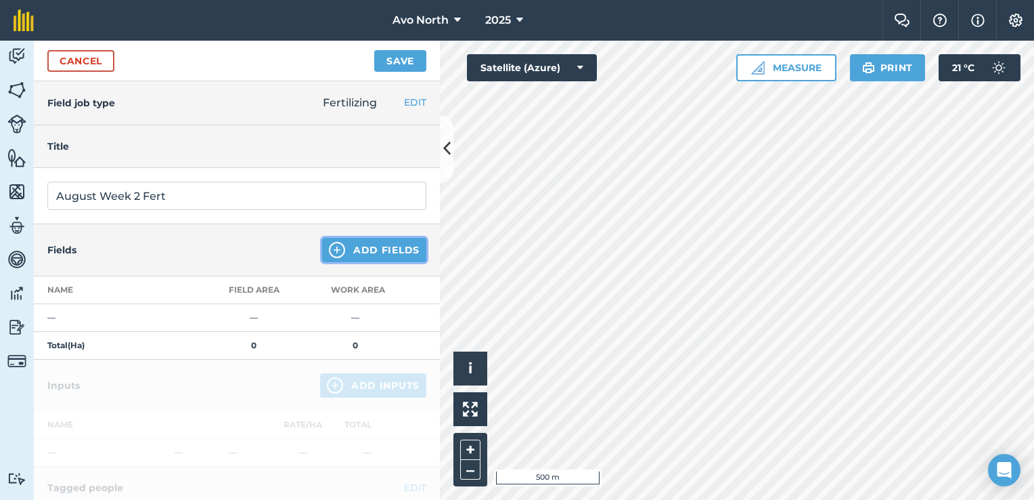
click at [337, 243] on button "Add Fields" at bounding box center [374, 250] width 104 height 24
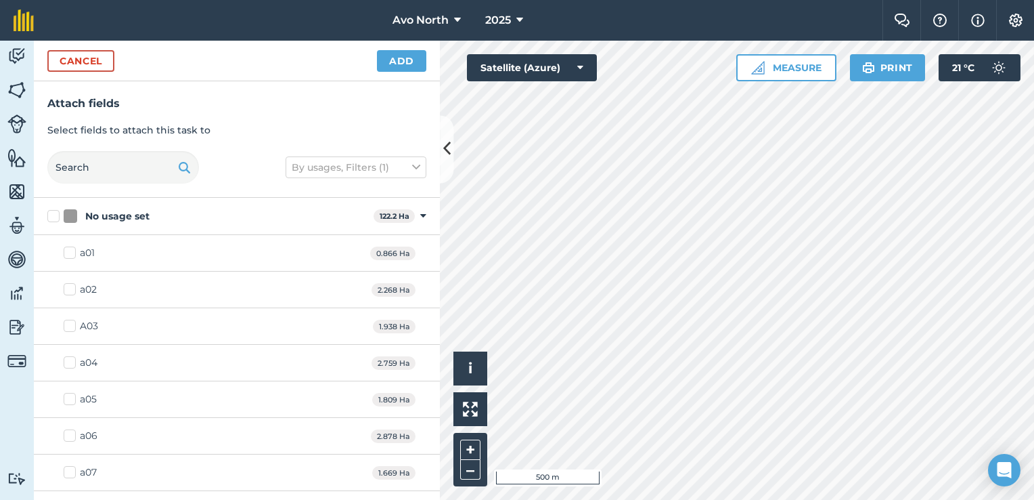
click at [72, 324] on label "A03" at bounding box center [81, 326] width 35 height 14
click at [72, 324] on input "A03" at bounding box center [68, 323] width 9 height 9
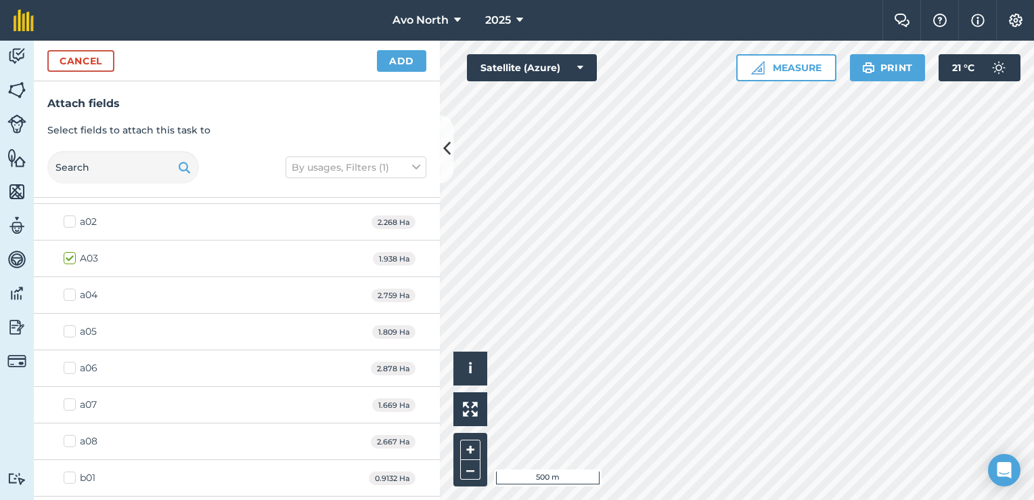
click at [71, 295] on label "a04" at bounding box center [81, 295] width 34 height 14
click at [71, 295] on input "a04" at bounding box center [68, 292] width 9 height 9
click at [69, 332] on label "a05" at bounding box center [80, 331] width 33 height 14
click at [69, 332] on input "a05" at bounding box center [68, 328] width 9 height 9
click at [72, 369] on label "a06" at bounding box center [81, 368] width 34 height 14
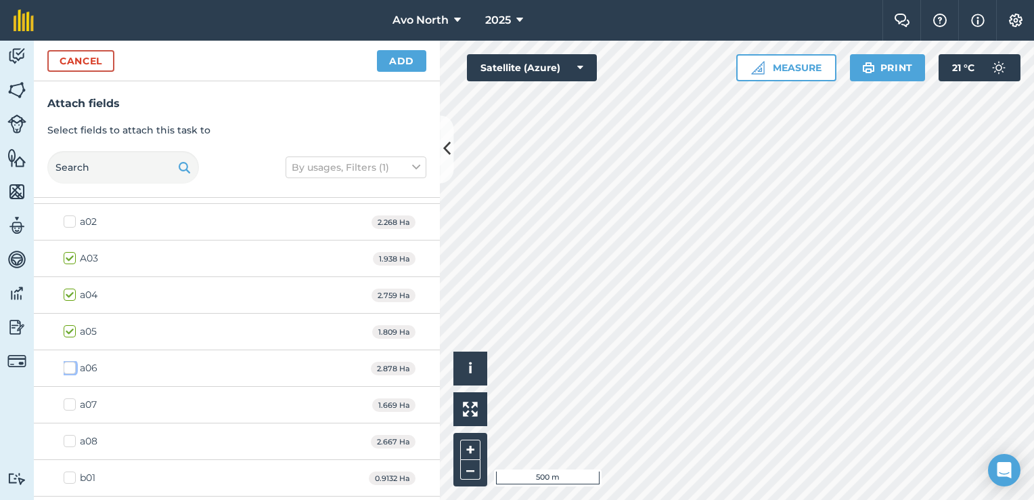
click at [72, 369] on input "a06" at bounding box center [68, 365] width 9 height 9
click at [70, 402] on label "a07" at bounding box center [80, 404] width 33 height 14
click at [70, 402] on input "a07" at bounding box center [68, 401] width 9 height 9
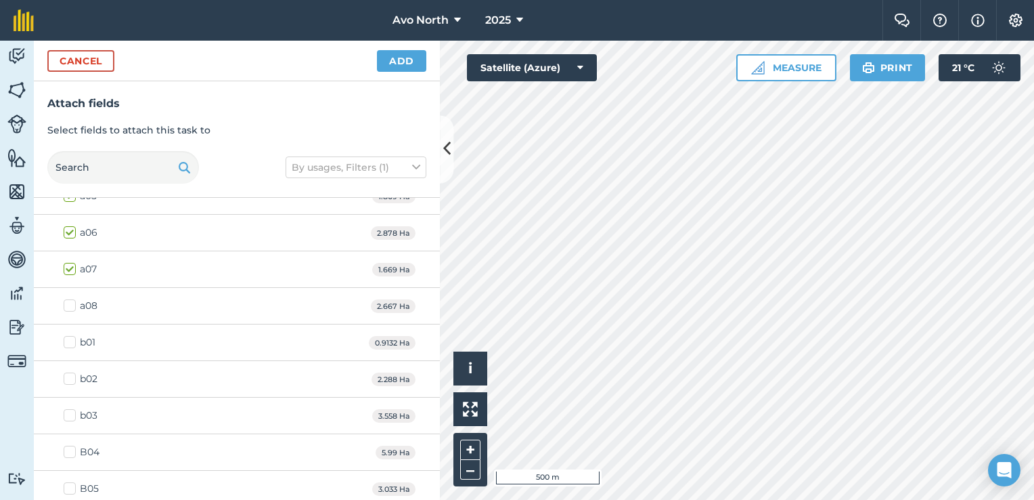
click at [73, 304] on label "a08" at bounding box center [81, 306] width 34 height 14
click at [72, 304] on input "a08" at bounding box center [68, 303] width 9 height 9
click at [72, 345] on label "b01" at bounding box center [80, 342] width 32 height 14
click at [72, 344] on input "b01" at bounding box center [68, 339] width 9 height 9
click at [68, 376] on label "b02" at bounding box center [81, 379] width 34 height 14
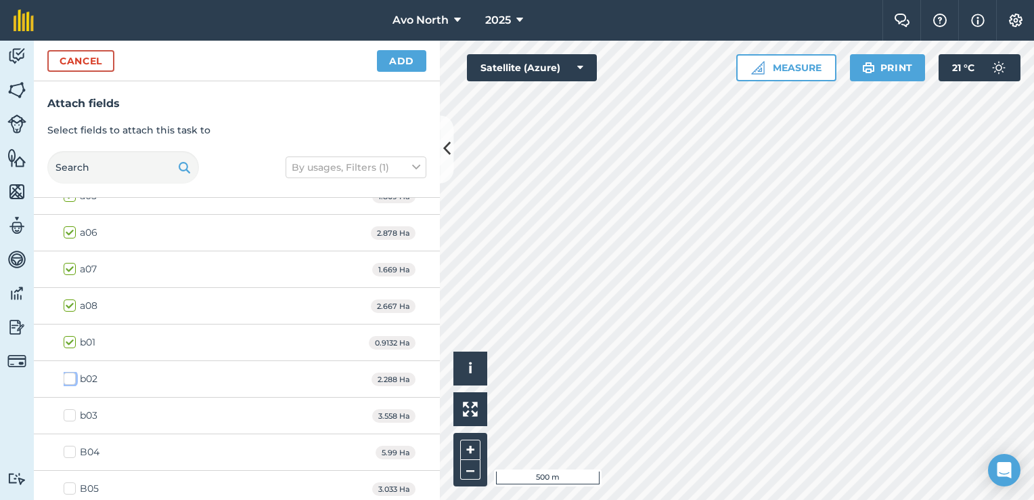
click at [68, 376] on input "b02" at bounding box center [68, 376] width 9 height 9
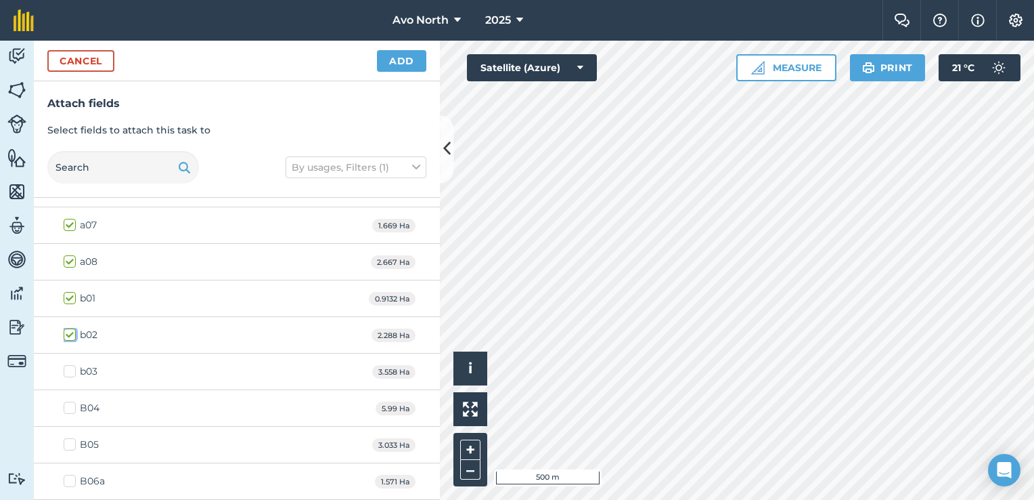
scroll to position [271, 0]
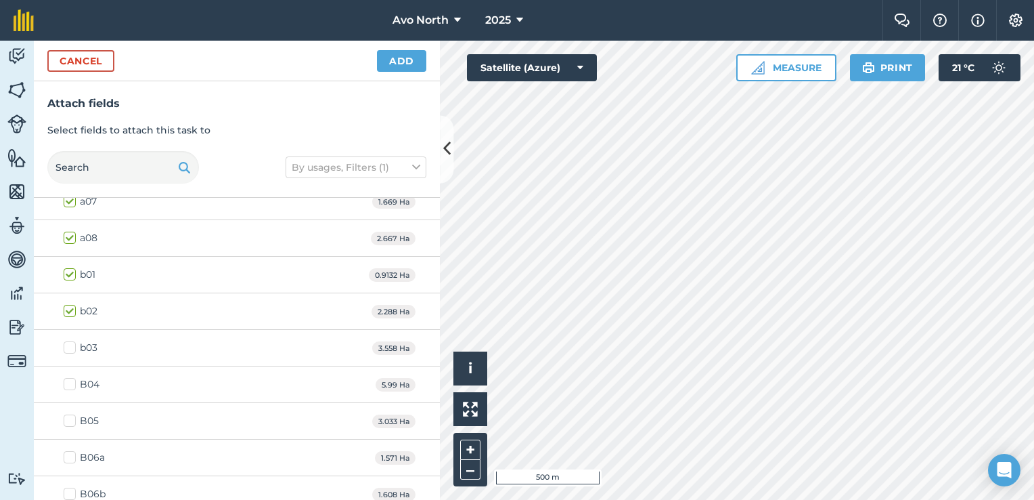
click at [72, 380] on label "B04" at bounding box center [82, 384] width 36 height 14
click at [72, 380] on input "B04" at bounding box center [68, 381] width 9 height 9
click at [74, 414] on label "B05" at bounding box center [81, 421] width 35 height 14
click at [72, 414] on input "B05" at bounding box center [68, 418] width 9 height 9
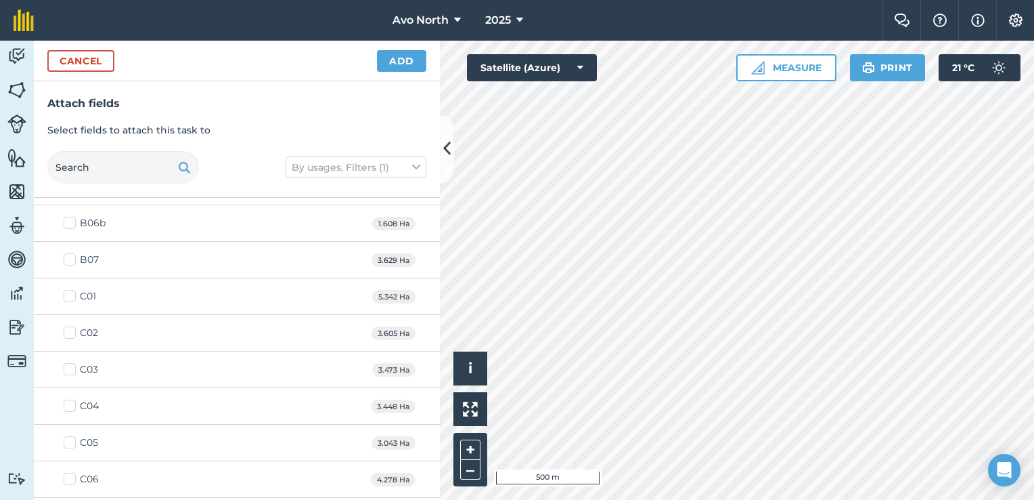
scroll to position [609, 0]
click at [69, 408] on label "C06" at bounding box center [81, 411] width 35 height 14
click at [69, 408] on input "C06" at bounding box center [68, 408] width 9 height 9
click at [73, 441] on label "C07" at bounding box center [81, 448] width 35 height 14
click at [72, 441] on input "C07" at bounding box center [68, 445] width 9 height 9
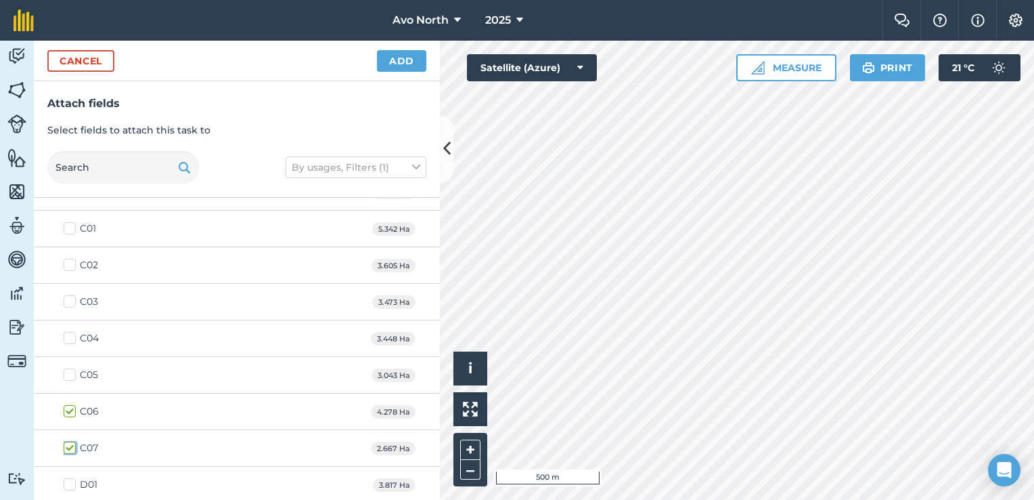
scroll to position [677, 0]
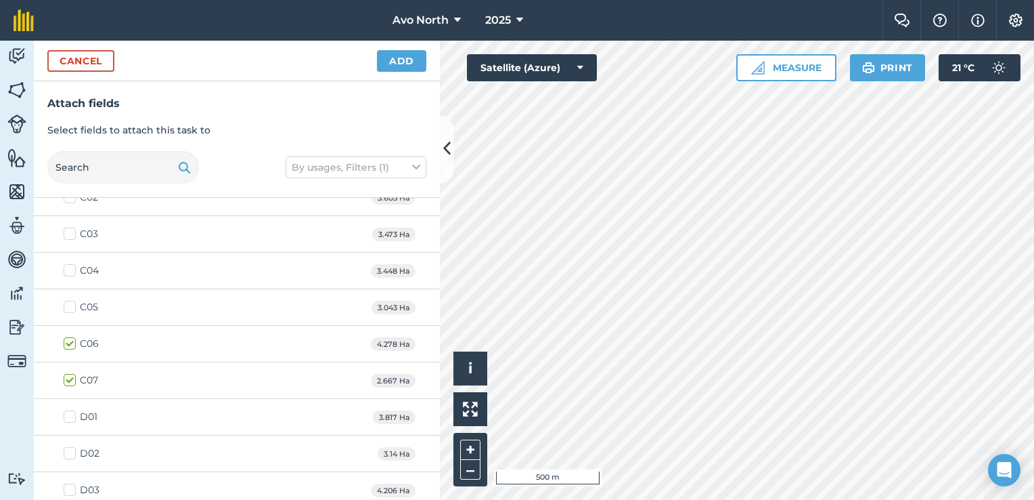
click at [70, 410] on label "D01" at bounding box center [81, 417] width 34 height 14
click at [70, 410] on input "D01" at bounding box center [68, 414] width 9 height 9
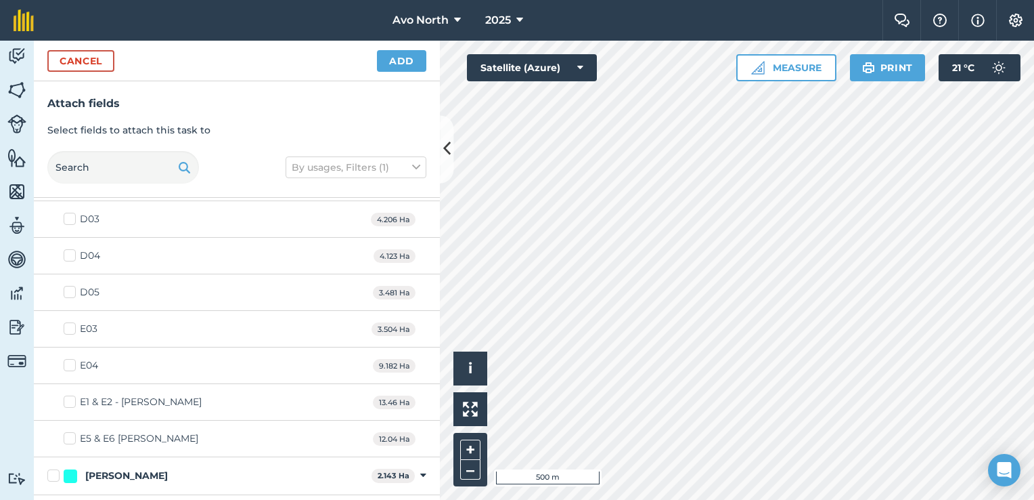
scroll to position [880, 0]
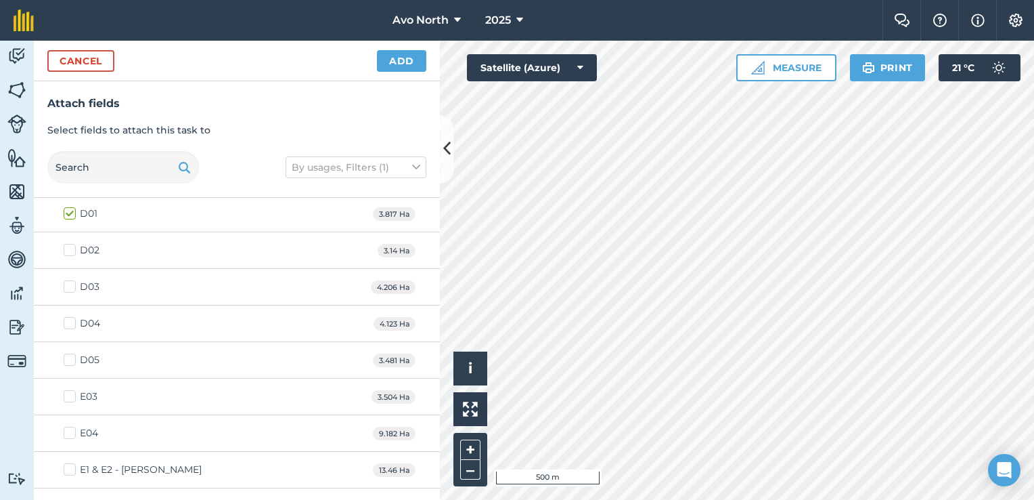
click at [71, 391] on label "E03" at bounding box center [81, 396] width 34 height 14
click at [71, 391] on input "E03" at bounding box center [68, 393] width 9 height 9
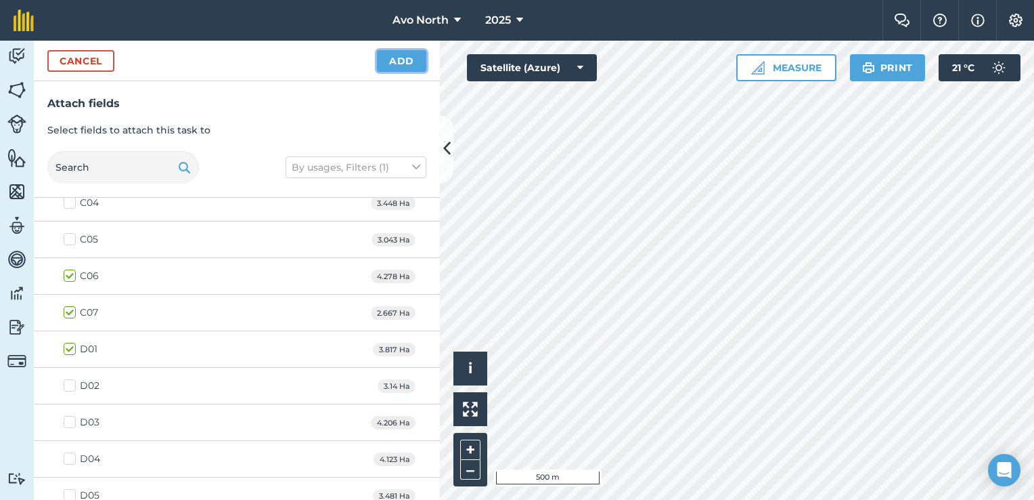
click at [401, 53] on button "Add" at bounding box center [401, 61] width 49 height 22
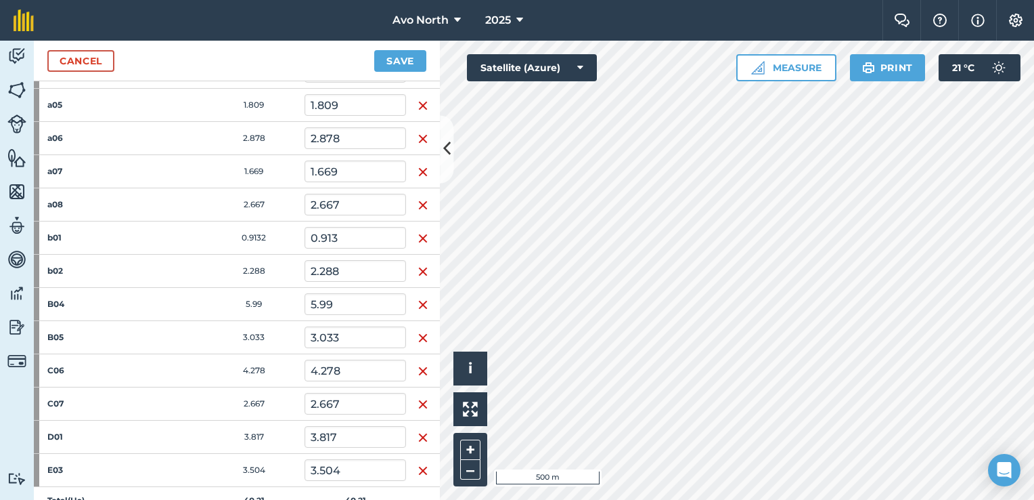
scroll to position [474, 0]
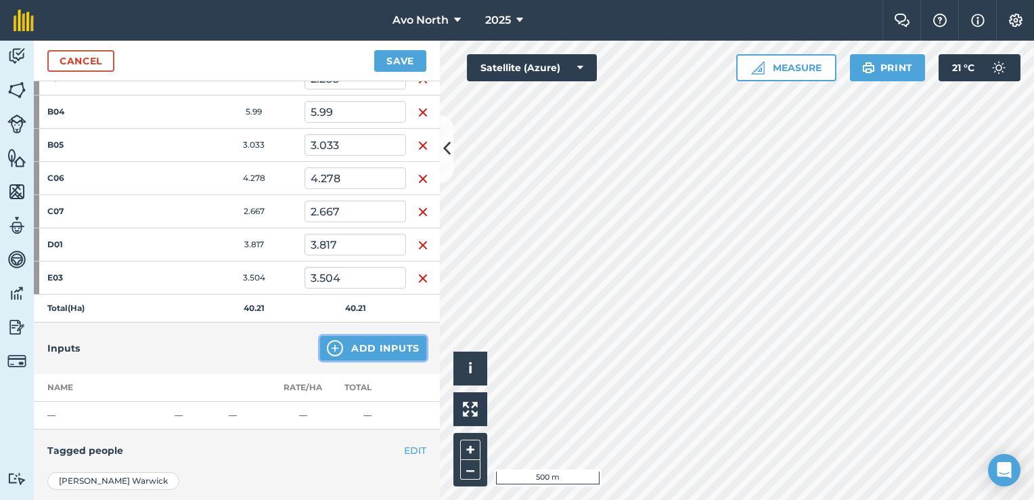
click at [332, 341] on img at bounding box center [335, 348] width 16 height 16
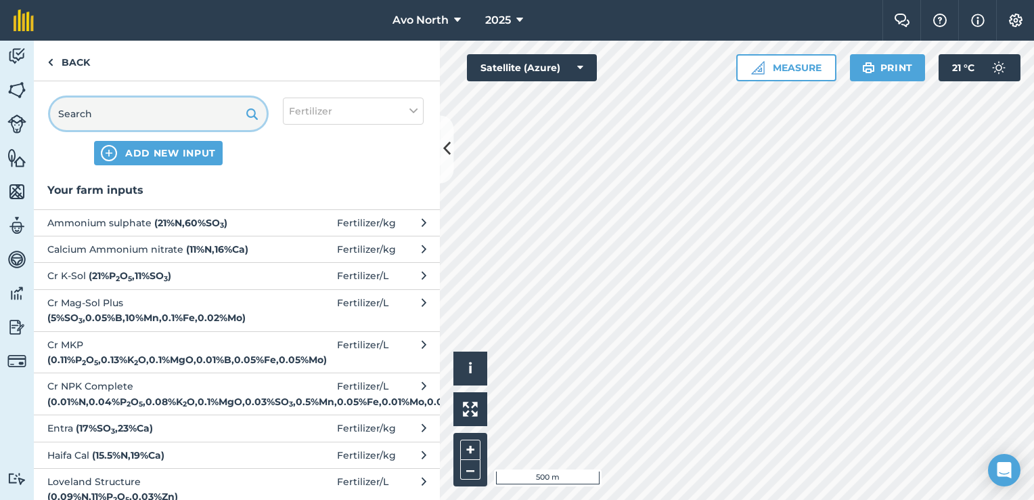
click at [109, 112] on input "text" at bounding box center [158, 113] width 217 height 32
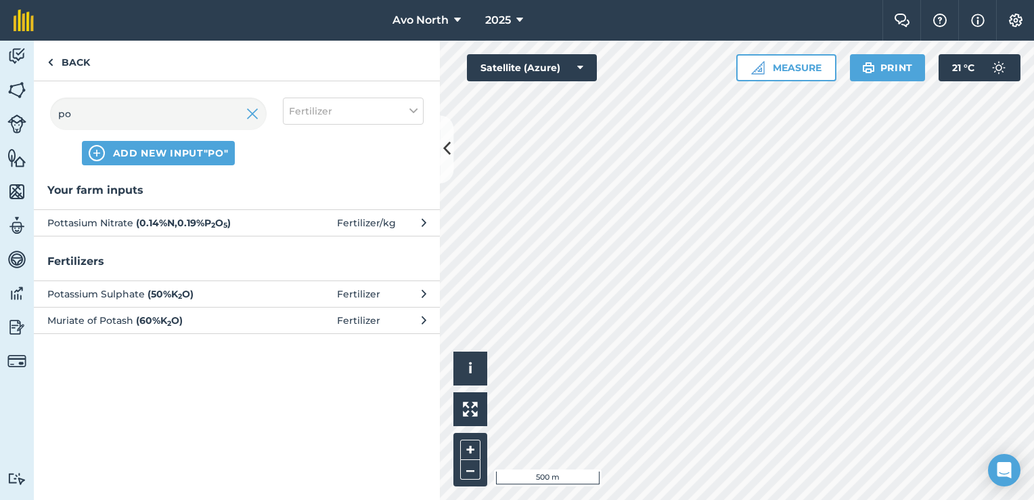
click at [181, 231] on button "Pottasium Nitrate ( 0.14 % N , 0.19 % P 2 O 5 ) Fertilizer / kg" at bounding box center [237, 222] width 406 height 26
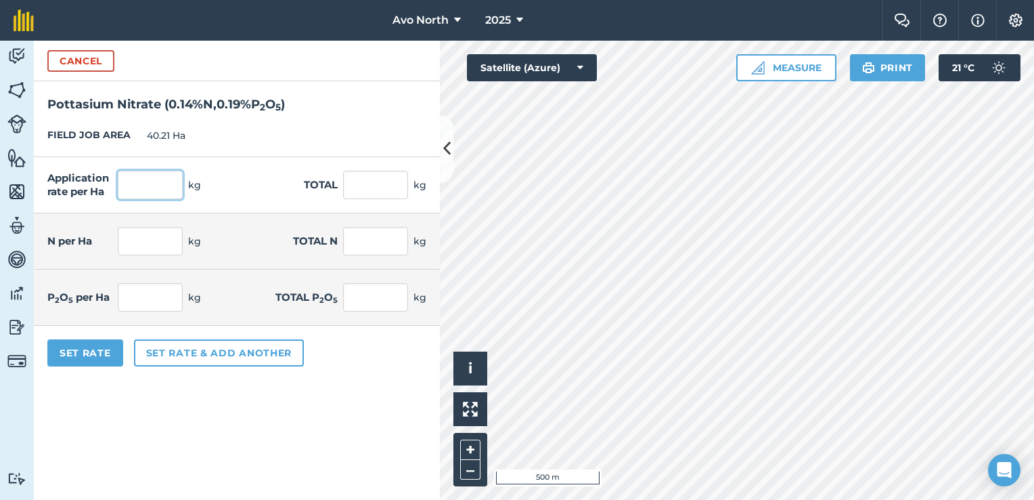
click at [147, 176] on input "text" at bounding box center [150, 185] width 65 height 28
click at [400, 364] on div "Set Rate Set rate & add another" at bounding box center [237, 353] width 406 height 54
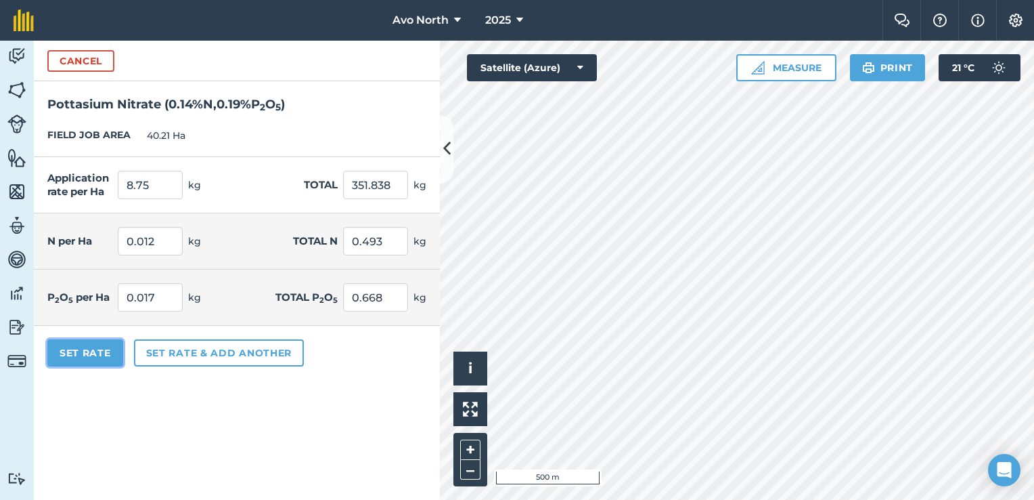
click at [68, 351] on button "Set Rate" at bounding box center [85, 352] width 76 height 27
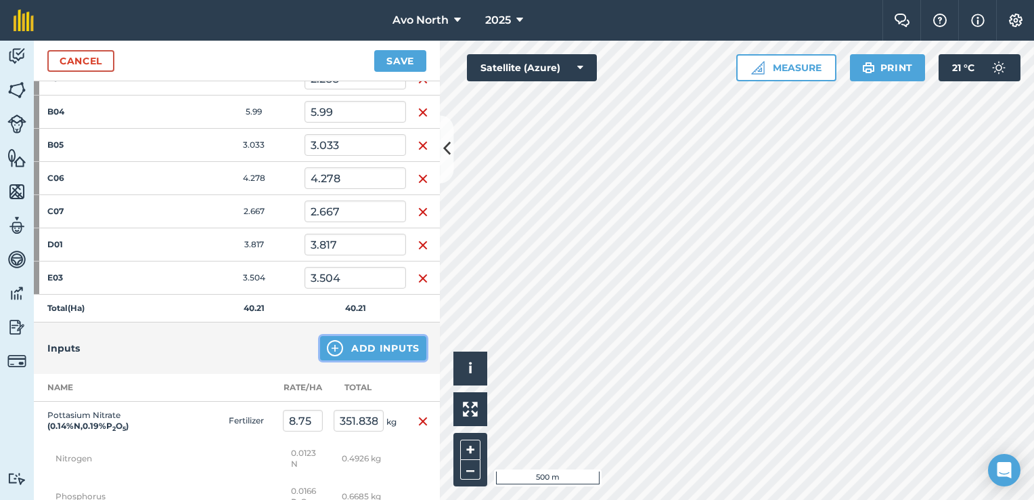
click at [328, 340] on img at bounding box center [335, 348] width 16 height 16
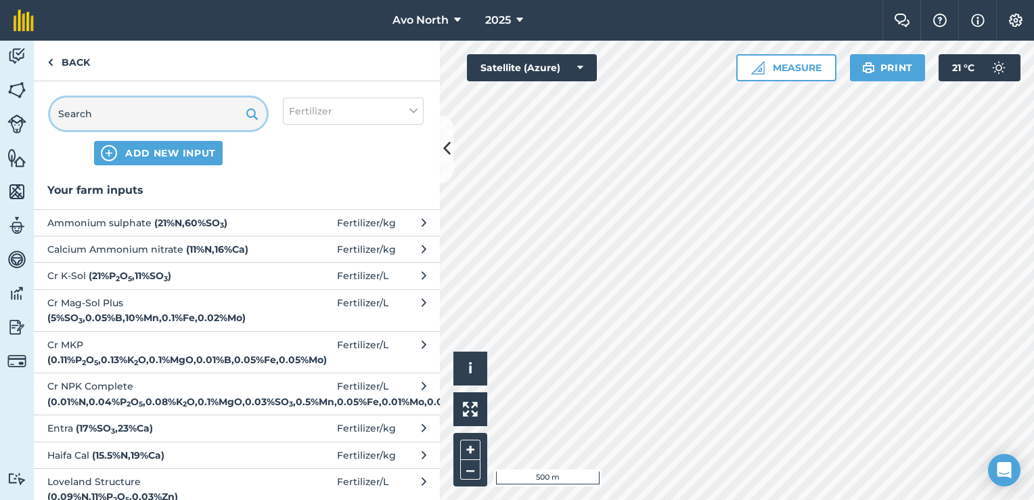
click at [93, 120] on input "text" at bounding box center [158, 113] width 217 height 32
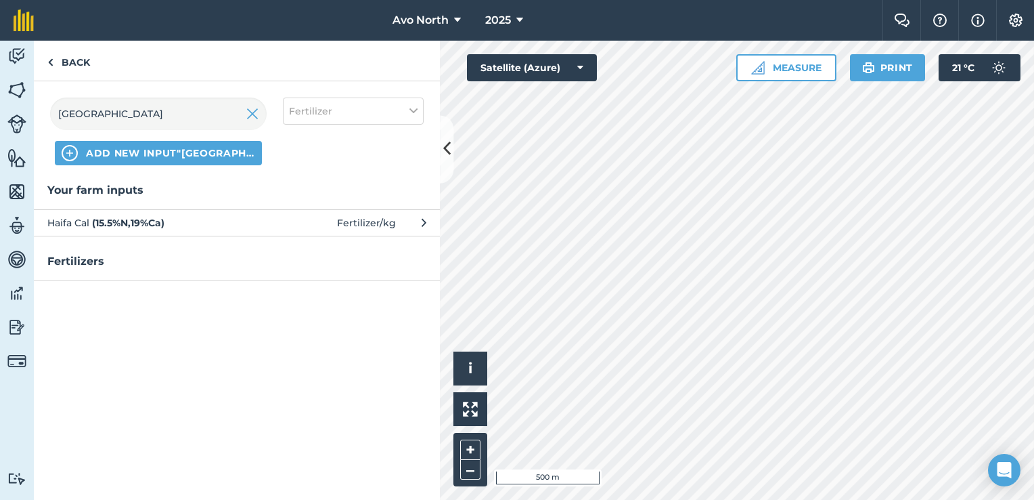
click at [274, 226] on span at bounding box center [305, 222] width 63 height 15
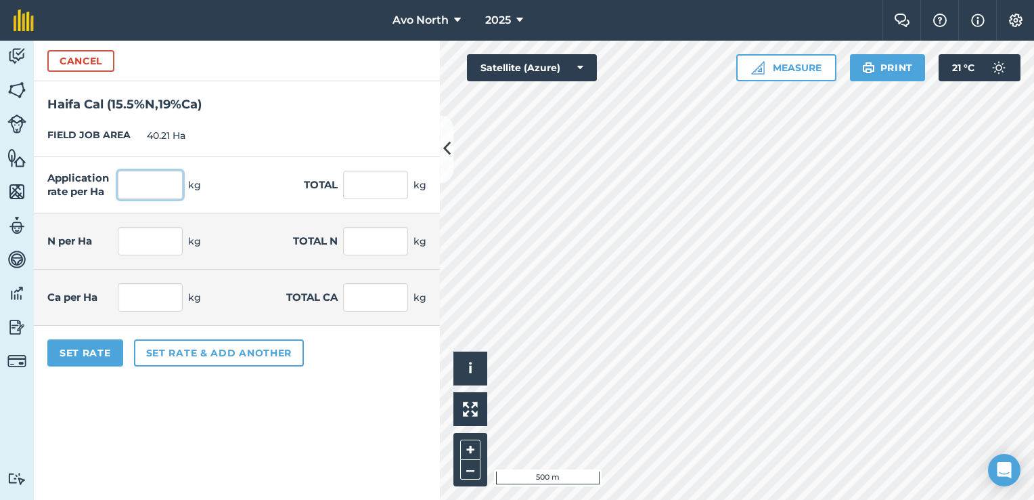
click at [129, 179] on input "text" at bounding box center [150, 185] width 65 height 28
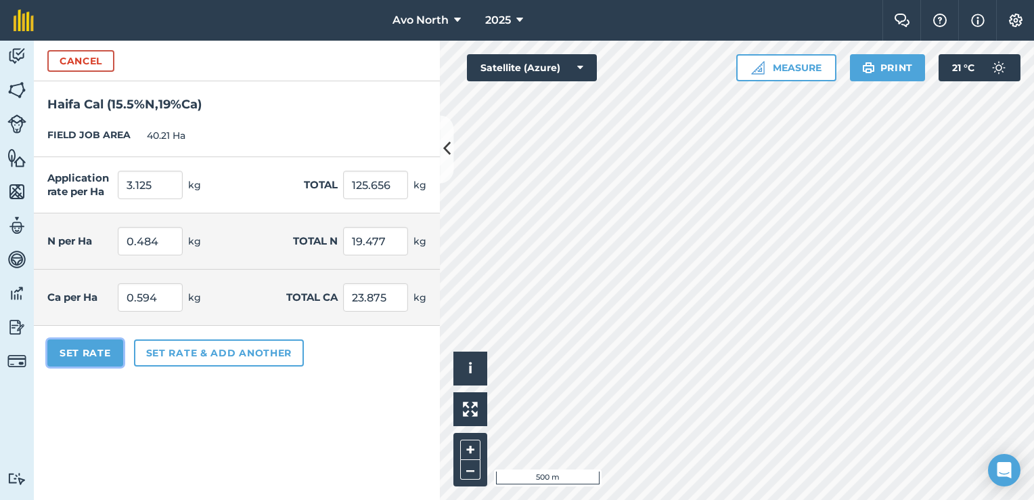
click at [100, 351] on button "Set Rate" at bounding box center [85, 352] width 76 height 27
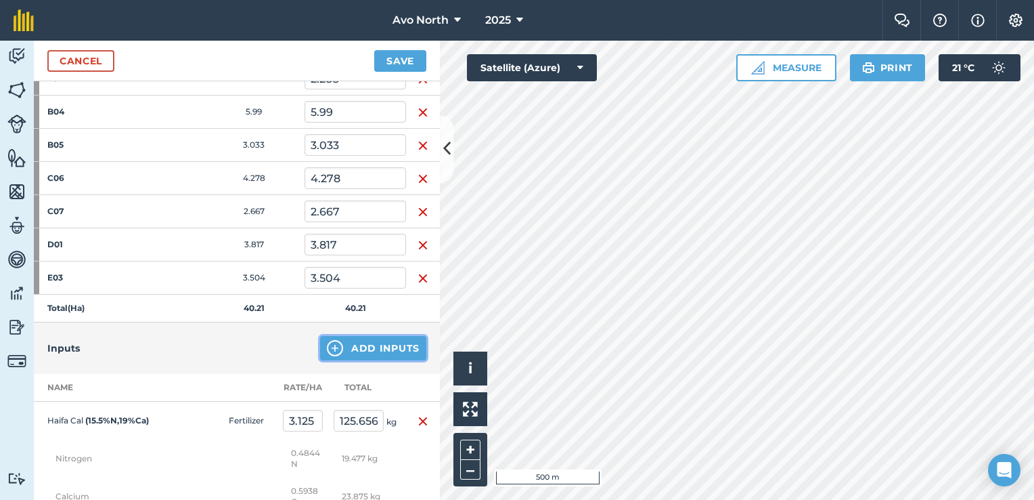
click at [339, 345] on button "Add Inputs" at bounding box center [373, 348] width 106 height 24
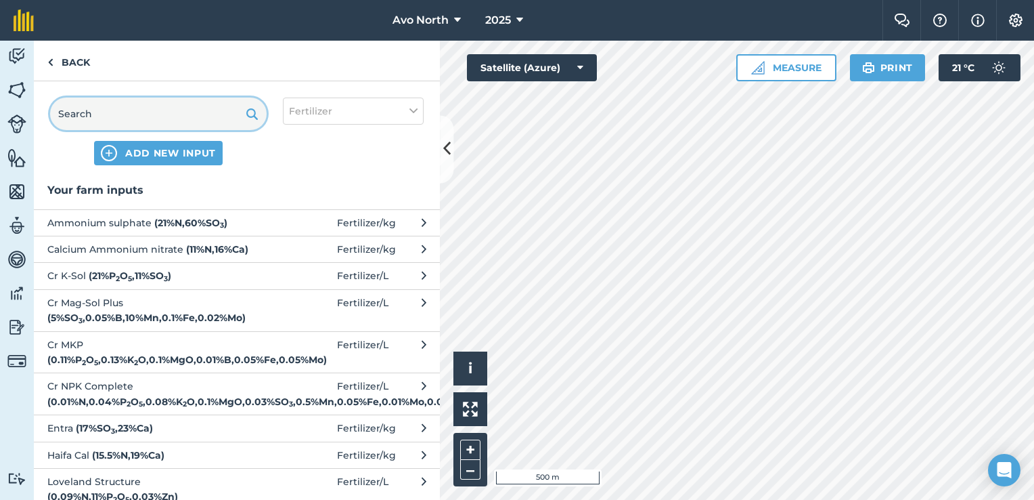
click at [111, 117] on input "text" at bounding box center [158, 113] width 217 height 32
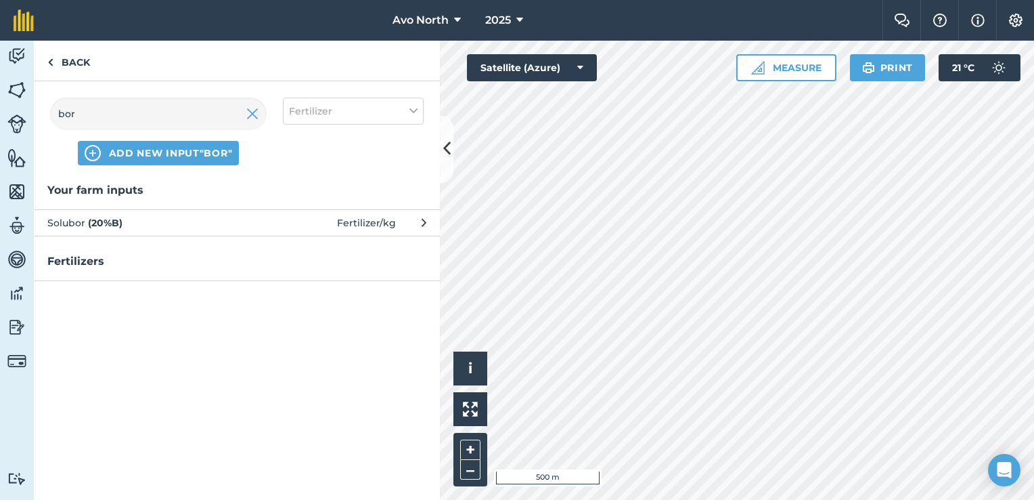
click at [231, 215] on span "Solubor ( 20 % B )" at bounding box center [157, 222] width 221 height 15
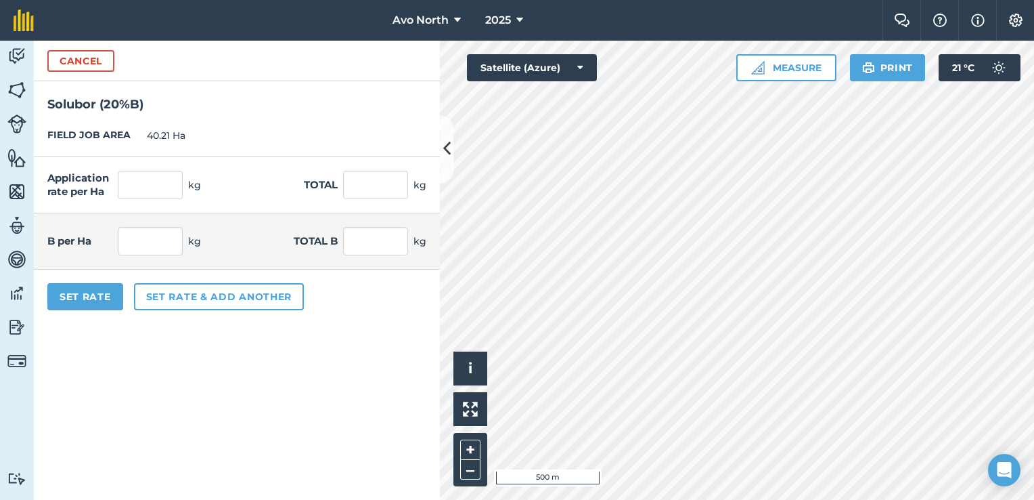
click at [149, 200] on div "Application rate per Ha kg Total kg" at bounding box center [237, 185] width 406 height 56
click at [158, 190] on input "text" at bounding box center [150, 185] width 65 height 28
click at [297, 343] on form "Cancel Solubor ( 20 % B ) FIELD JOB AREA 40.21 Ha Application rate per Ha 0.375…" at bounding box center [237, 270] width 406 height 459
click at [104, 289] on button "Set Rate" at bounding box center [85, 296] width 76 height 27
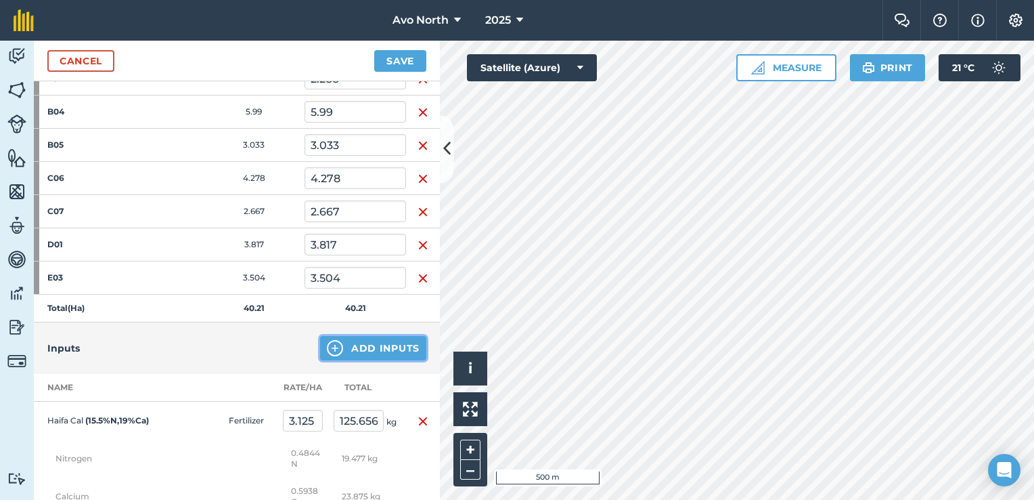
click at [341, 349] on button "Add Inputs" at bounding box center [373, 348] width 106 height 24
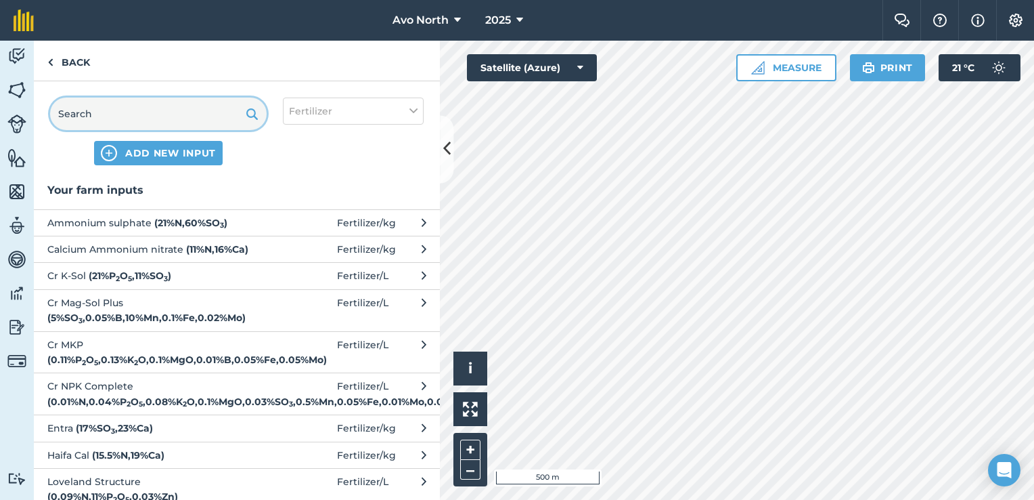
click at [100, 125] on input "text" at bounding box center [158, 113] width 217 height 32
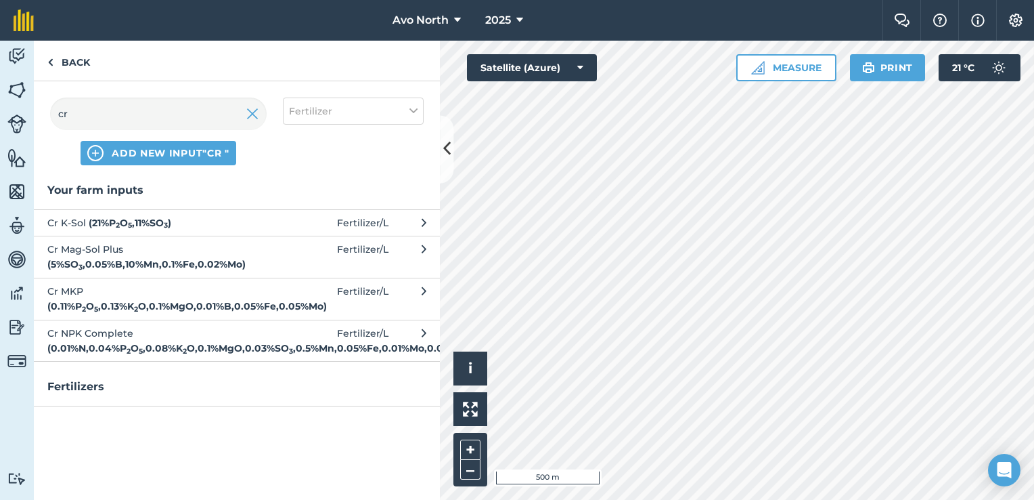
click at [102, 213] on button "Cr K-Sol ( 21 % P 2 O 5 , 11 % SO 3 ) Fertilizer / L" at bounding box center [237, 222] width 406 height 26
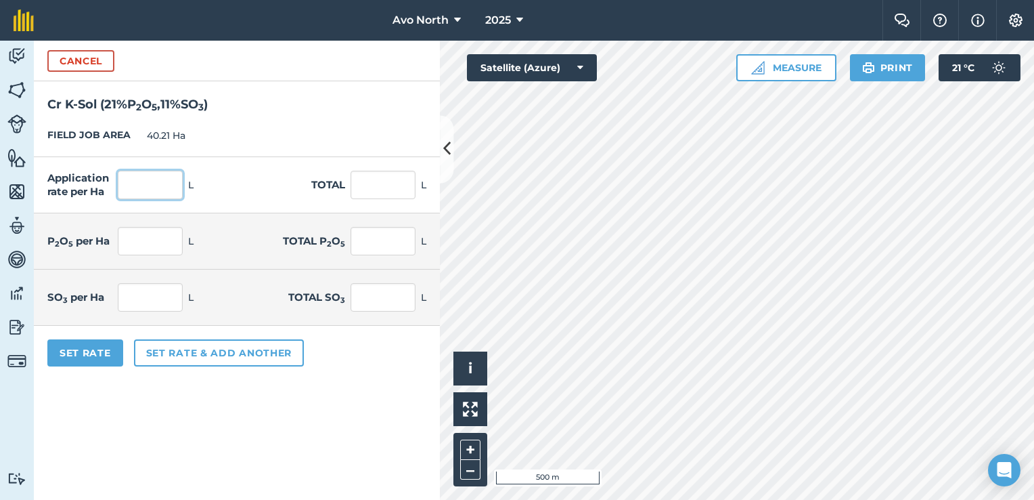
click at [161, 172] on input "text" at bounding box center [150, 185] width 65 height 28
click at [296, 436] on form "Cancel Cr K-Sol ( 21 % P 2 O 5 , 11 % SO 3 ) FIELD JOB AREA 40.21 Ha Applicatio…" at bounding box center [237, 270] width 406 height 459
click at [92, 351] on button "Set Rate" at bounding box center [85, 352] width 76 height 27
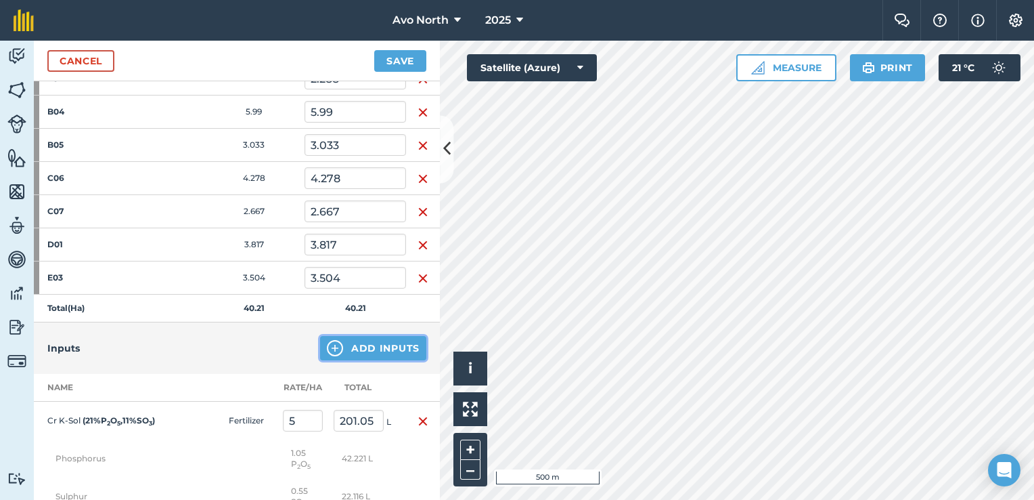
click at [359, 343] on button "Add Inputs" at bounding box center [373, 348] width 106 height 24
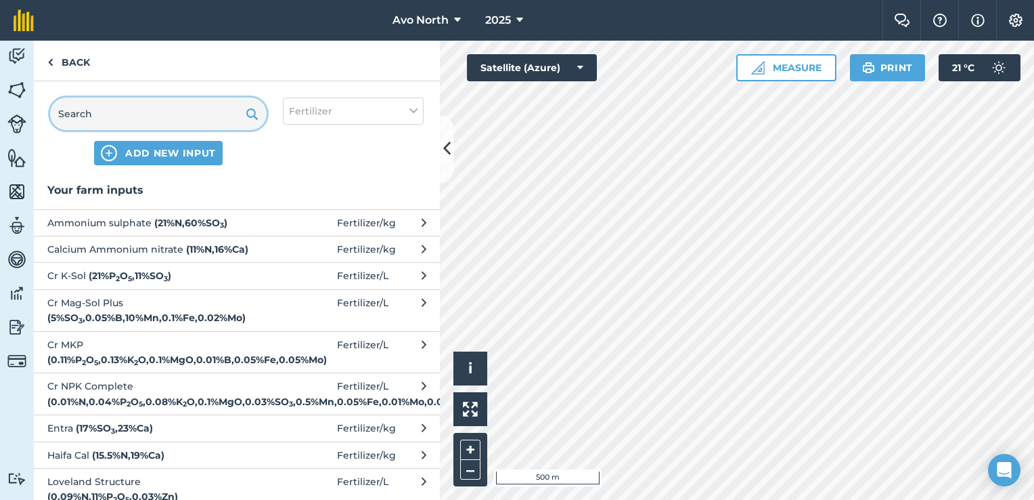
click at [97, 108] on input "text" at bounding box center [158, 113] width 217 height 32
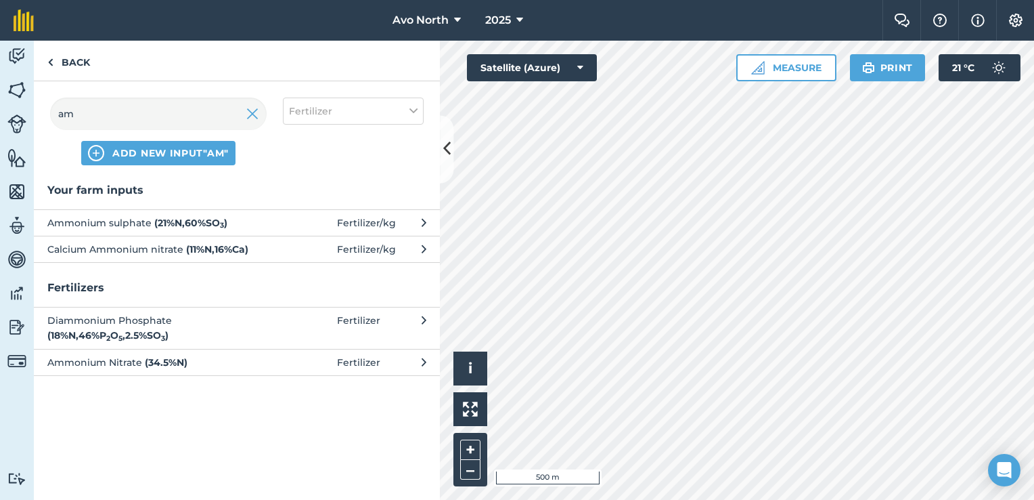
click at [84, 225] on span "Ammonium sulphate ( 21 % N , 60 % SO 3 )" at bounding box center [157, 222] width 221 height 15
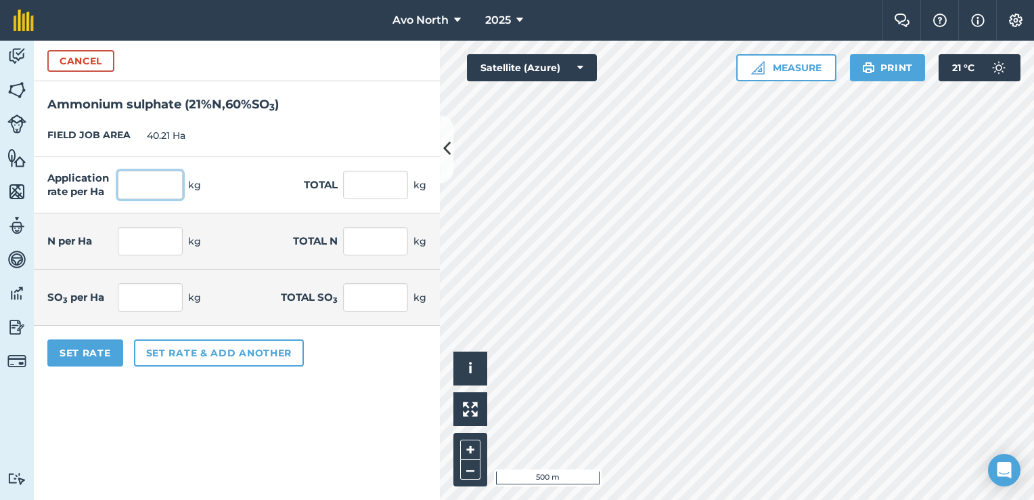
click at [162, 193] on input "text" at bounding box center [150, 185] width 65 height 28
click at [229, 445] on form "Cancel Ammonium sulphate ( 21 % N , 60 % SO 3 ) FIELD JOB AREA 40.21 Ha Applica…" at bounding box center [237, 270] width 406 height 459
click at [108, 362] on button "Set Rate" at bounding box center [85, 352] width 76 height 27
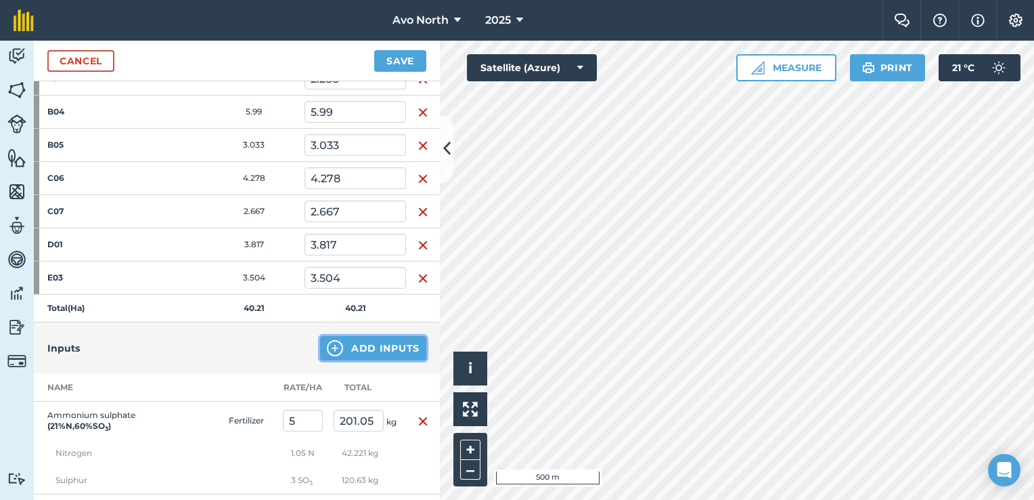
click at [334, 343] on img at bounding box center [335, 348] width 16 height 16
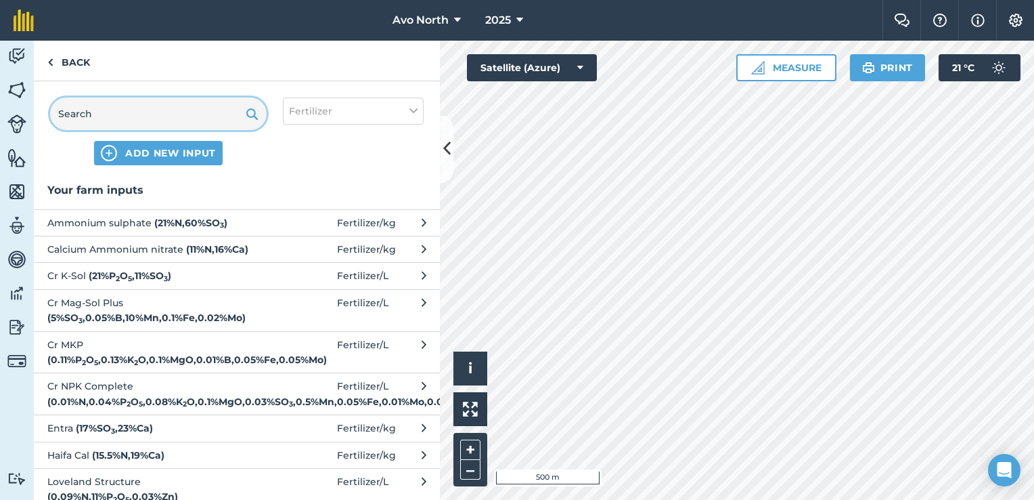
click at [83, 116] on input "text" at bounding box center [158, 113] width 217 height 32
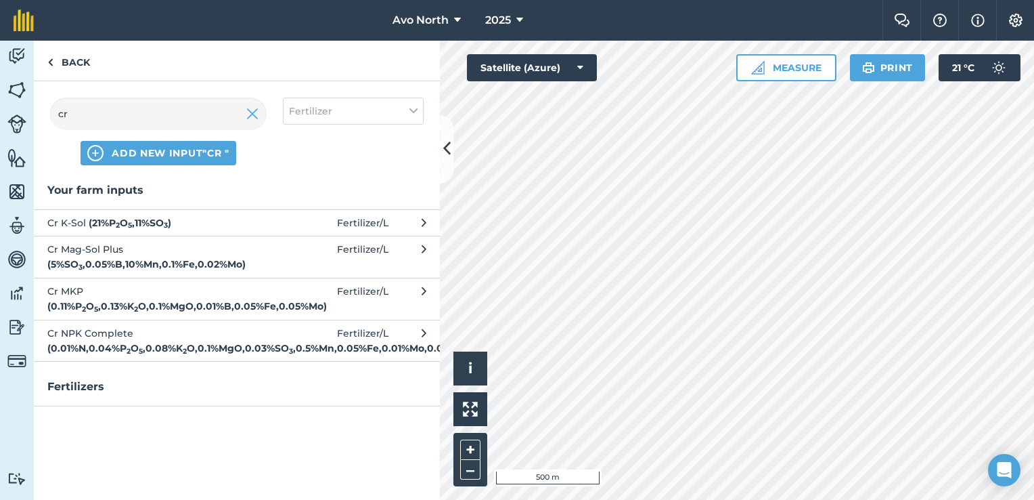
click at [134, 342] on strong "( 0.01 % N , 0.04 % P 2 O 5 , 0.08 % K 2 O , 0.1 % MgO , 0.03 % SO 3 , 0.5 % Mn…" at bounding box center [260, 348] width 427 height 12
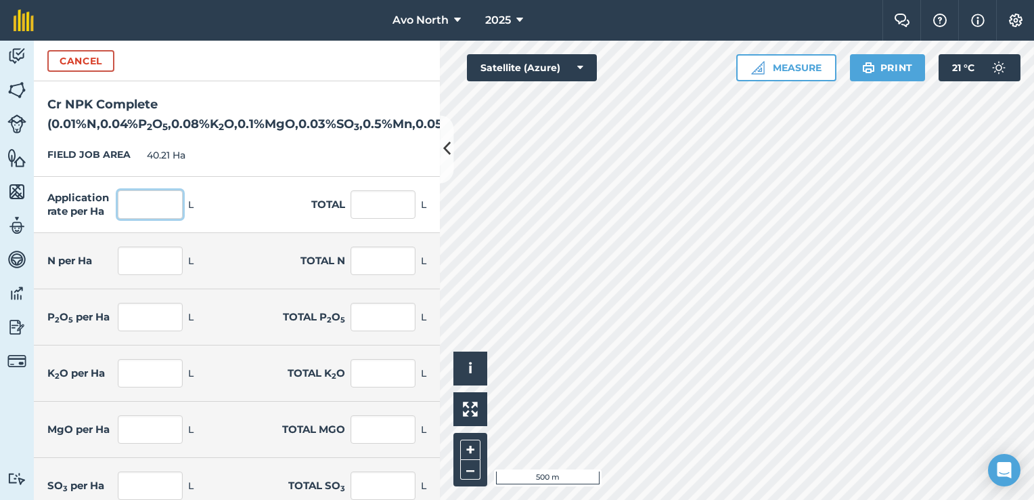
click at [146, 202] on input "text" at bounding box center [150, 204] width 65 height 28
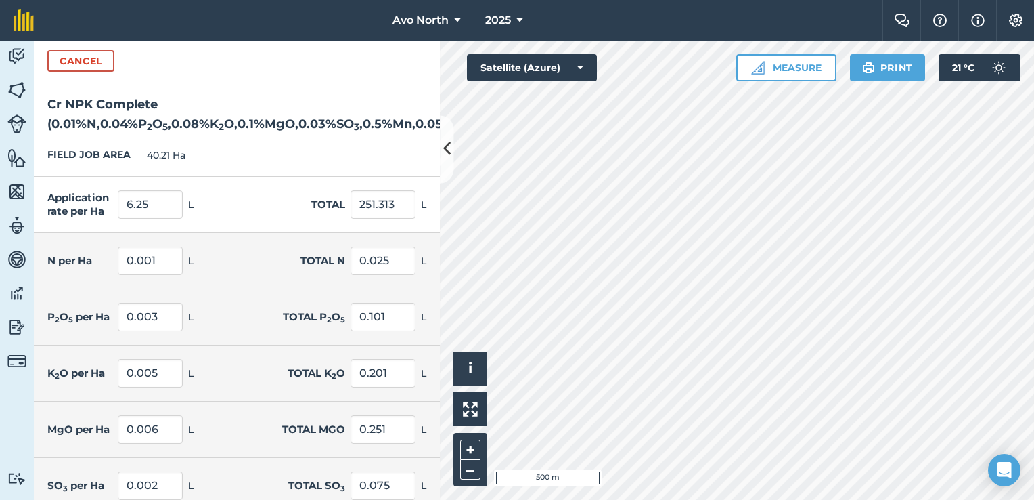
click at [258, 246] on div "N per Ha 0.001 L Total N 0.025 L" at bounding box center [237, 261] width 406 height 56
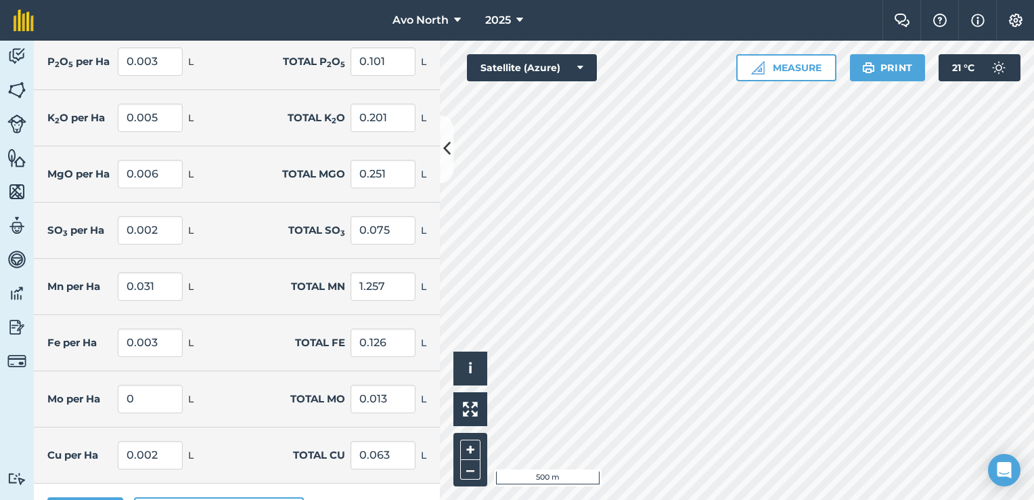
scroll to position [290, 0]
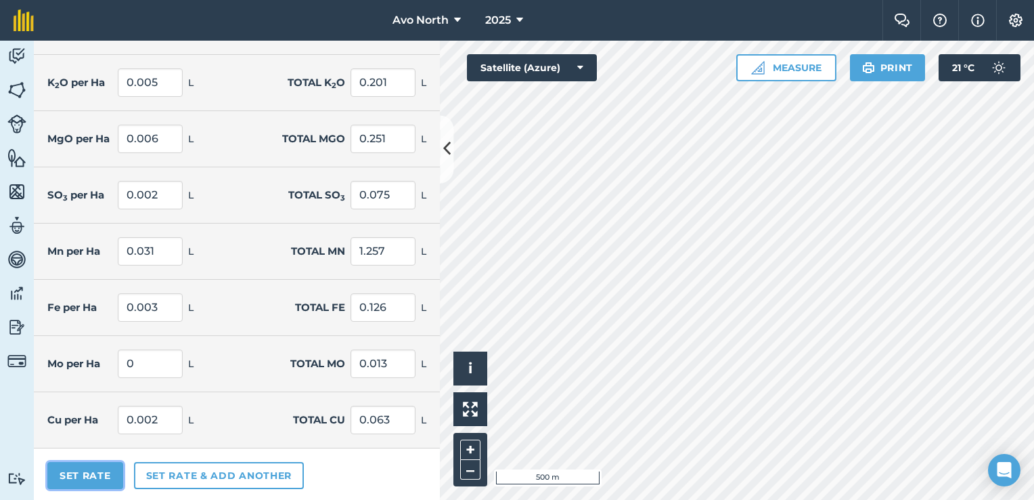
click at [89, 475] on button "Set Rate" at bounding box center [85, 475] width 76 height 27
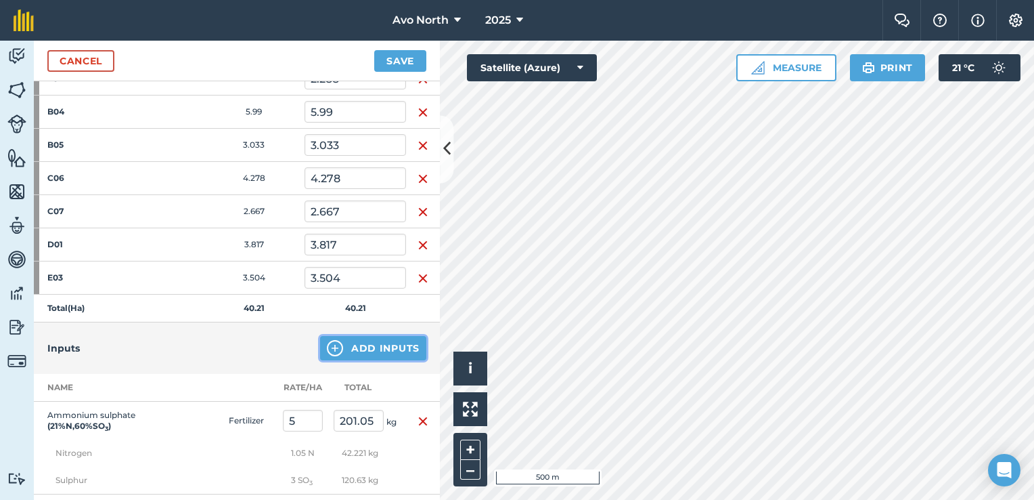
click at [345, 346] on button "Add Inputs" at bounding box center [373, 348] width 106 height 24
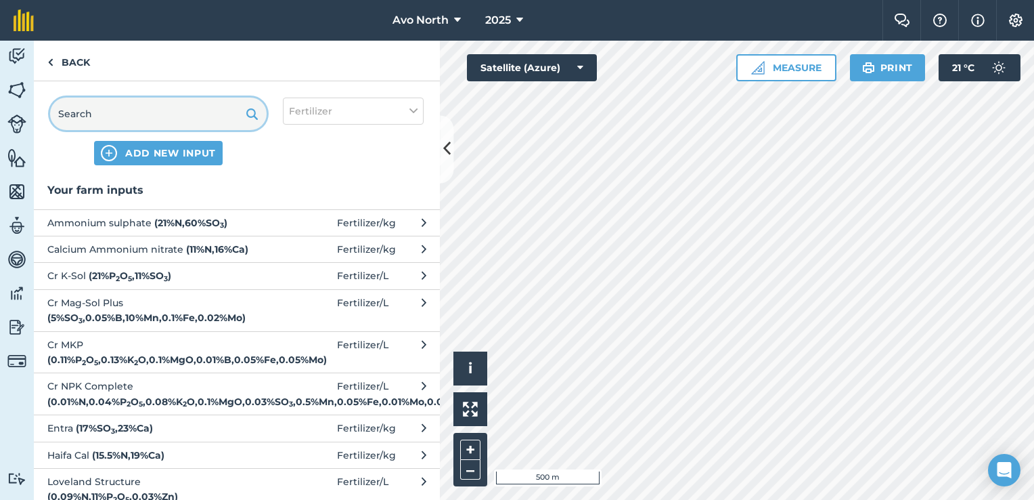
click at [135, 112] on input "text" at bounding box center [158, 113] width 217 height 32
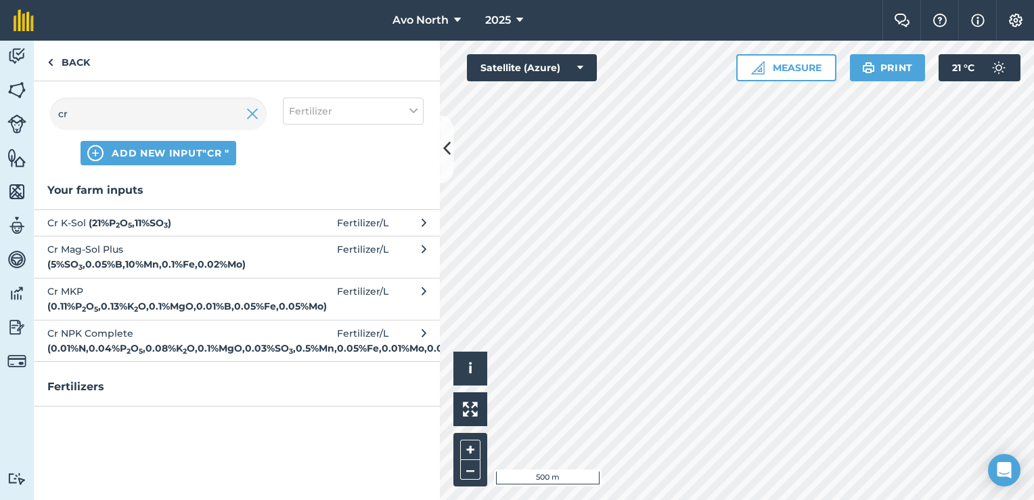
click at [95, 300] on strong "( 0.11 % P 2 O 5 , 0.13 % K 2 O , 0.1 % MgO , 0.01 % B , 0.05 % Fe , 0.05 % Mo )" at bounding box center [187, 306] width 280 height 12
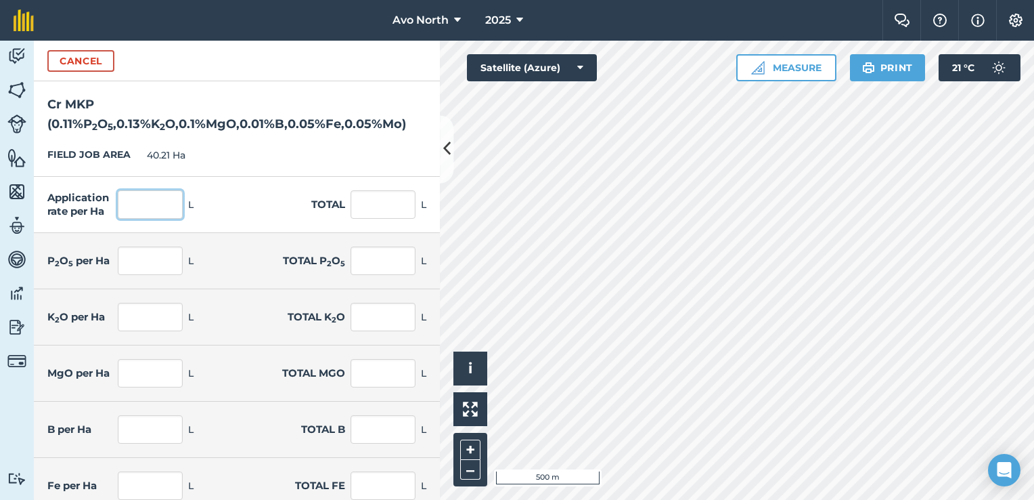
click at [134, 199] on input "text" at bounding box center [150, 204] width 65 height 28
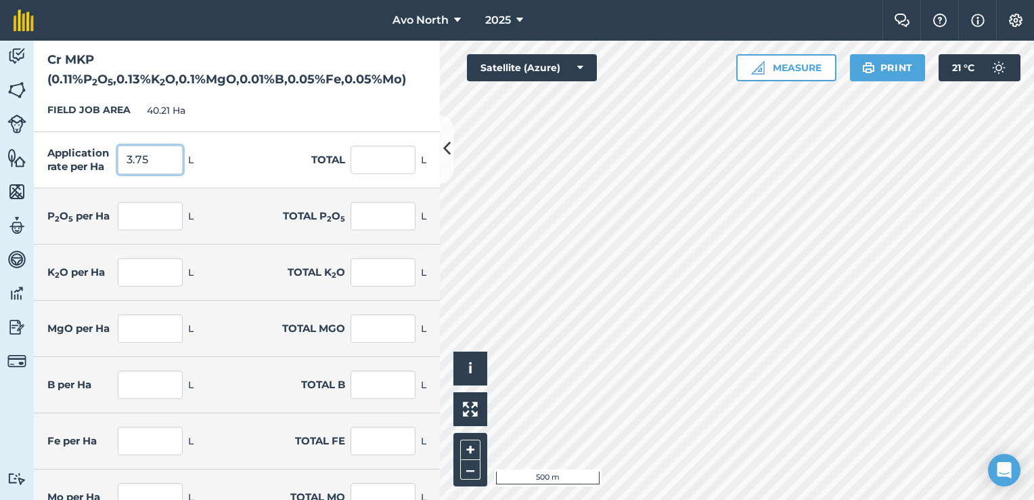
scroll to position [68, 0]
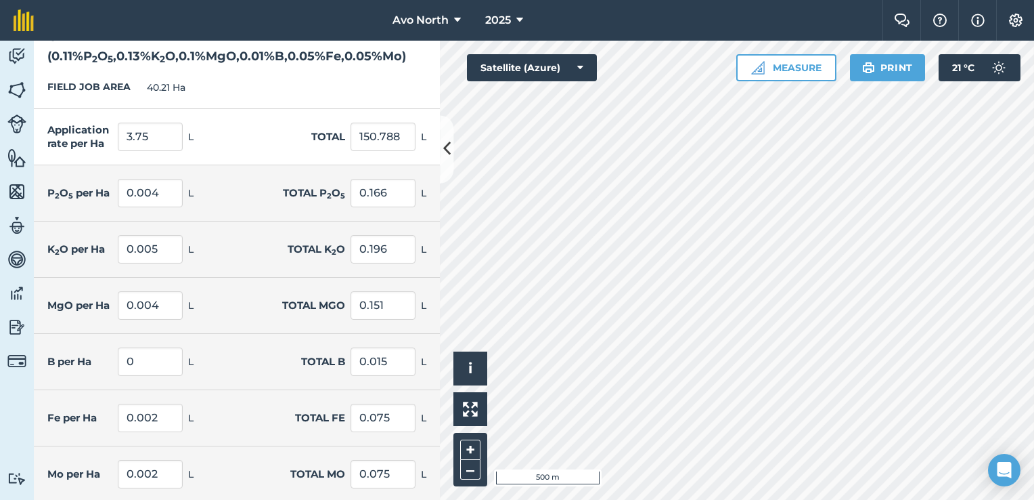
click at [273, 93] on div "FIELD JOB AREA 40.21 Ha" at bounding box center [237, 87] width 406 height 43
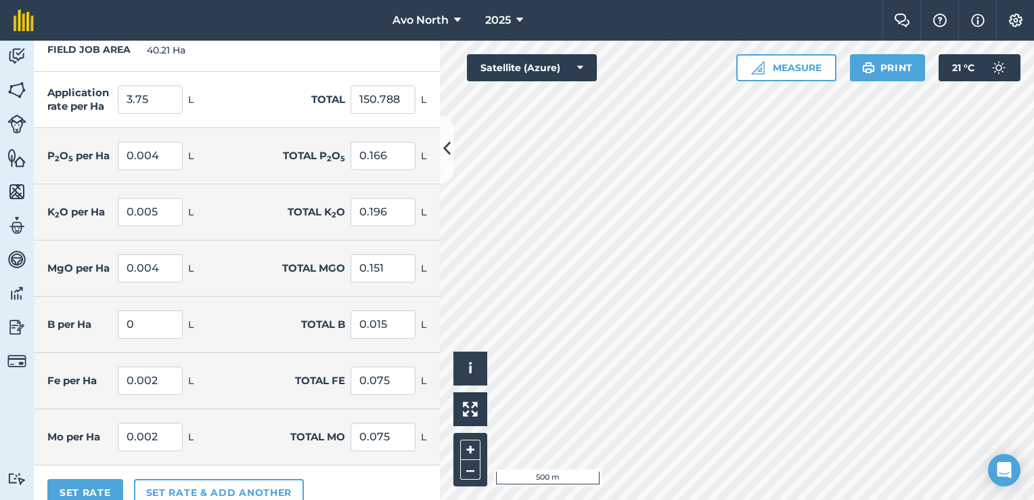
scroll to position [123, 0]
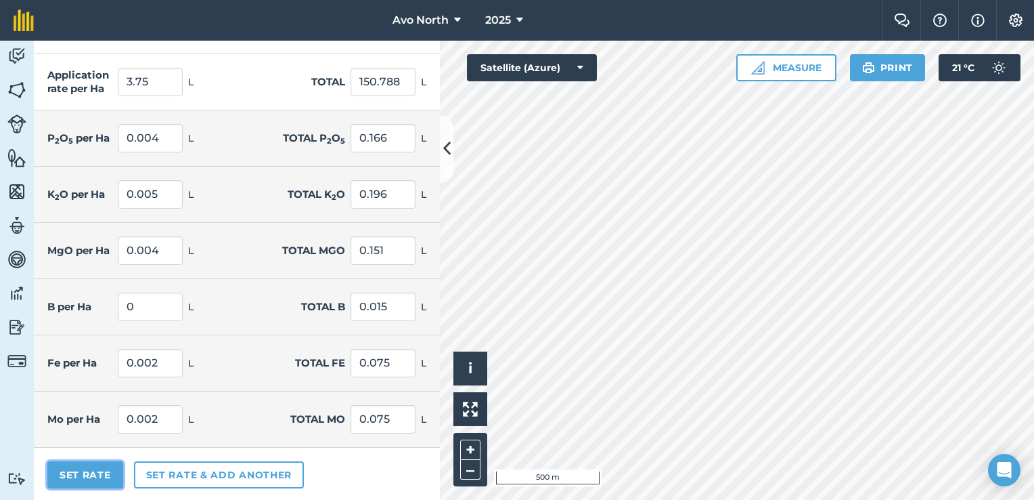
click at [64, 473] on button "Set Rate" at bounding box center [85, 474] width 76 height 27
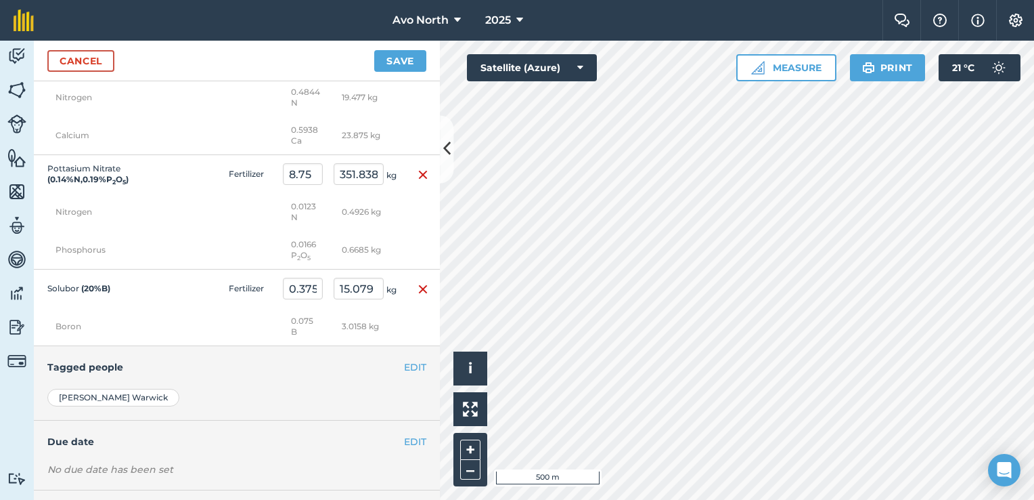
scroll to position [1692, 0]
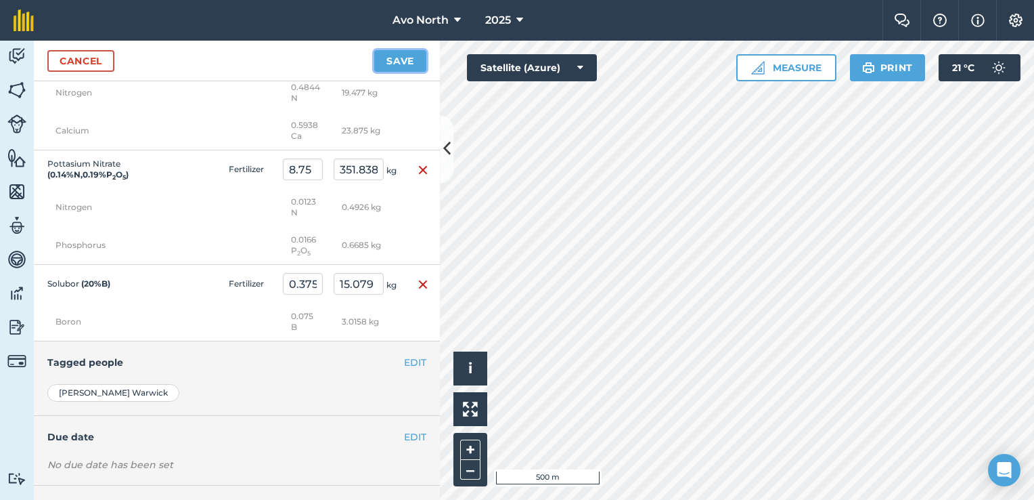
click at [403, 56] on button "Save" at bounding box center [400, 61] width 52 height 22
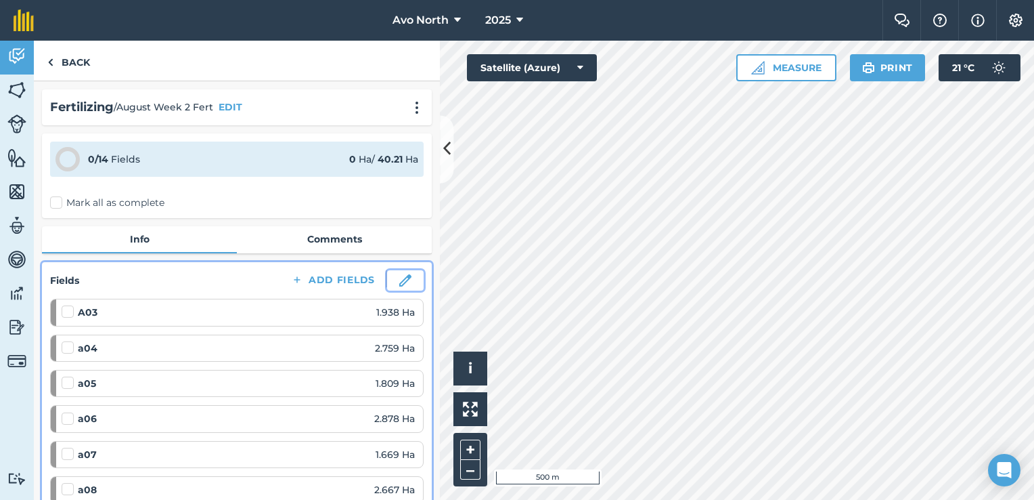
click at [399, 274] on img at bounding box center [405, 280] width 12 height 12
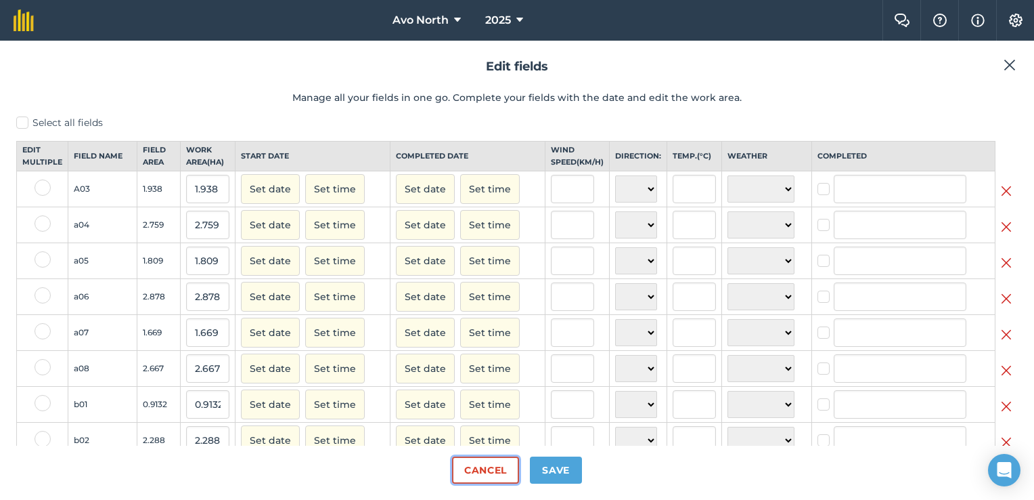
click at [471, 473] on button "Cancel" at bounding box center [485, 469] width 67 height 27
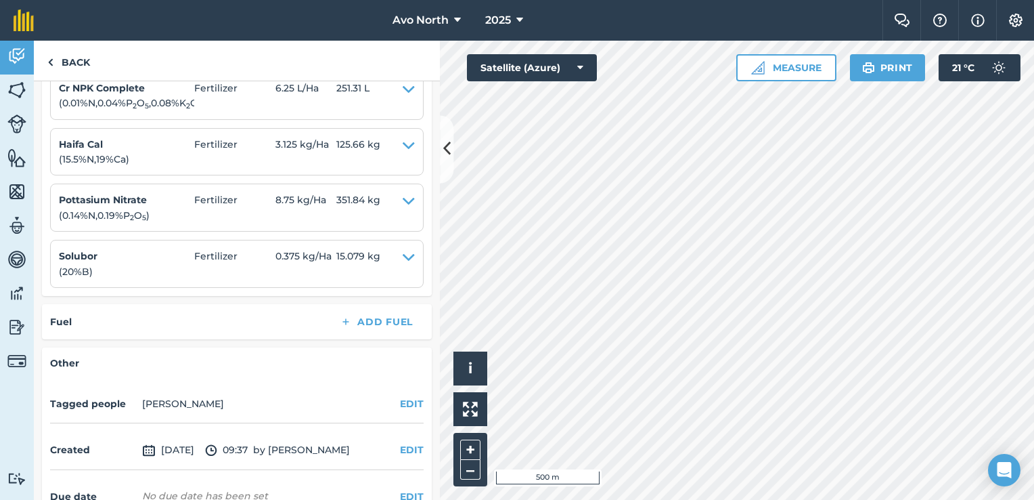
scroll to position [1051, 0]
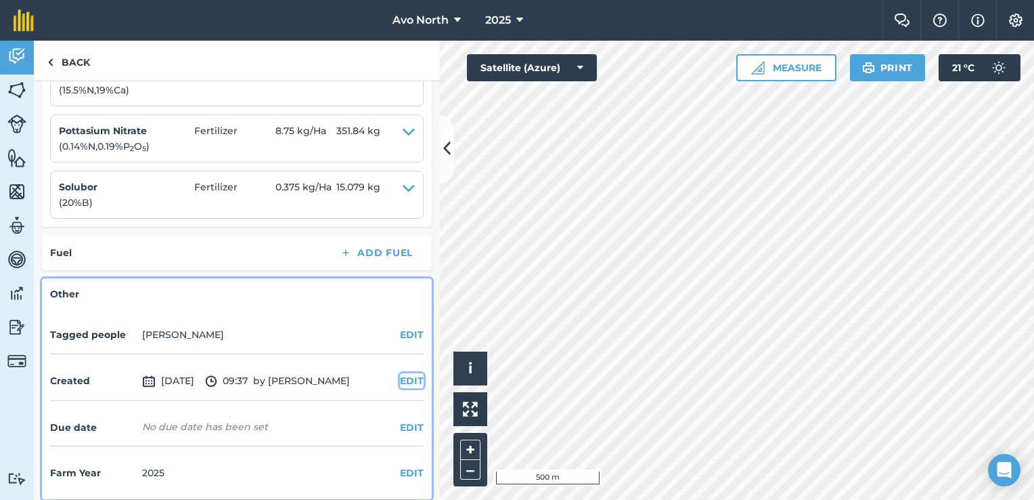
click at [403, 374] on button "EDIT" at bounding box center [412, 380] width 24 height 15
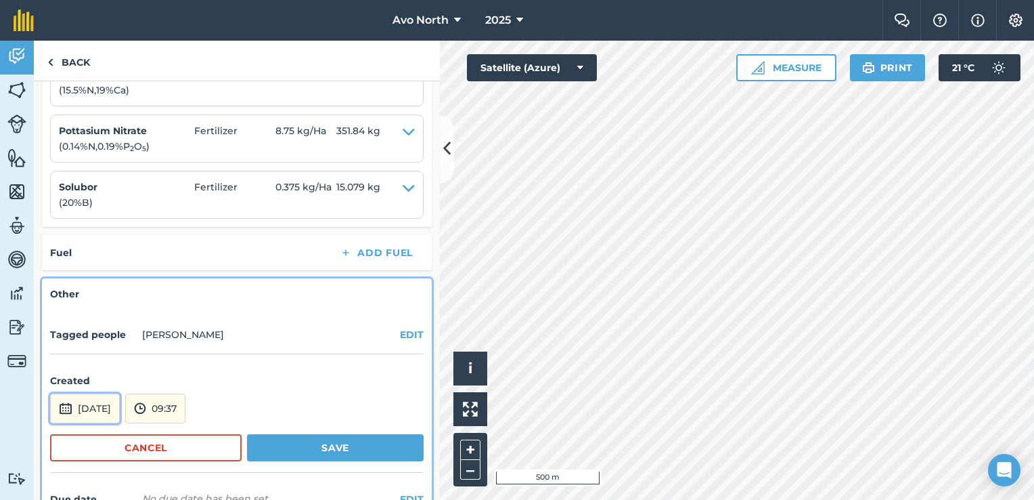
click at [97, 396] on button "[DATE]" at bounding box center [85, 408] width 70 height 30
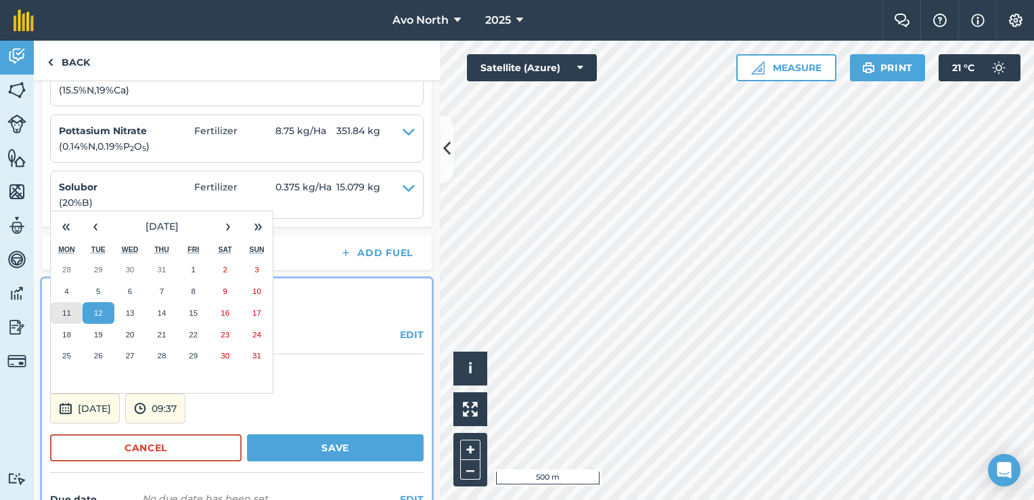
click at [70, 302] on button "11" at bounding box center [67, 313] width 32 height 22
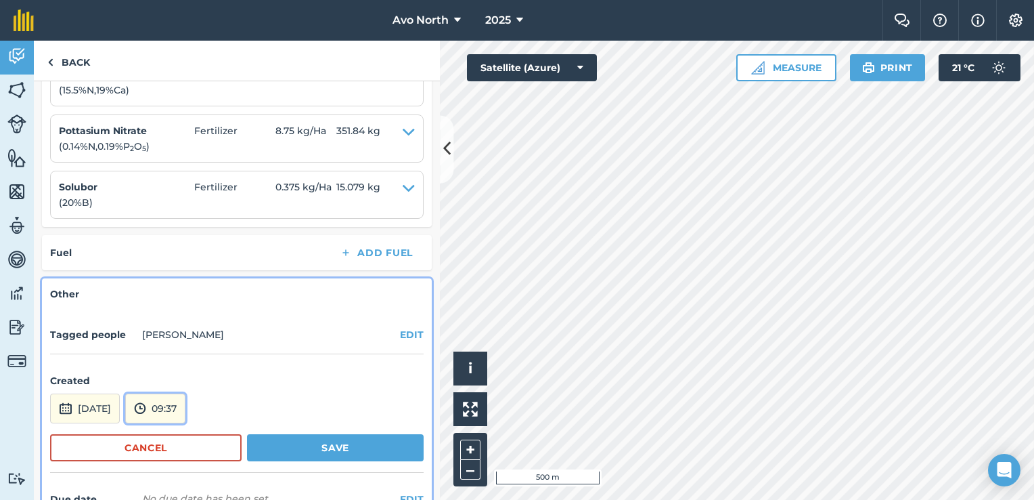
click at [180, 403] on button "09:37" at bounding box center [155, 408] width 60 height 30
click at [190, 282] on button "06:00" at bounding box center [158, 291] width 64 height 22
click at [187, 397] on button "06:00" at bounding box center [156, 408] width 62 height 30
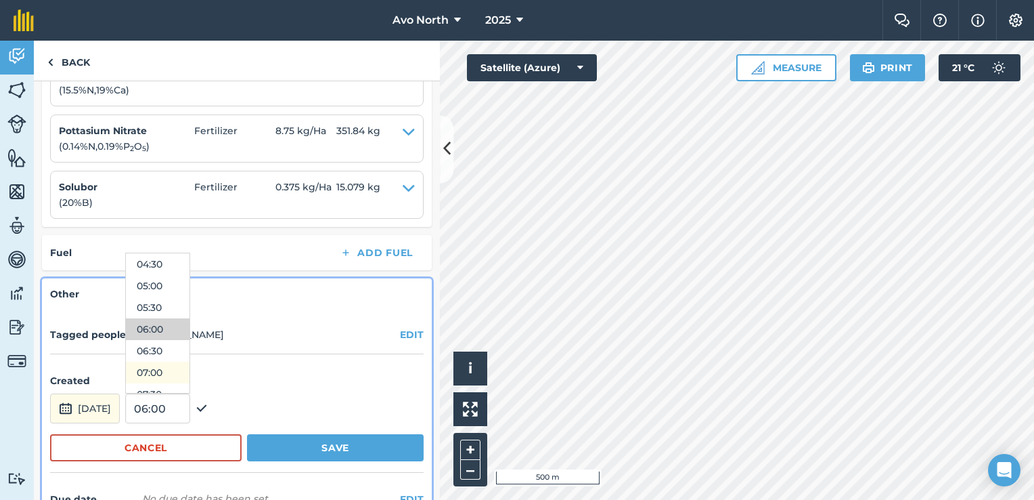
scroll to position [263, 0]
click at [190, 341] on button "08:00" at bounding box center [158, 348] width 64 height 22
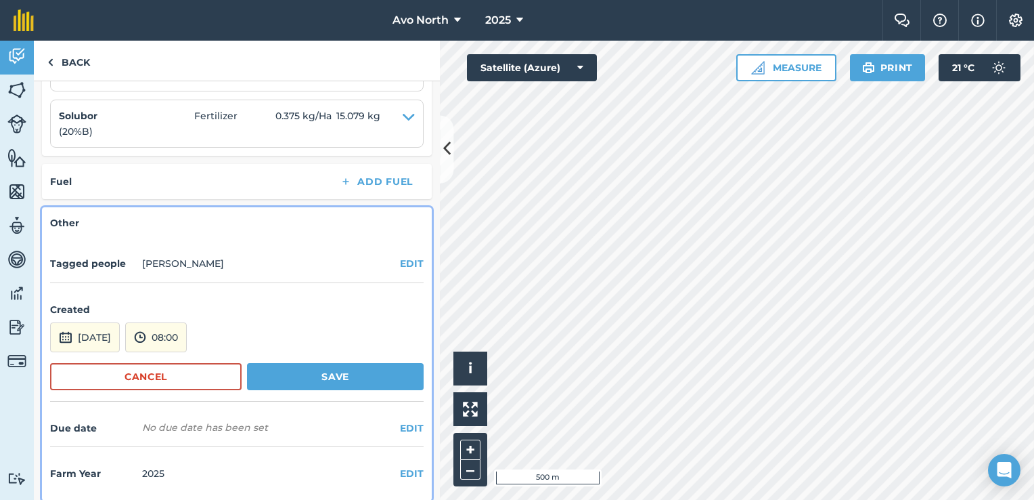
scroll to position [1122, 0]
click at [403, 420] on button "EDIT" at bounding box center [412, 427] width 24 height 15
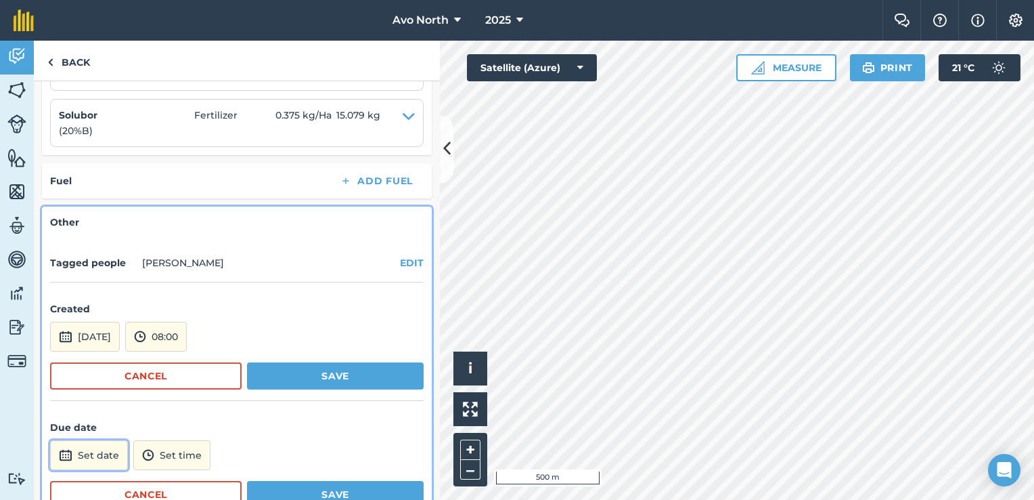
click at [80, 456] on button "Set date" at bounding box center [89, 455] width 78 height 30
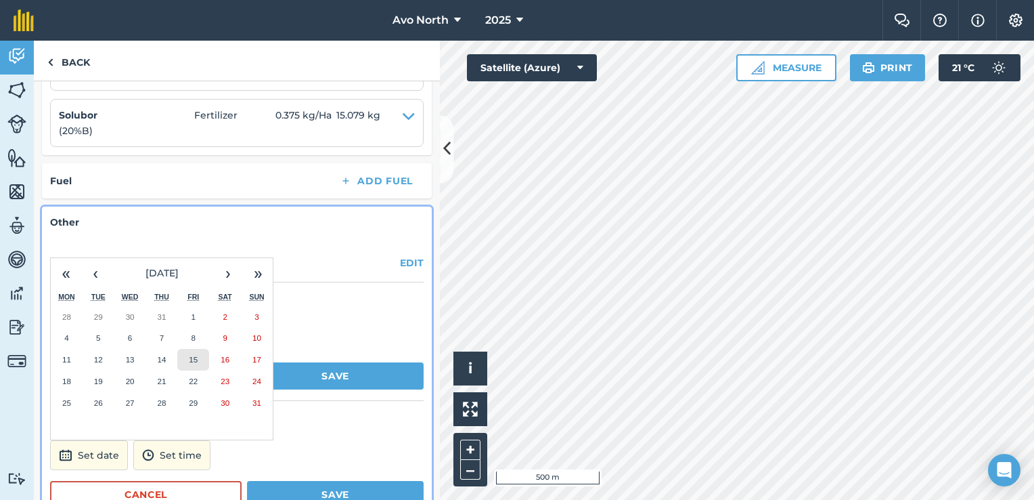
click at [196, 355] on abbr "15" at bounding box center [193, 359] width 9 height 9
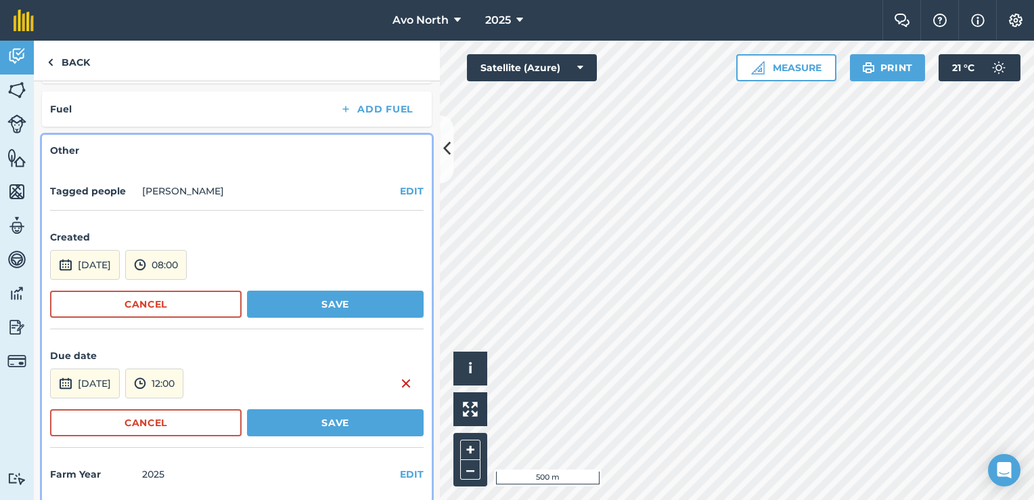
scroll to position [1195, 0]
click at [350, 408] on button "Save" at bounding box center [335, 421] width 177 height 27
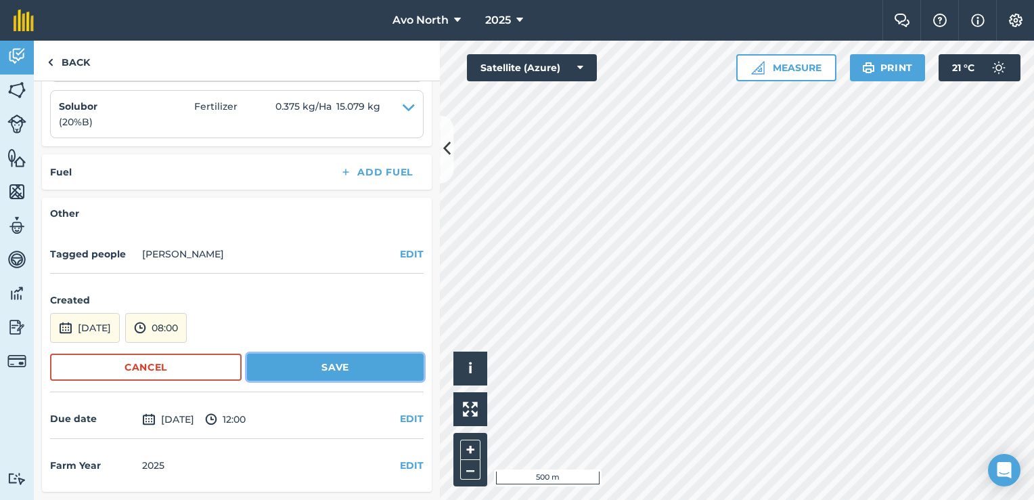
click at [366, 299] on form "Created [DATE] 08:00 Cancel Save" at bounding box center [237, 337] width 374 height 110
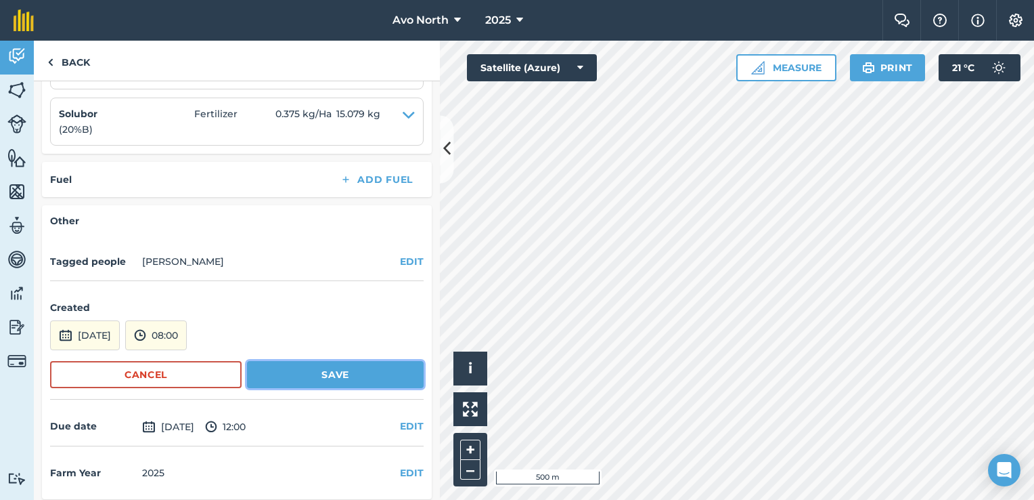
click at [332, 374] on button "Save" at bounding box center [335, 374] width 177 height 27
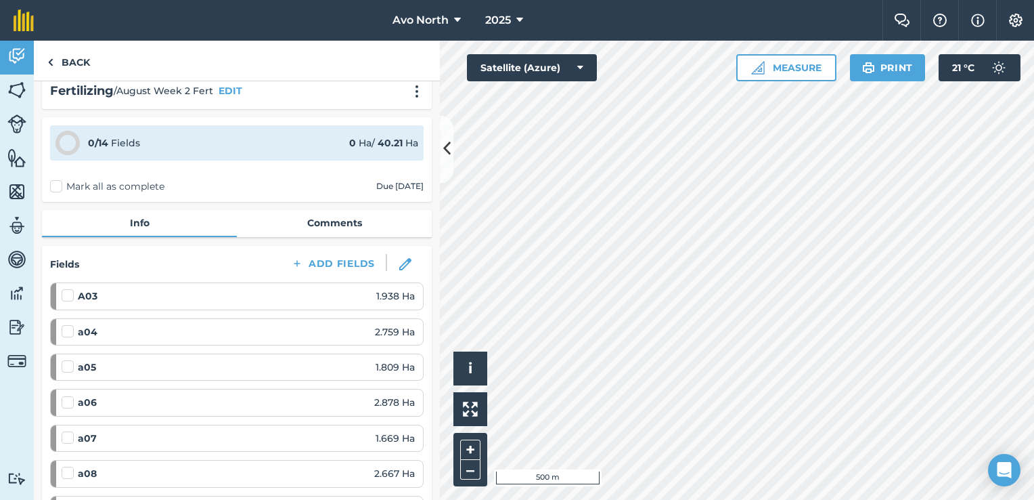
scroll to position [0, 0]
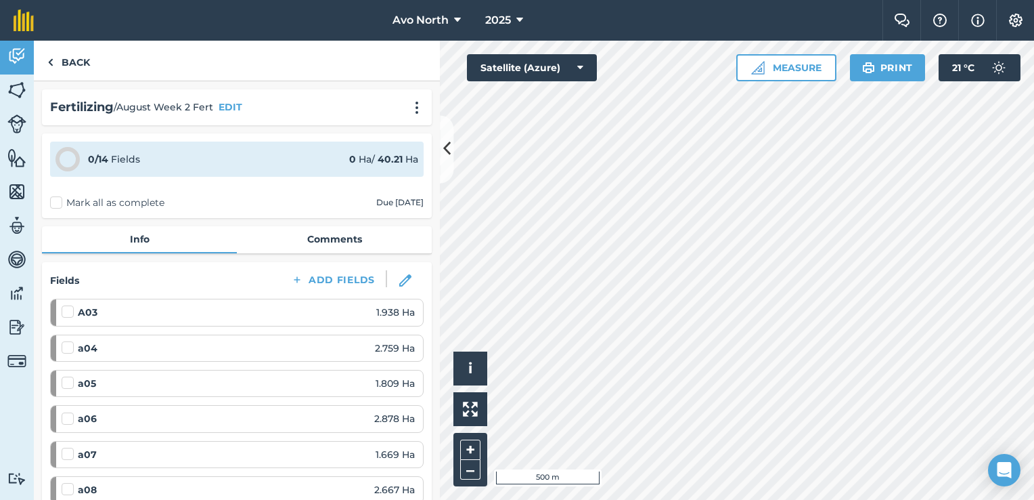
click at [54, 200] on label "Mark all as complete" at bounding box center [107, 203] width 114 height 14
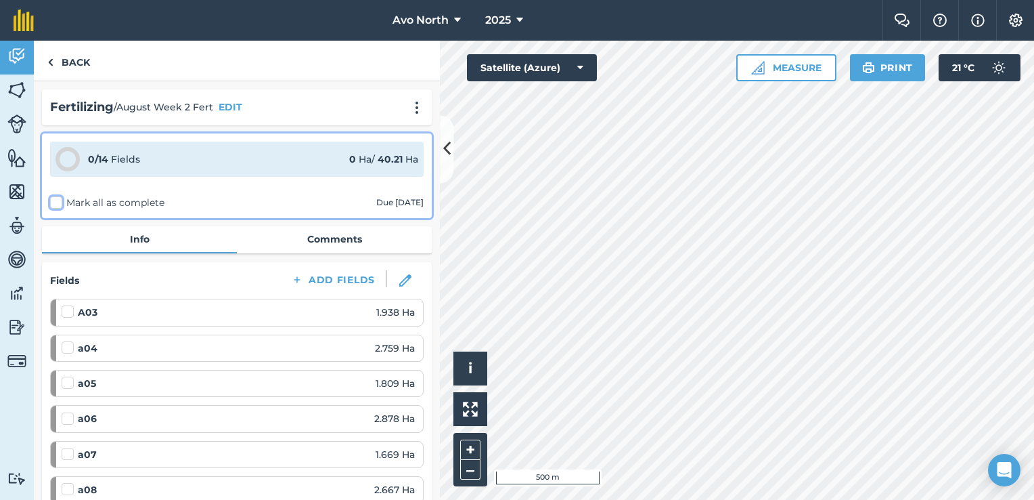
click at [54, 200] on input "Mark all as complete" at bounding box center [54, 200] width 9 height 9
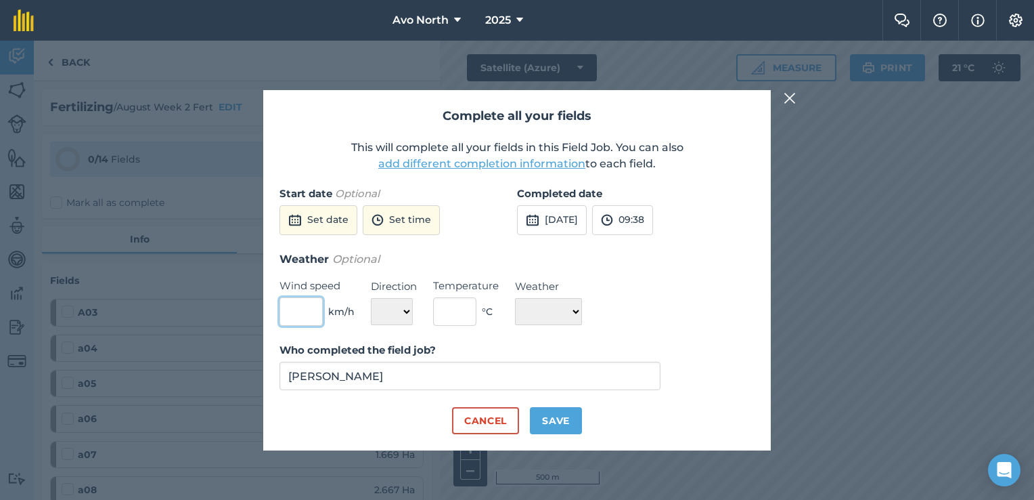
click at [308, 315] on input "text" at bounding box center [301, 311] width 43 height 28
click at [382, 317] on select "N NE E SE S SW W NW" at bounding box center [392, 311] width 42 height 27
click at [371, 298] on select "N NE E SE S SW W NW" at bounding box center [392, 311] width 42 height 27
click at [458, 312] on input "text" at bounding box center [454, 311] width 43 height 28
click at [565, 320] on select "☀️ Sunny 🌧 Rainy ⛅️ Cloudy 🌨 Snow ❄️ Icy" at bounding box center [548, 311] width 67 height 27
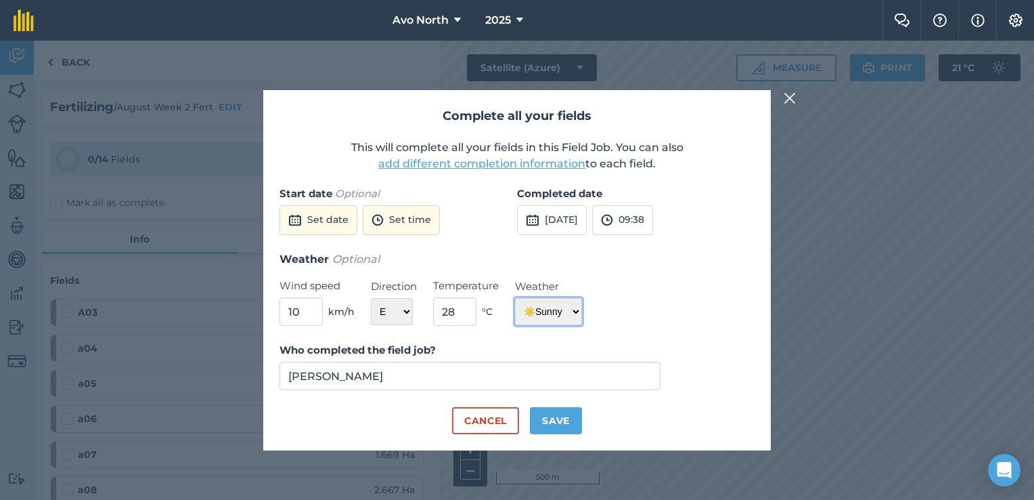
click at [515, 298] on select "☀️ Sunny 🌧 Rainy ⛅️ Cloudy 🌨 Snow ❄️ Icy" at bounding box center [548, 311] width 67 height 27
click at [292, 223] on img at bounding box center [295, 220] width 14 height 16
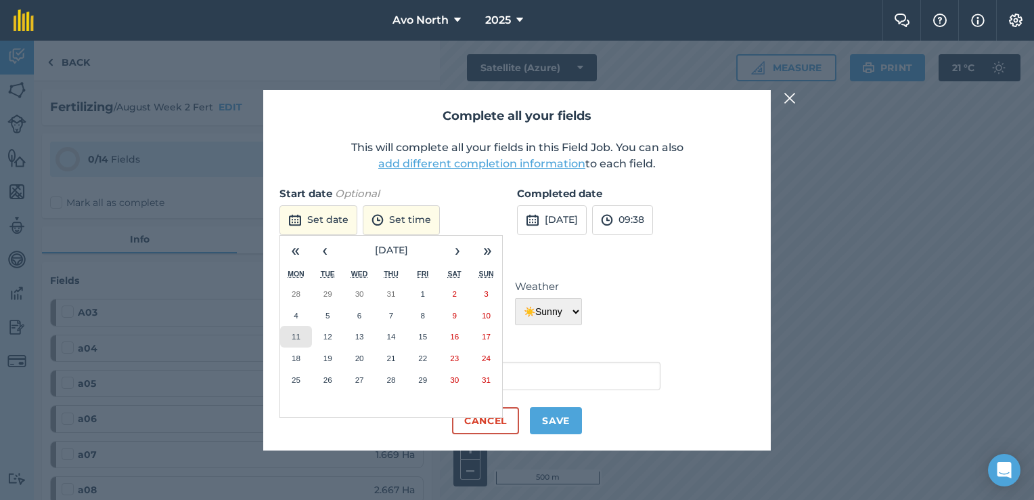
click at [301, 333] on button "11" at bounding box center [296, 337] width 32 height 22
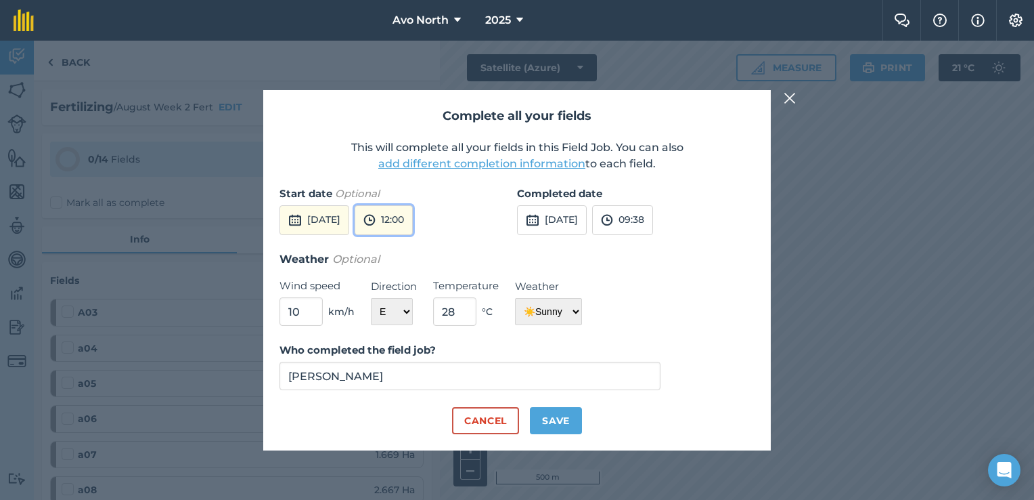
click at [412, 226] on button "12:00" at bounding box center [384, 220] width 58 height 30
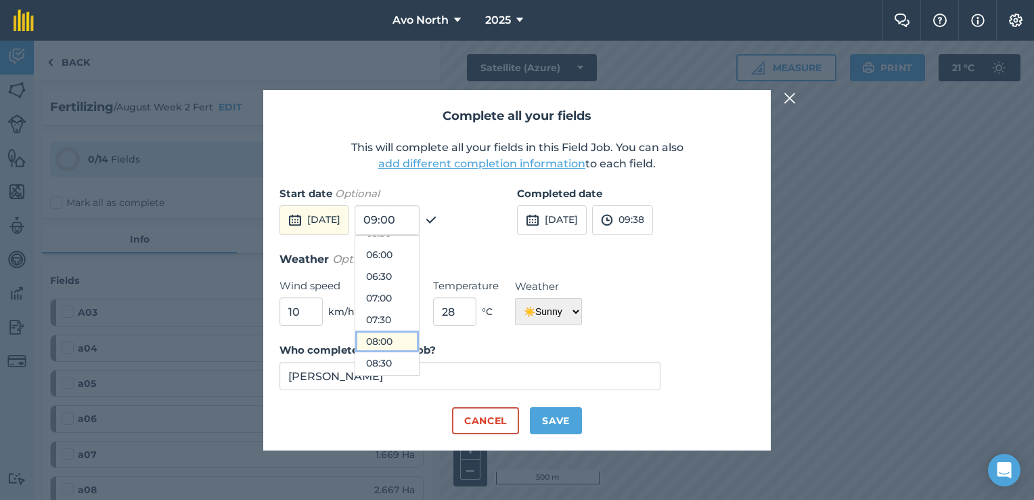
click at [412, 336] on button "08:00" at bounding box center [387, 341] width 64 height 22
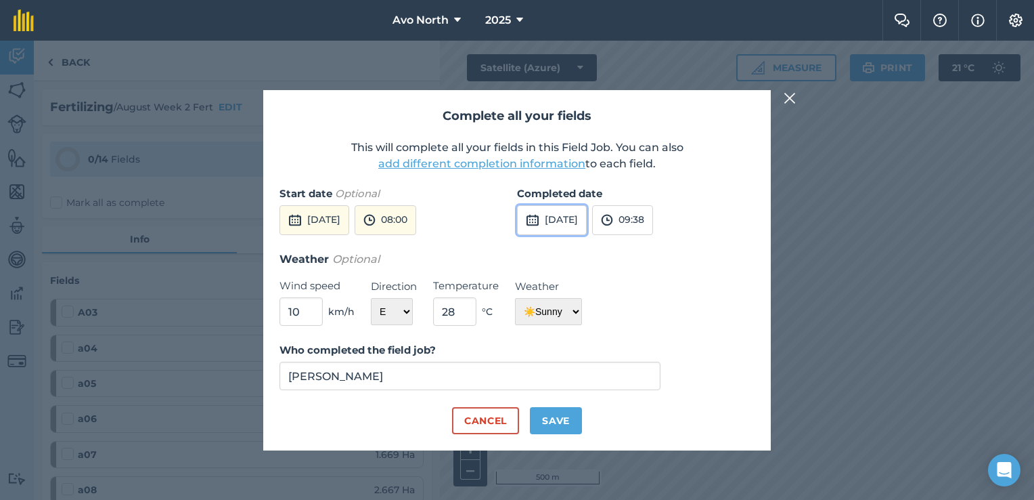
click at [587, 227] on button "[DATE]" at bounding box center [552, 220] width 70 height 30
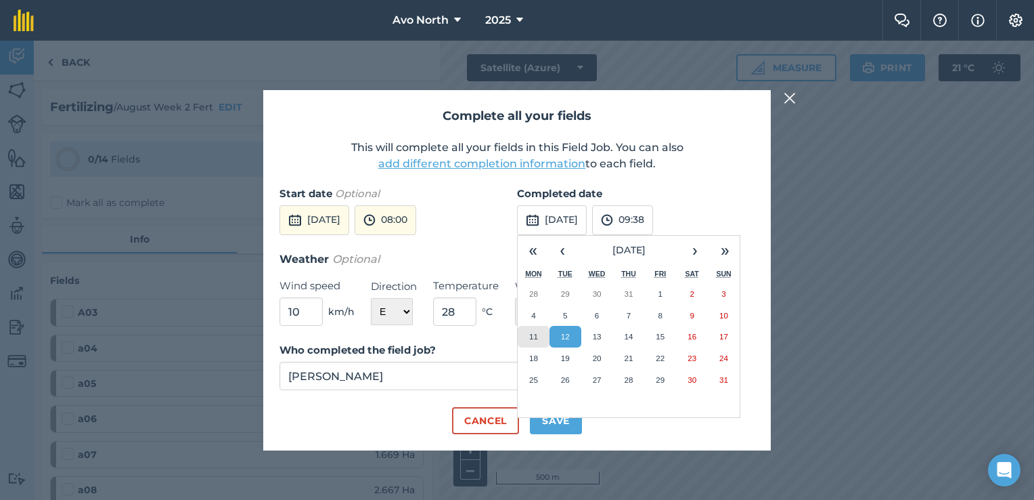
click at [535, 338] on abbr "11" at bounding box center [533, 336] width 9 height 9
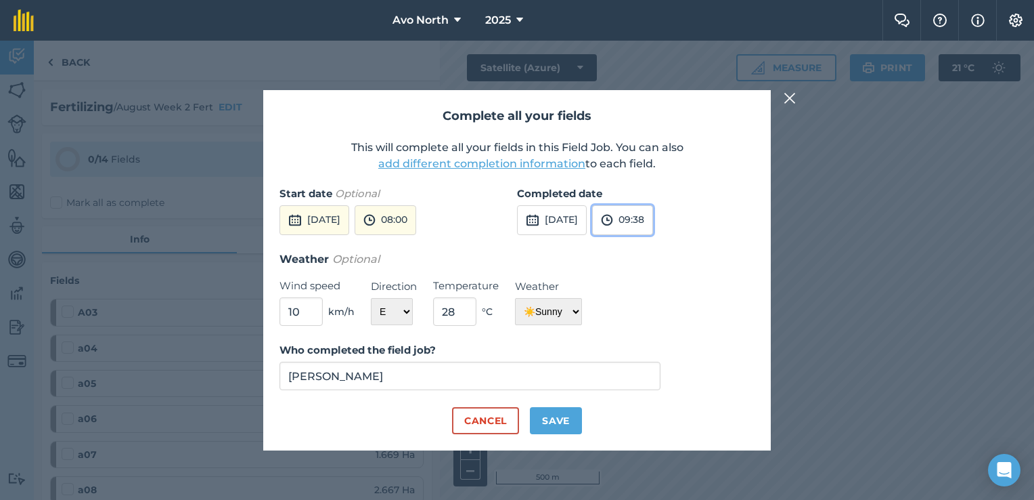
click at [653, 223] on button "09:38" at bounding box center [622, 220] width 61 height 30
click at [644, 348] on button "15:30" at bounding box center [625, 347] width 64 height 22
click at [553, 422] on button "Save" at bounding box center [556, 420] width 52 height 27
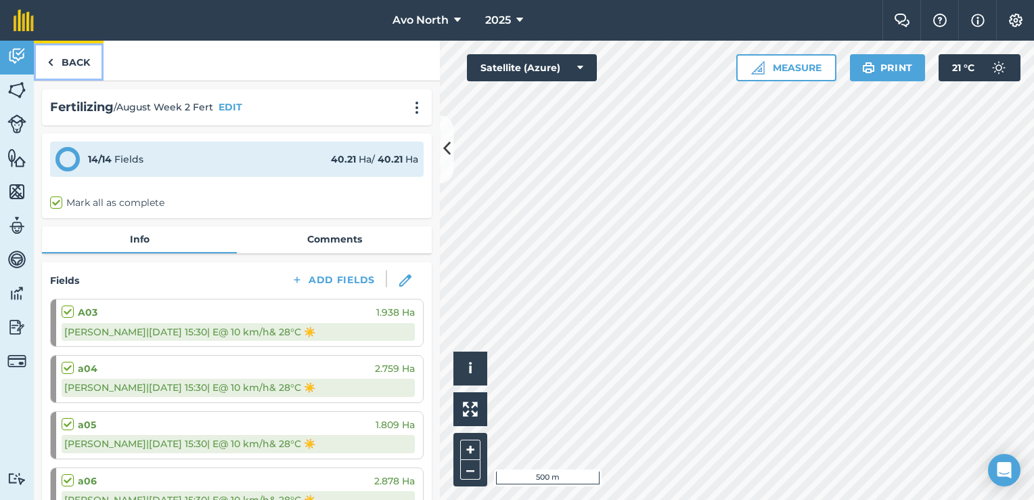
click at [57, 58] on link "Back" at bounding box center [69, 61] width 70 height 40
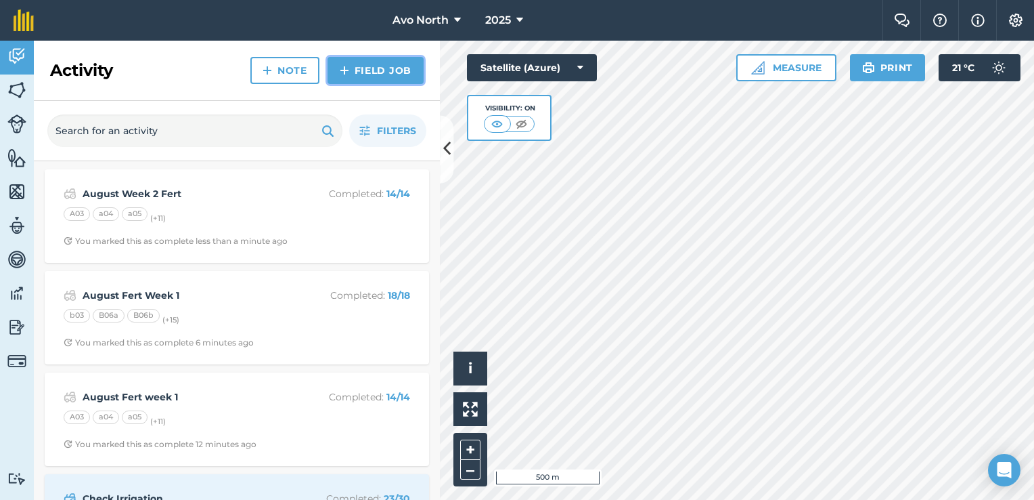
click at [355, 74] on link "Field Job" at bounding box center [376, 70] width 96 height 27
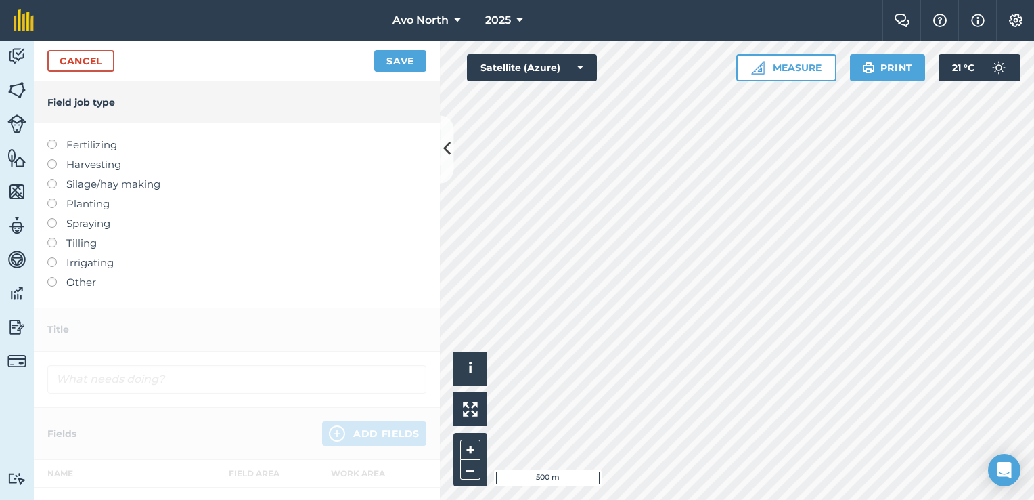
click at [50, 139] on label at bounding box center [56, 139] width 19 height 0
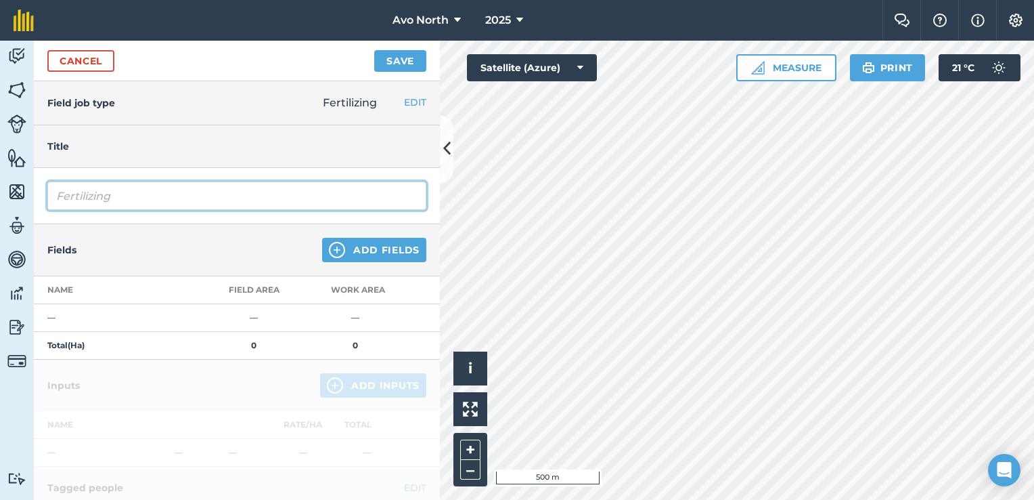
drag, startPoint x: 128, startPoint y: 204, endPoint x: 0, endPoint y: 227, distance: 130.1
click at [0, 227] on html "Avo North 2025 Farm Chat Help Info Settings Avo North - 2025 Reproduced with th…" at bounding box center [517, 250] width 1034 height 500
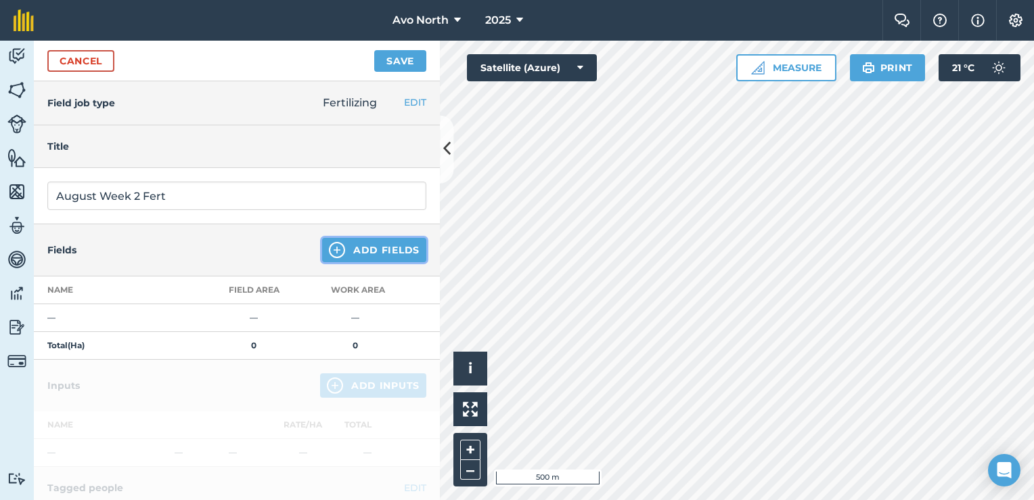
click at [341, 243] on button "Add Fields" at bounding box center [374, 250] width 104 height 24
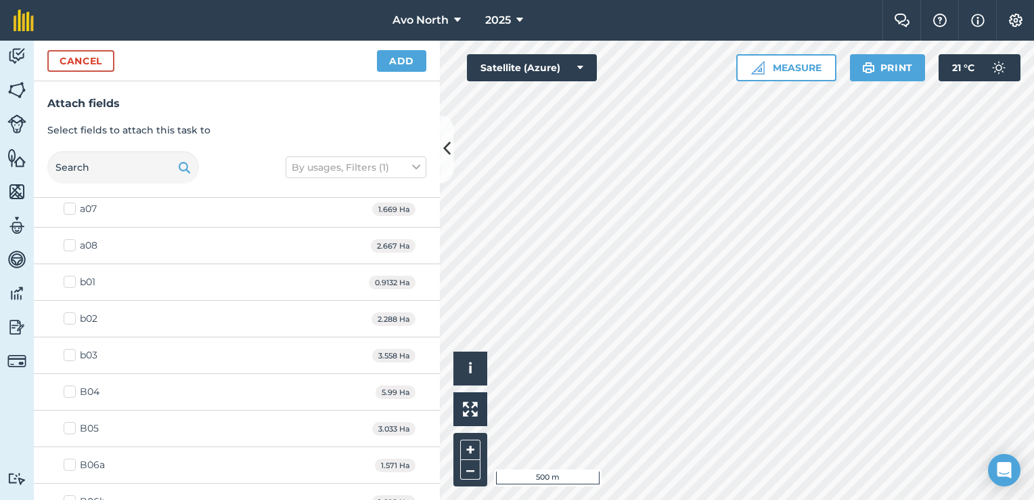
scroll to position [271, 0]
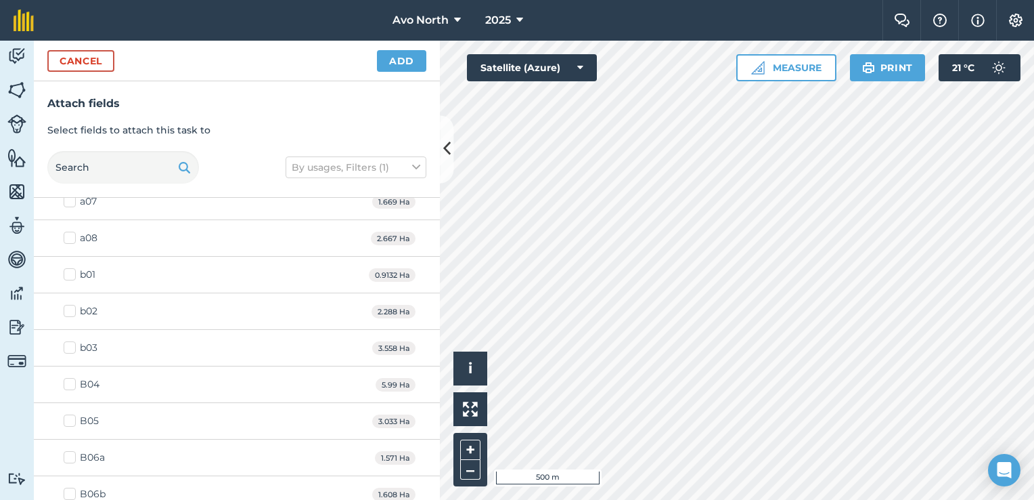
click at [76, 345] on label "b03" at bounding box center [81, 348] width 34 height 14
click at [72, 345] on input "b03" at bounding box center [68, 345] width 9 height 9
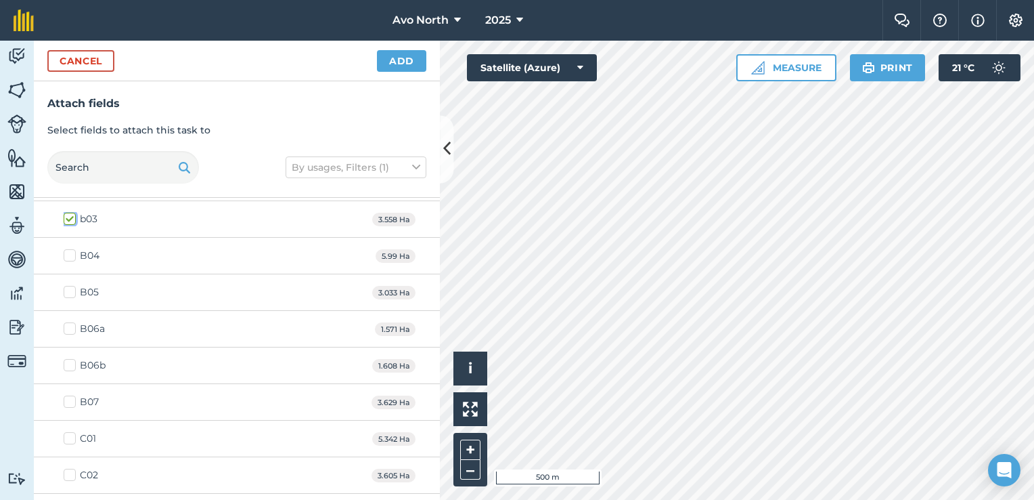
scroll to position [406, 0]
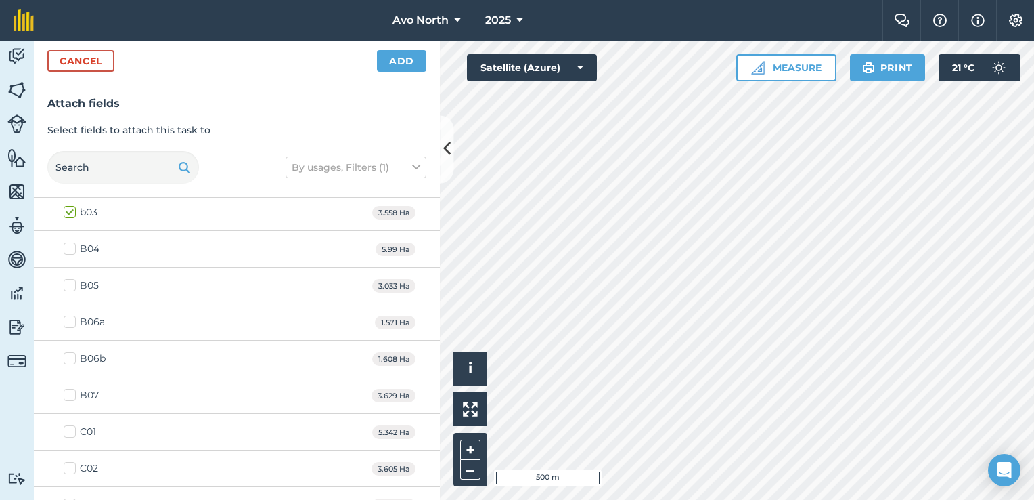
click at [75, 320] on label "B06a" at bounding box center [84, 322] width 41 height 14
click at [72, 320] on input "B06a" at bounding box center [68, 319] width 9 height 9
click at [68, 353] on label "B06b" at bounding box center [85, 358] width 42 height 14
click at [68, 353] on input "B06b" at bounding box center [68, 355] width 9 height 9
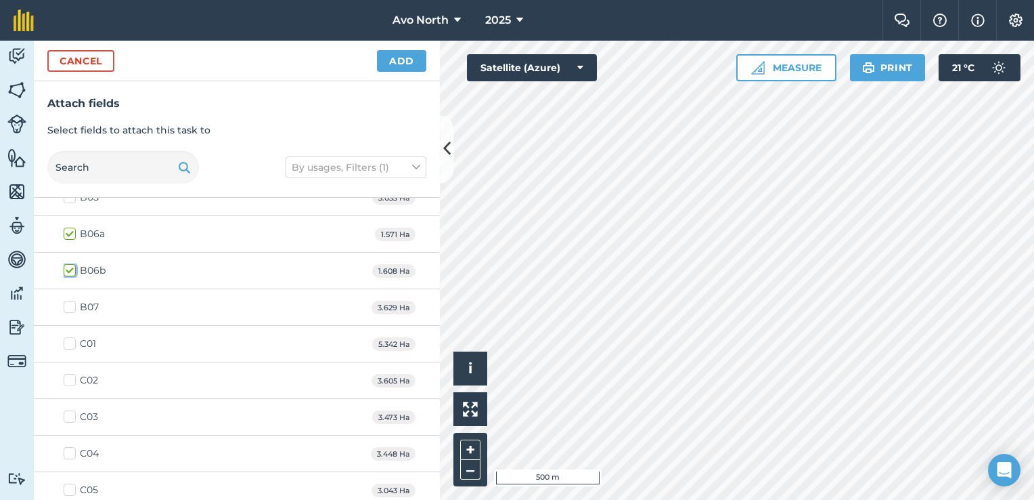
scroll to position [542, 0]
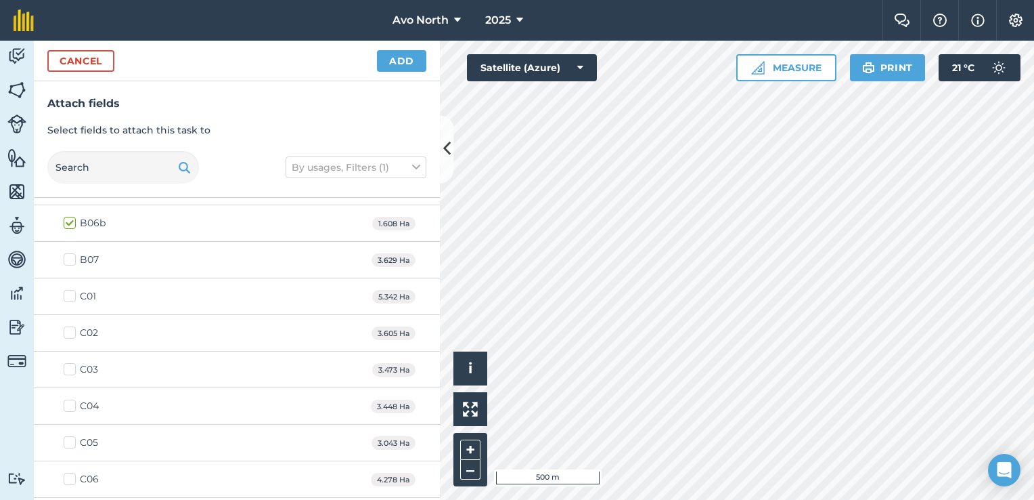
click at [74, 253] on label "B07" at bounding box center [81, 260] width 35 height 14
click at [72, 253] on input "B07" at bounding box center [68, 257] width 9 height 9
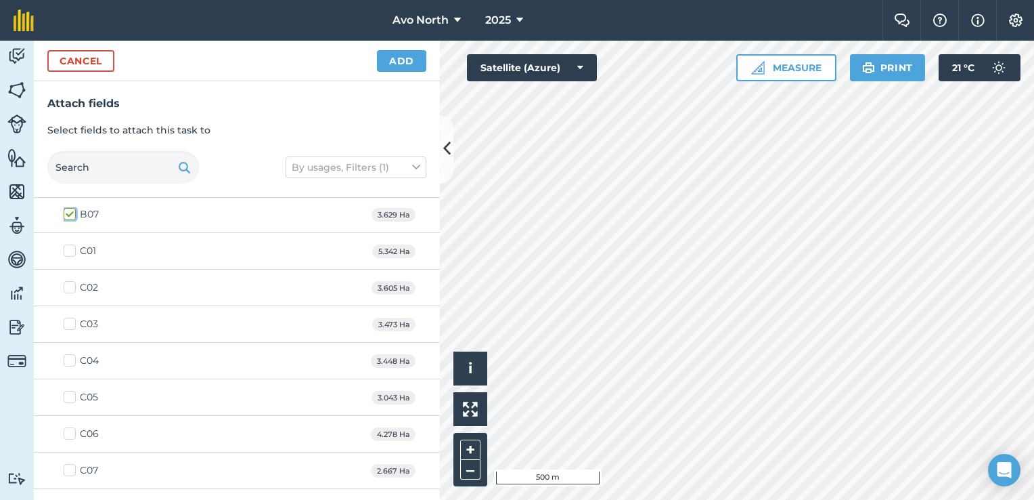
scroll to position [609, 0]
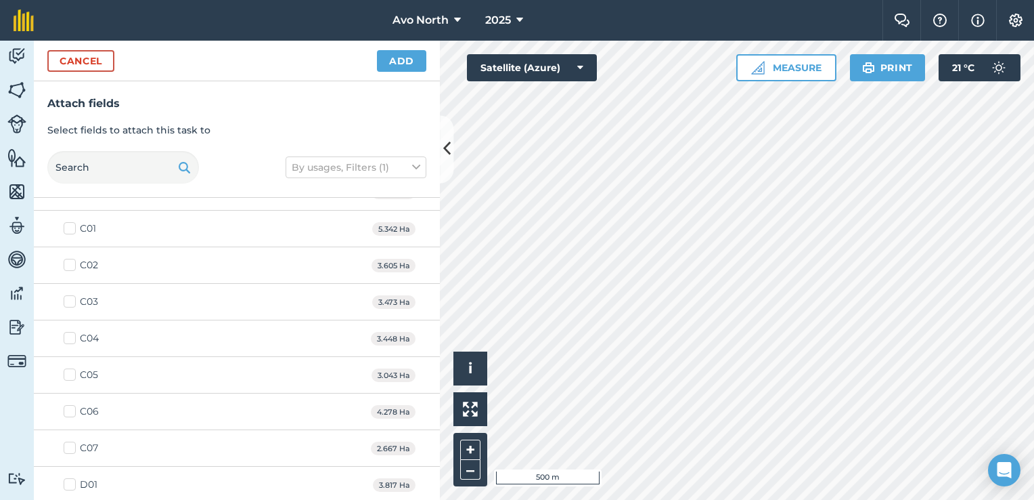
click at [64, 227] on label "C01" at bounding box center [80, 228] width 32 height 14
click at [64, 227] on input "C01" at bounding box center [68, 225] width 9 height 9
click at [68, 265] on label "C02" at bounding box center [81, 265] width 35 height 14
click at [68, 265] on input "C02" at bounding box center [68, 262] width 9 height 9
click at [68, 299] on label "C03" at bounding box center [81, 301] width 35 height 14
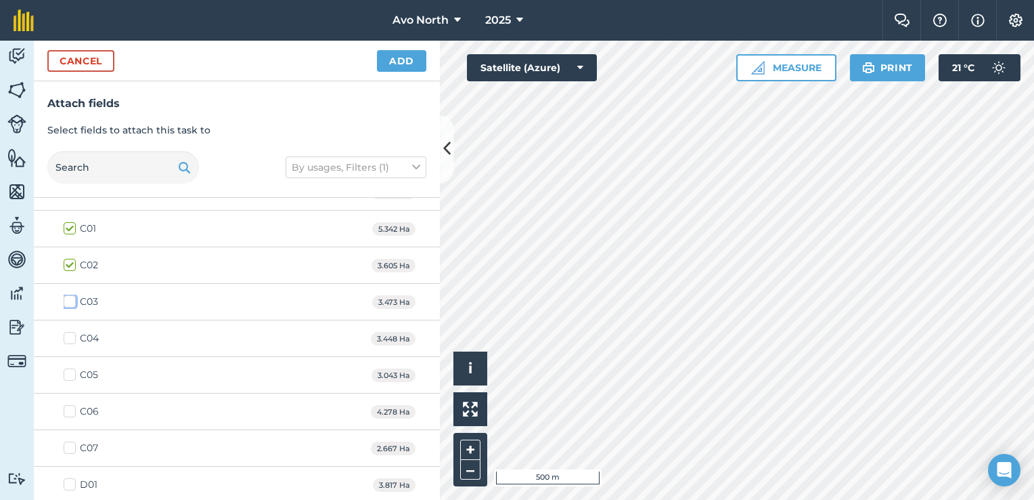
click at [68, 299] on input "C03" at bounding box center [68, 298] width 9 height 9
click at [72, 332] on label "C04" at bounding box center [81, 338] width 35 height 14
click at [72, 332] on input "C04" at bounding box center [68, 335] width 9 height 9
click at [68, 370] on label "C05" at bounding box center [81, 375] width 35 height 14
click at [68, 370] on input "C05" at bounding box center [68, 372] width 9 height 9
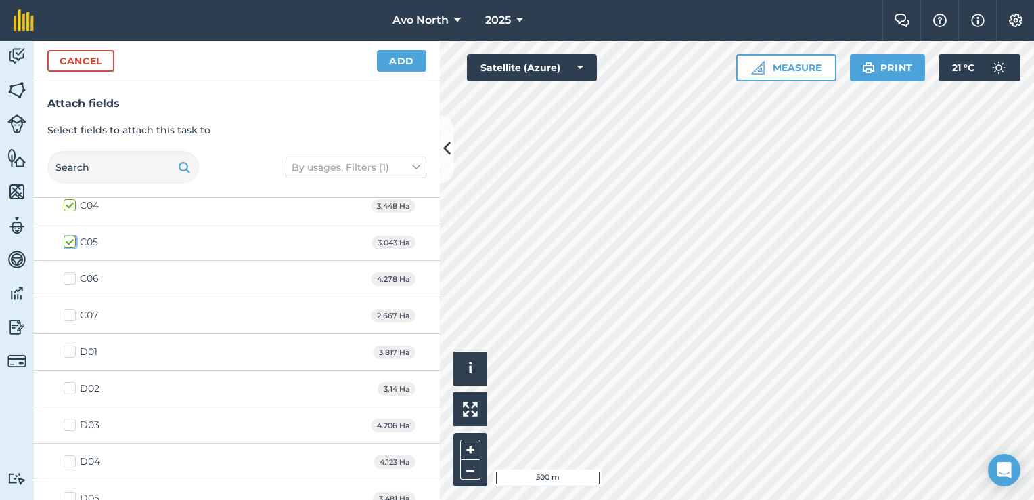
scroll to position [745, 0]
click at [70, 383] on label "D02" at bounding box center [82, 385] width 36 height 14
click at [70, 383] on input "D02" at bounding box center [68, 382] width 9 height 9
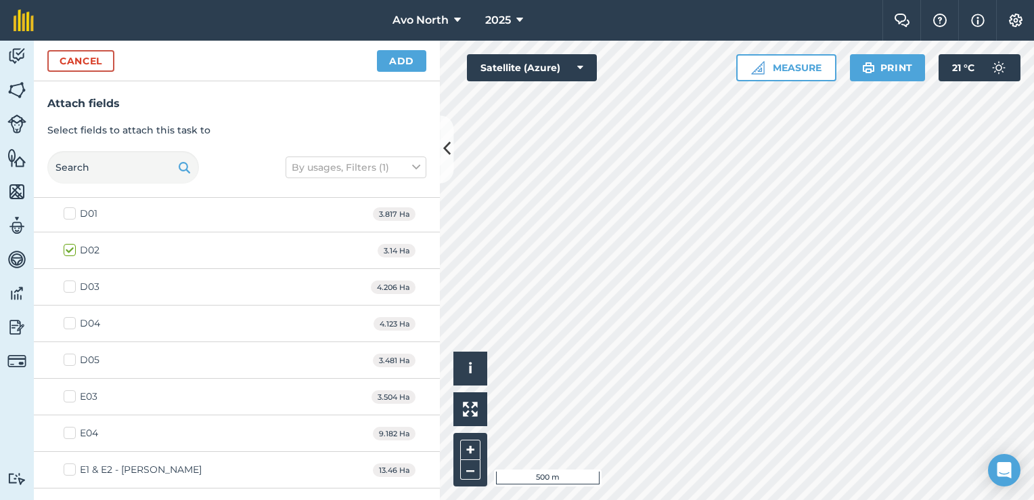
click at [70, 283] on label "D03" at bounding box center [82, 287] width 36 height 14
click at [70, 283] on input "D03" at bounding box center [68, 284] width 9 height 9
click at [67, 319] on label "D04" at bounding box center [82, 323] width 37 height 14
click at [67, 319] on input "D04" at bounding box center [68, 320] width 9 height 9
click at [72, 356] on label "D05" at bounding box center [82, 360] width 36 height 14
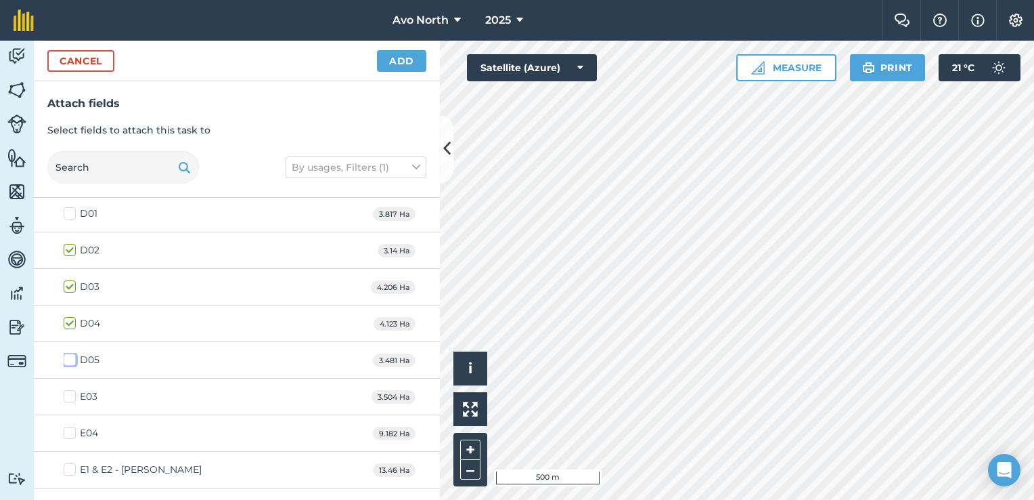
click at [72, 356] on input "D05" at bounding box center [68, 357] width 9 height 9
click at [68, 427] on label "E04" at bounding box center [81, 433] width 35 height 14
click at [68, 427] on input "E04" at bounding box center [68, 430] width 9 height 9
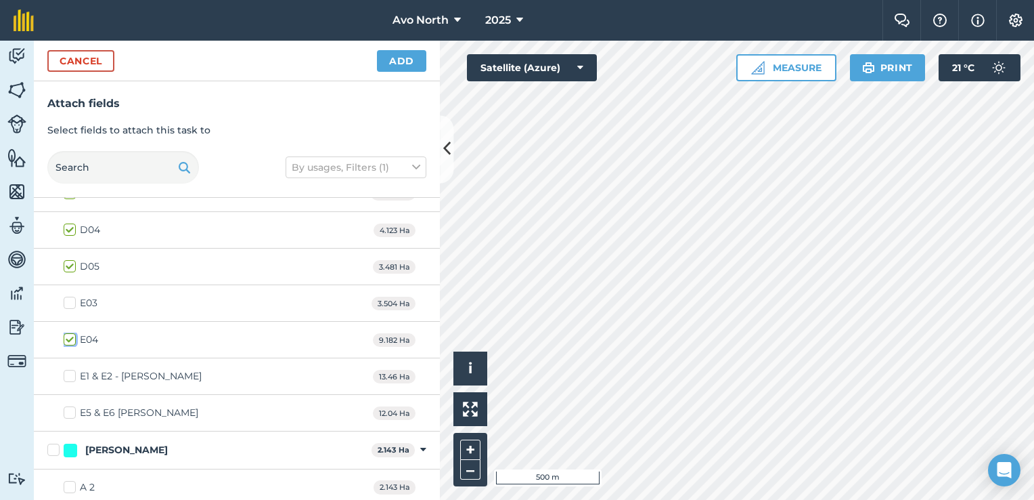
scroll to position [1015, 0]
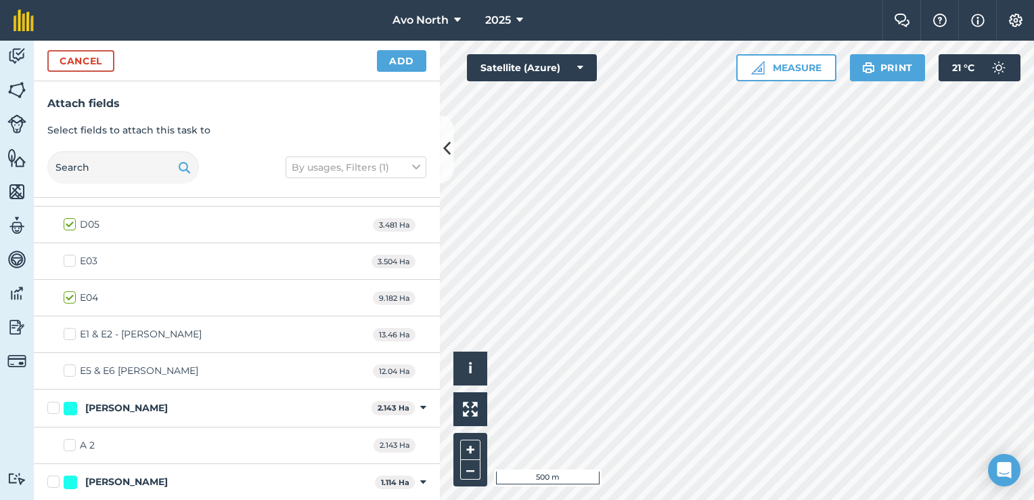
click at [68, 329] on label "E1 & E2 - [PERSON_NAME]" at bounding box center [133, 334] width 138 height 14
click at [68, 329] on input "E1 & E2 - [PERSON_NAME]" at bounding box center [68, 331] width 9 height 9
click at [72, 364] on label "E5 & E6 [PERSON_NAME]" at bounding box center [131, 371] width 135 height 14
click at [72, 364] on input "E5 & E6 [PERSON_NAME]" at bounding box center [68, 368] width 9 height 9
click at [393, 69] on button "Add" at bounding box center [401, 61] width 49 height 22
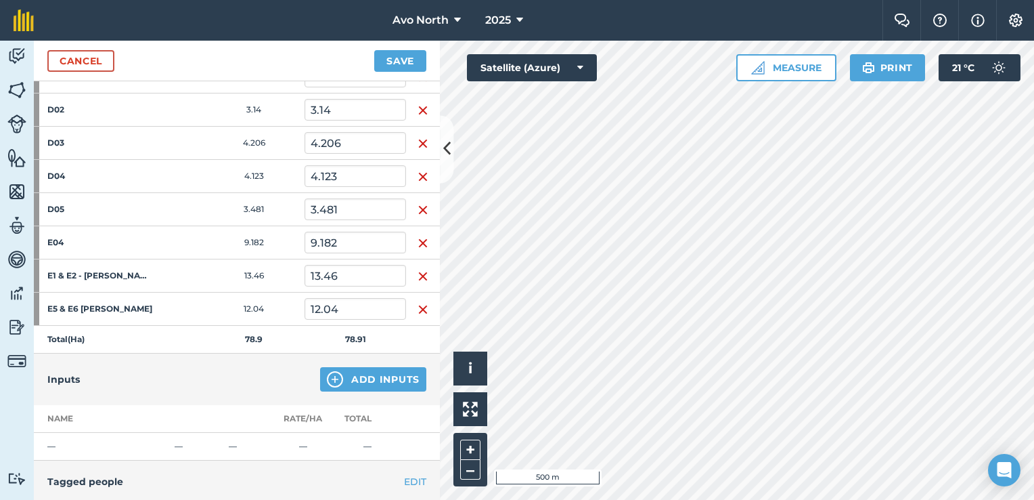
scroll to position [609, 0]
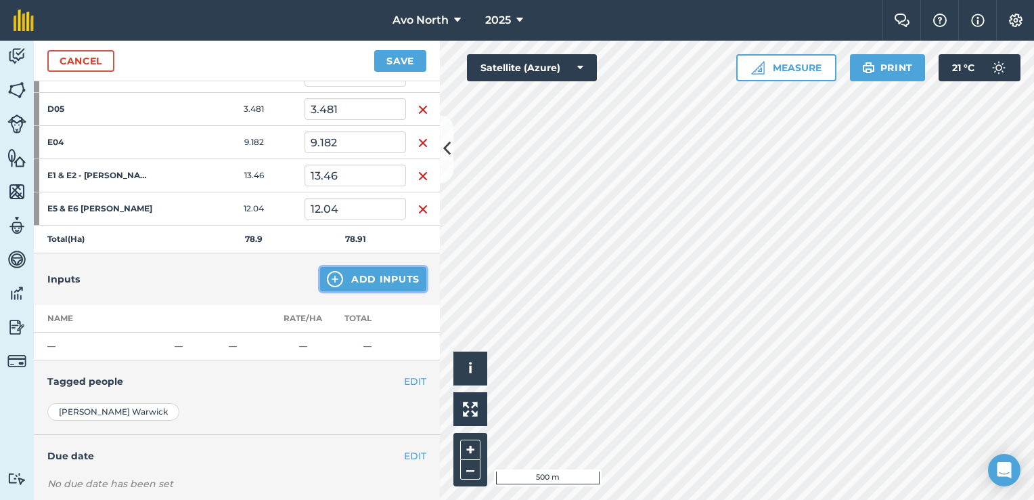
click at [338, 280] on button "Add Inputs" at bounding box center [373, 279] width 106 height 24
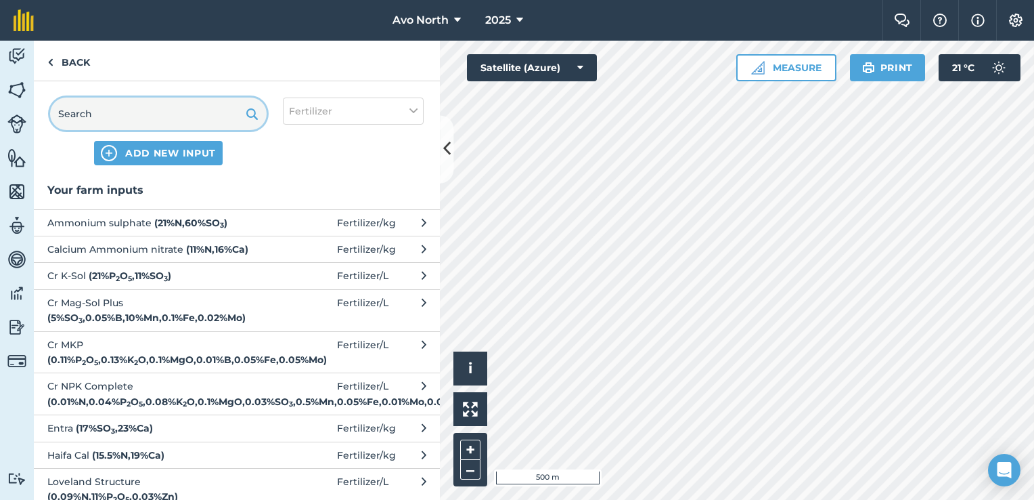
click at [112, 121] on input "text" at bounding box center [158, 113] width 217 height 32
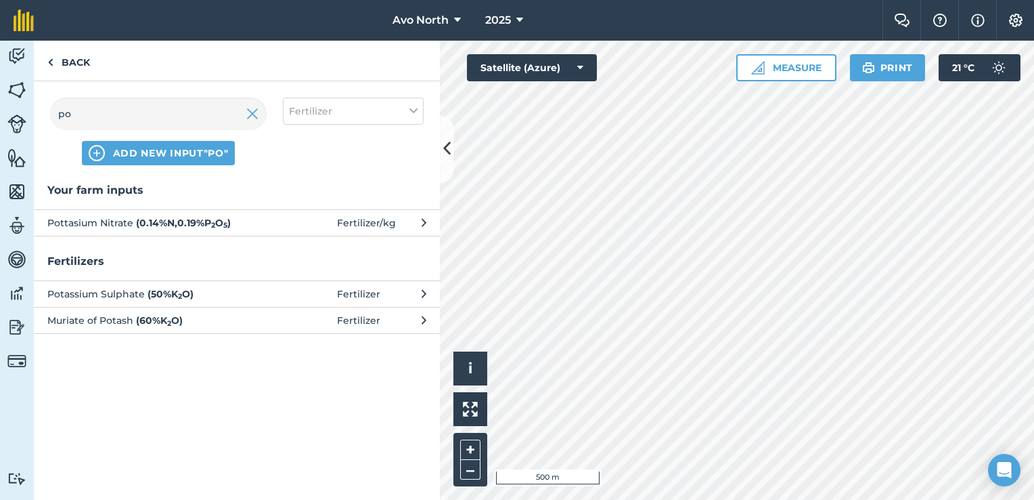
click at [209, 217] on strong "( 0.14 % N , 0.19 % P 2 O 5 )" at bounding box center [183, 223] width 95 height 12
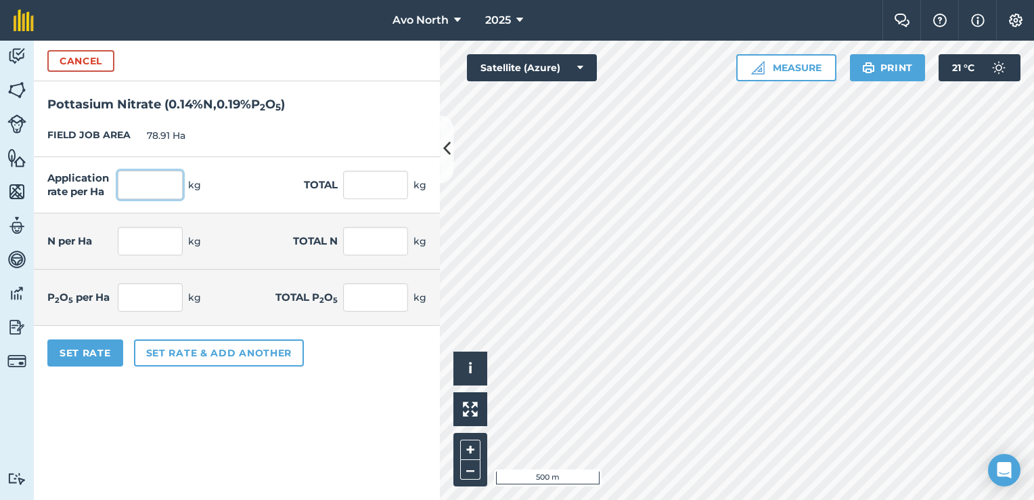
click at [146, 192] on input "text" at bounding box center [150, 185] width 65 height 28
click at [120, 400] on form "Cancel Pottasium Nitrate ( 0.14 % N , 0.19 % P 2 O 5 ) FIELD JOB AREA 78.91 Ha …" at bounding box center [237, 270] width 406 height 459
click at [84, 359] on button "Set Rate" at bounding box center [85, 352] width 76 height 27
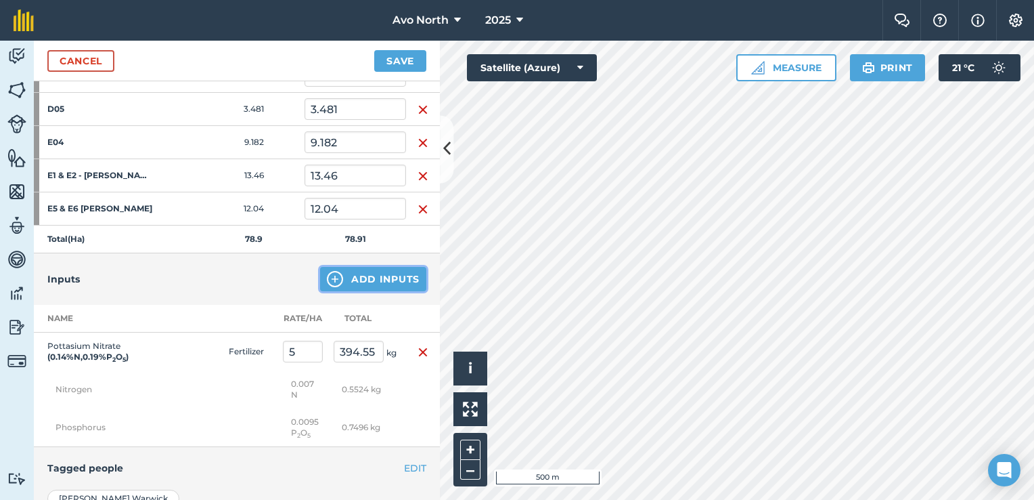
click at [336, 278] on button "Add Inputs" at bounding box center [373, 279] width 106 height 24
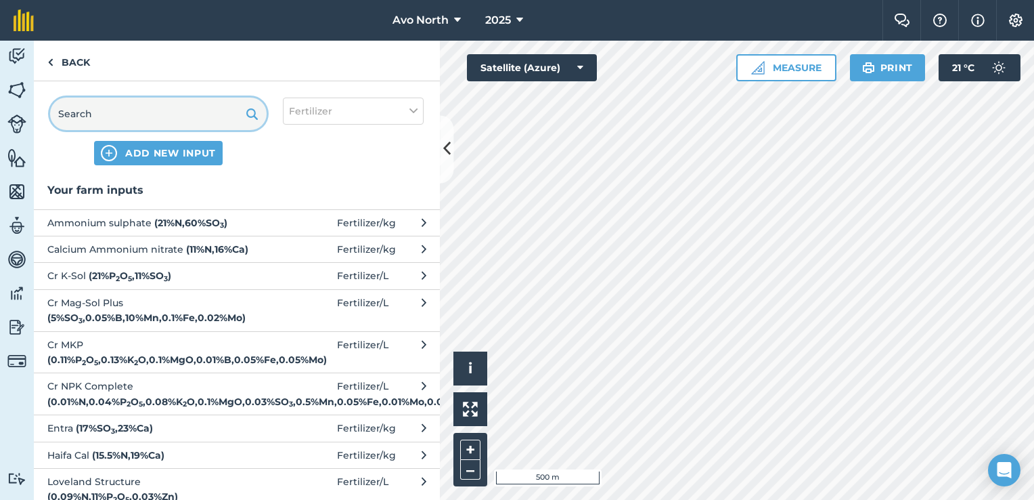
click at [108, 112] on input "text" at bounding box center [158, 113] width 217 height 32
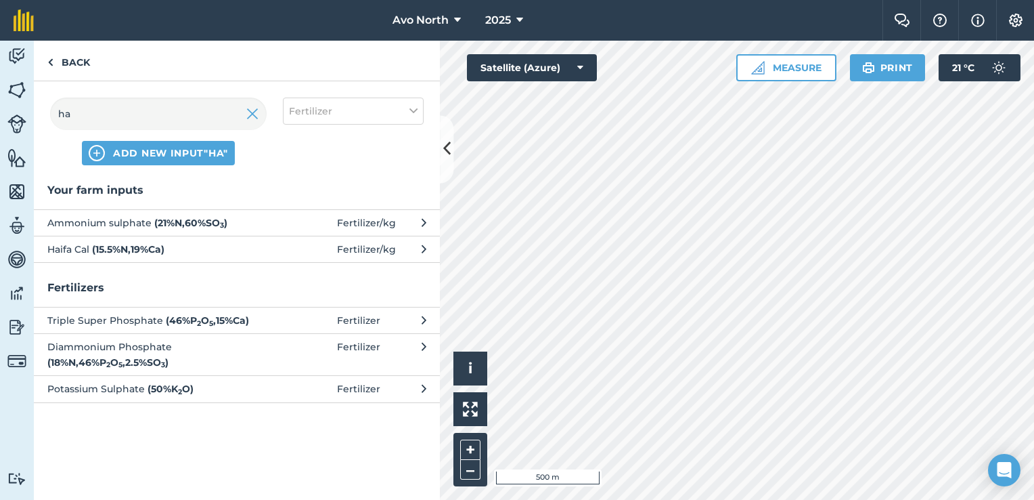
click at [144, 253] on strong "( 15.5 % N , 19 % Ca )" at bounding box center [128, 249] width 72 height 12
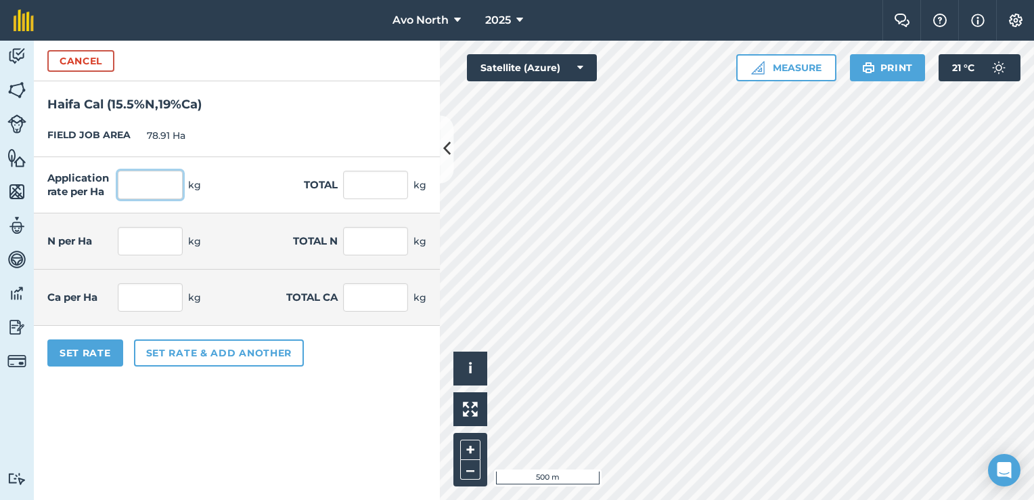
click at [135, 188] on input "text" at bounding box center [150, 185] width 65 height 28
click at [256, 413] on form "Cancel Haifa Cal ( 15.5 % N , 19 % Ca ) FIELD JOB AREA 78.91 Ha Application rat…" at bounding box center [237, 270] width 406 height 459
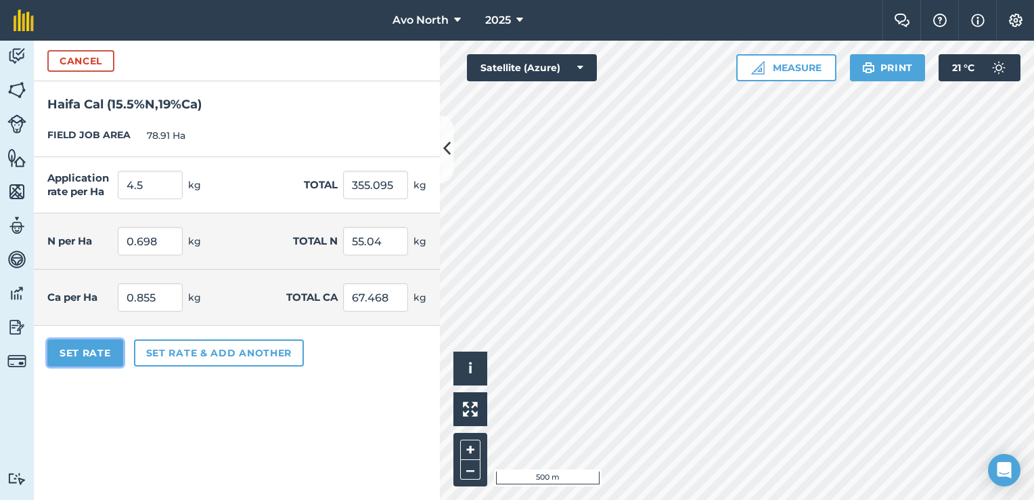
click at [68, 355] on button "Set Rate" at bounding box center [85, 352] width 76 height 27
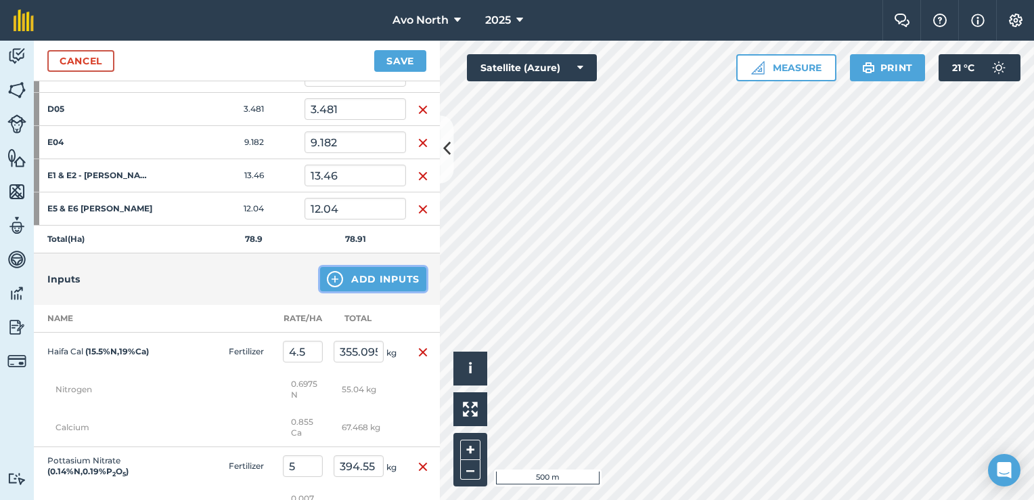
click at [355, 271] on button "Add Inputs" at bounding box center [373, 279] width 106 height 24
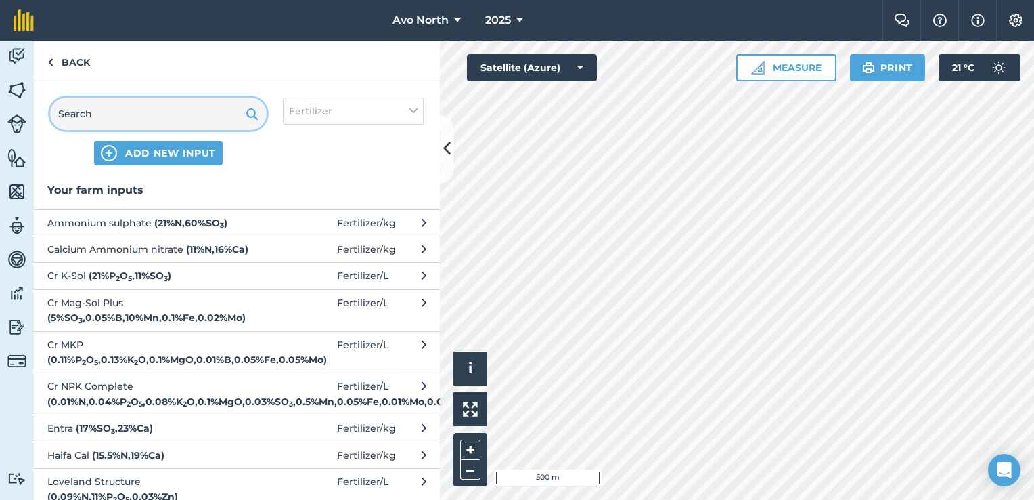
click at [110, 120] on input "text" at bounding box center [158, 113] width 217 height 32
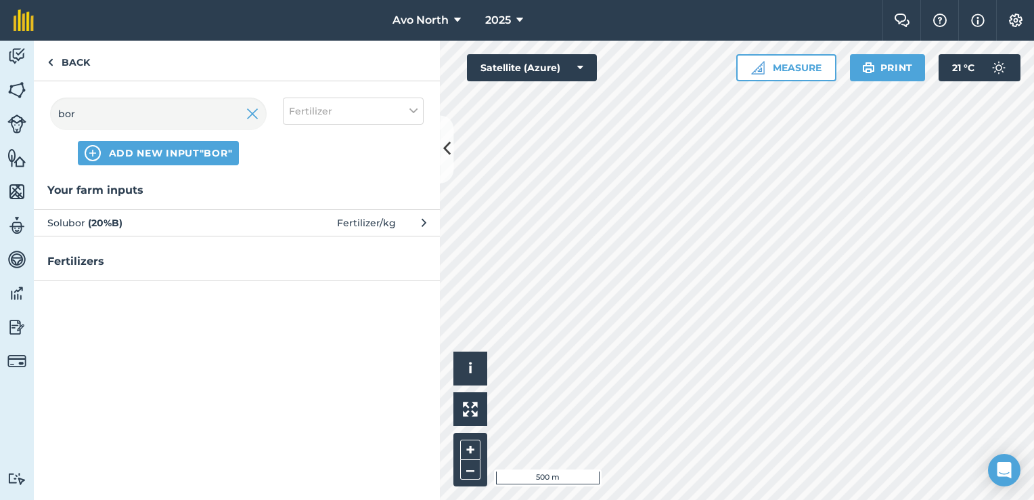
click at [210, 228] on span "Solubor ( 20 % B )" at bounding box center [157, 222] width 221 height 15
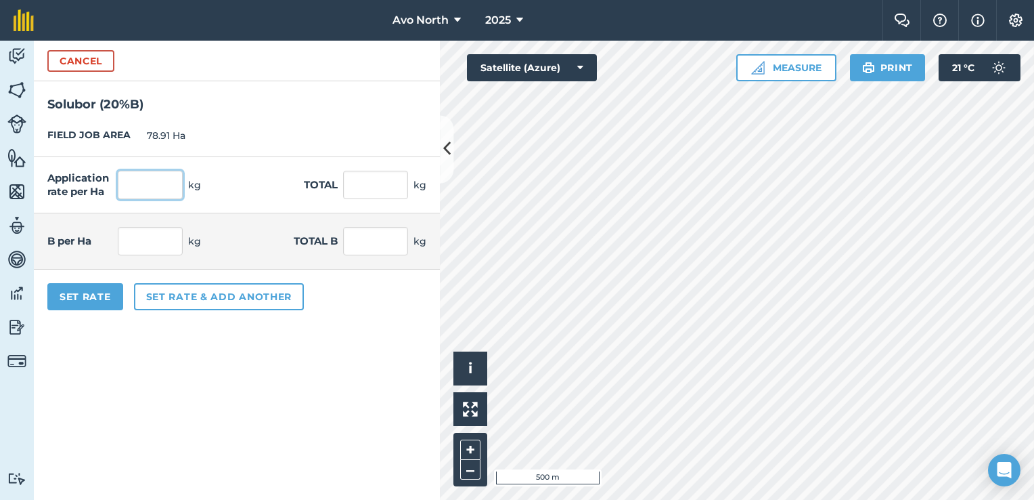
click at [151, 189] on input "text" at bounding box center [150, 185] width 65 height 28
click at [287, 364] on form "Cancel Solubor ( 20 % B ) FIELD JOB AREA 78.91 Ha Application rate per Ha 0.25 …" at bounding box center [237, 270] width 406 height 459
click at [103, 294] on button "Set Rate" at bounding box center [85, 296] width 76 height 27
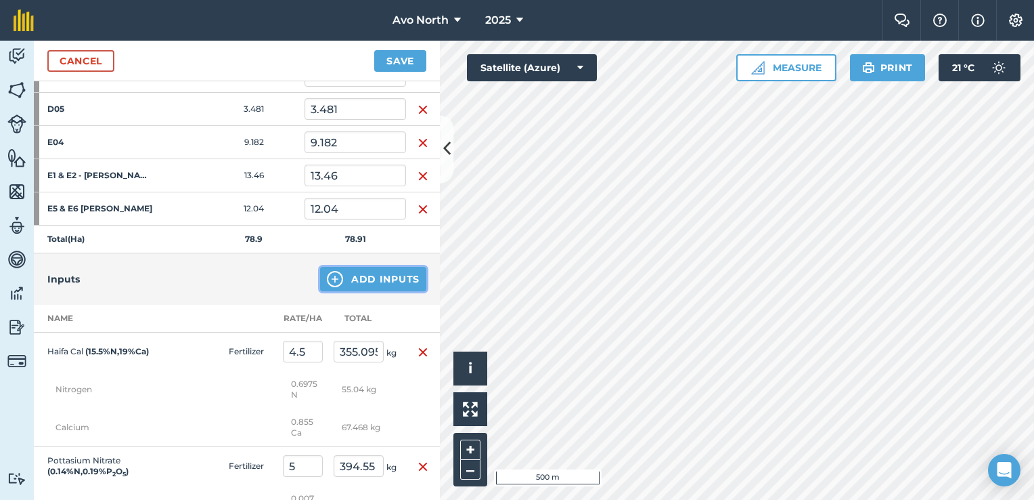
click at [385, 277] on button "Add Inputs" at bounding box center [373, 279] width 106 height 24
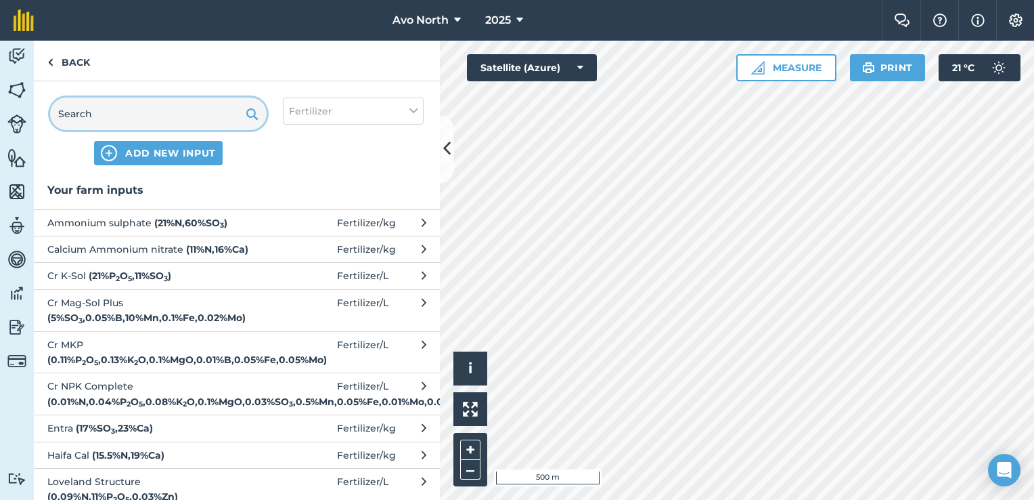
click at [124, 110] on input "text" at bounding box center [158, 113] width 217 height 32
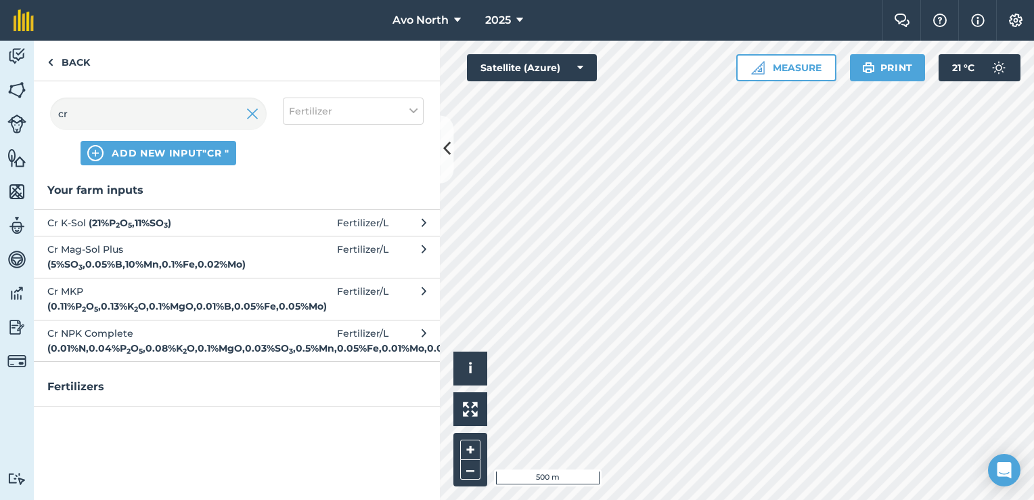
click at [110, 225] on strong "( 21 % P 2 O 5 , 11 % SO 3 )" at bounding box center [130, 223] width 83 height 12
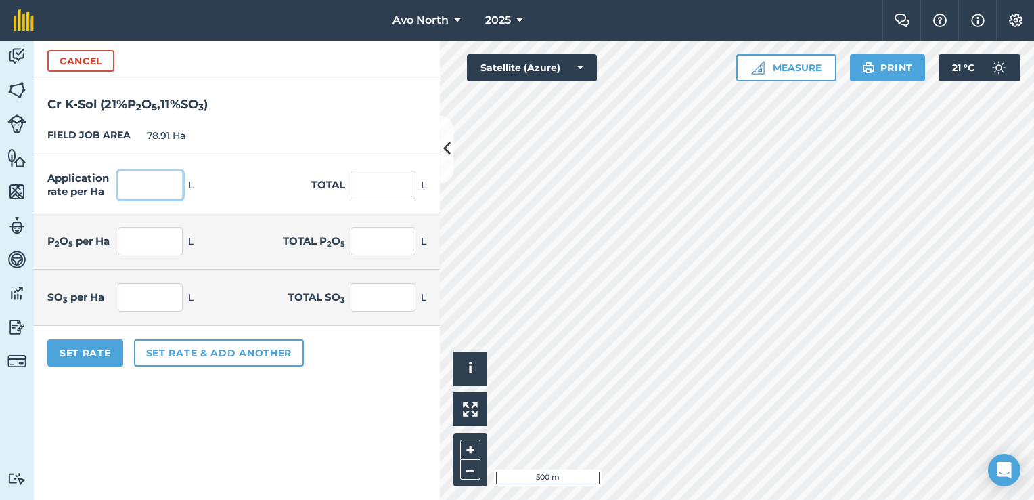
click at [126, 192] on input "text" at bounding box center [150, 185] width 65 height 28
click at [55, 349] on button "Set Rate" at bounding box center [85, 352] width 76 height 27
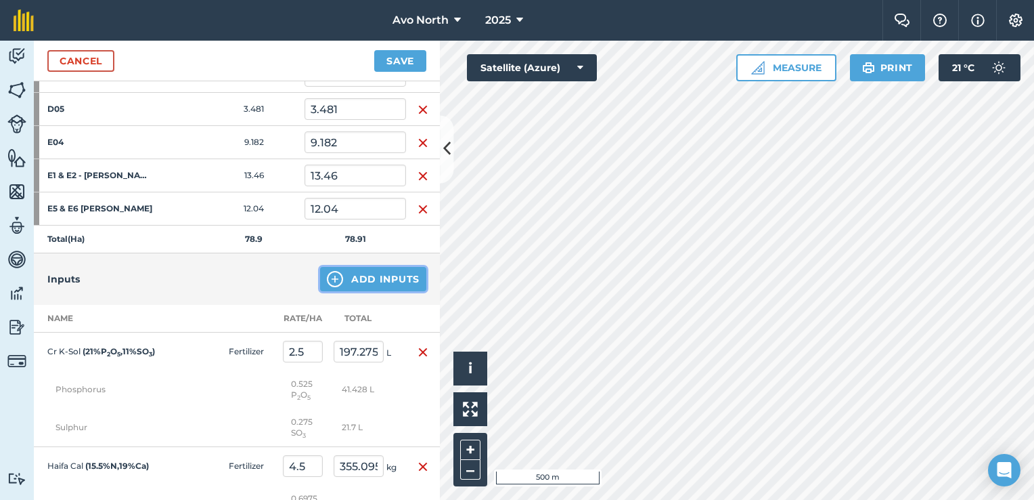
click at [333, 277] on img at bounding box center [335, 279] width 16 height 16
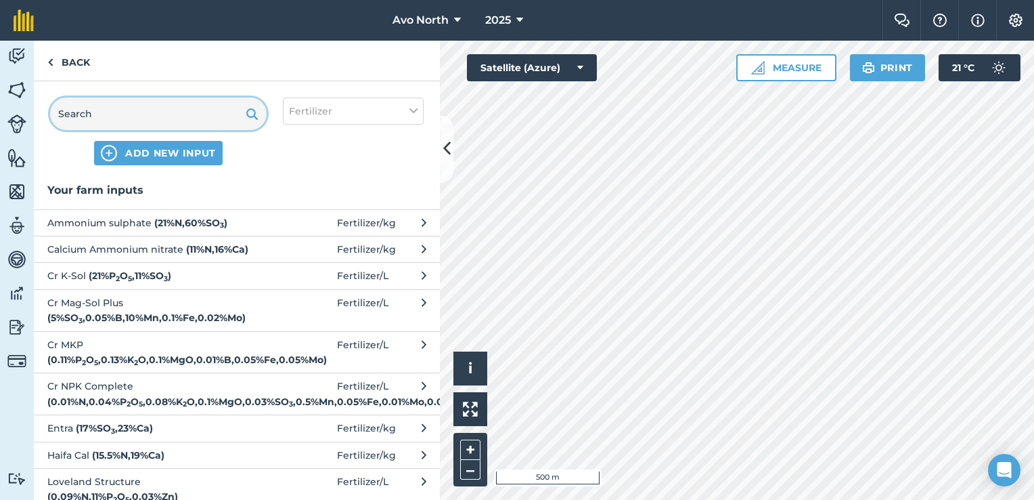
click at [84, 112] on input "text" at bounding box center [158, 113] width 217 height 32
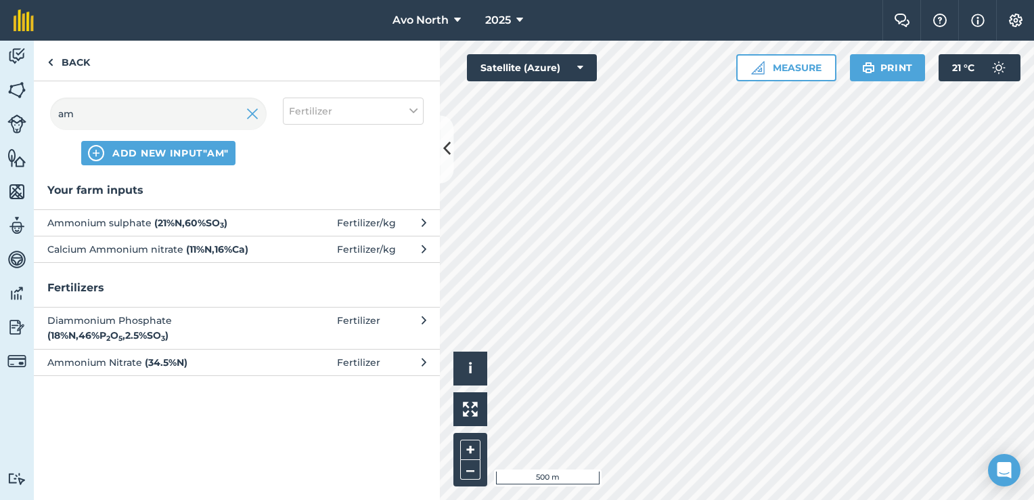
click at [114, 223] on span "Ammonium sulphate ( 21 % N , 60 % SO 3 )" at bounding box center [157, 222] width 221 height 15
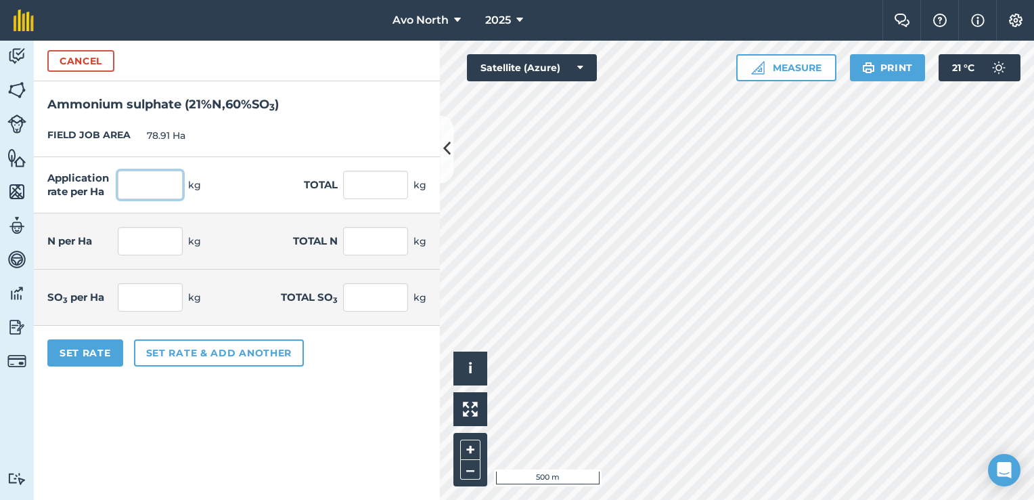
click at [143, 180] on input "text" at bounding box center [150, 185] width 65 height 28
click at [104, 347] on button "Set Rate" at bounding box center [85, 352] width 76 height 27
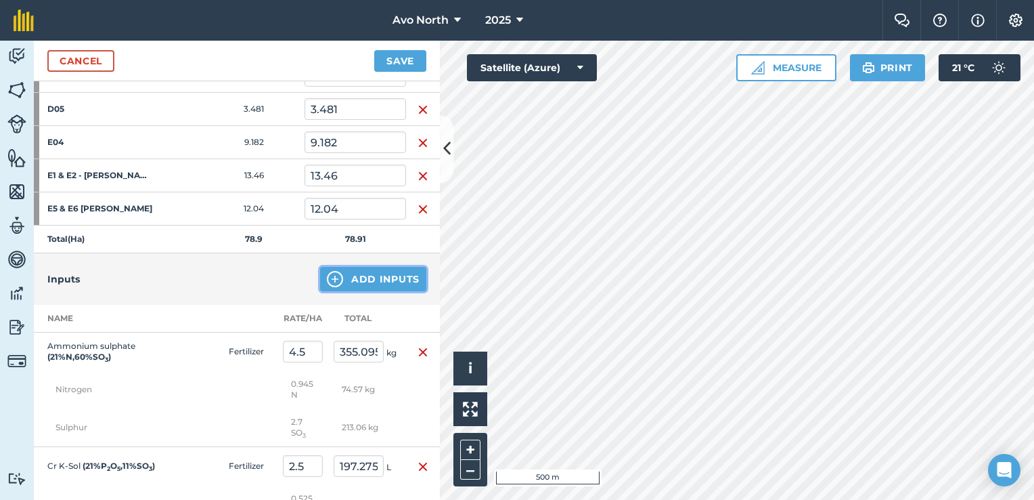
click at [376, 280] on button "Add Inputs" at bounding box center [373, 279] width 106 height 24
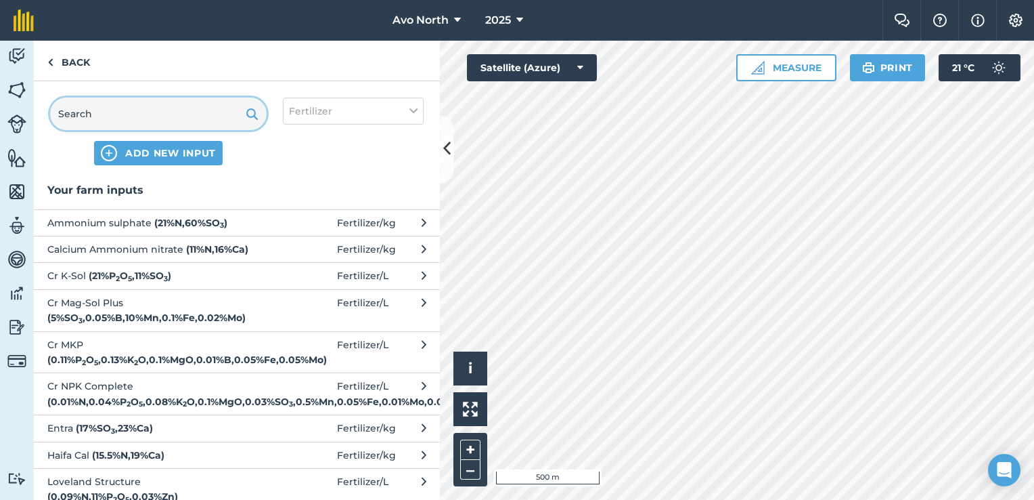
click at [109, 112] on input "text" at bounding box center [158, 113] width 217 height 32
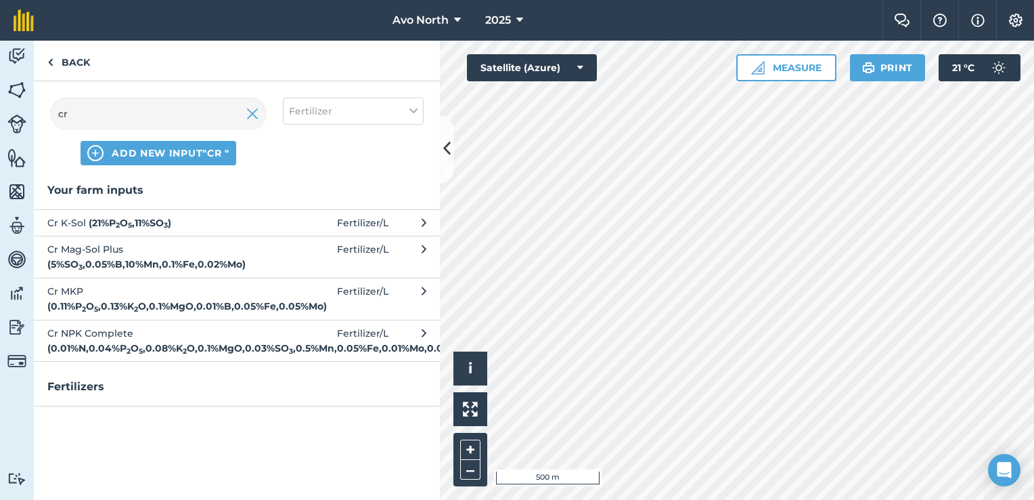
click at [149, 339] on span "Cr NPK Complete ( 0.01 % N , 0.04 % P 2 O 5 , 0.08 % K 2 O , 0.1 % MgO , 0.03 %…" at bounding box center [157, 341] width 221 height 30
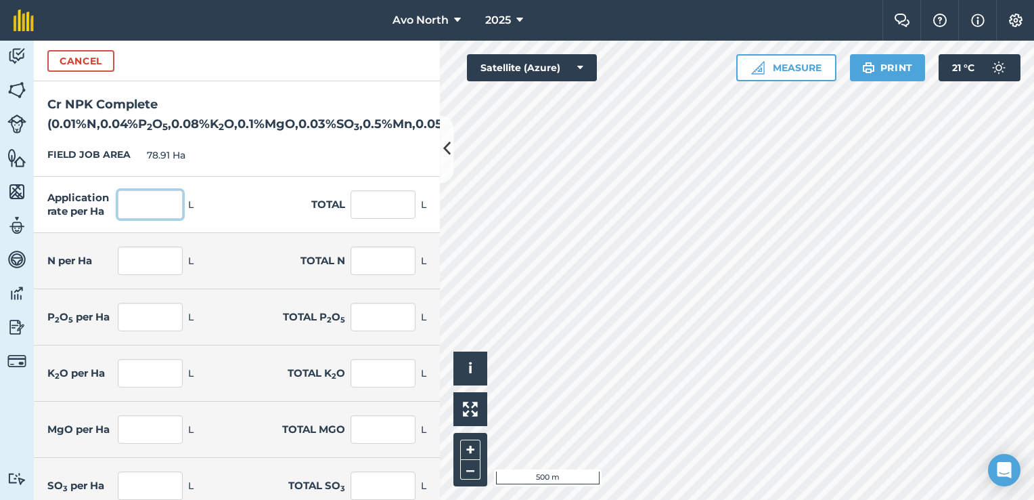
click at [144, 206] on input "text" at bounding box center [150, 204] width 65 height 28
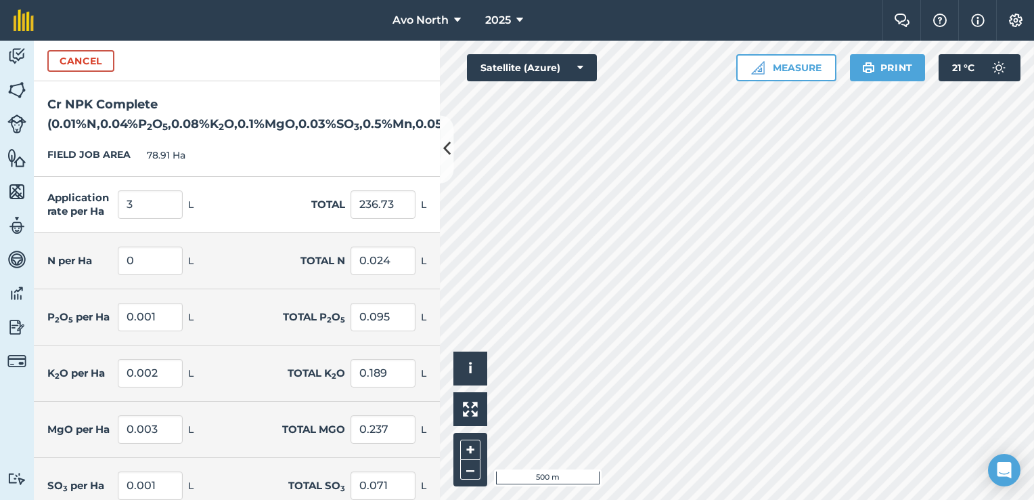
click at [284, 190] on div "Application rate per Ha 3 L Total 236.73 L" at bounding box center [237, 205] width 406 height 56
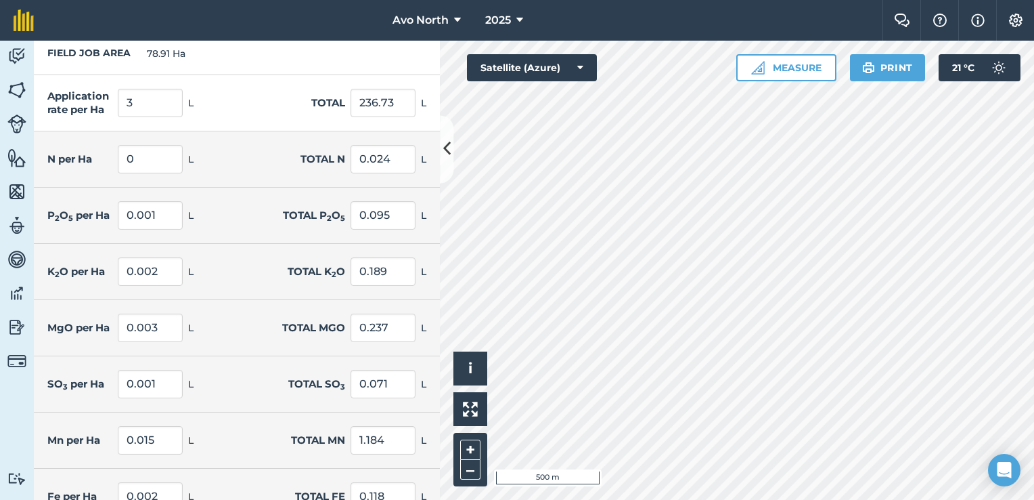
scroll to position [290, 0]
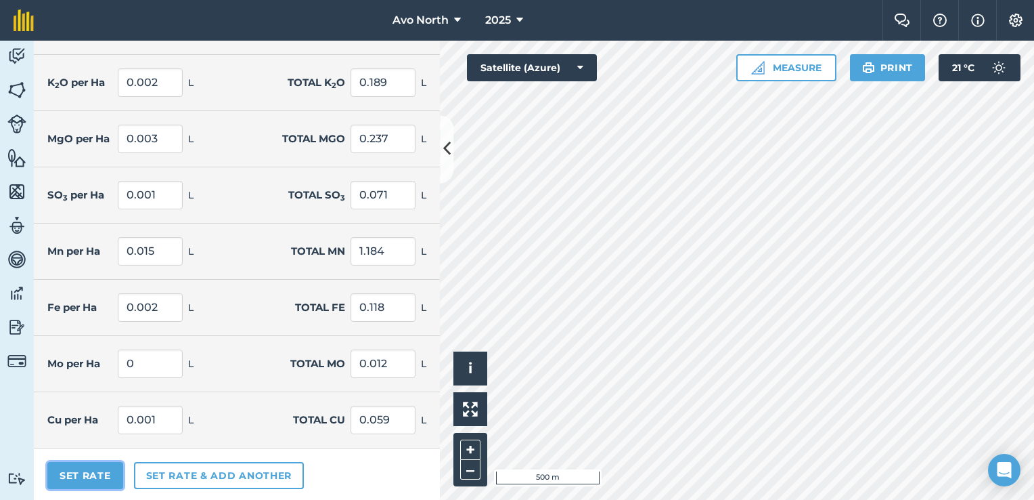
click at [106, 474] on button "Set Rate" at bounding box center [85, 475] width 76 height 27
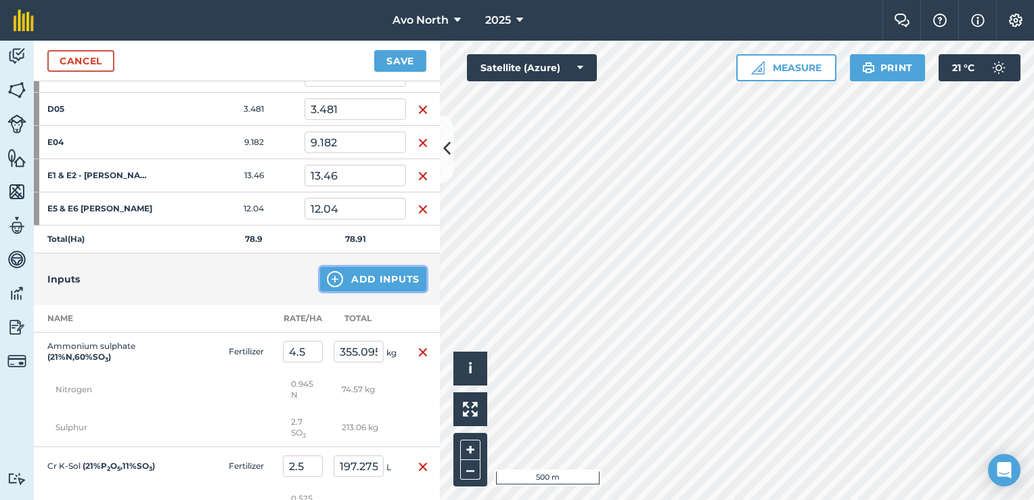
click at [387, 272] on button "Add Inputs" at bounding box center [373, 279] width 106 height 24
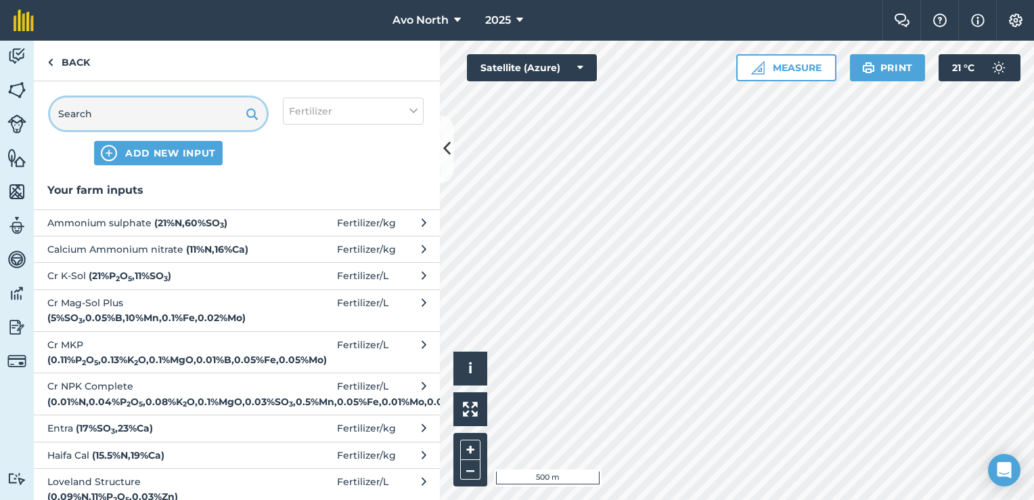
click at [81, 129] on input "text" at bounding box center [158, 113] width 217 height 32
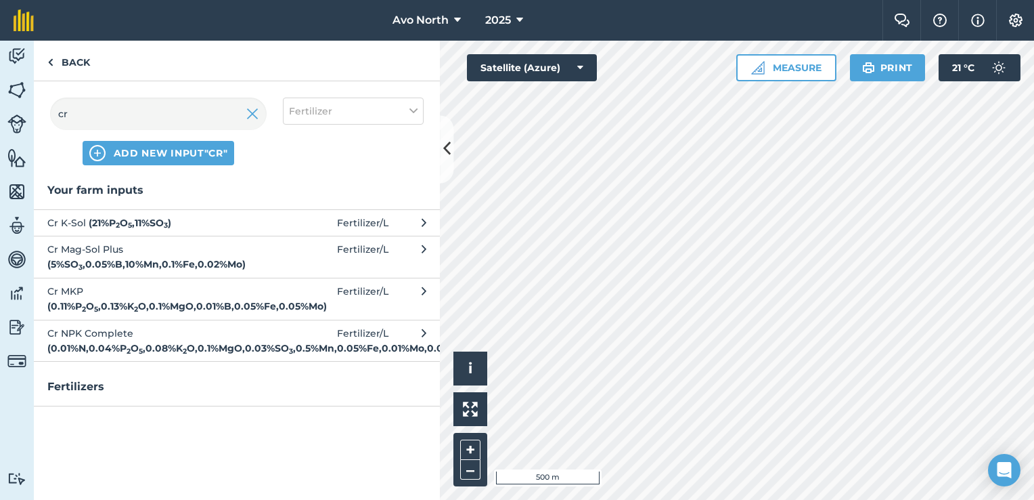
click at [133, 299] on span "Cr MKP ( 0.11 % P 2 O 5 , 0.13 % K 2 O , 0.1 % MgO , 0.01 % B , 0.05 % Fe , 0.0…" at bounding box center [157, 299] width 221 height 30
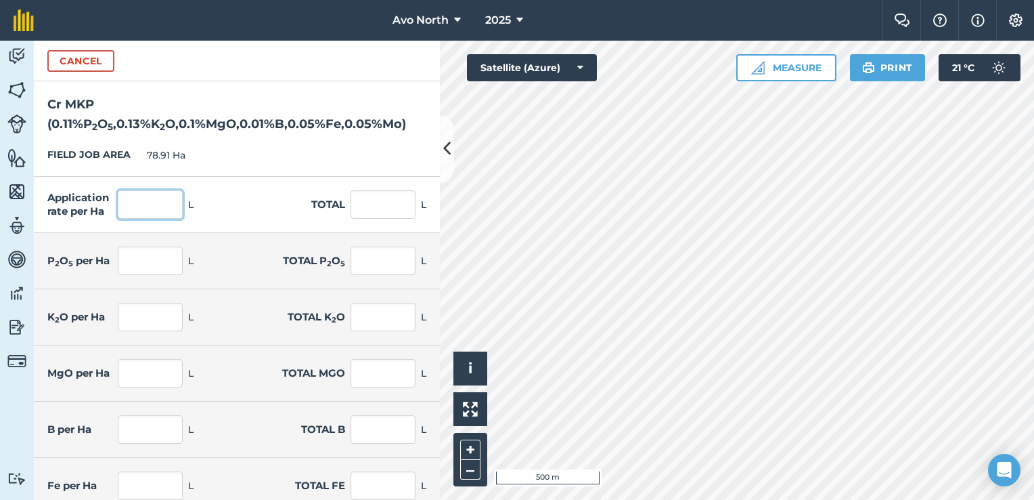
click at [135, 207] on input "text" at bounding box center [150, 204] width 65 height 28
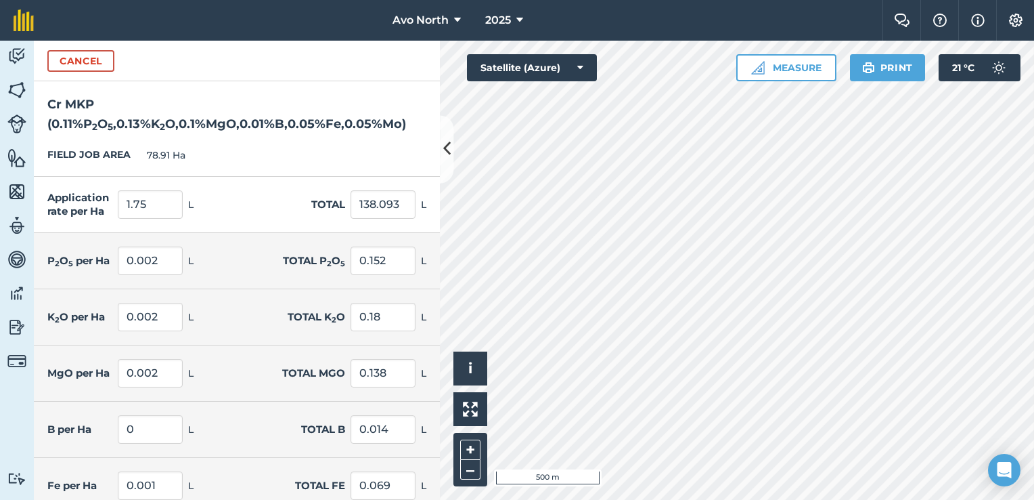
drag, startPoint x: 240, startPoint y: 104, endPoint x: 316, endPoint y: 250, distance: 165.0
click at [240, 116] on strong "( 0.11 % P 2 O 5 , 0.13 % K 2 O , 0.1 % MgO , 0.01 % B , 0.05 % Fe , 0.05 % Mo )" at bounding box center [226, 123] width 359 height 15
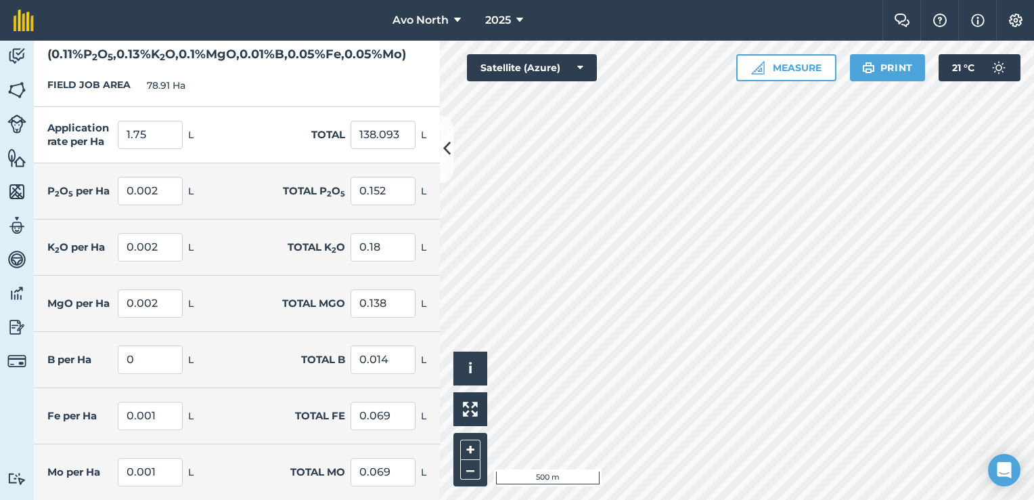
scroll to position [123, 0]
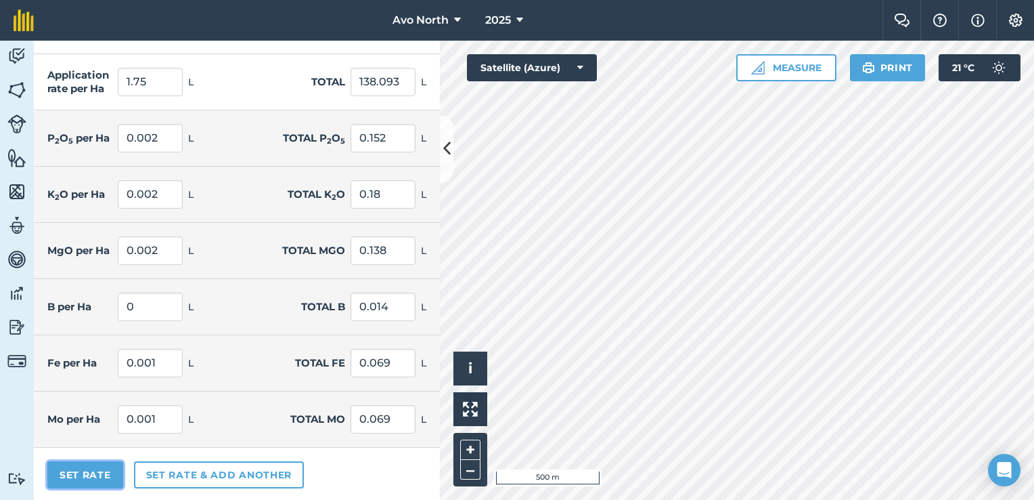
click at [76, 472] on button "Set Rate" at bounding box center [85, 474] width 76 height 27
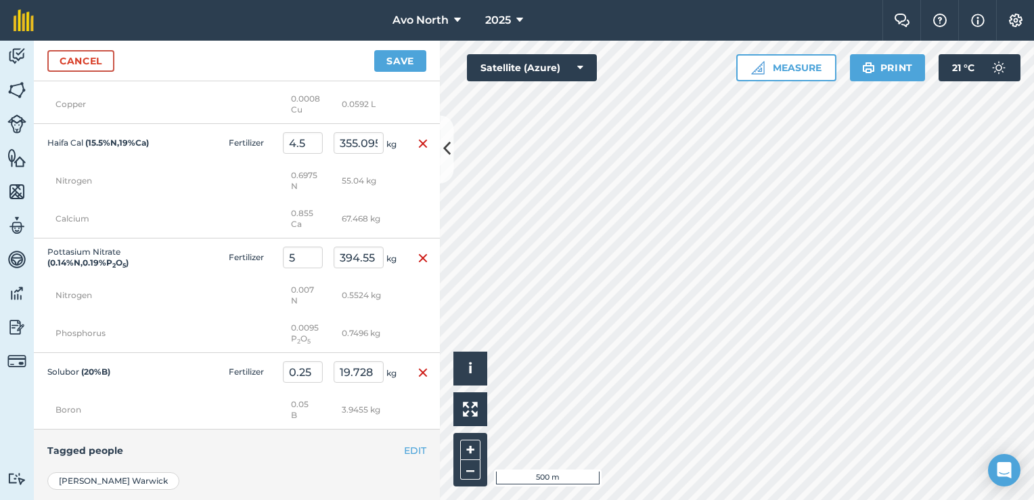
scroll to position [1875, 0]
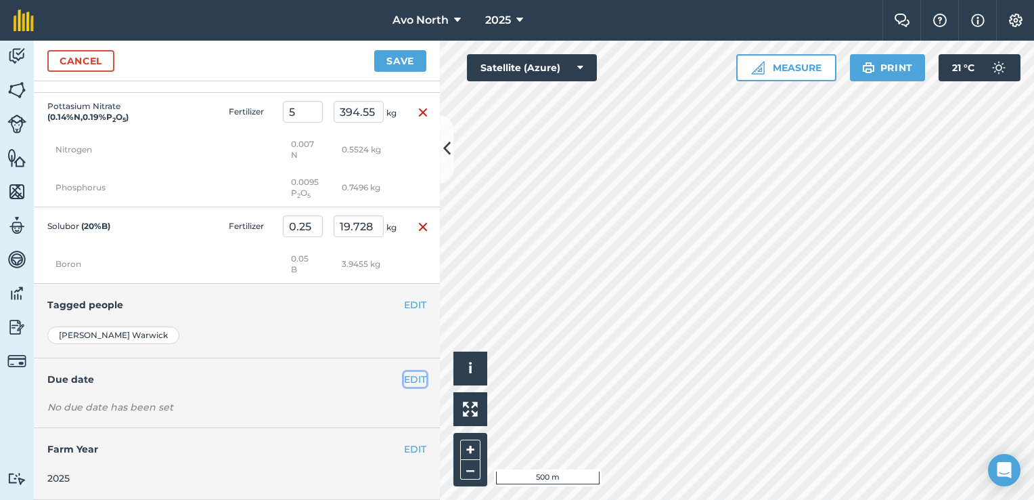
click at [405, 378] on button "EDIT" at bounding box center [415, 379] width 22 height 15
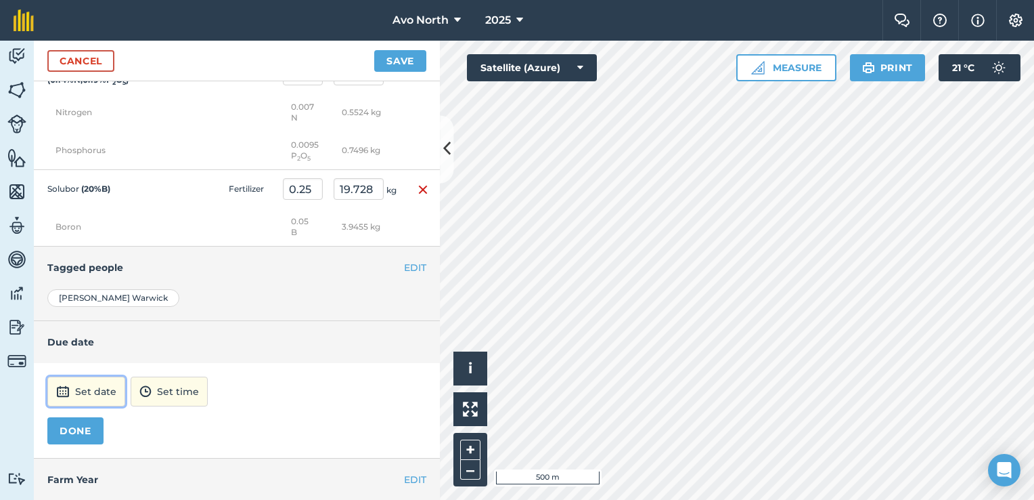
click at [83, 406] on button "Set date" at bounding box center [86, 391] width 78 height 30
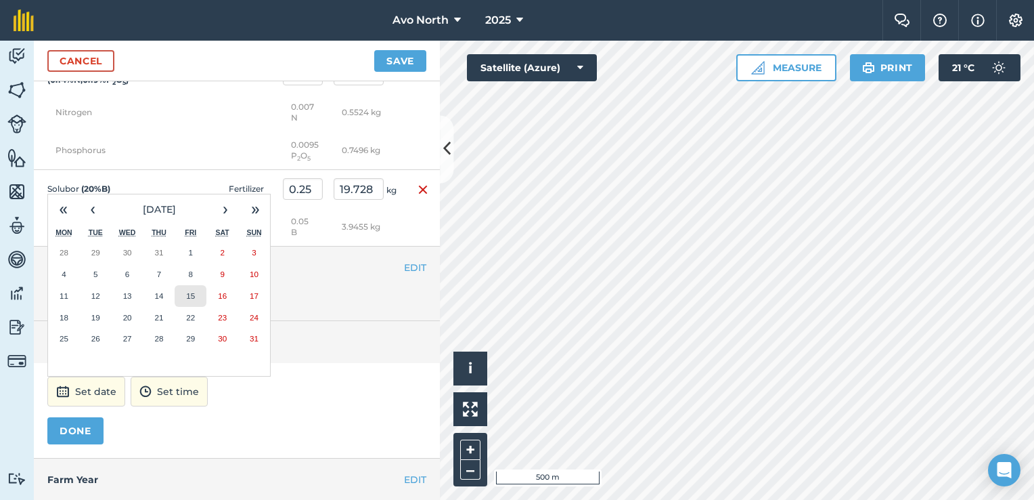
click at [187, 300] on abbr "15" at bounding box center [190, 295] width 9 height 9
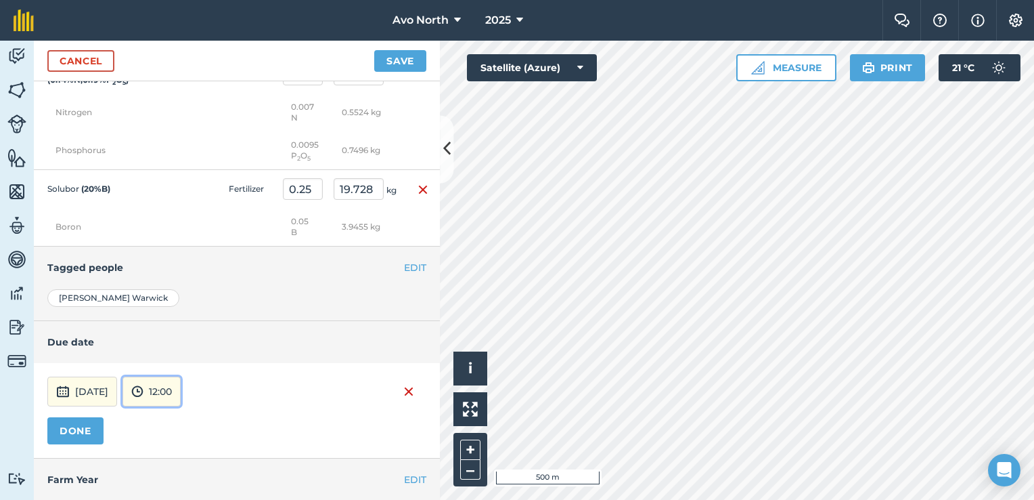
click at [181, 406] on button "12:00" at bounding box center [152, 391] width 58 height 30
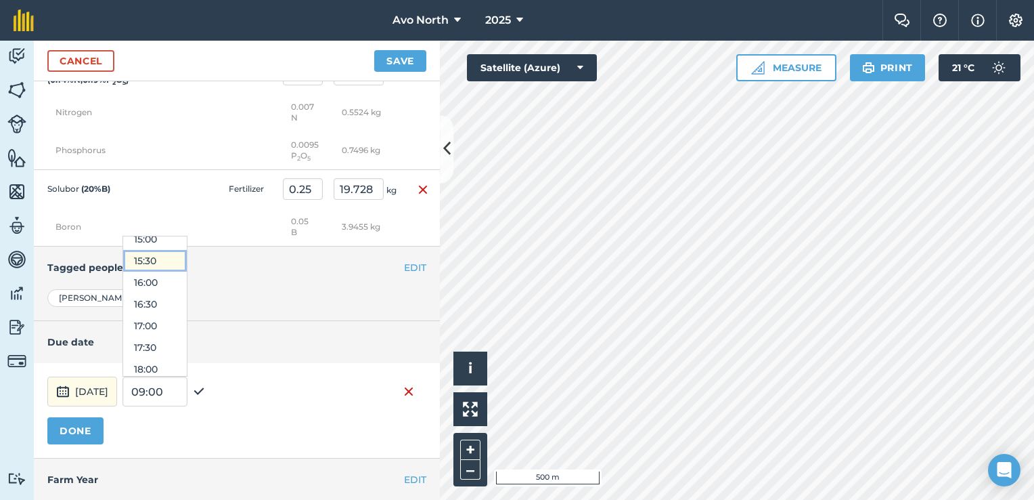
click at [187, 271] on button "15:30" at bounding box center [155, 261] width 64 height 22
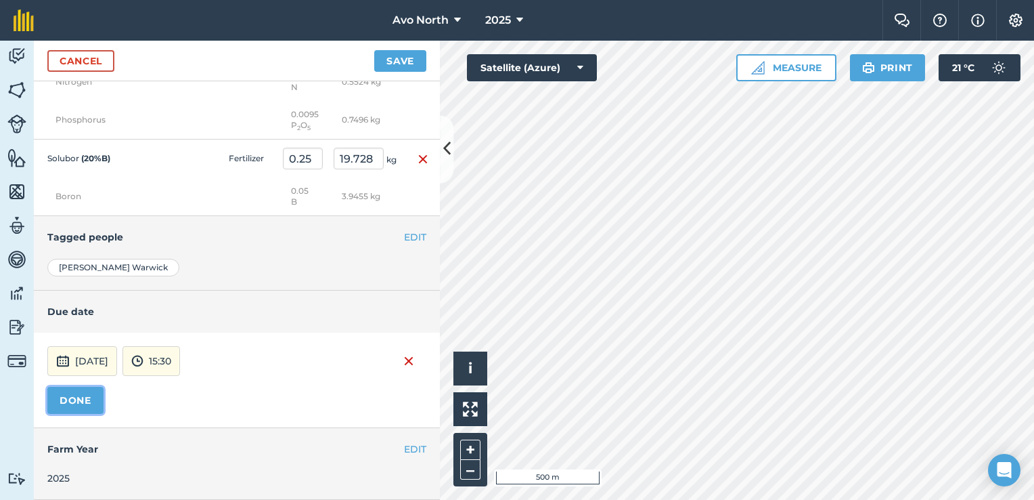
click at [62, 405] on button "DONE" at bounding box center [75, 400] width 56 height 27
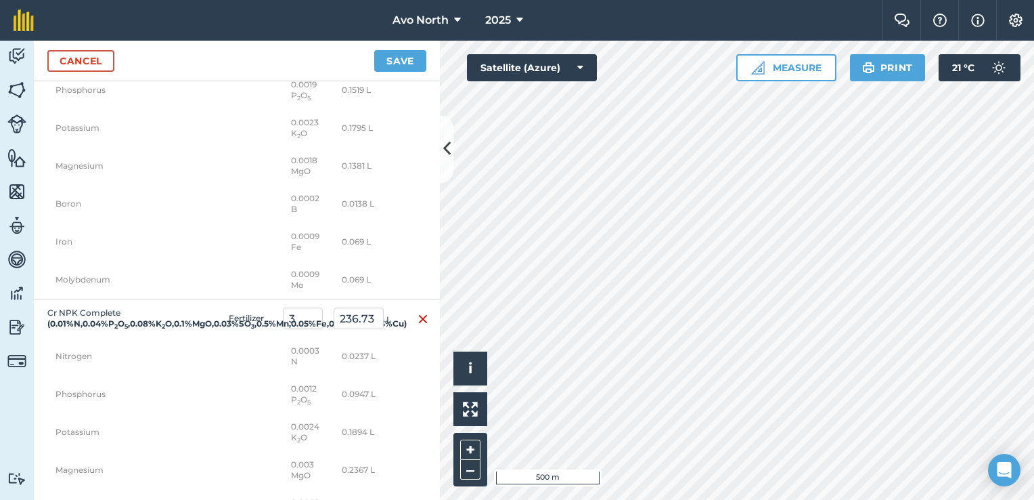
scroll to position [1133, 0]
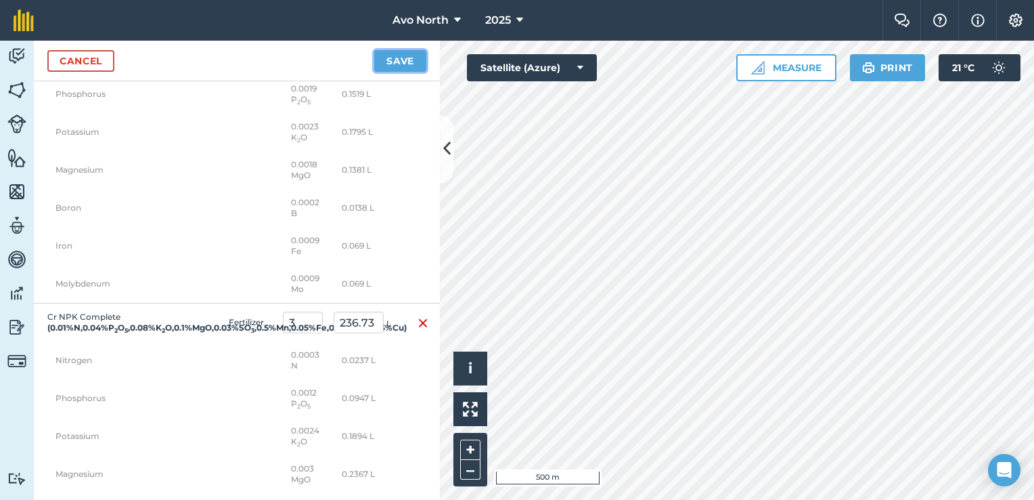
click at [393, 68] on button "Save" at bounding box center [400, 61] width 52 height 22
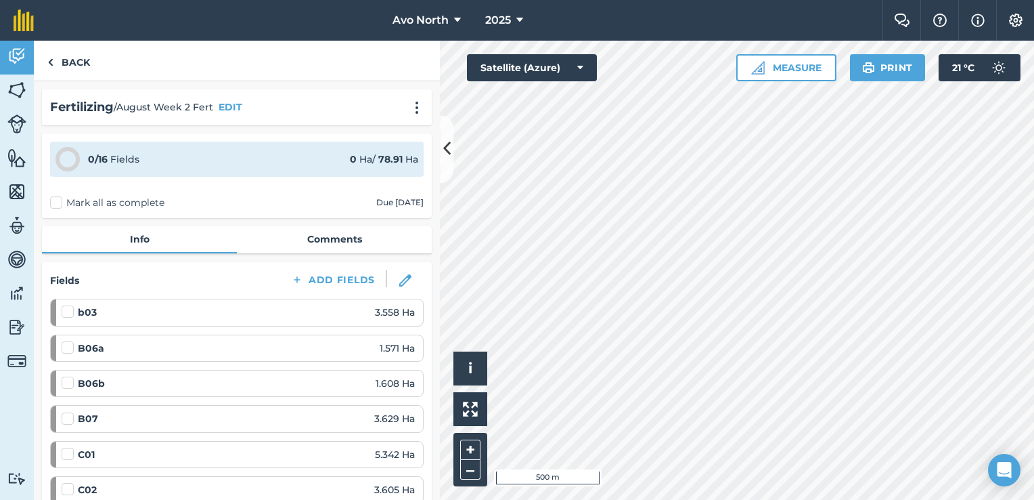
click at [57, 202] on label "Mark all as complete" at bounding box center [107, 203] width 114 height 14
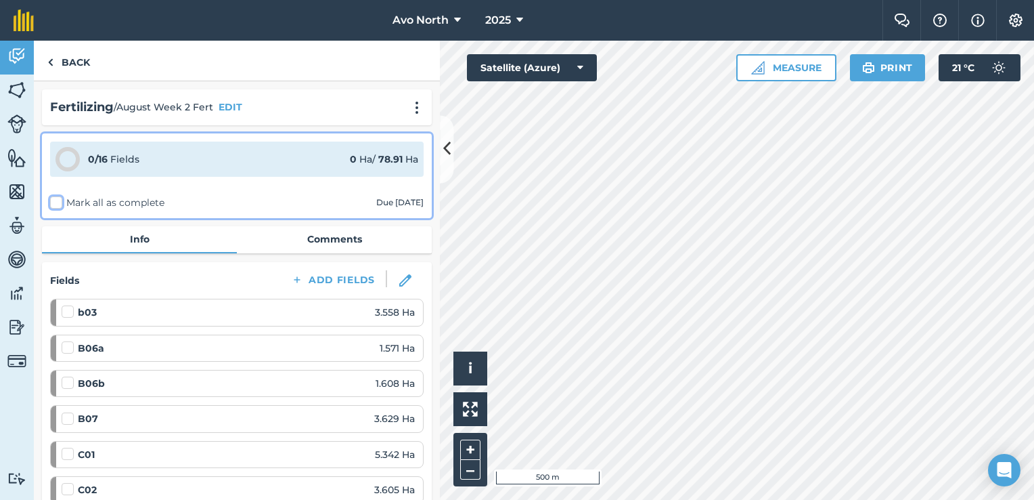
click at [57, 202] on input "Mark all as complete" at bounding box center [54, 200] width 9 height 9
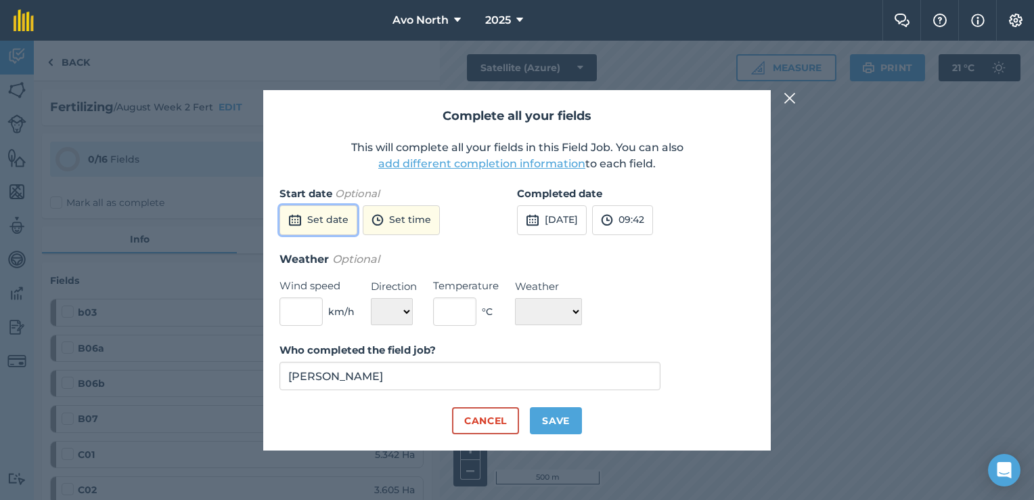
click at [335, 226] on button "Set date" at bounding box center [319, 220] width 78 height 30
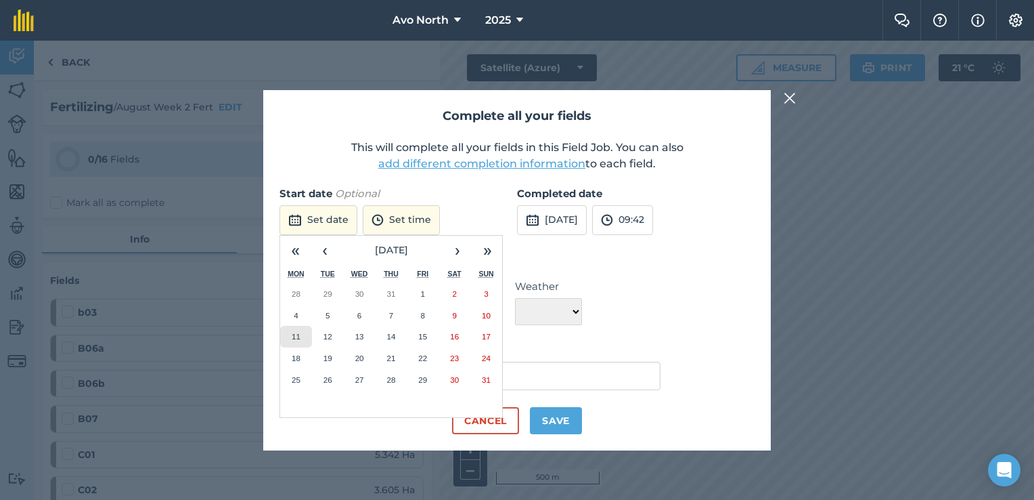
click at [296, 338] on abbr "11" at bounding box center [296, 336] width 9 height 9
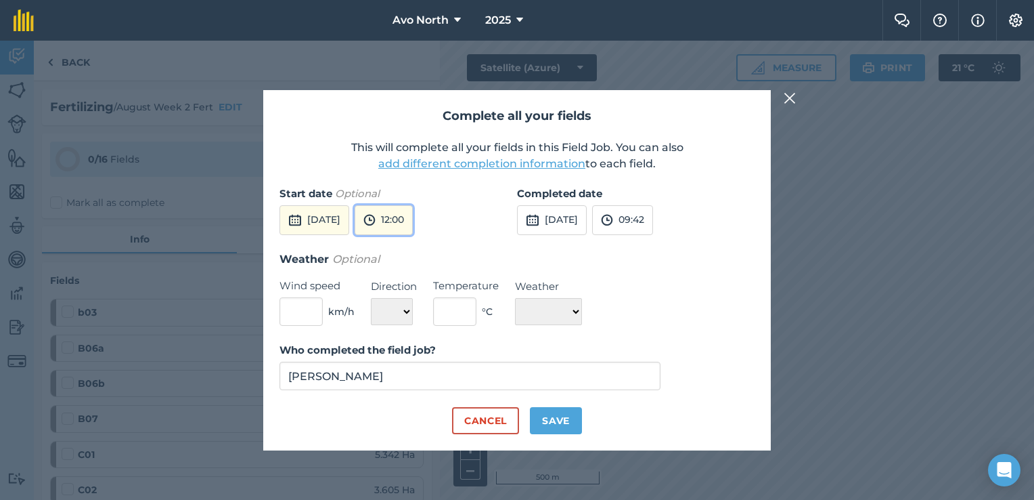
click at [413, 226] on button "12:00" at bounding box center [384, 220] width 58 height 30
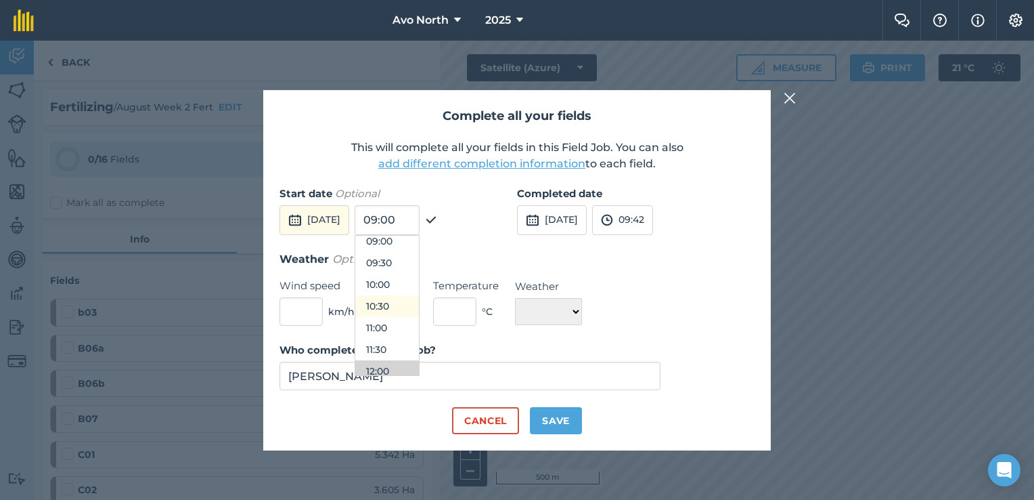
scroll to position [320, 0]
click at [416, 268] on button "08:00" at bounding box center [387, 274] width 64 height 22
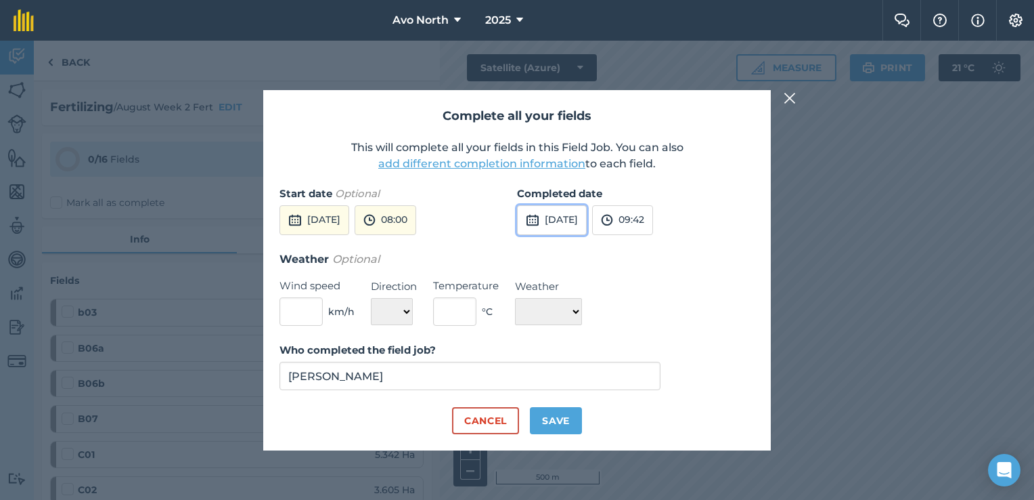
click at [587, 221] on button "[DATE]" at bounding box center [552, 220] width 70 height 30
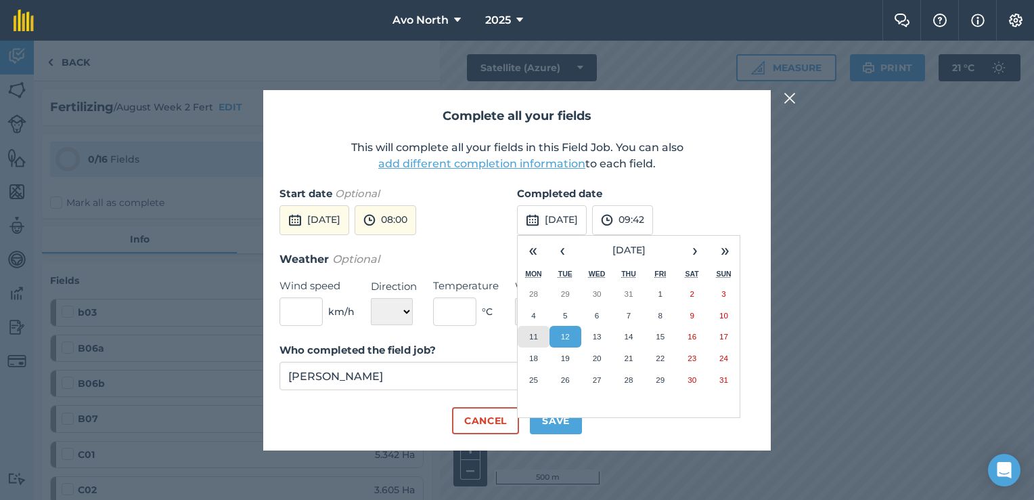
click at [536, 332] on abbr "11" at bounding box center [533, 336] width 9 height 9
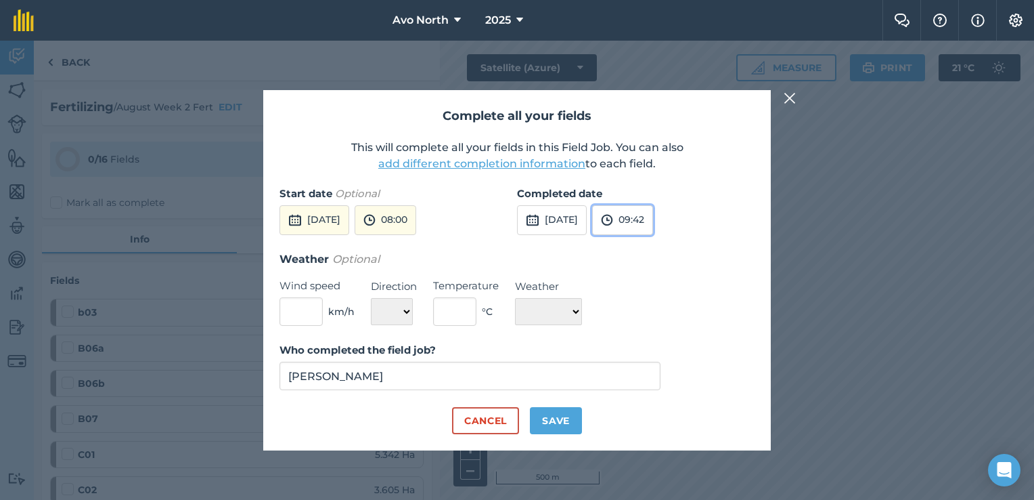
click at [649, 221] on button "09:42" at bounding box center [622, 220] width 61 height 30
click at [650, 282] on button "15:30" at bounding box center [625, 279] width 64 height 22
click at [305, 315] on input "text" at bounding box center [301, 311] width 43 height 28
click at [389, 303] on select "N NE E SE S SW W NW" at bounding box center [392, 311] width 42 height 27
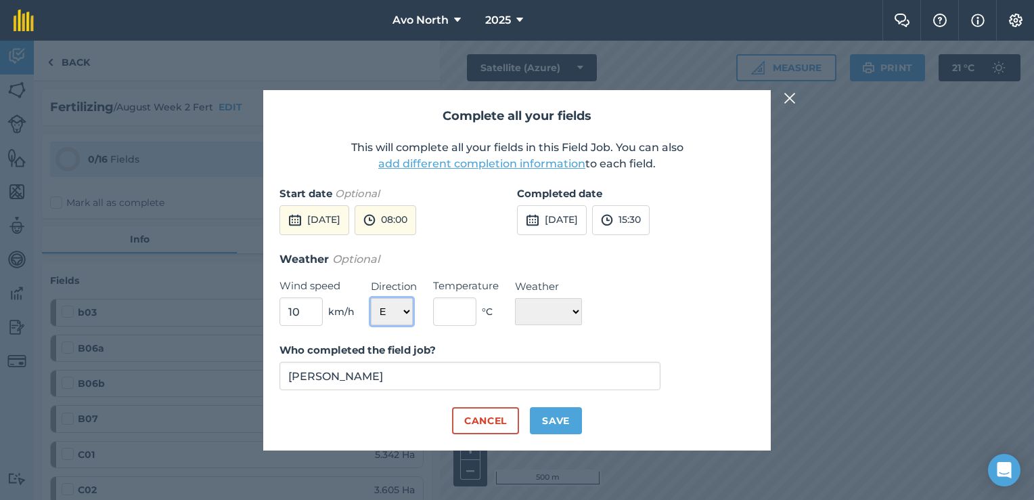
click at [371, 298] on select "N NE E SE S SW W NW" at bounding box center [392, 311] width 42 height 27
click at [460, 309] on input "text" at bounding box center [454, 311] width 43 height 28
click at [531, 312] on select "☀️ Sunny 🌧 Rainy ⛅️ Cloudy 🌨 Snow ❄️ Icy" at bounding box center [548, 311] width 67 height 27
click at [515, 298] on select "☀️ Sunny 🌧 Rainy ⛅️ Cloudy 🌨 Snow ❄️ Icy" at bounding box center [548, 311] width 67 height 27
click at [542, 416] on button "Save" at bounding box center [556, 420] width 52 height 27
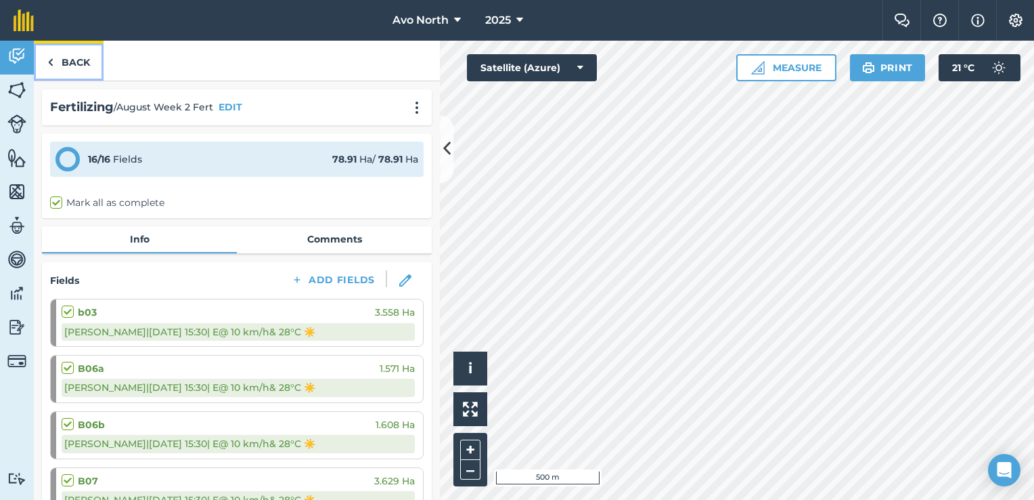
click at [57, 60] on link "Back" at bounding box center [69, 61] width 70 height 40
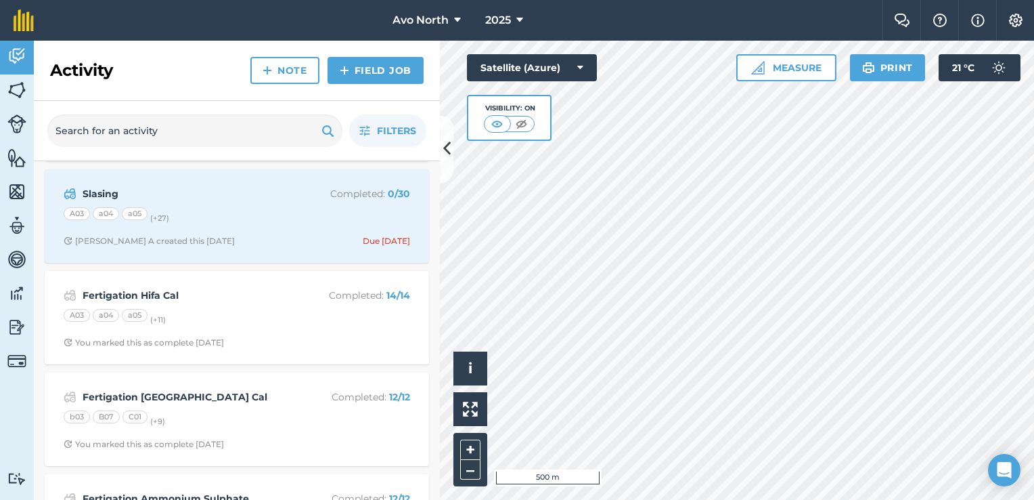
scroll to position [1083, 0]
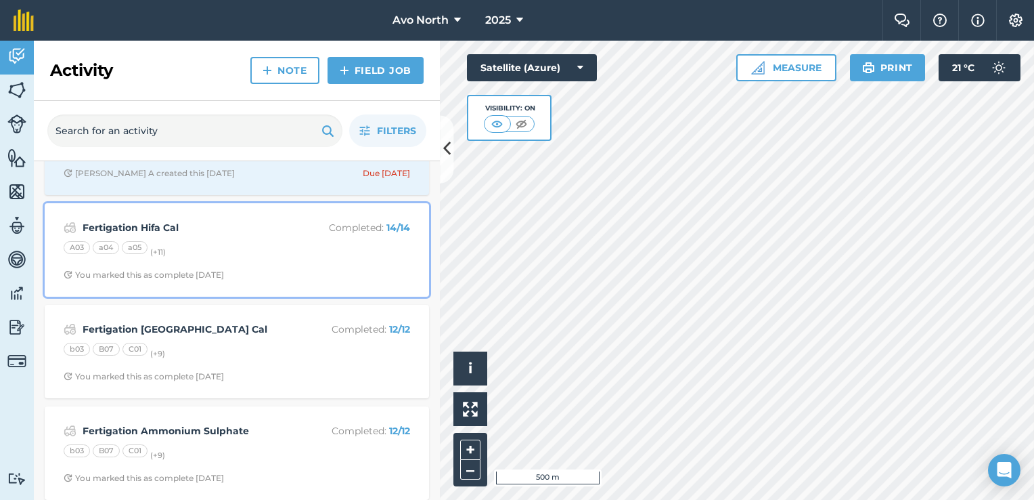
click at [288, 241] on div "A03 a04 a05 (+ 11 )" at bounding box center [237, 250] width 347 height 18
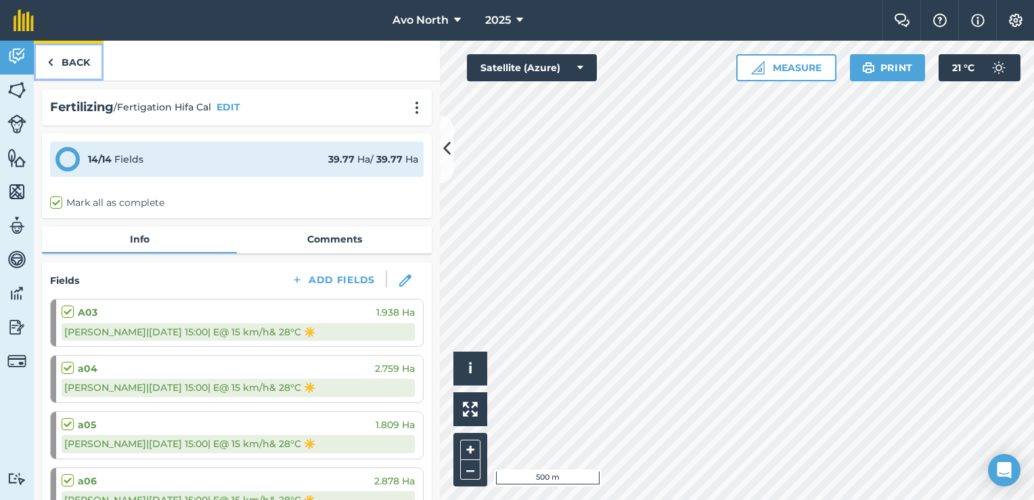
click at [49, 57] on img at bounding box center [50, 62] width 6 height 16
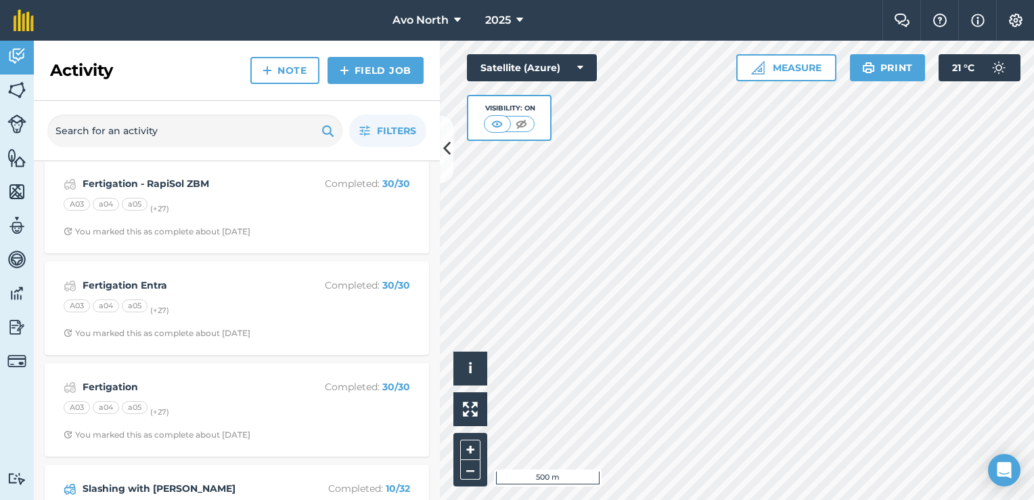
scroll to position [2234, 0]
